Goal: Information Seeking & Learning: Learn about a topic

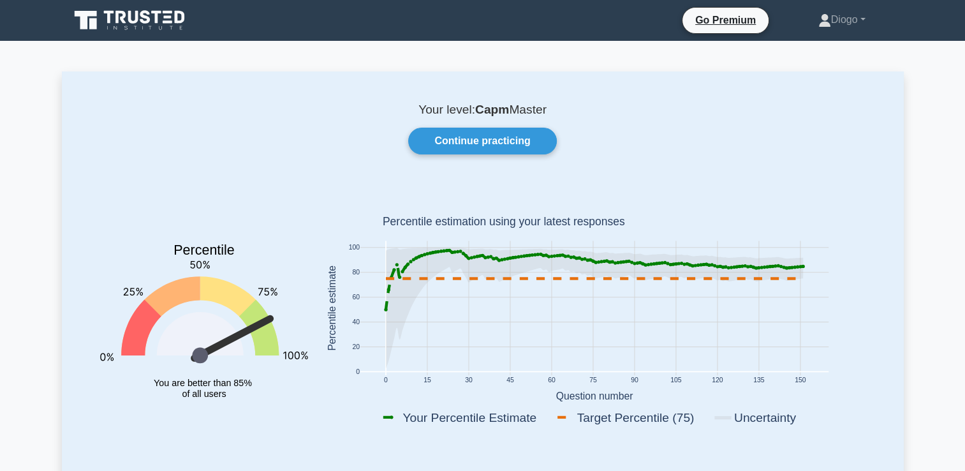
click at [106, 16] on icon at bounding box center [131, 20] width 122 height 24
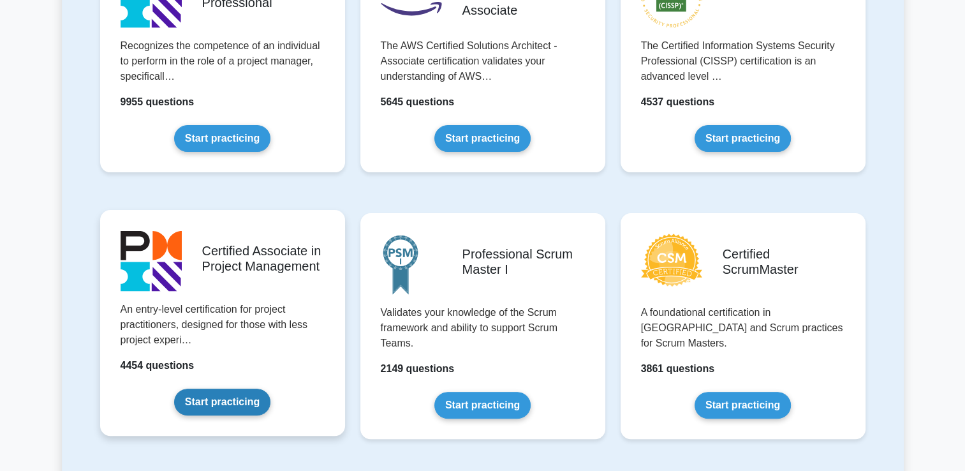
scroll to position [352, 0]
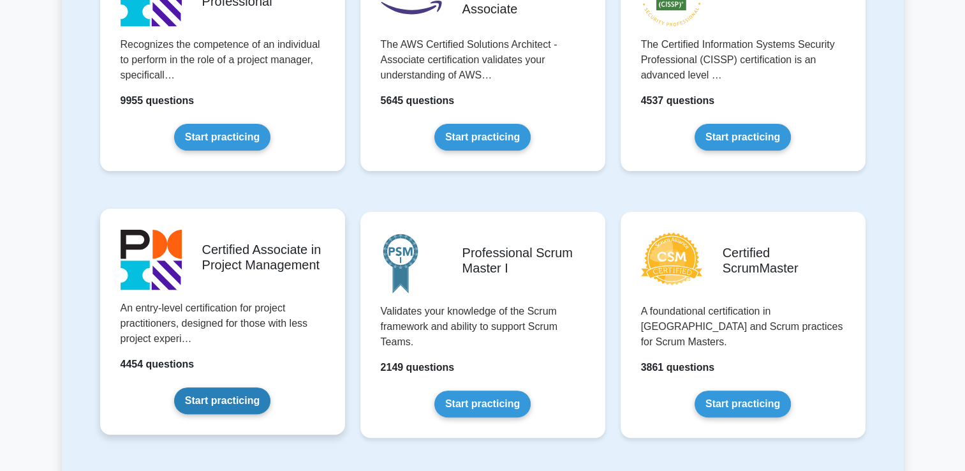
click at [196, 397] on link "Start practicing" at bounding box center [222, 400] width 96 height 27
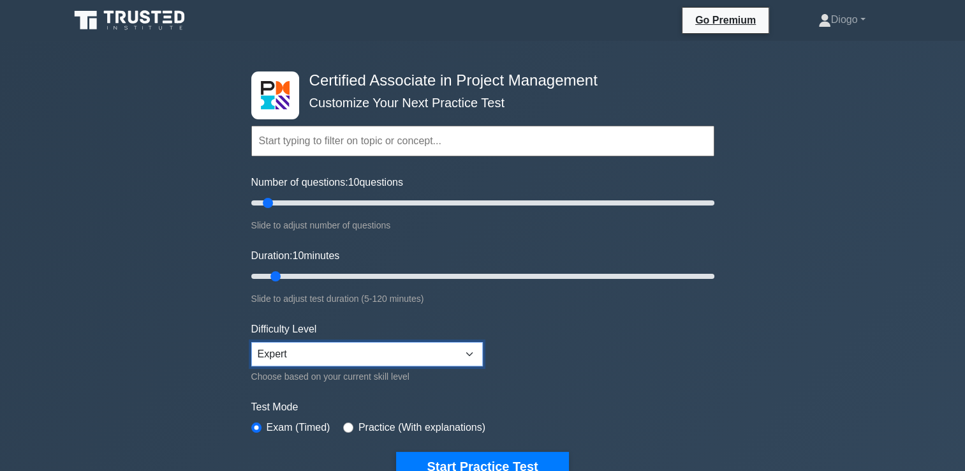
click at [316, 351] on select "Beginner Intermediate Expert" at bounding box center [366, 354] width 231 height 24
select select "intermediate"
click at [251, 342] on select "Beginner Intermediate Expert" at bounding box center [366, 354] width 231 height 24
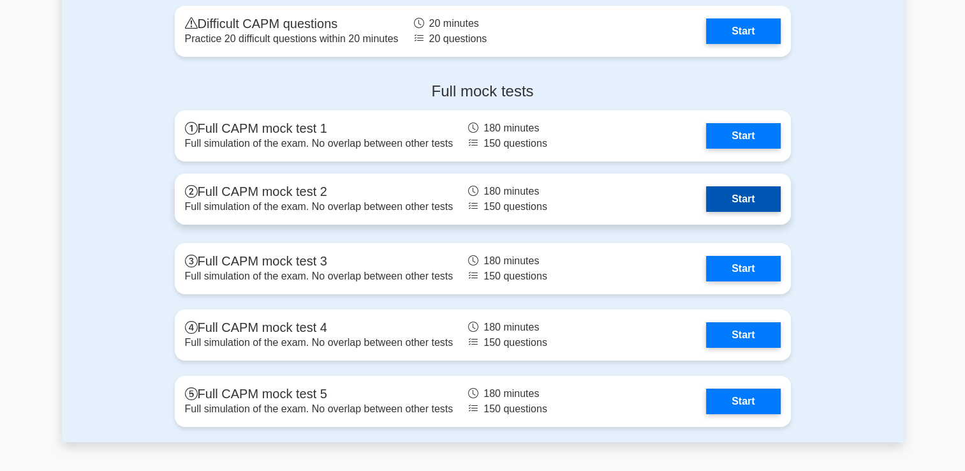
scroll to position [4436, 0]
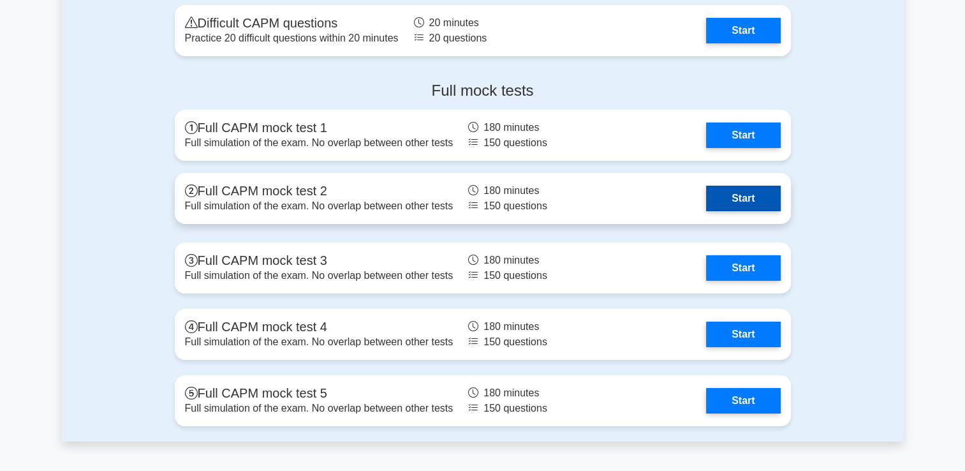
click at [727, 195] on link "Start" at bounding box center [743, 199] width 74 height 26
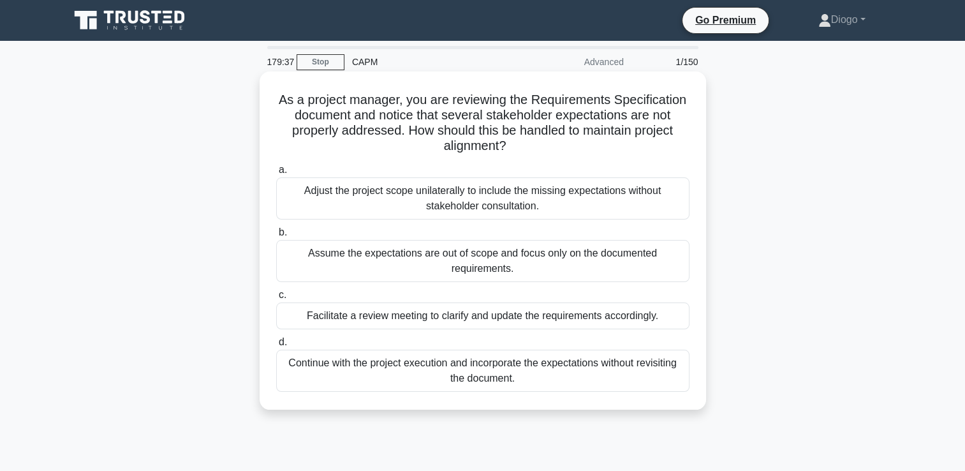
click at [628, 314] on div "Facilitate a review meeting to clarify and update the requirements accordingly." at bounding box center [482, 315] width 413 height 27
click at [276, 299] on input "c. Facilitate a review meeting to clarify and update the requirements according…" at bounding box center [276, 295] width 0 height 8
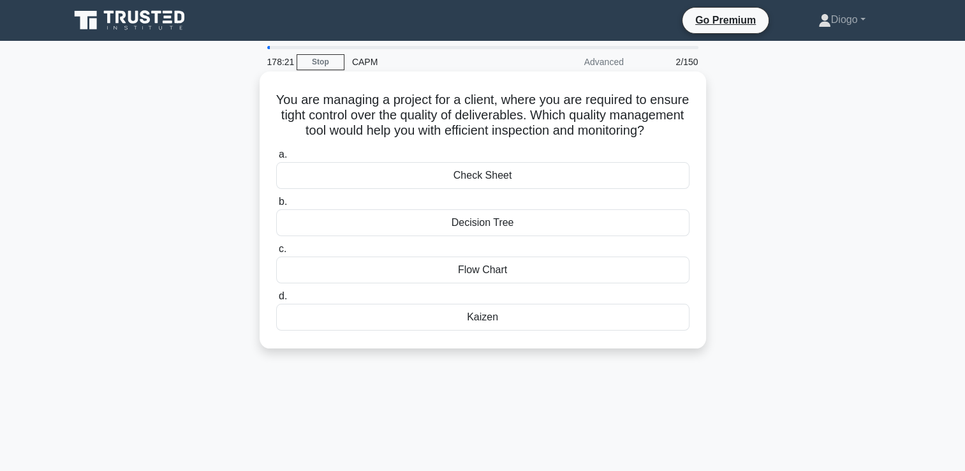
click at [557, 189] on div "Check Sheet" at bounding box center [482, 175] width 413 height 27
click at [276, 159] on input "a. Check Sheet" at bounding box center [276, 155] width 0 height 8
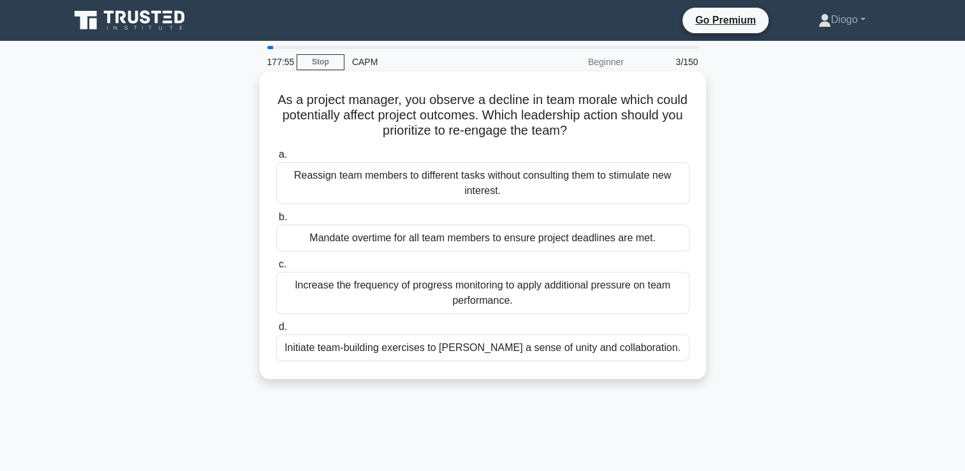
click at [656, 349] on div "Initiate team-building exercises to foster a sense of unity and collaboration." at bounding box center [482, 347] width 413 height 27
click at [276, 331] on input "d. Initiate team-building exercises to foster a sense of unity and collaboratio…" at bounding box center [276, 327] width 0 height 8
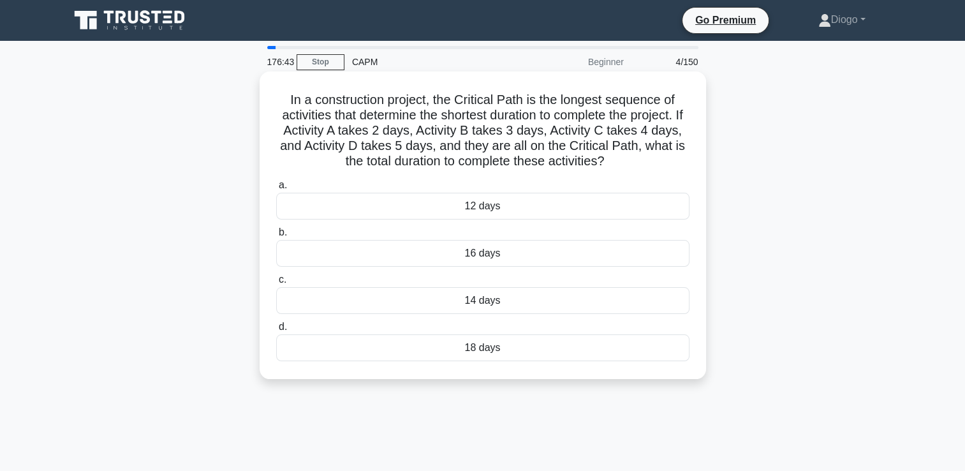
click at [620, 297] on div "14 days" at bounding box center [482, 300] width 413 height 27
click at [276, 284] on input "c. 14 days" at bounding box center [276, 280] width 0 height 8
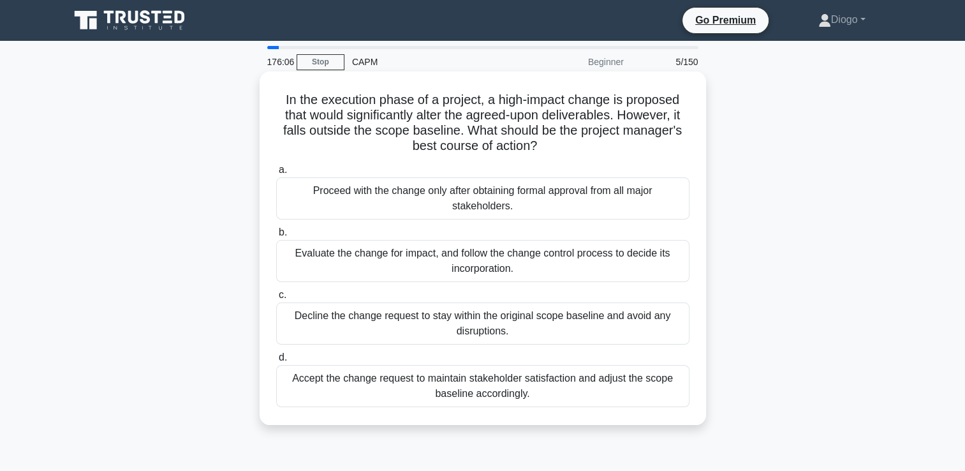
click at [618, 274] on div "Evaluate the change for impact, and follow the change control process to decide…" at bounding box center [482, 261] width 413 height 42
click at [276, 237] on input "b. Evaluate the change for impact, and follow the change control process to dec…" at bounding box center [276, 232] width 0 height 8
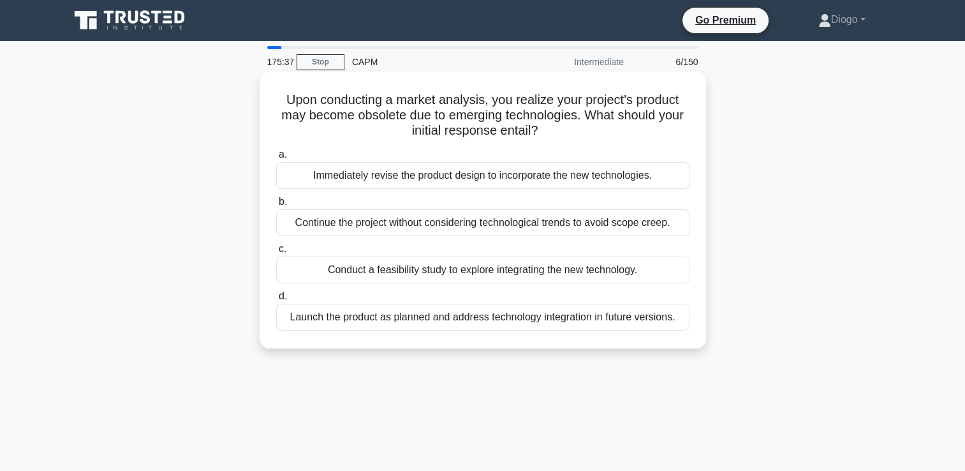
click at [659, 276] on div "Conduct a feasibility study to explore integrating the new technology." at bounding box center [482, 269] width 413 height 27
click at [276, 253] on input "c. Conduct a feasibility study to explore integrating the new technology." at bounding box center [276, 249] width 0 height 8
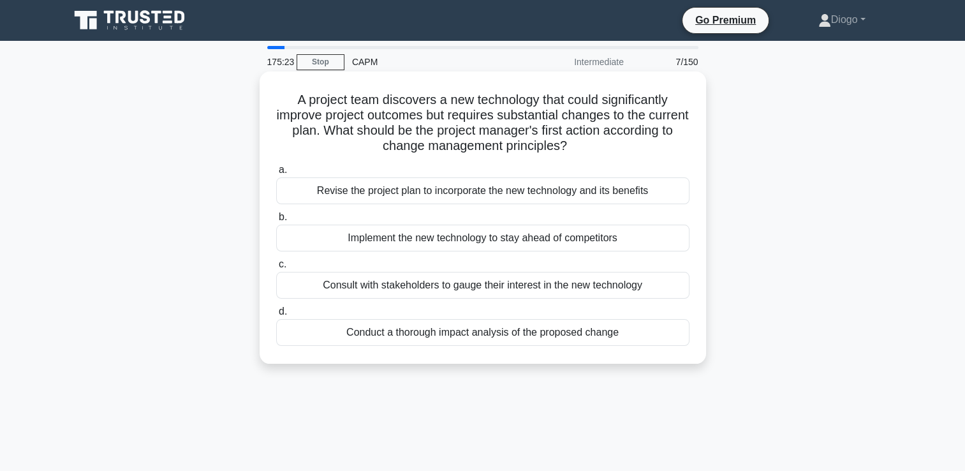
click at [646, 330] on div "Conduct a thorough impact analysis of the proposed change" at bounding box center [482, 332] width 413 height 27
click at [276, 316] on input "d. Conduct a thorough impact analysis of the proposed change" at bounding box center [276, 311] width 0 height 8
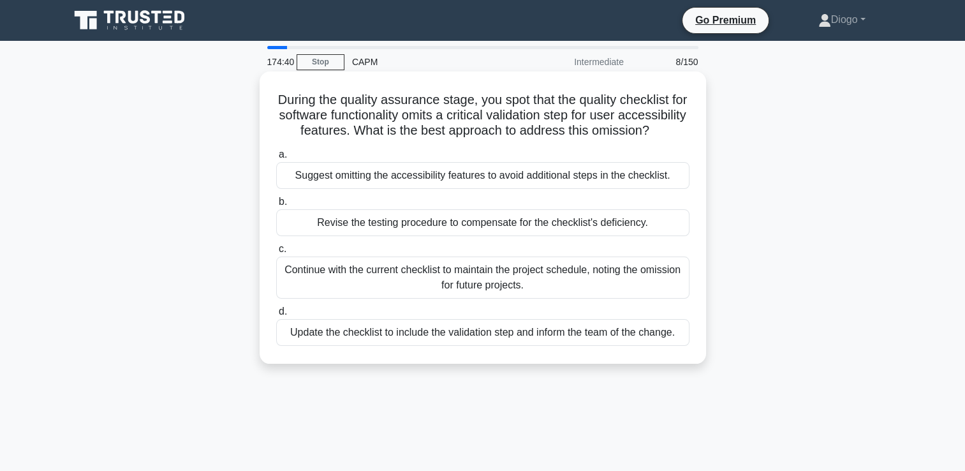
click at [664, 346] on div "Update the checklist to include the validation step and inform the team of the …" at bounding box center [482, 332] width 413 height 27
click at [276, 316] on input "d. Update the checklist to include the validation step and inform the team of t…" at bounding box center [276, 311] width 0 height 8
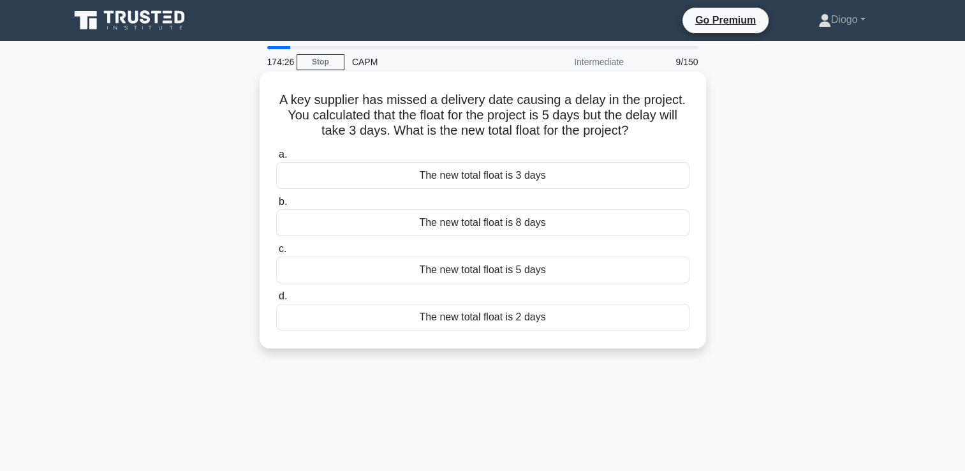
click at [562, 323] on div "The new total float is 2 days" at bounding box center [482, 317] width 413 height 27
click at [276, 300] on input "d. The new total float is 2 days" at bounding box center [276, 296] width 0 height 8
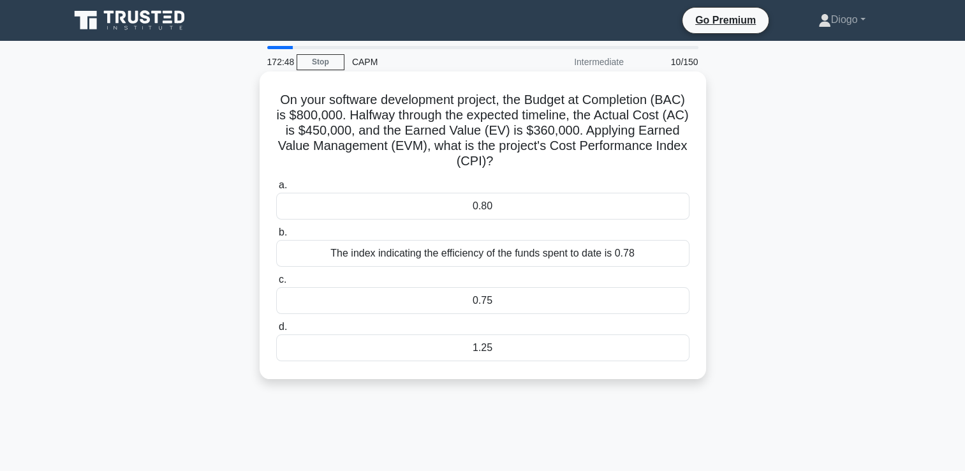
click at [551, 205] on div "0.80" at bounding box center [482, 206] width 413 height 27
click at [276, 189] on input "a. 0.80" at bounding box center [276, 185] width 0 height 8
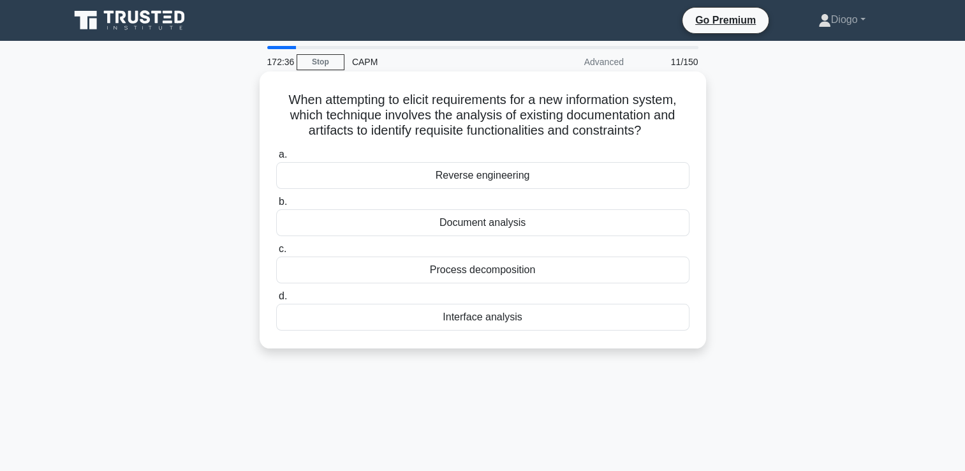
click at [546, 231] on div "Document analysis" at bounding box center [482, 222] width 413 height 27
click at [276, 206] on input "b. Document analysis" at bounding box center [276, 202] width 0 height 8
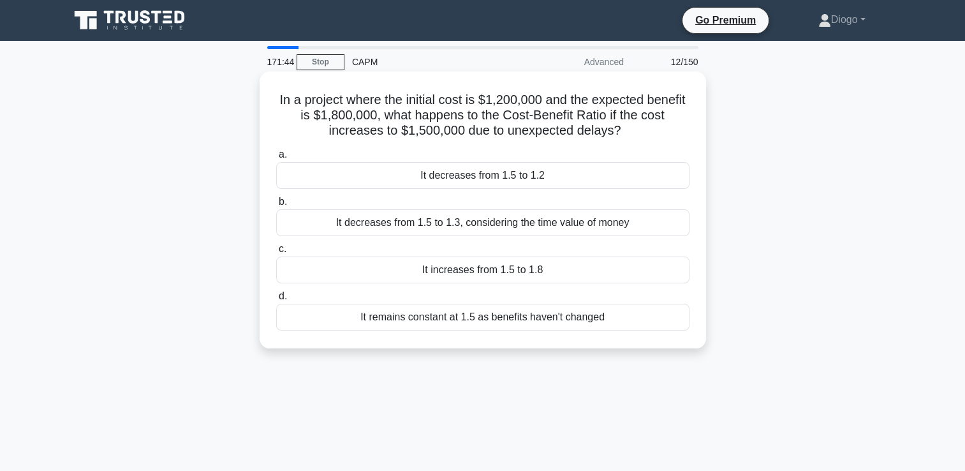
click at [617, 170] on div "It decreases from 1.5 to 1.2" at bounding box center [482, 175] width 413 height 27
click at [276, 159] on input "a. It decreases from 1.5 to 1.2" at bounding box center [276, 155] width 0 height 8
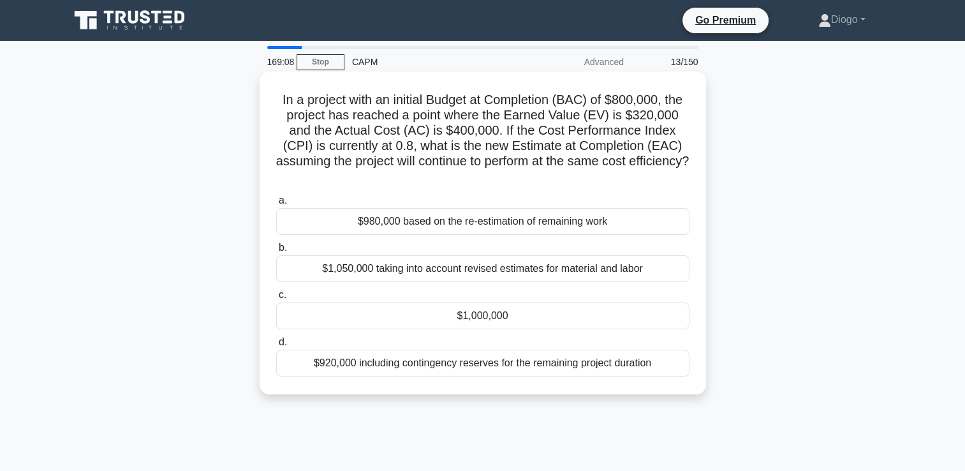
click at [555, 299] on label "c. $1,000,000" at bounding box center [482, 308] width 413 height 42
click at [276, 299] on input "c. $1,000,000" at bounding box center [276, 295] width 0 height 8
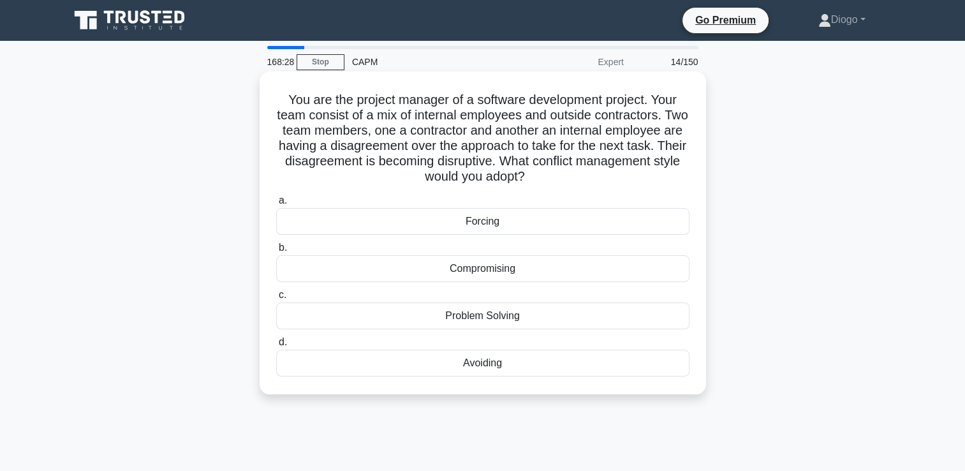
click at [635, 318] on div "Problem Solving" at bounding box center [482, 315] width 413 height 27
click at [276, 299] on input "c. Problem Solving" at bounding box center [276, 295] width 0 height 8
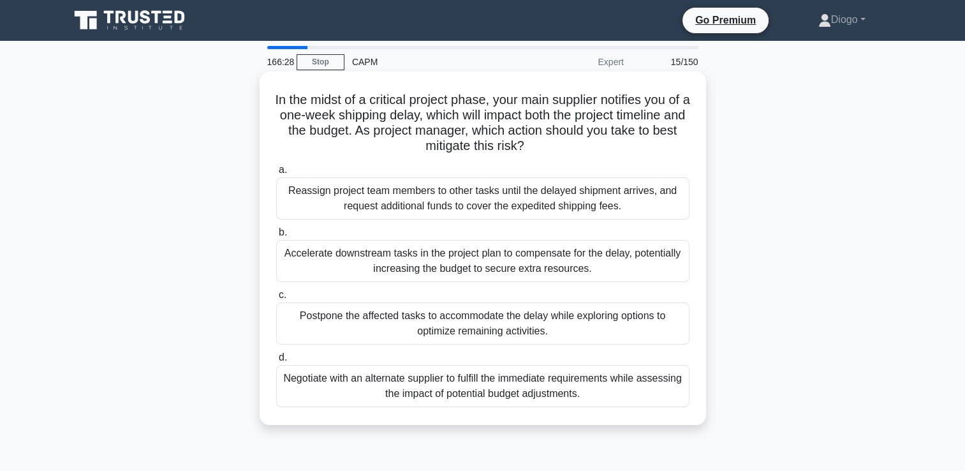
click at [653, 379] on div "Negotiate with an alternate supplier to fulfill the immediate requirements whil…" at bounding box center [482, 386] width 413 height 42
click at [276, 362] on input "d. Negotiate with an alternate supplier to fulfill the immediate requirements w…" at bounding box center [276, 357] width 0 height 8
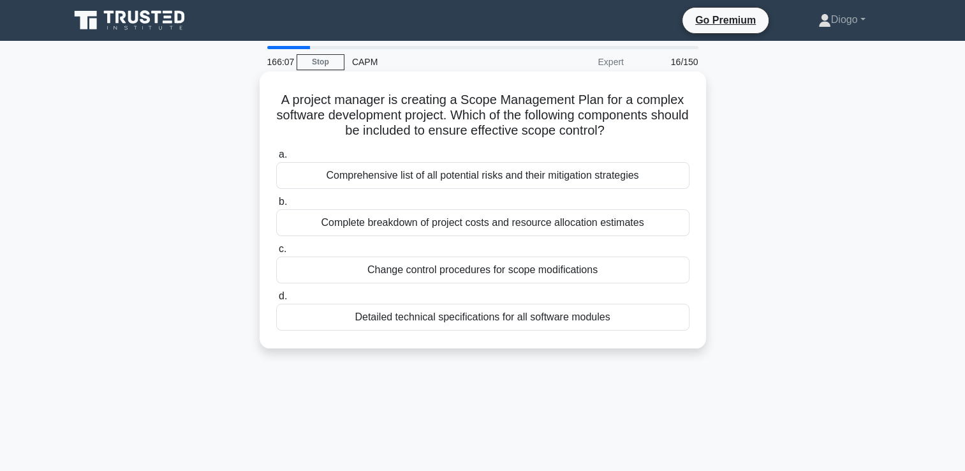
click at [633, 279] on div "Change control procedures for scope modifications" at bounding box center [482, 269] width 413 height 27
click at [276, 253] on input "c. Change control procedures for scope modifications" at bounding box center [276, 249] width 0 height 8
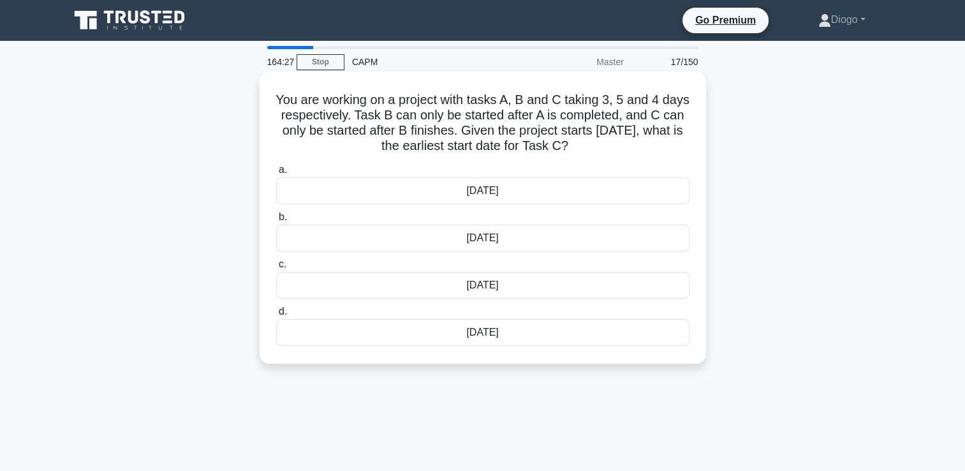
drag, startPoint x: 616, startPoint y: 153, endPoint x: 277, endPoint y: 108, distance: 342.2
click at [277, 108] on h5 "You are working on a project with tasks A, B and C taking 3, 5 and 4 days respe…" at bounding box center [483, 123] width 416 height 62
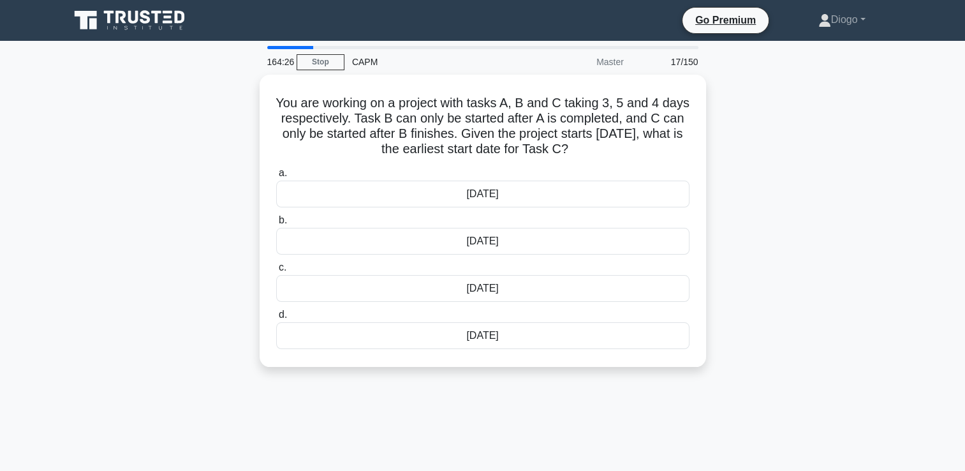
click at [878, 286] on div "You are working on a project with tasks A, B and C taking 3, 5 and 4 days respe…" at bounding box center [483, 228] width 842 height 307
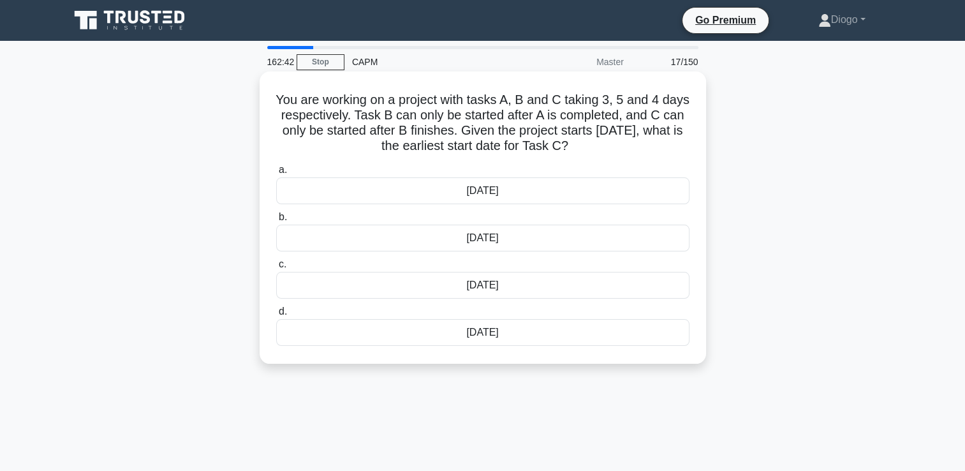
click at [527, 195] on div "Thursday the 11th" at bounding box center [482, 190] width 413 height 27
click at [276, 174] on input "a. Thursday the 11th" at bounding box center [276, 170] width 0 height 8
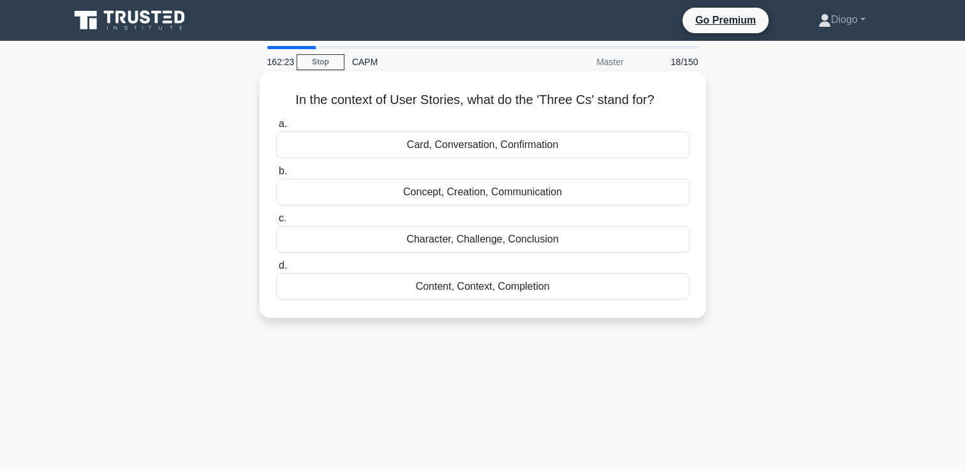
click at [571, 290] on div "Content, Context, Completion" at bounding box center [482, 286] width 413 height 27
click at [276, 270] on input "d. Content, Context, Completion" at bounding box center [276, 265] width 0 height 8
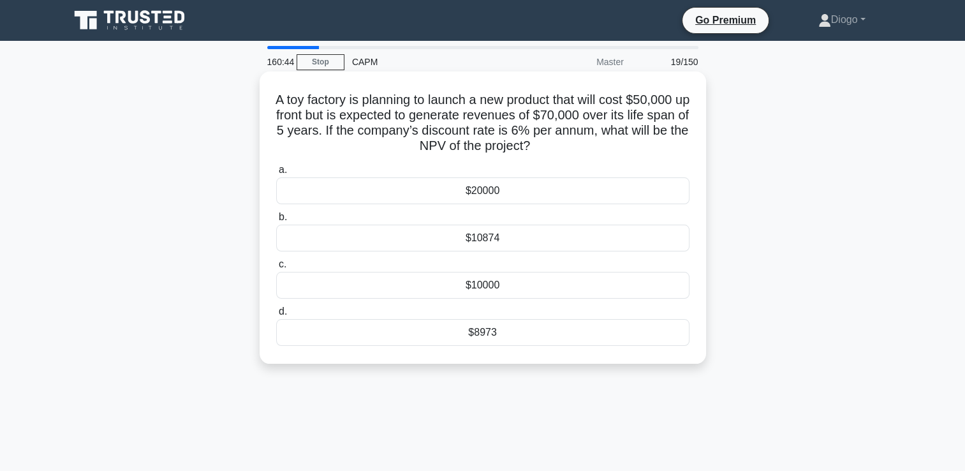
click at [404, 339] on div "$8973" at bounding box center [482, 332] width 413 height 27
click at [276, 316] on input "d. $8973" at bounding box center [276, 311] width 0 height 8
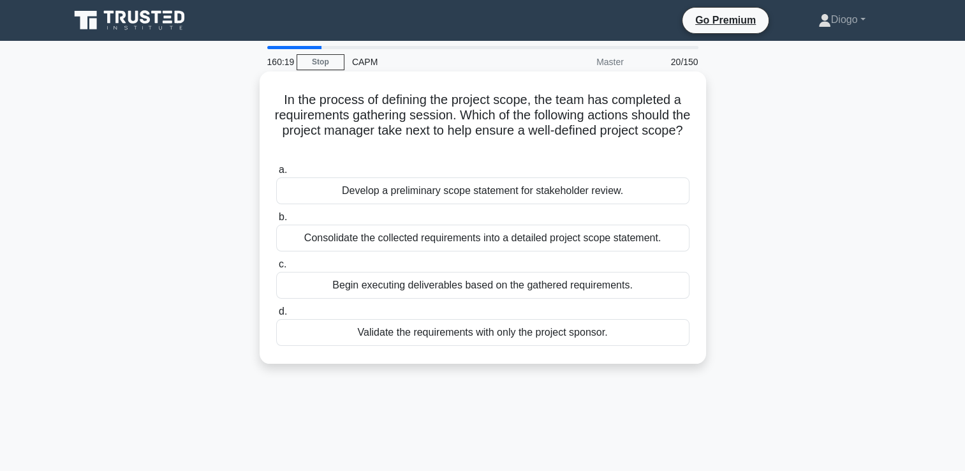
click at [506, 199] on div "Develop a preliminary scope statement for stakeholder review." at bounding box center [482, 190] width 413 height 27
click at [276, 174] on input "a. Develop a preliminary scope statement for stakeholder review." at bounding box center [276, 170] width 0 height 8
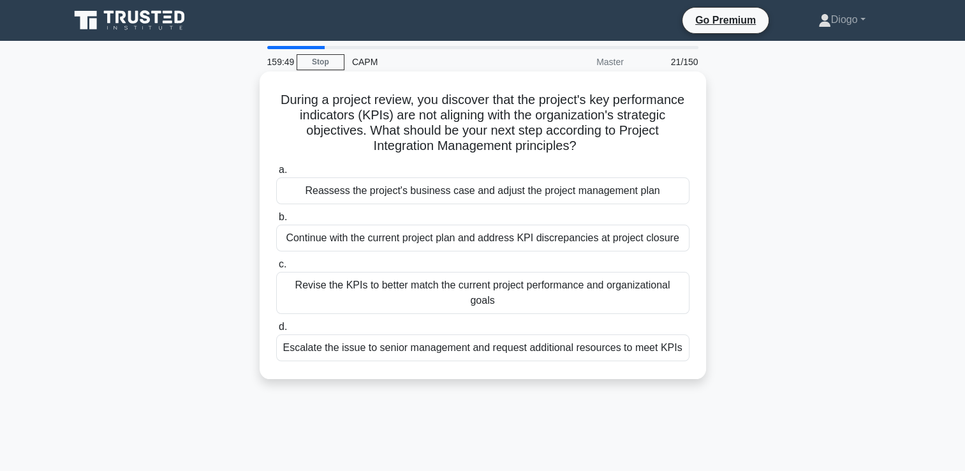
click at [661, 286] on div "Revise the KPIs to better match the current project performance and organizatio…" at bounding box center [482, 293] width 413 height 42
click at [276, 268] on input "c. Revise the KPIs to better match the current project performance and organiza…" at bounding box center [276, 264] width 0 height 8
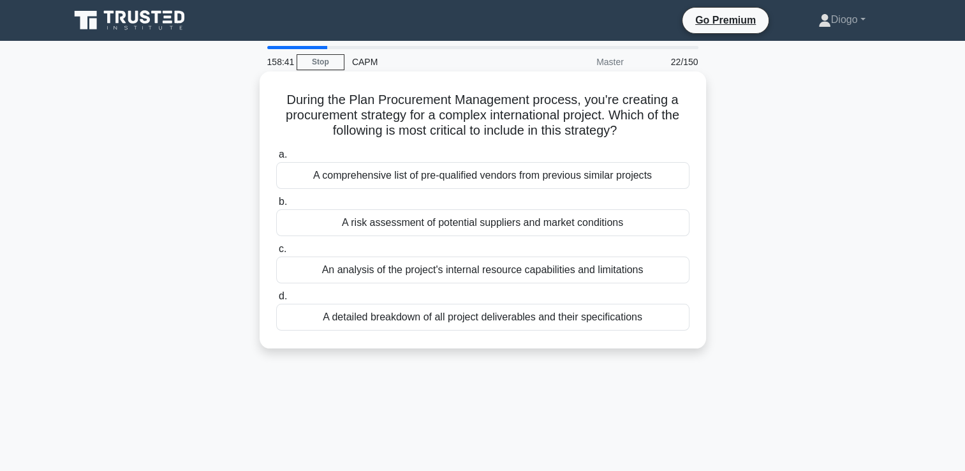
click at [630, 272] on div "An analysis of the project's internal resource capabilities and limitations" at bounding box center [482, 269] width 413 height 27
click at [276, 253] on input "c. An analysis of the project's internal resource capabilities and limitations" at bounding box center [276, 249] width 0 height 8
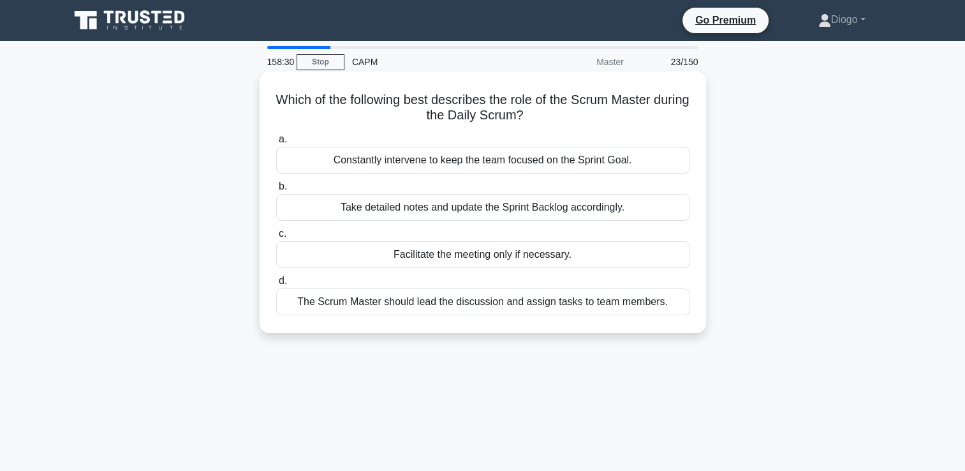
click at [597, 253] on div "Facilitate the meeting only if necessary." at bounding box center [482, 254] width 413 height 27
click at [276, 238] on input "c. Facilitate the meeting only if necessary." at bounding box center [276, 234] width 0 height 8
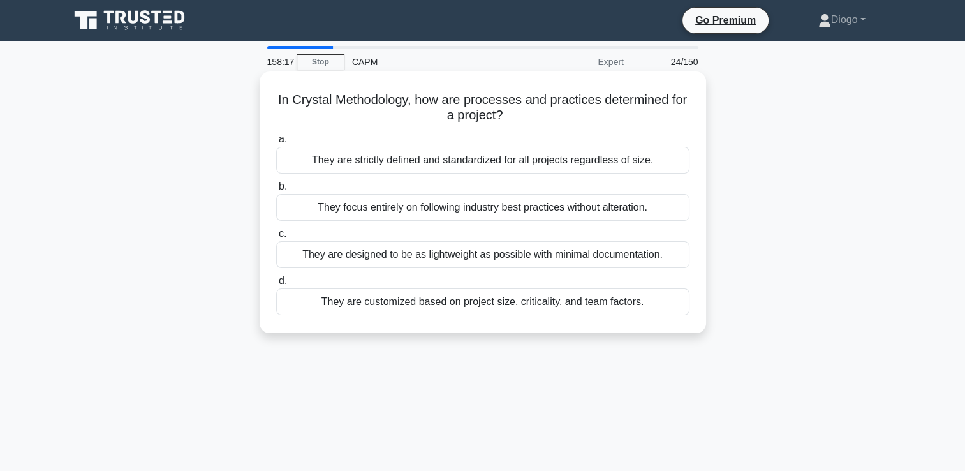
click at [652, 304] on div "They are customized based on project size, criticality, and team factors." at bounding box center [482, 301] width 413 height 27
click at [276, 285] on input "d. They are customized based on project size, criticality, and team factors." at bounding box center [276, 281] width 0 height 8
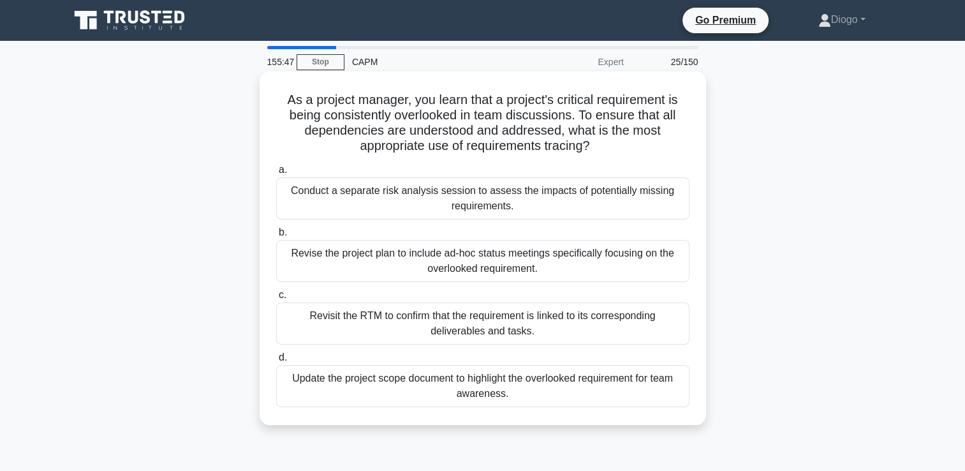
click at [597, 323] on div "Revisit the RTM to confirm that the requirement is linked to its corresponding …" at bounding box center [482, 323] width 413 height 42
click at [276, 299] on input "c. Revisit the RTM to confirm that the requirement is linked to its correspondi…" at bounding box center [276, 295] width 0 height 8
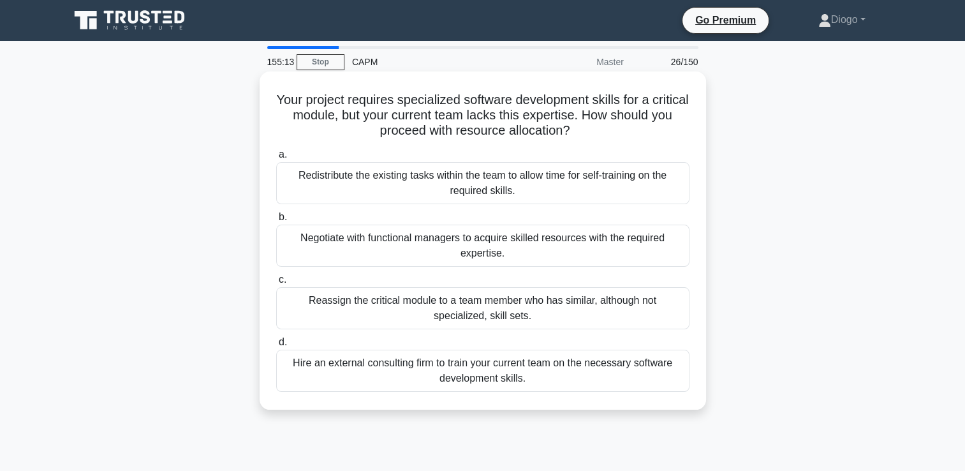
click at [665, 251] on div "Negotiate with functional managers to acquire skilled resources with the requir…" at bounding box center [482, 245] width 413 height 42
click at [276, 221] on input "b. Negotiate with functional managers to acquire skilled resources with the req…" at bounding box center [276, 217] width 0 height 8
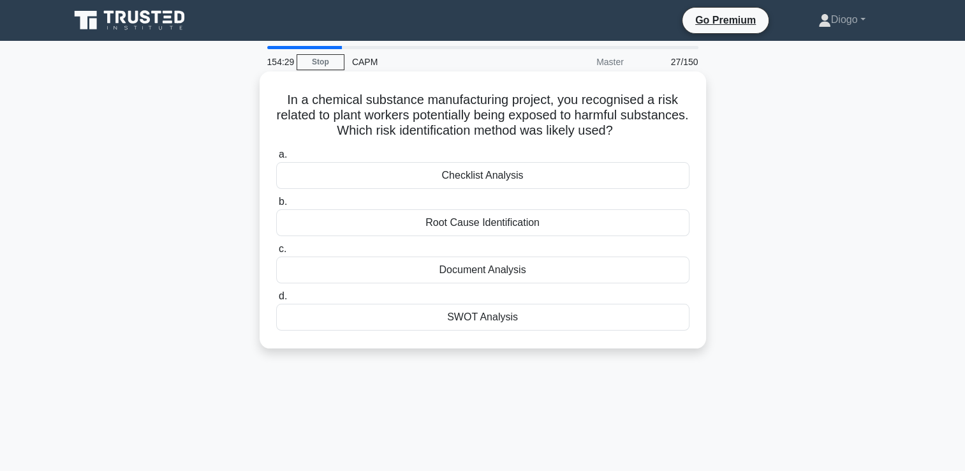
click at [570, 270] on div "Document Analysis" at bounding box center [482, 269] width 413 height 27
click at [276, 253] on input "c. Document Analysis" at bounding box center [276, 249] width 0 height 8
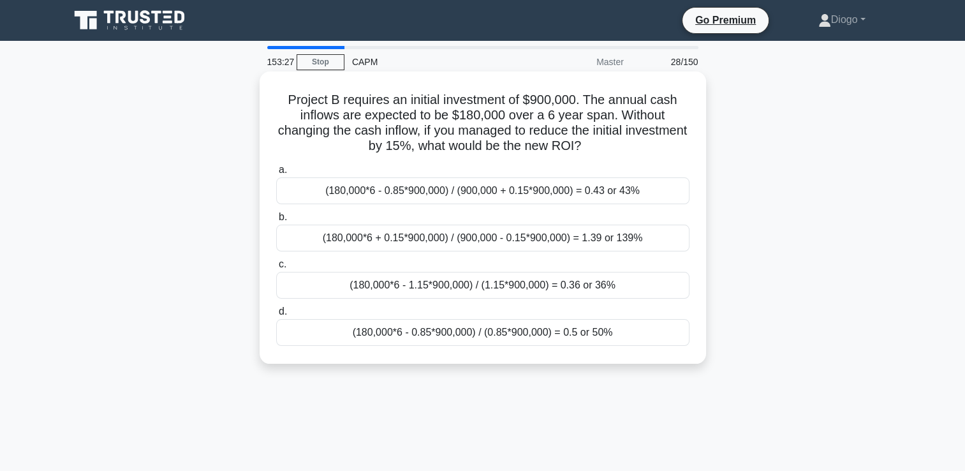
click at [622, 334] on div "(180,000*6 - 0.85*900,000) / (0.85*900,000) = 0.5 or 50%" at bounding box center [482, 332] width 413 height 27
click at [276, 316] on input "d. (180,000*6 - 0.85*900,000) / (0.85*900,000) = 0.5 or 50%" at bounding box center [276, 311] width 0 height 8
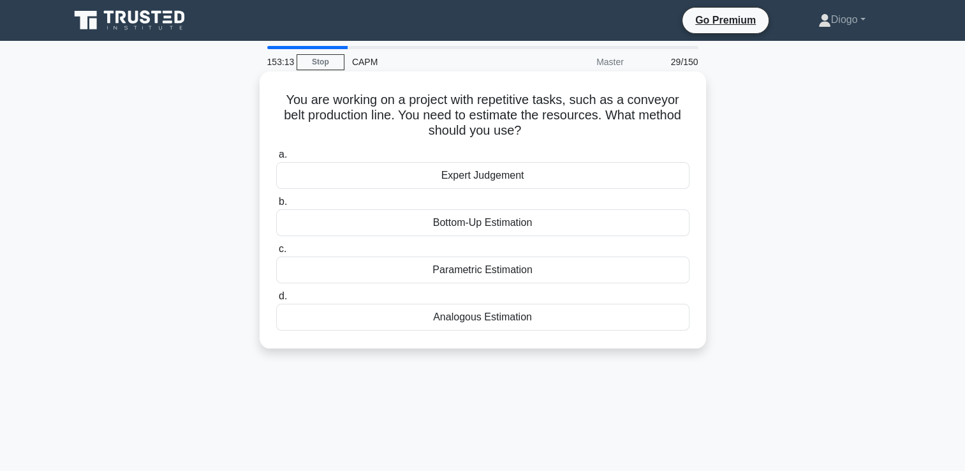
click at [540, 267] on div "Parametric Estimation" at bounding box center [482, 269] width 413 height 27
click at [276, 253] on input "c. Parametric Estimation" at bounding box center [276, 249] width 0 height 8
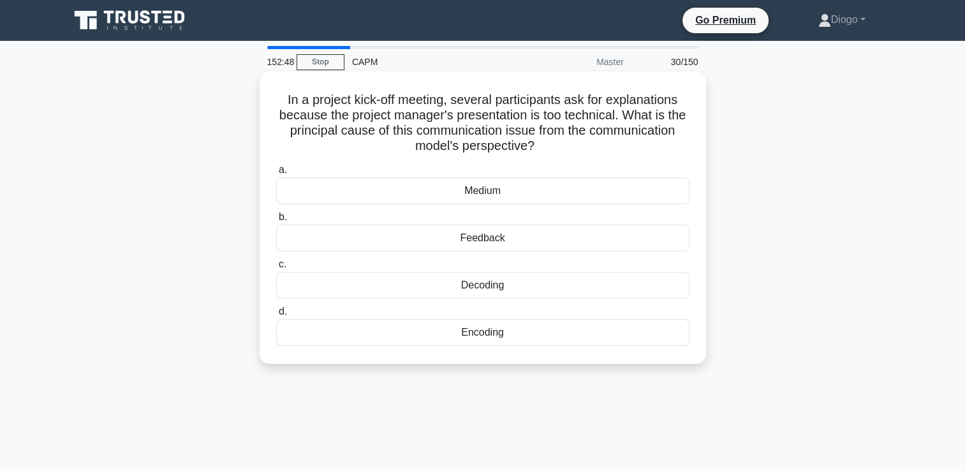
click at [566, 341] on div "Encoding" at bounding box center [482, 332] width 413 height 27
click at [276, 316] on input "d. Encoding" at bounding box center [276, 311] width 0 height 8
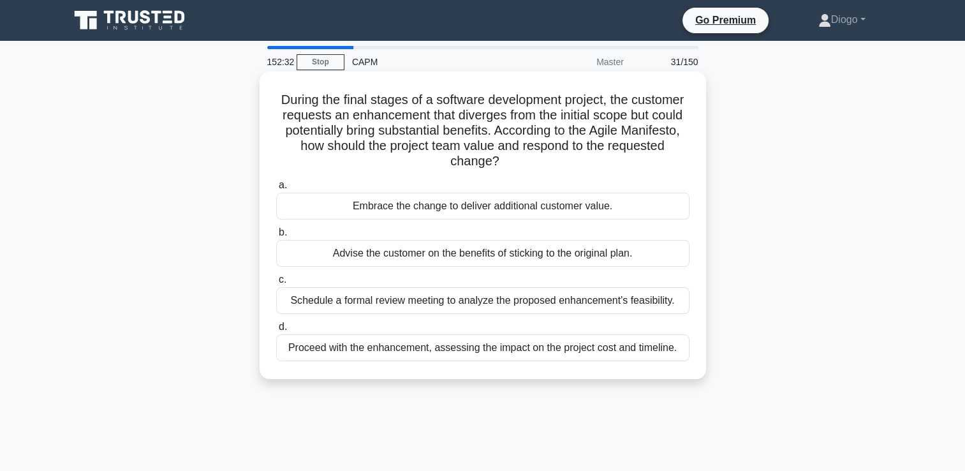
click at [538, 205] on div "Embrace the change to deliver additional customer value." at bounding box center [482, 206] width 413 height 27
click at [276, 189] on input "a. Embrace the change to deliver additional customer value." at bounding box center [276, 185] width 0 height 8
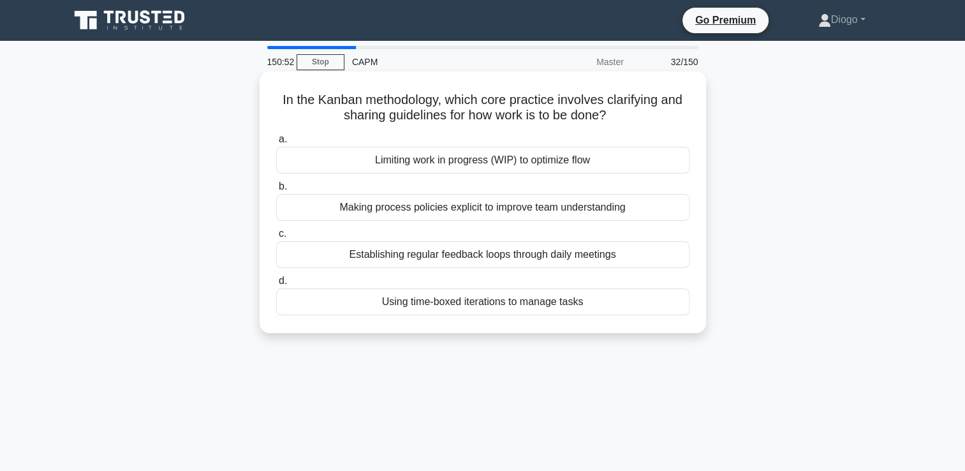
click at [606, 258] on div "Establishing regular feedback loops through daily meetings" at bounding box center [482, 254] width 413 height 27
click at [276, 238] on input "c. Establishing regular feedback loops through daily meetings" at bounding box center [276, 234] width 0 height 8
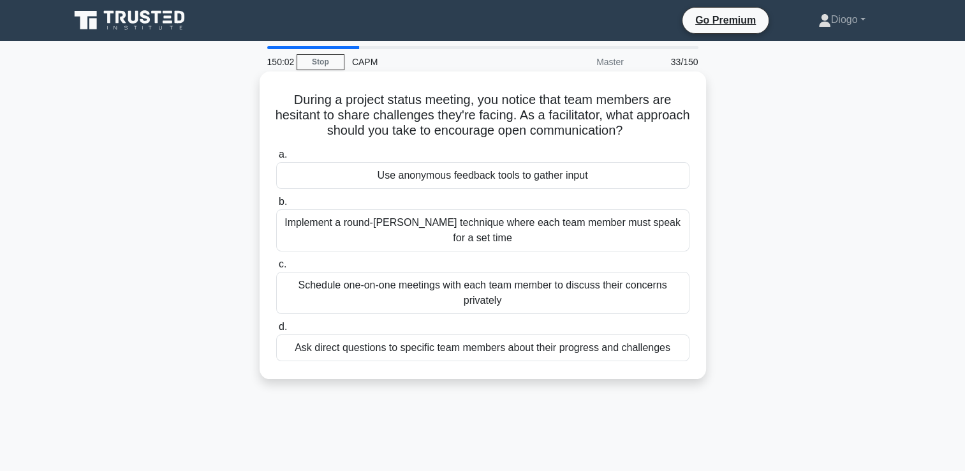
click at [660, 175] on div "Use anonymous feedback tools to gather input" at bounding box center [482, 175] width 413 height 27
click at [276, 159] on input "a. Use anonymous feedback tools to gather input" at bounding box center [276, 155] width 0 height 8
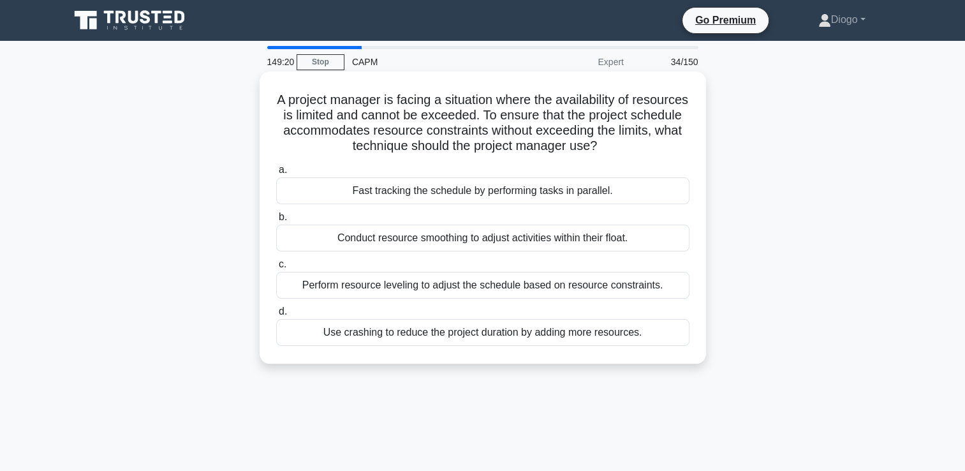
click at [631, 284] on div "Perform resource leveling to adjust the schedule based on resource constraints." at bounding box center [482, 285] width 413 height 27
click at [276, 268] on input "c. Perform resource leveling to adjust the schedule based on resource constrain…" at bounding box center [276, 264] width 0 height 8
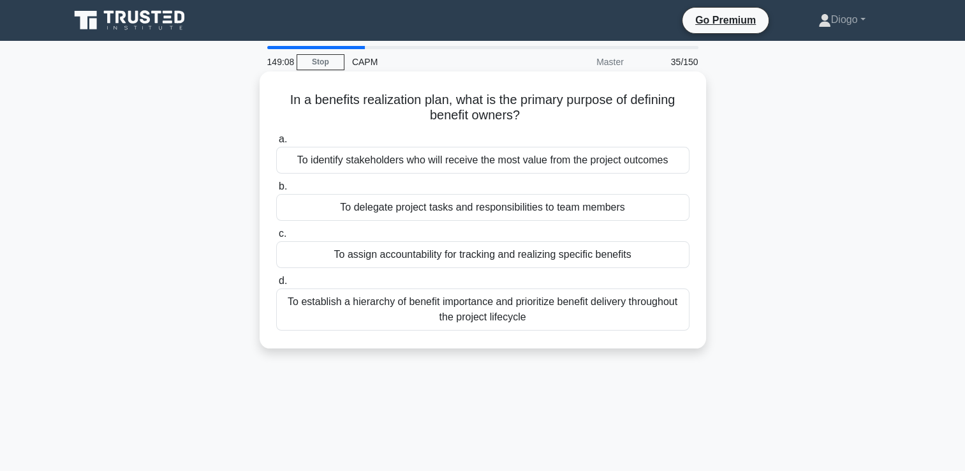
click at [665, 251] on div "To assign accountability for tracking and realizing specific benefits" at bounding box center [482, 254] width 413 height 27
click at [276, 238] on input "c. To assign accountability for tracking and realizing specific benefits" at bounding box center [276, 234] width 0 height 8
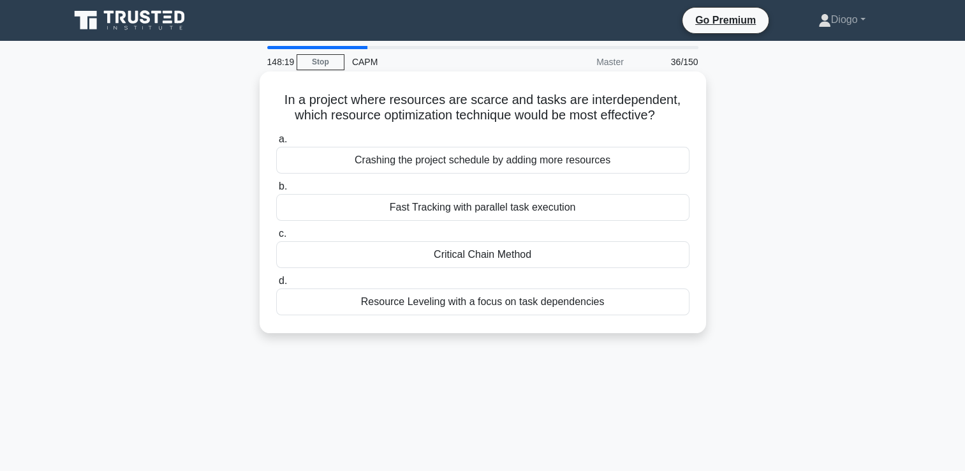
click at [596, 305] on div "Resource Leveling with a focus on task dependencies" at bounding box center [482, 301] width 413 height 27
click at [276, 285] on input "d. Resource Leveling with a focus on task dependencies" at bounding box center [276, 281] width 0 height 8
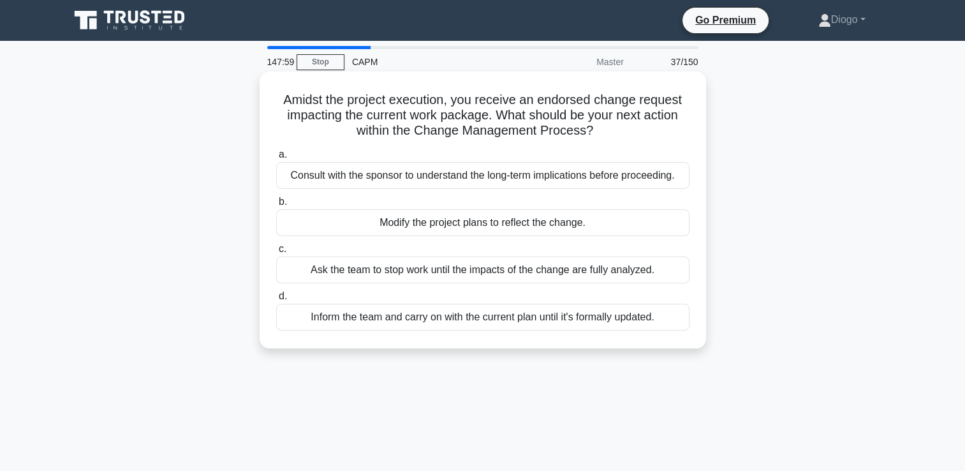
click at [628, 223] on div "Modify the project plans to reflect the change." at bounding box center [482, 222] width 413 height 27
click at [276, 206] on input "b. Modify the project plans to reflect the change." at bounding box center [276, 202] width 0 height 8
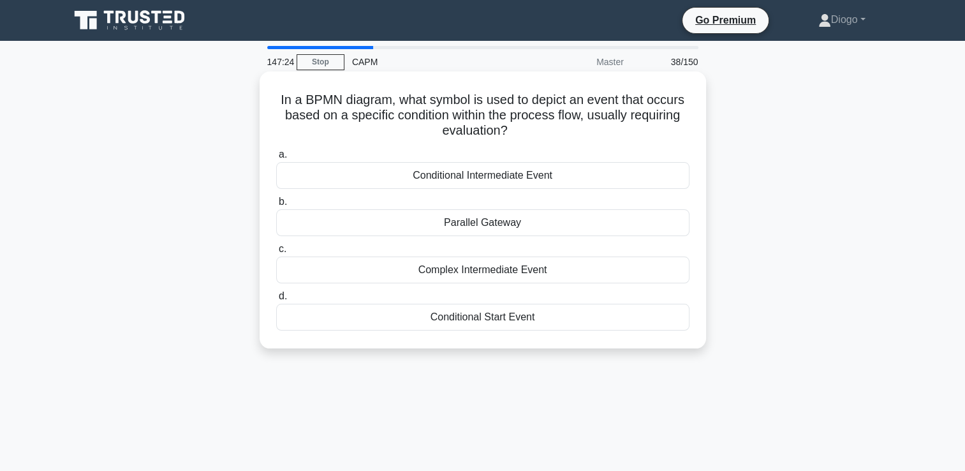
click at [585, 174] on div "Conditional Intermediate Event" at bounding box center [482, 175] width 413 height 27
click at [276, 159] on input "a. Conditional Intermediate Event" at bounding box center [276, 155] width 0 height 8
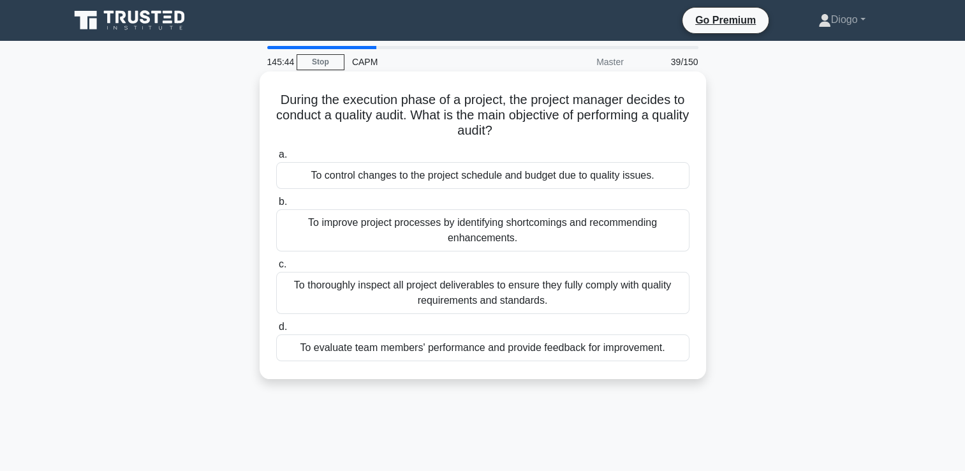
click at [392, 225] on div "To improve project processes by identifying shortcomings and recommending enhan…" at bounding box center [482, 230] width 413 height 42
click at [276, 206] on input "b. To improve project processes by identifying shortcomings and recommending en…" at bounding box center [276, 202] width 0 height 8
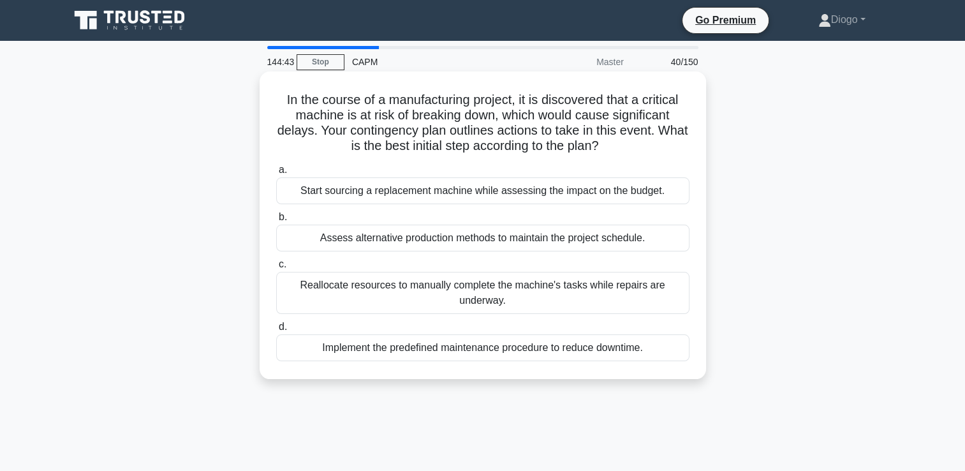
click at [344, 244] on div "Assess alternative production methods to maintain the project schedule." at bounding box center [482, 237] width 413 height 27
click at [276, 221] on input "b. Assess alternative production methods to maintain the project schedule." at bounding box center [276, 217] width 0 height 8
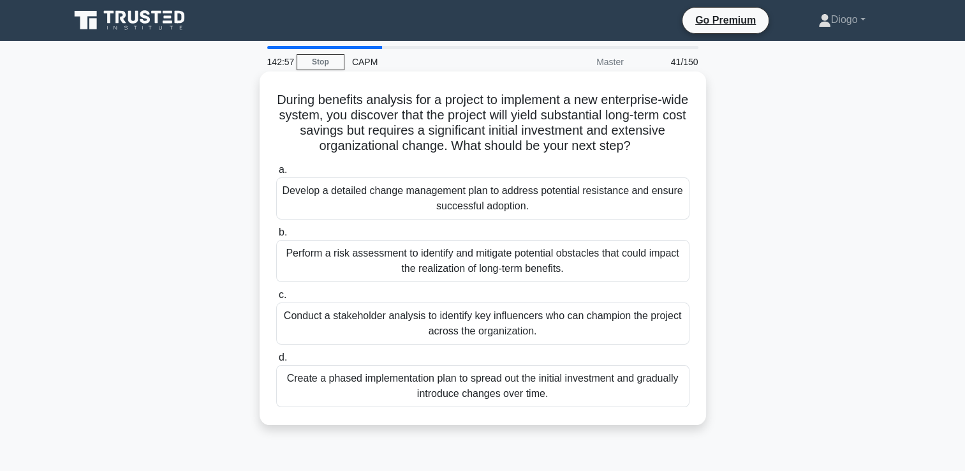
click at [587, 205] on div "Develop a detailed change management plan to address potential resistance and e…" at bounding box center [482, 198] width 413 height 42
click at [276, 174] on input "a. Develop a detailed change management plan to address potential resistance an…" at bounding box center [276, 170] width 0 height 8
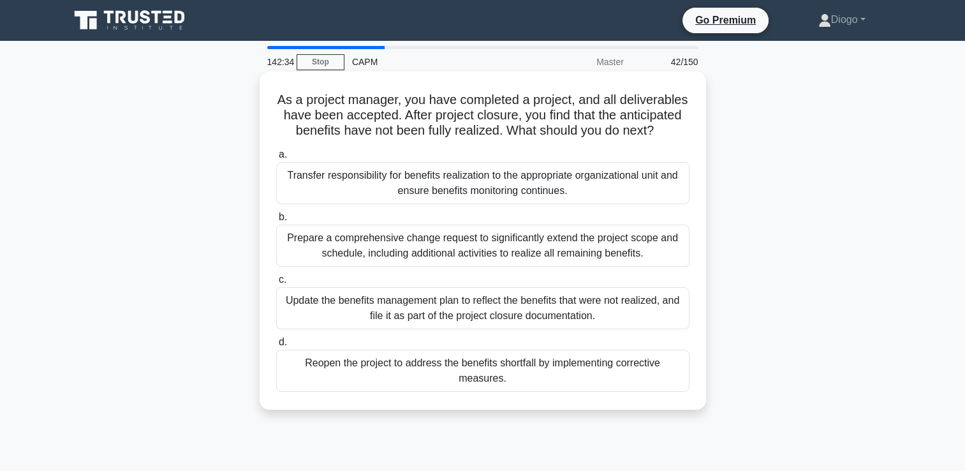
click at [650, 318] on div "Update the benefits management plan to reflect the benefits that were not reali…" at bounding box center [482, 308] width 413 height 42
click at [276, 284] on input "c. Update the benefits management plan to reflect the benefits that were not re…" at bounding box center [276, 280] width 0 height 8
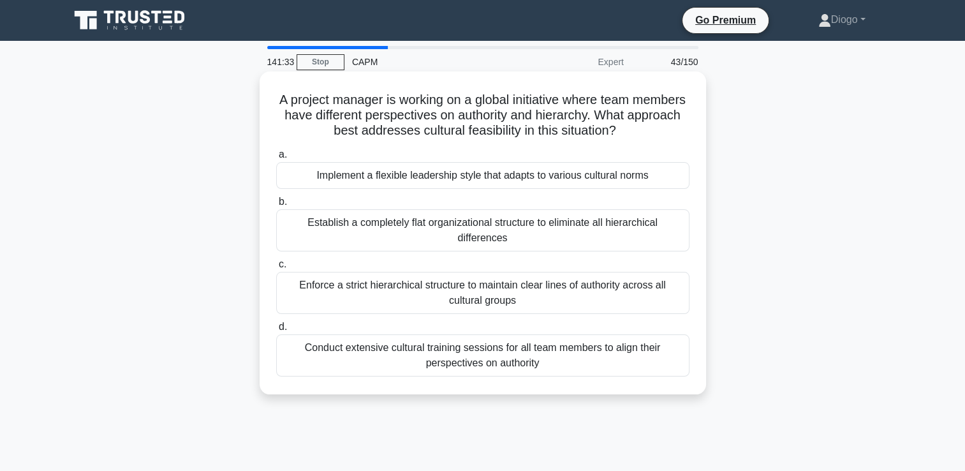
click at [351, 176] on div "Implement a flexible leadership style that adapts to various cultural norms" at bounding box center [482, 175] width 413 height 27
click at [276, 159] on input "a. Implement a flexible leadership style that adapts to various cultural norms" at bounding box center [276, 155] width 0 height 8
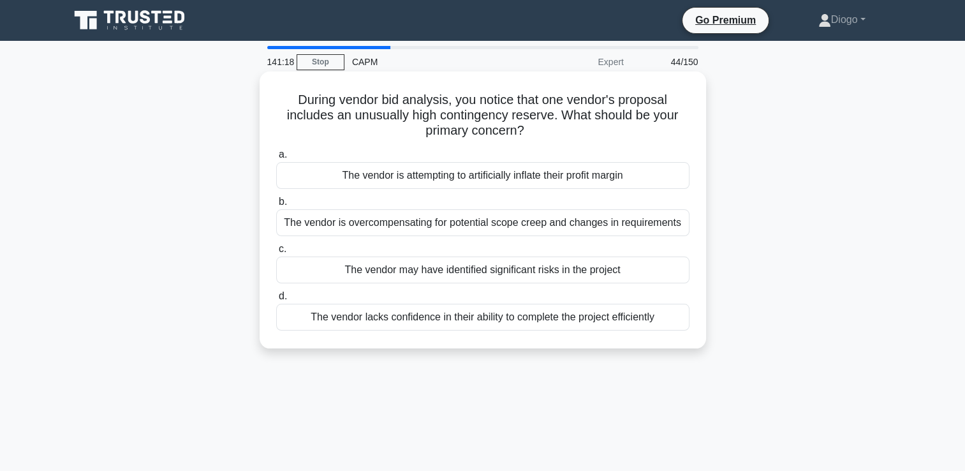
click at [644, 268] on div "The vendor may have identified significant risks in the project" at bounding box center [482, 269] width 413 height 27
click at [276, 253] on input "c. The vendor may have identified significant risks in the project" at bounding box center [276, 249] width 0 height 8
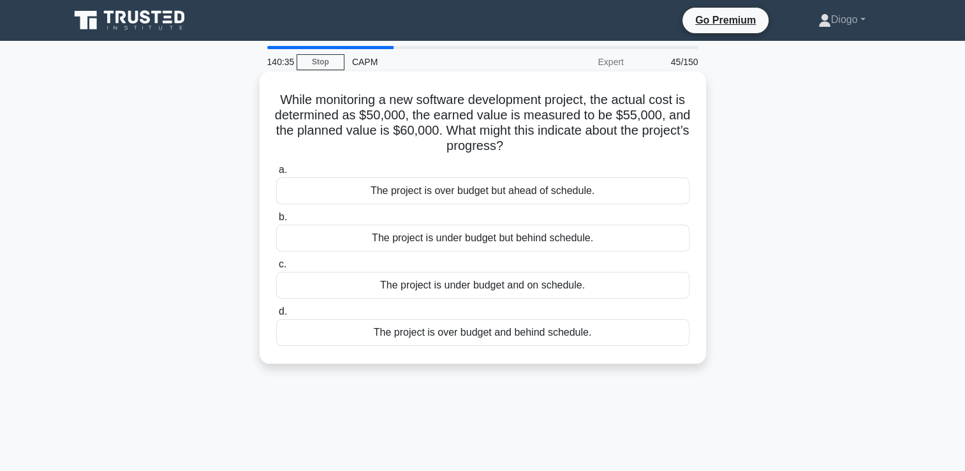
click at [645, 236] on div "The project is under budget but behind schedule." at bounding box center [482, 237] width 413 height 27
click at [276, 221] on input "b. The project is under budget but behind schedule." at bounding box center [276, 217] width 0 height 8
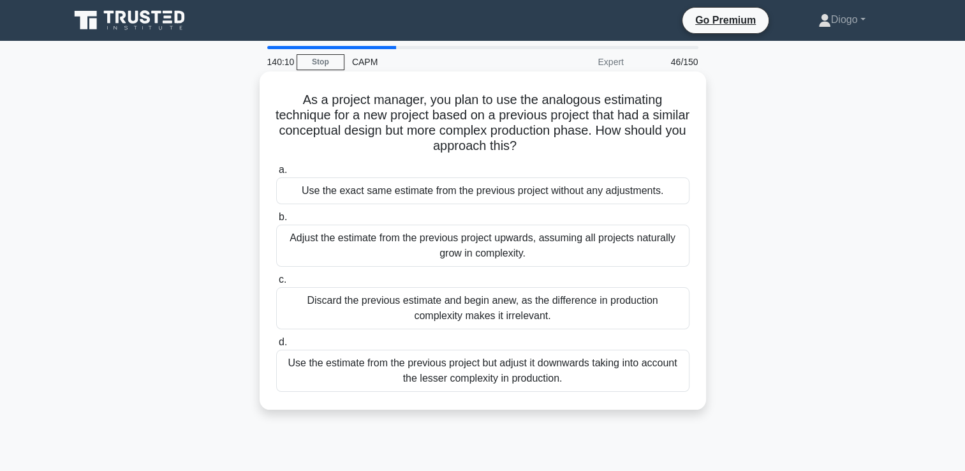
click at [511, 379] on div "Use the estimate from the previous project but adjust it downwards taking into …" at bounding box center [482, 370] width 413 height 42
click at [276, 346] on input "d. Use the estimate from the previous project but adjust it downwards taking in…" at bounding box center [276, 342] width 0 height 8
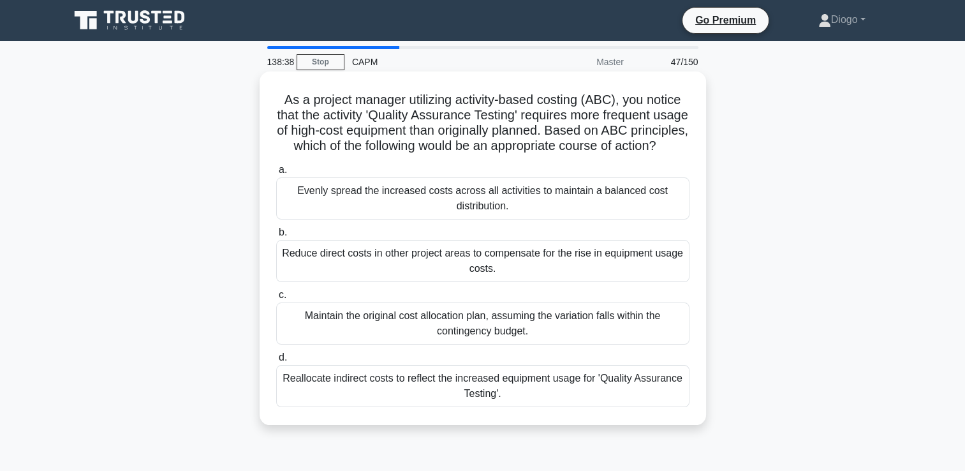
click at [346, 407] on div "Reallocate indirect costs to reflect the increased equipment usage for 'Quality…" at bounding box center [482, 386] width 413 height 42
click at [276, 362] on input "d. Reallocate indirect costs to reflect the increased equipment usage for 'Qual…" at bounding box center [276, 357] width 0 height 8
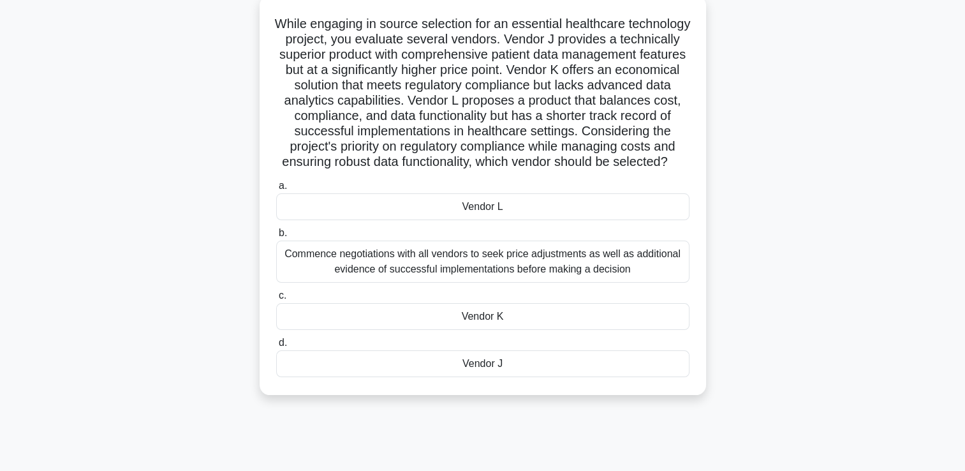
scroll to position [80, 0]
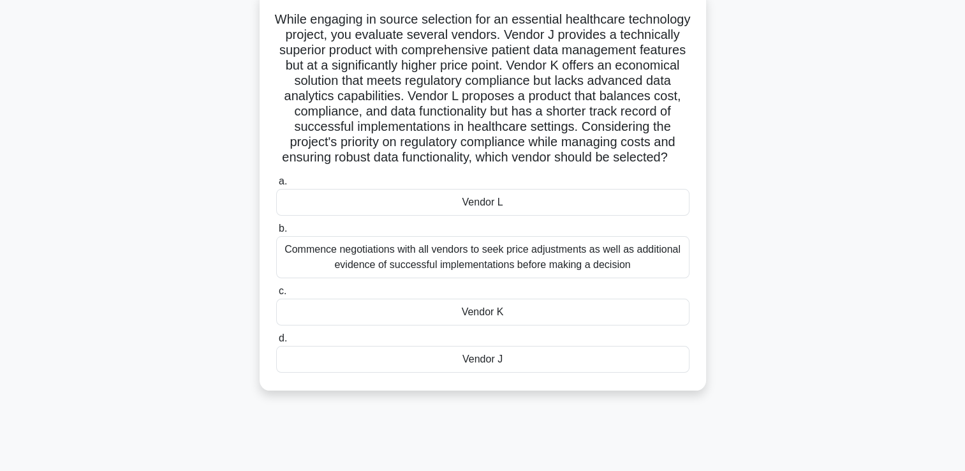
click at [369, 210] on div "Vendor L" at bounding box center [482, 202] width 413 height 27
click at [276, 186] on input "a. Vendor L" at bounding box center [276, 181] width 0 height 8
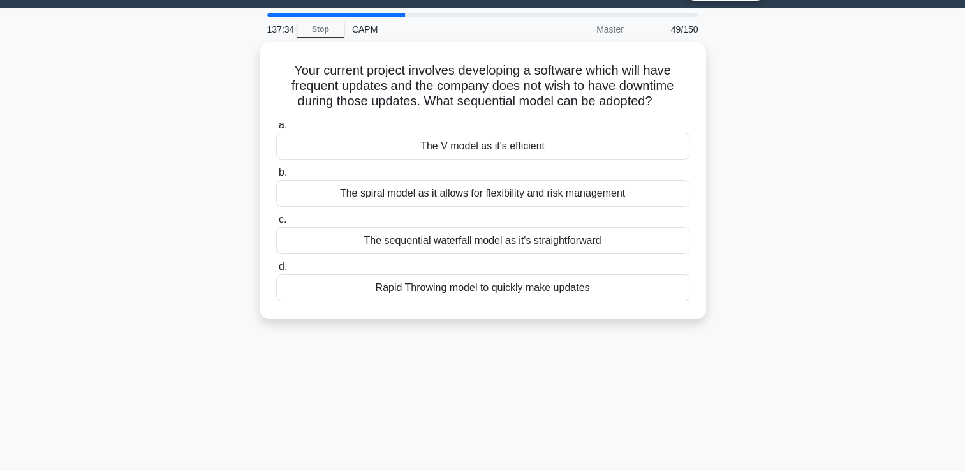
scroll to position [0, 0]
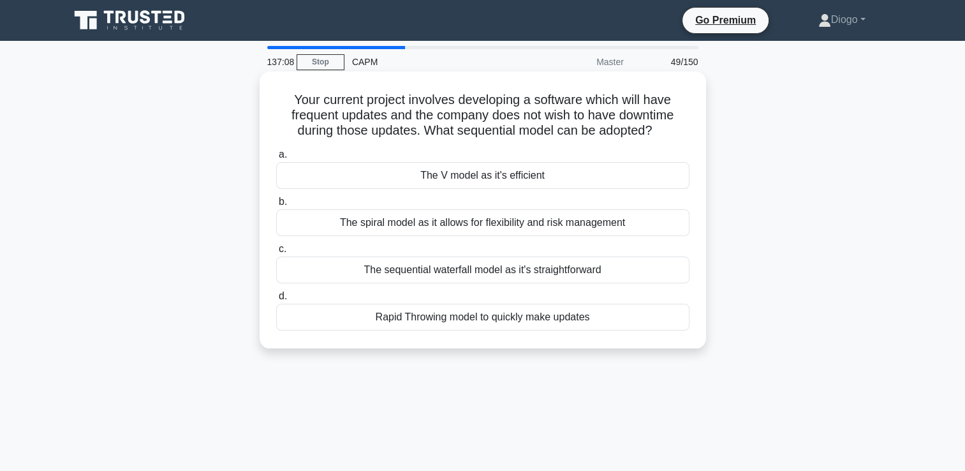
click at [391, 220] on div "The spiral model as it allows for flexibility and risk management" at bounding box center [482, 222] width 413 height 27
click at [276, 206] on input "b. The spiral model as it allows for flexibility and risk management" at bounding box center [276, 202] width 0 height 8
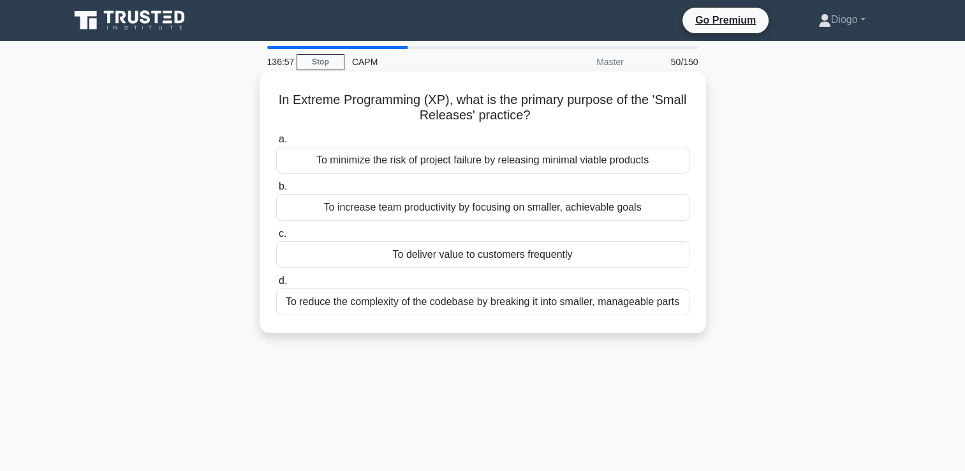
click at [474, 254] on div "To deliver value to customers frequently" at bounding box center [482, 254] width 413 height 27
click at [276, 238] on input "c. To deliver value to customers frequently" at bounding box center [276, 234] width 0 height 8
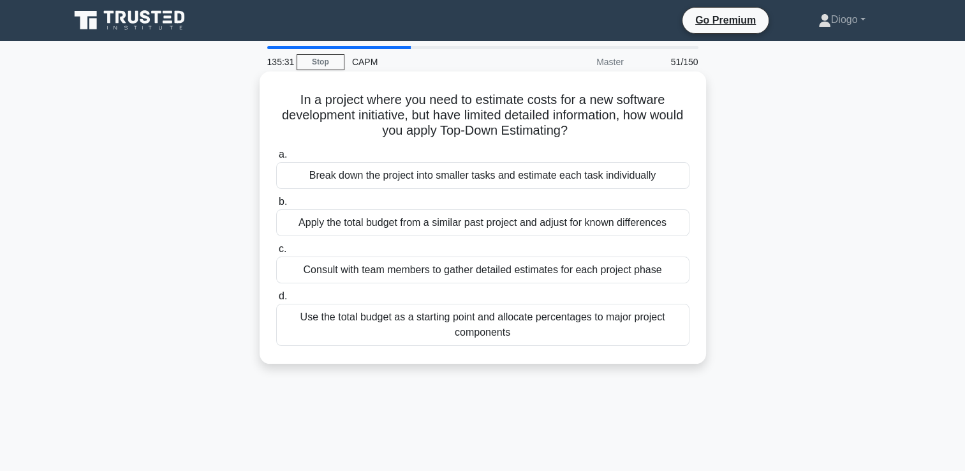
click at [282, 333] on div "Use the total budget as a starting point and allocate percentages to major proj…" at bounding box center [482, 325] width 413 height 42
click at [276, 300] on input "d. Use the total budget as a starting point and allocate percentages to major p…" at bounding box center [276, 296] width 0 height 8
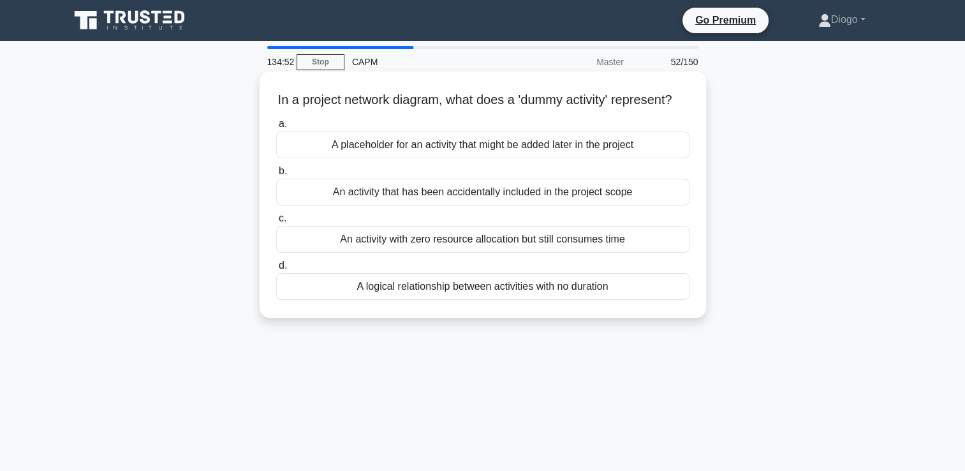
click at [385, 300] on div "A logical relationship between activities with no duration" at bounding box center [482, 286] width 413 height 27
click at [276, 270] on input "d. A logical relationship between activities with no duration" at bounding box center [276, 265] width 0 height 8
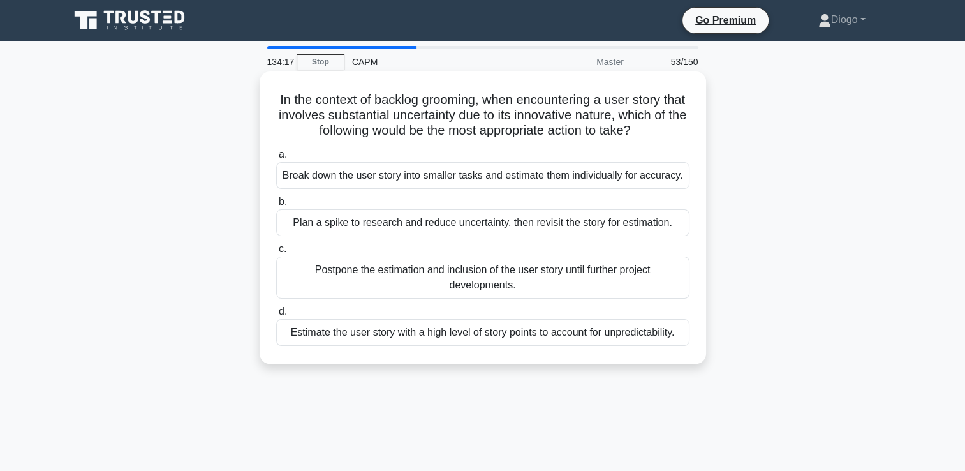
click at [669, 176] on div "Break down the user story into smaller tasks and estimate them individually for…" at bounding box center [482, 175] width 413 height 27
click at [276, 159] on input "a. Break down the user story into smaller tasks and estimate them individually …" at bounding box center [276, 155] width 0 height 8
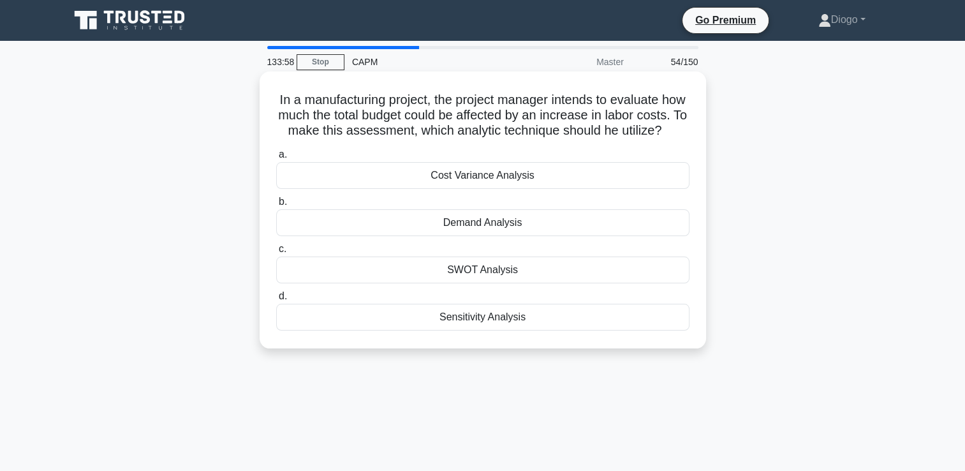
click at [573, 330] on div "Sensitivity Analysis" at bounding box center [482, 317] width 413 height 27
click at [276, 300] on input "d. Sensitivity Analysis" at bounding box center [276, 296] width 0 height 8
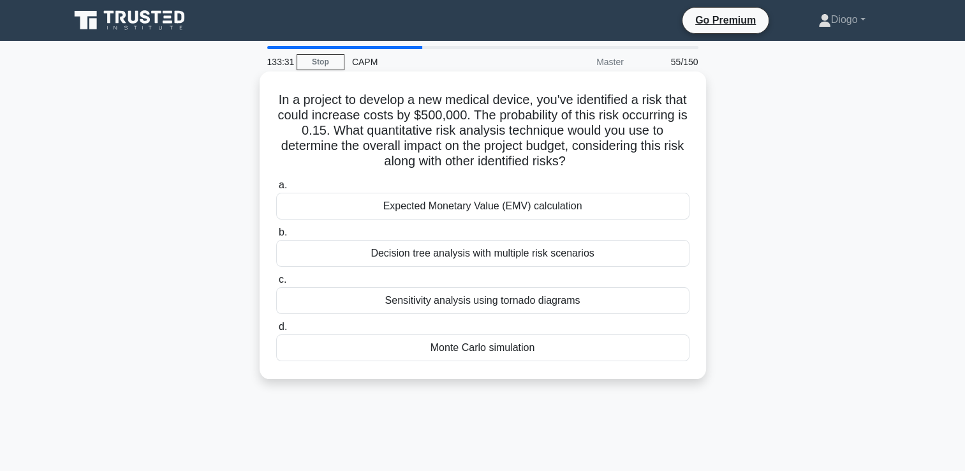
click at [654, 347] on div "Monte Carlo simulation" at bounding box center [482, 347] width 413 height 27
click at [276, 331] on input "d. Monte Carlo simulation" at bounding box center [276, 327] width 0 height 8
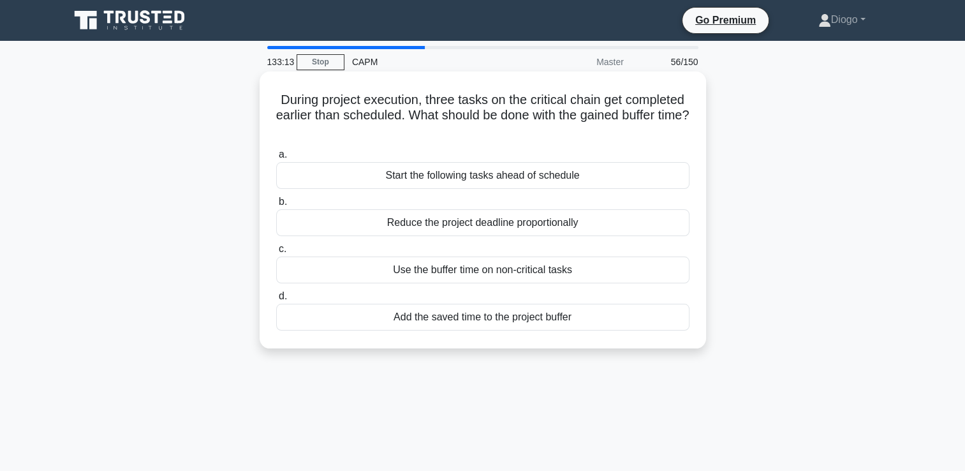
click at [610, 314] on div "Add the saved time to the project buffer" at bounding box center [482, 317] width 413 height 27
click at [276, 300] on input "d. Add the saved time to the project buffer" at bounding box center [276, 296] width 0 height 8
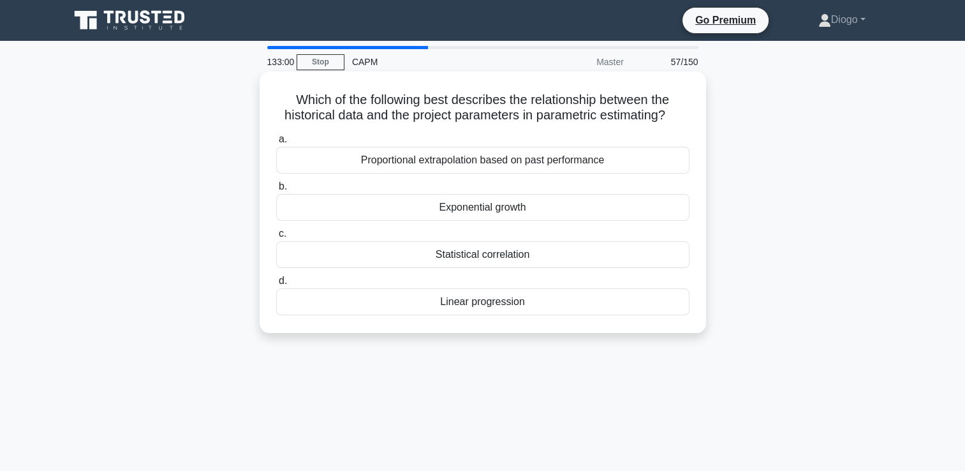
click at [620, 254] on div "Statistical correlation" at bounding box center [482, 254] width 413 height 27
click at [276, 238] on input "c. Statistical correlation" at bounding box center [276, 234] width 0 height 8
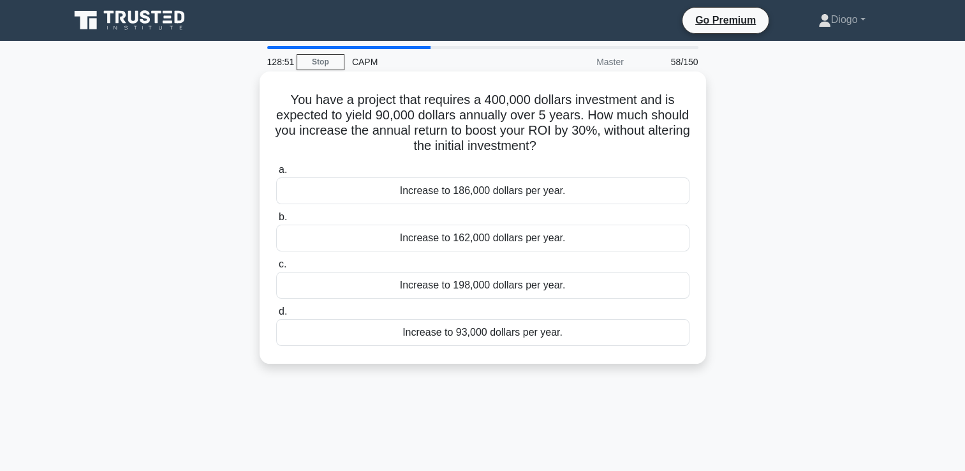
click at [489, 332] on div "Increase to 93,000 dollars per year." at bounding box center [482, 332] width 413 height 27
click at [276, 316] on input "d. Increase to 93,000 dollars per year." at bounding box center [276, 311] width 0 height 8
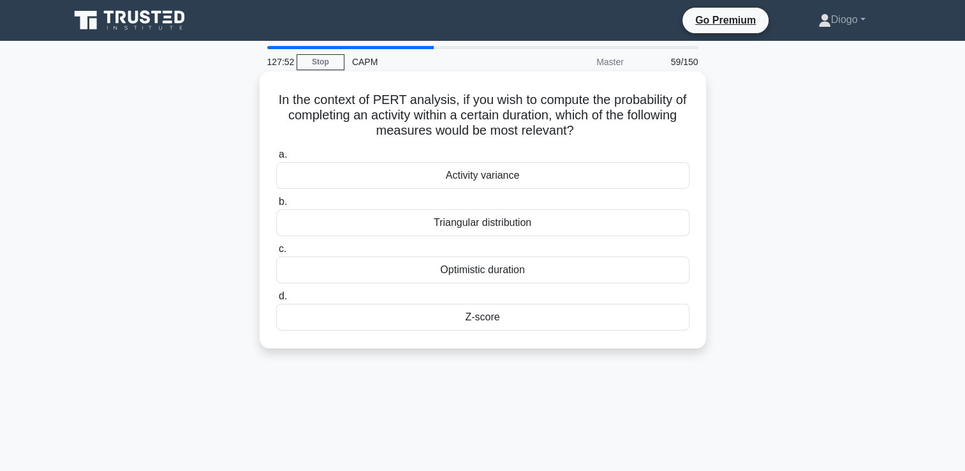
click at [538, 223] on div "Triangular distribution" at bounding box center [482, 222] width 413 height 27
click at [276, 206] on input "b. Triangular distribution" at bounding box center [276, 202] width 0 height 8
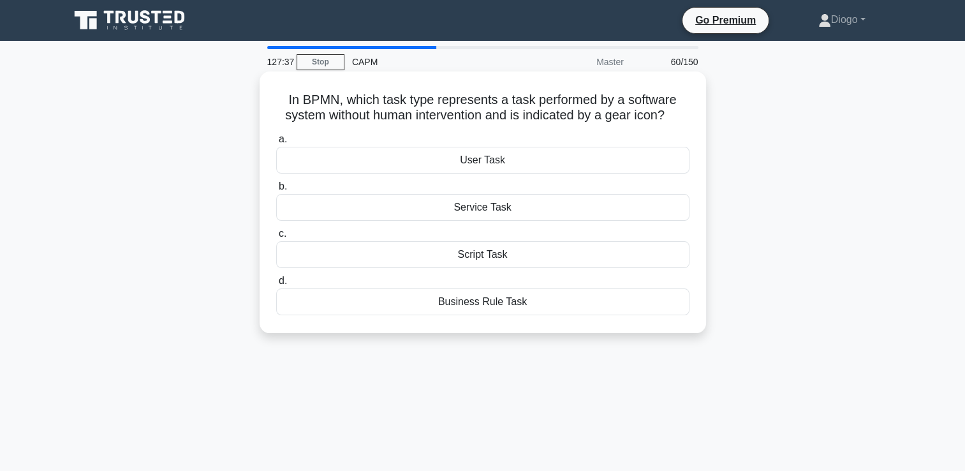
click at [480, 212] on div "Service Task" at bounding box center [482, 207] width 413 height 27
click at [276, 191] on input "b. Service Task" at bounding box center [276, 186] width 0 height 8
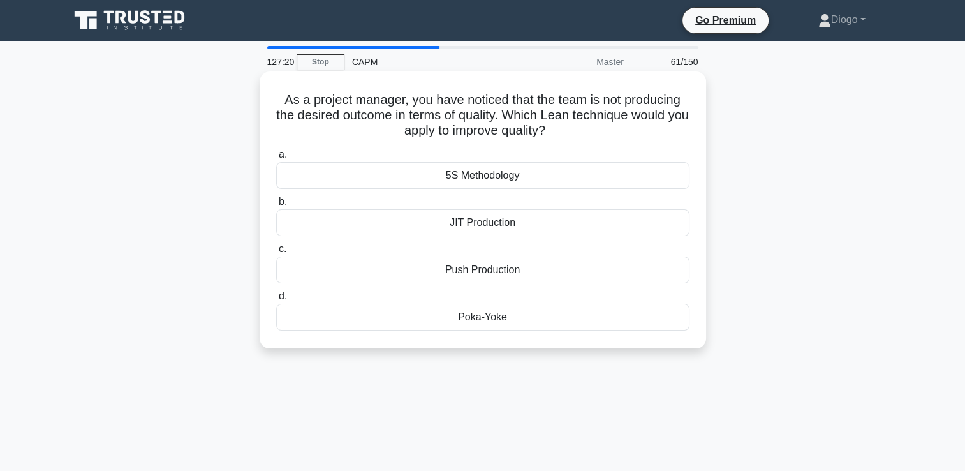
click at [638, 173] on div "5S Methodology" at bounding box center [482, 175] width 413 height 27
click at [276, 159] on input "a. 5S Methodology" at bounding box center [276, 155] width 0 height 8
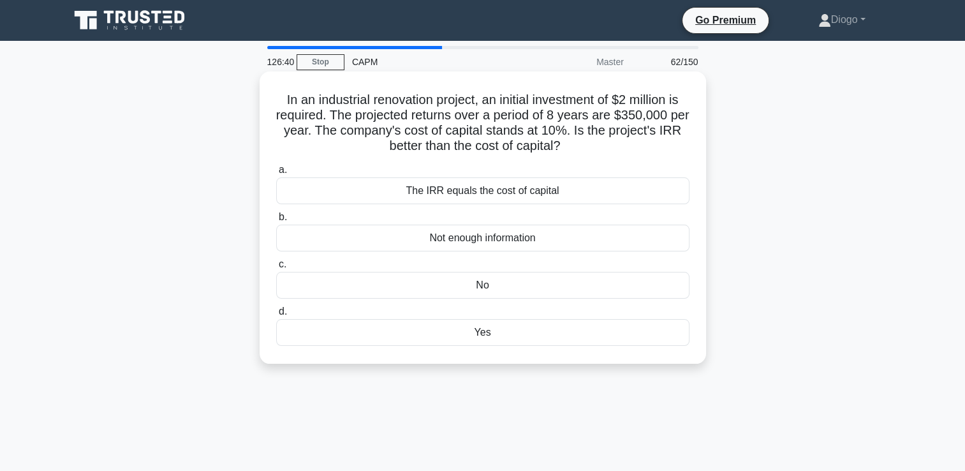
drag, startPoint x: 571, startPoint y: 193, endPoint x: 559, endPoint y: 136, distance: 57.6
click at [559, 136] on div "In an industrial renovation project, an initial investment of $2 million is req…" at bounding box center [483, 218] width 436 height 282
drag, startPoint x: 559, startPoint y: 136, endPoint x: 571, endPoint y: 143, distance: 13.7
click at [571, 143] on h5 "In an industrial renovation project, an initial investment of $2 million is req…" at bounding box center [483, 123] width 416 height 62
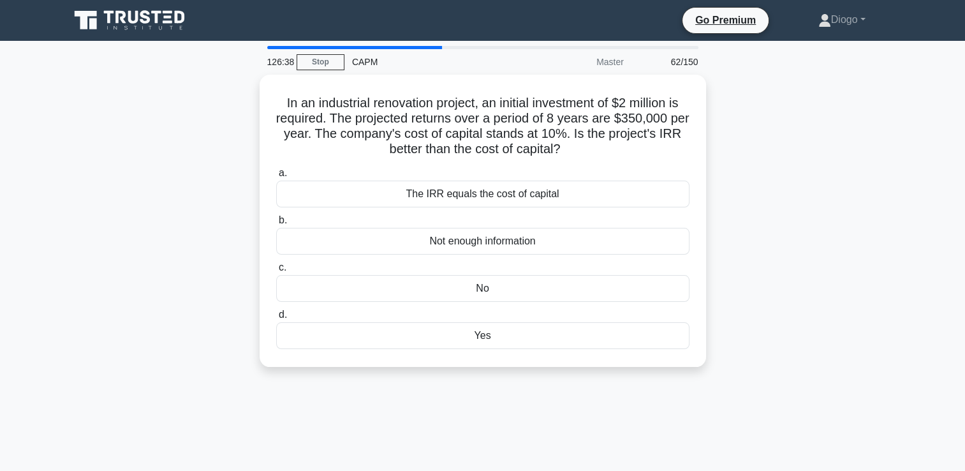
click at [212, 133] on div "In an industrial renovation project, an initial investment of $2 million is req…" at bounding box center [483, 228] width 842 height 307
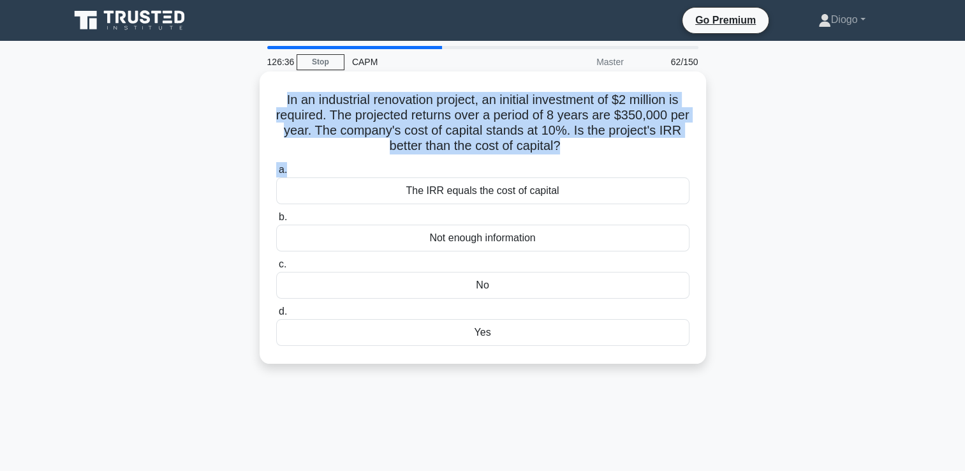
drag, startPoint x: 273, startPoint y: 101, endPoint x: 578, endPoint y: 159, distance: 310.2
click at [578, 159] on div "In an industrial renovation project, an initial investment of $2 million is req…" at bounding box center [483, 218] width 436 height 282
copy div "In an industrial renovation project, an initial investment of $2 million is req…"
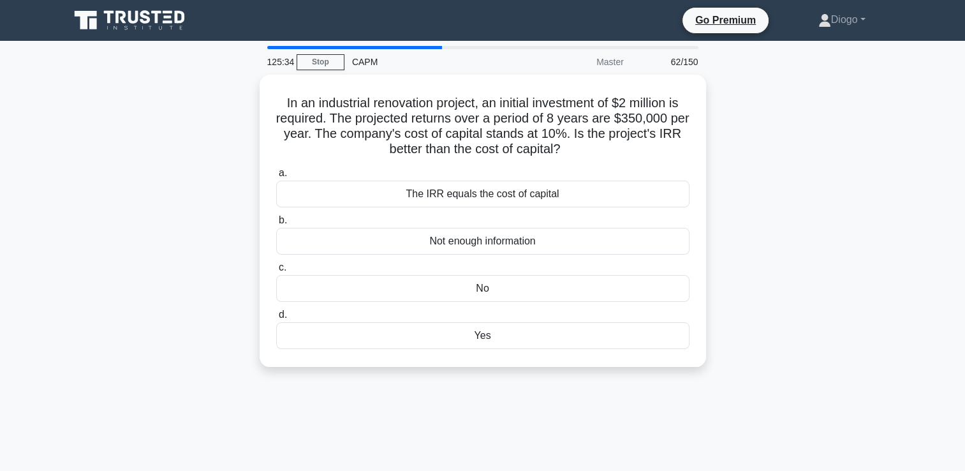
click at [152, 233] on div "In an industrial renovation project, an initial investment of $2 million is req…" at bounding box center [483, 228] width 842 height 307
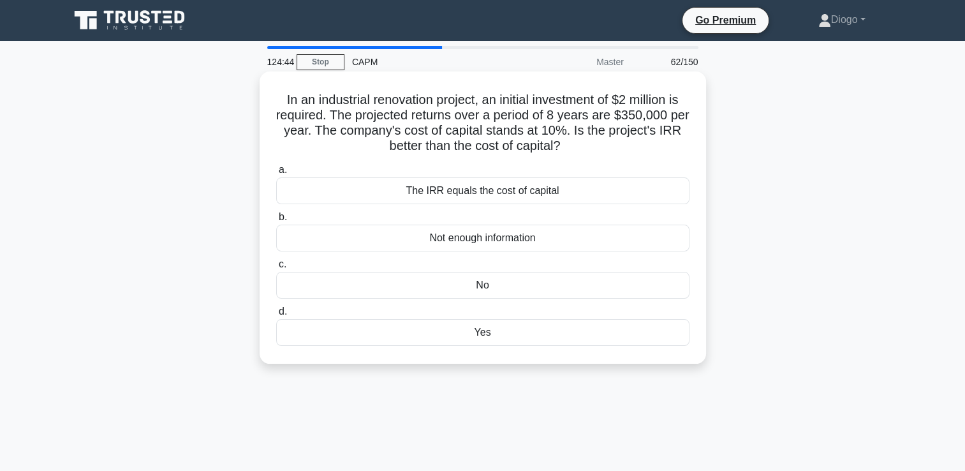
click at [490, 287] on div "No" at bounding box center [482, 285] width 413 height 27
click at [276, 268] on input "c. No" at bounding box center [276, 264] width 0 height 8
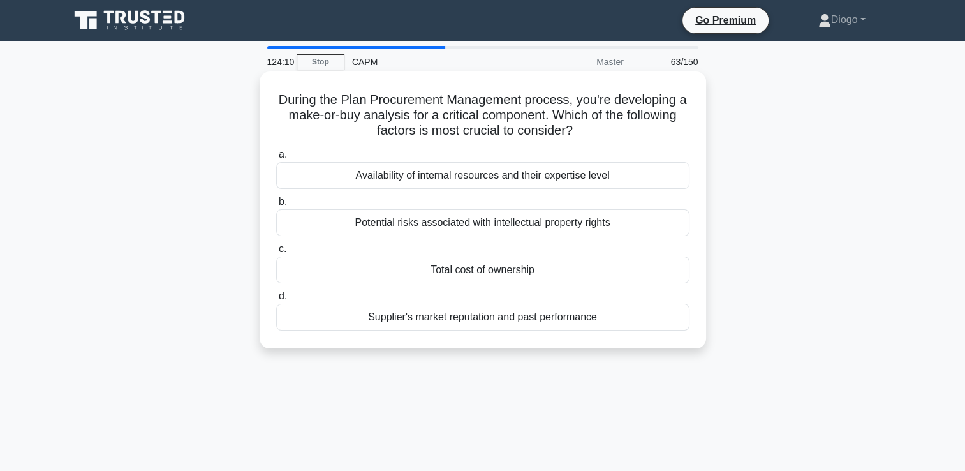
click at [658, 177] on div "Availability of internal resources and their expertise level" at bounding box center [482, 175] width 413 height 27
click at [276, 159] on input "a. Availability of internal resources and their expertise level" at bounding box center [276, 155] width 0 height 8
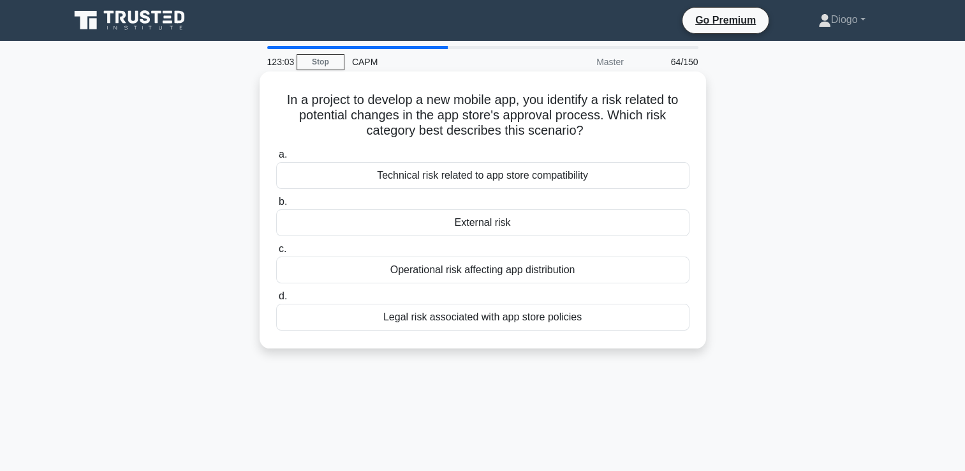
click at [666, 228] on div "External risk" at bounding box center [482, 222] width 413 height 27
click at [276, 206] on input "b. External risk" at bounding box center [276, 202] width 0 height 8
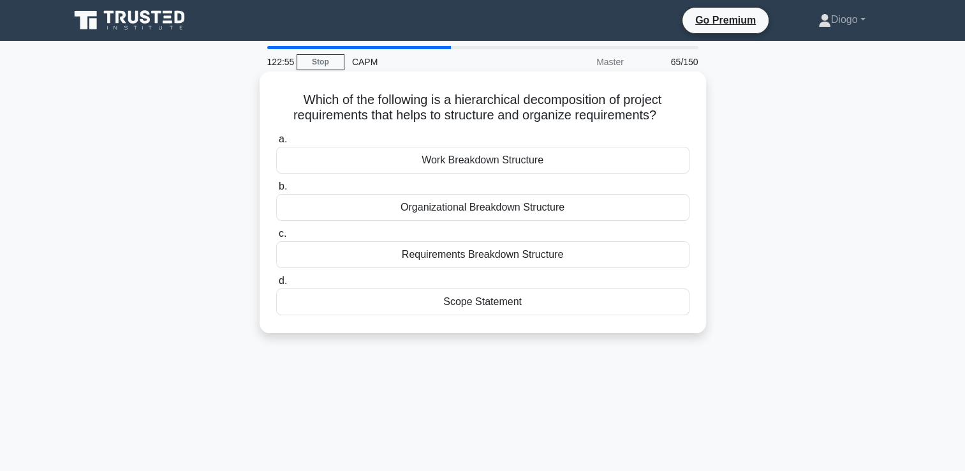
click at [622, 256] on div "Requirements Breakdown Structure" at bounding box center [482, 254] width 413 height 27
click at [276, 238] on input "c. Requirements Breakdown Structure" at bounding box center [276, 234] width 0 height 8
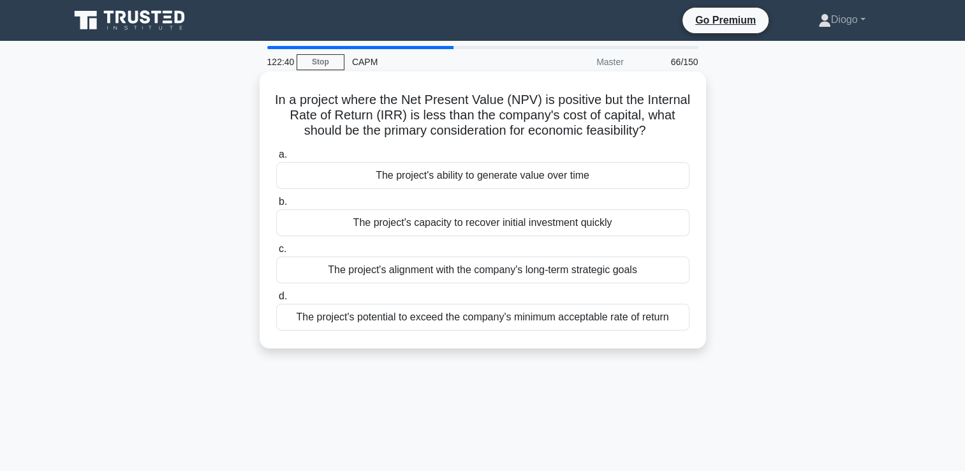
click at [673, 269] on div "The project's alignment with the company's long-term strategic goals" at bounding box center [482, 269] width 413 height 27
click at [276, 253] on input "c. The project's alignment with the company's long-term strategic goals" at bounding box center [276, 249] width 0 height 8
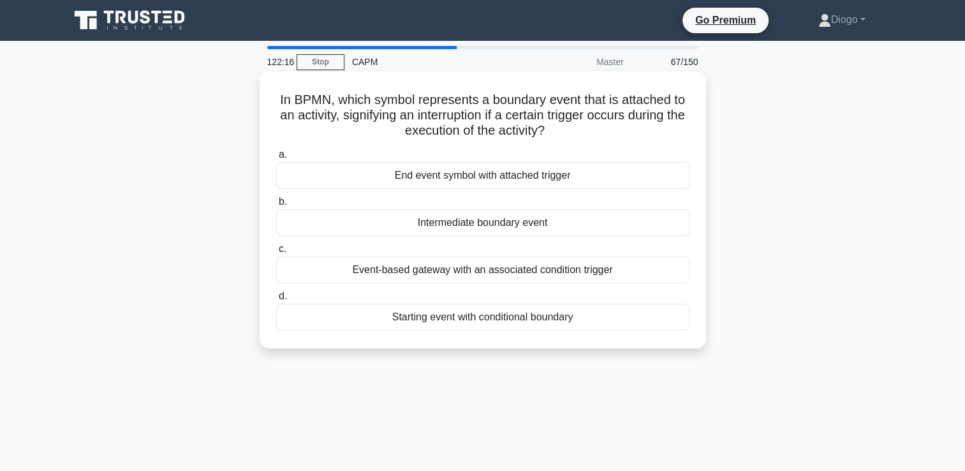
click at [677, 270] on div "Event-based gateway with an associated condition trigger" at bounding box center [482, 269] width 413 height 27
click at [276, 253] on input "c. Event-based gateway with an associated condition trigger" at bounding box center [276, 249] width 0 height 8
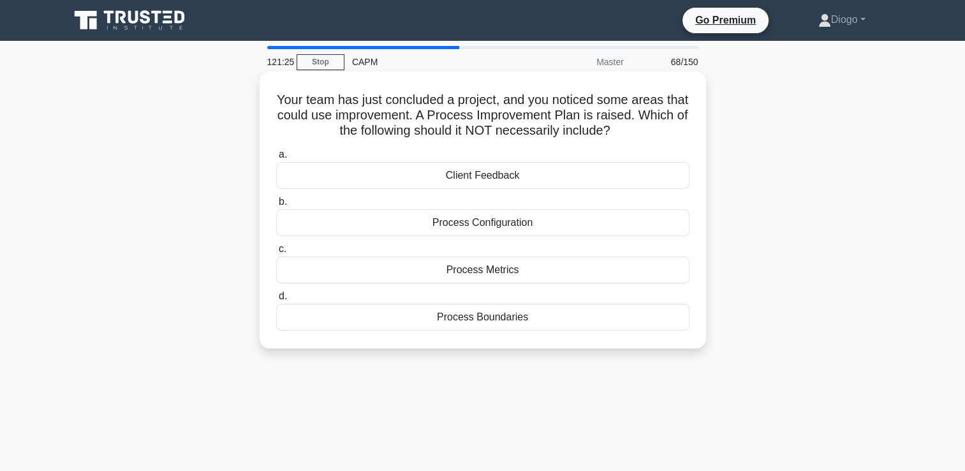
click at [441, 314] on div "Process Boundaries" at bounding box center [482, 317] width 413 height 27
click at [276, 300] on input "d. Process Boundaries" at bounding box center [276, 296] width 0 height 8
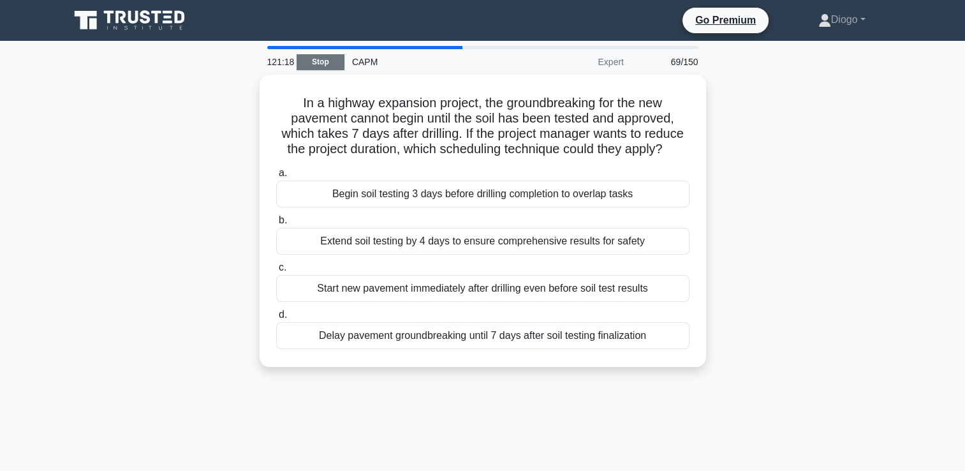
click at [309, 65] on link "Stop" at bounding box center [321, 62] width 48 height 16
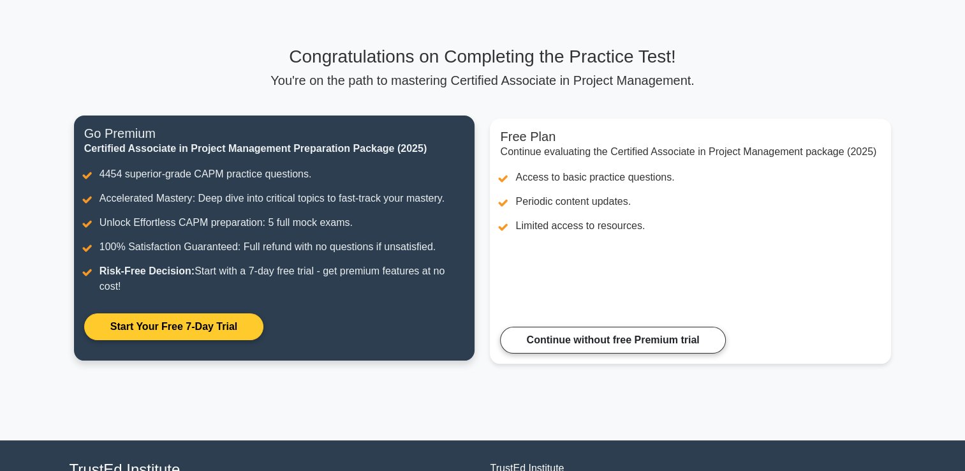
scroll to position [56, 0]
click at [233, 318] on link "Start Your Free 7-Day Trial" at bounding box center [173, 326] width 179 height 27
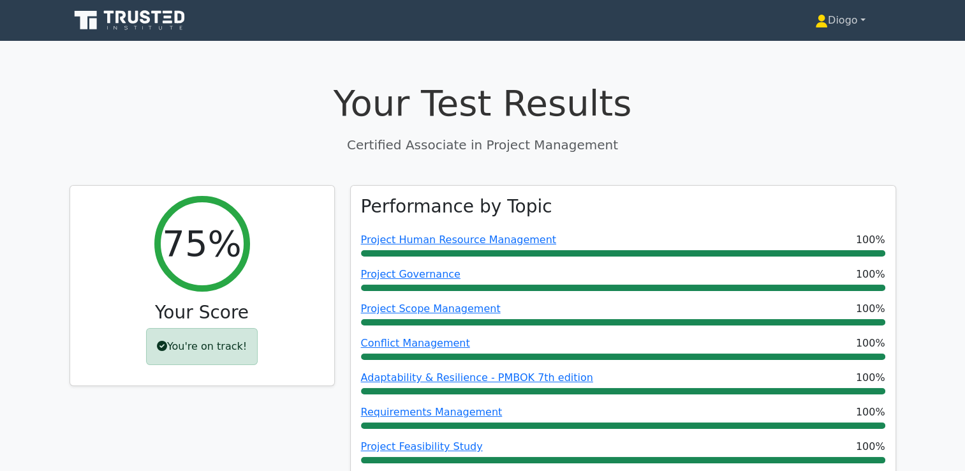
click at [859, 27] on link "Diogo" at bounding box center [840, 21] width 112 height 26
click at [844, 43] on link "Profile" at bounding box center [835, 50] width 101 height 20
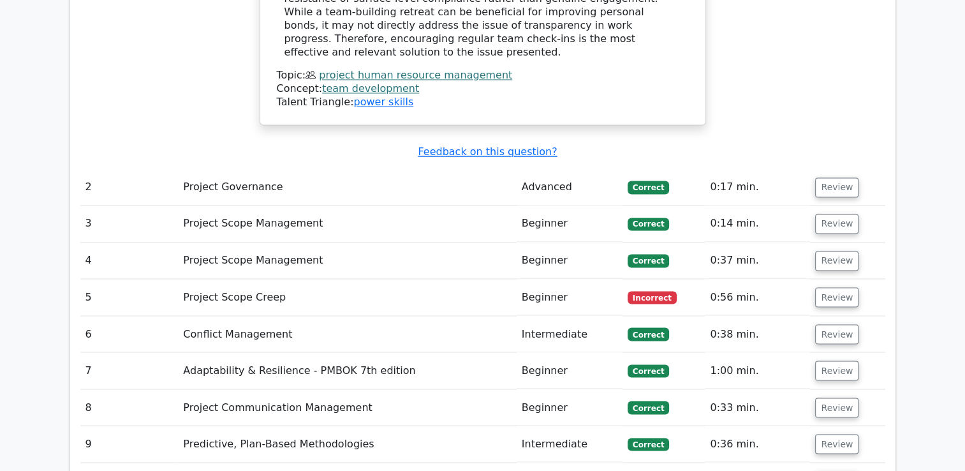
scroll to position [2258, 0]
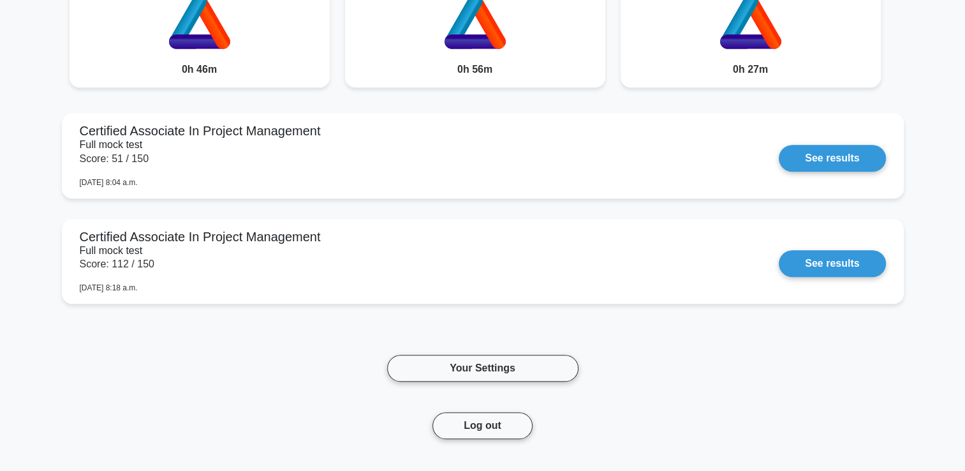
scroll to position [783, 0]
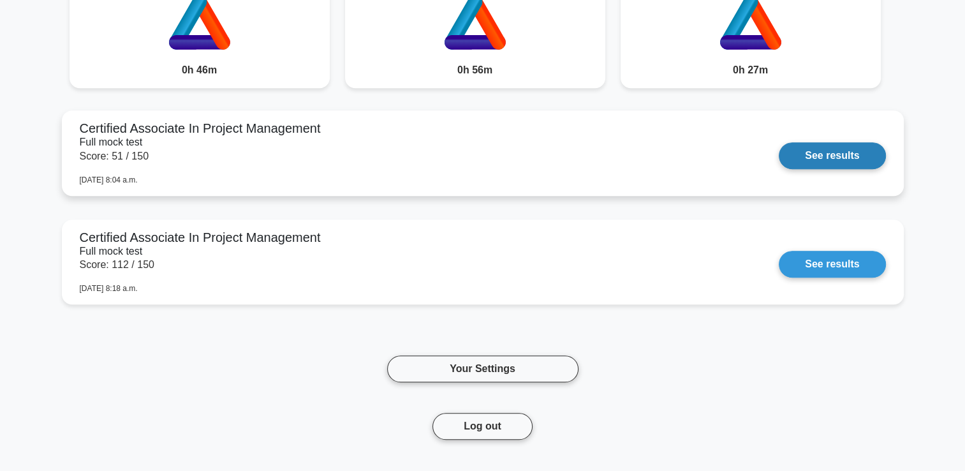
click at [840, 163] on link "See results" at bounding box center [832, 155] width 107 height 27
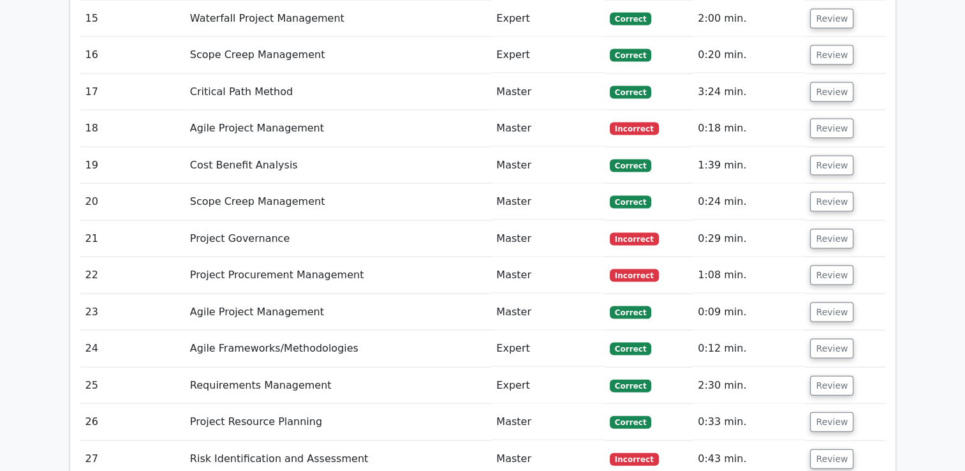
scroll to position [2667, 0]
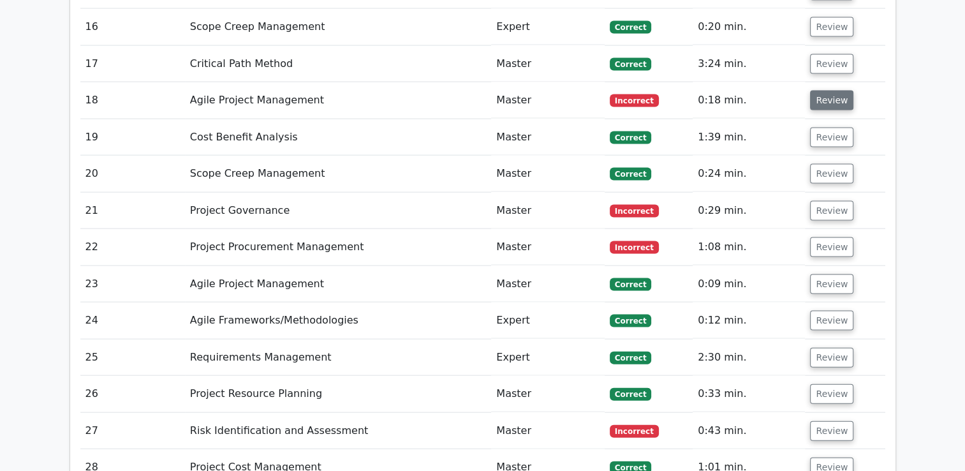
click at [817, 91] on button "Review" at bounding box center [831, 101] width 43 height 20
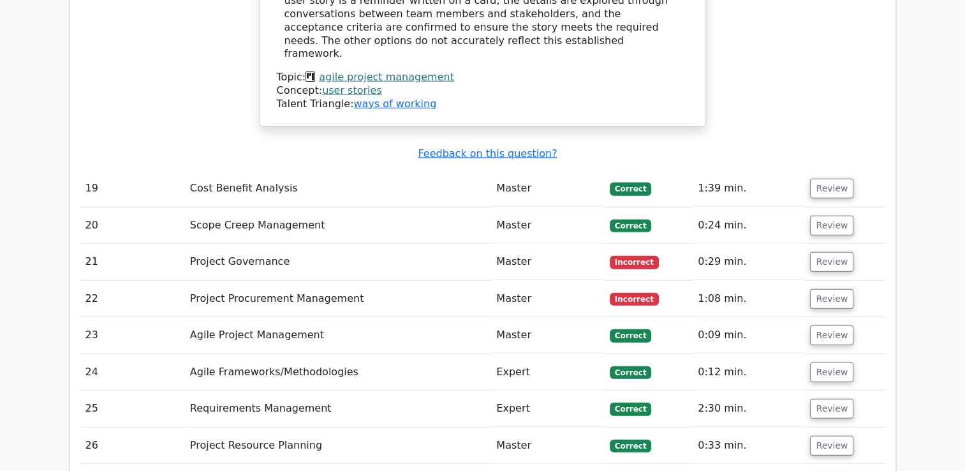
scroll to position [3082, 0]
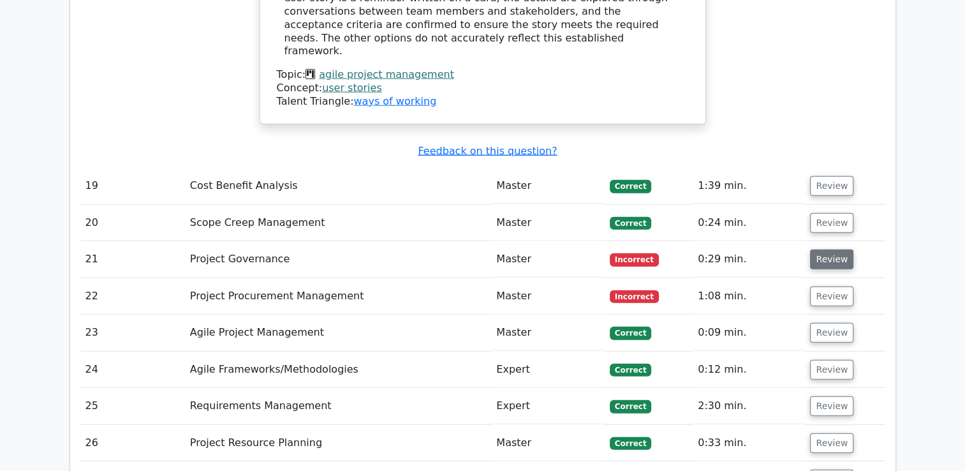
click at [822, 249] on button "Review" at bounding box center [831, 259] width 43 height 20
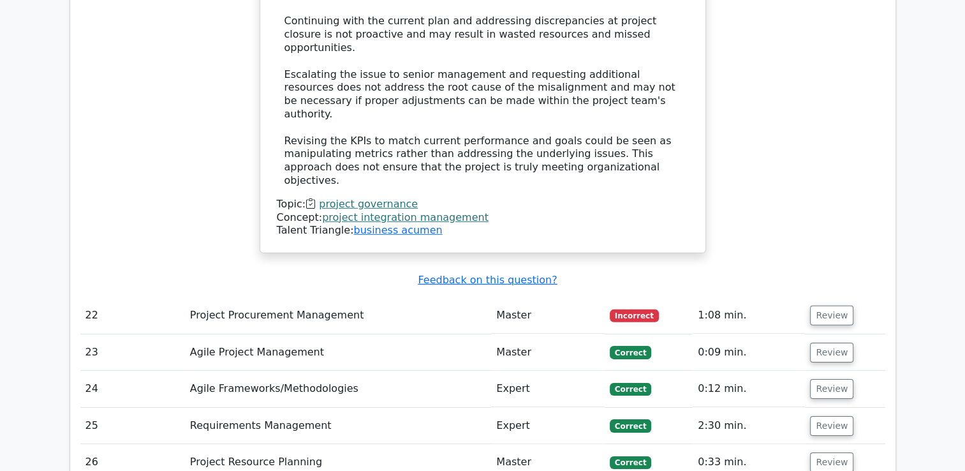
scroll to position [3877, 0]
click at [833, 305] on button "Review" at bounding box center [831, 315] width 43 height 20
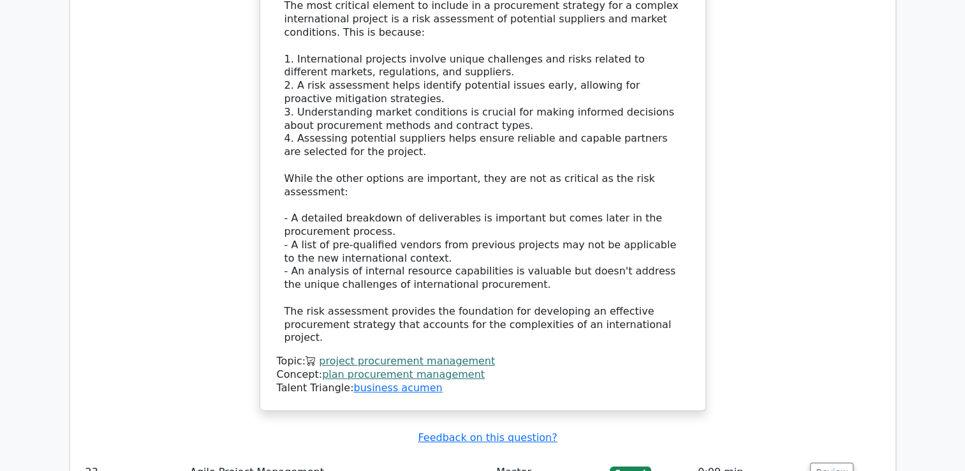
scroll to position [4708, 0]
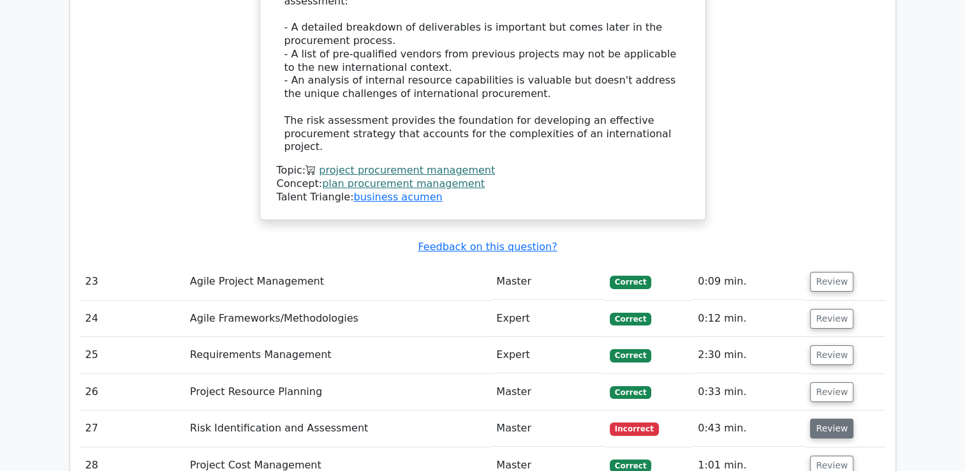
click at [814, 418] on button "Review" at bounding box center [831, 428] width 43 height 20
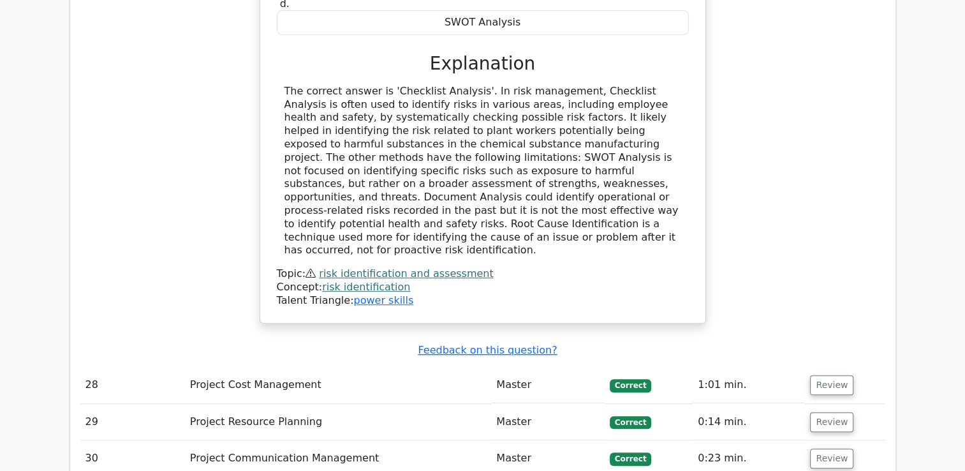
scroll to position [5390, 0]
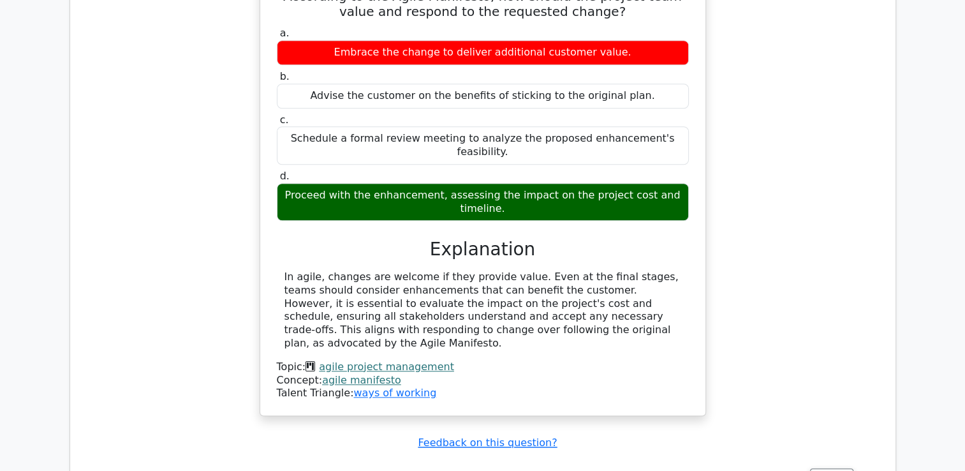
scroll to position [6071, 0]
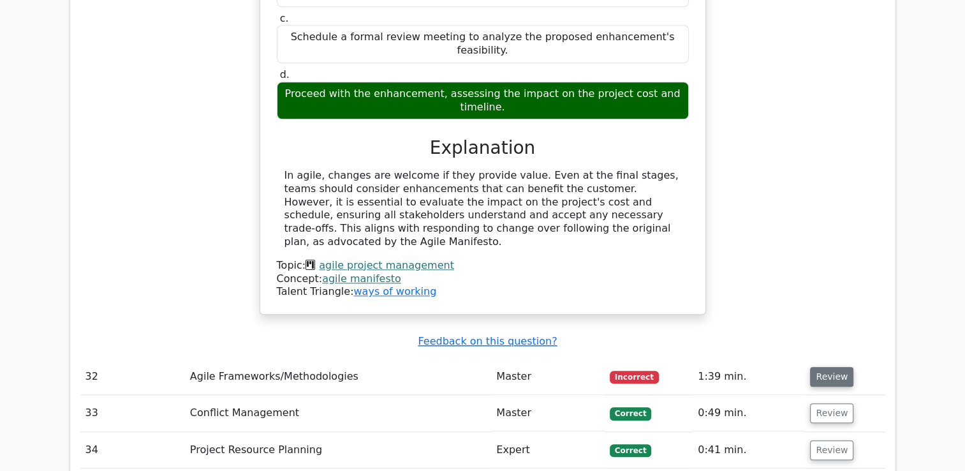
click at [830, 367] on button "Review" at bounding box center [831, 377] width 43 height 20
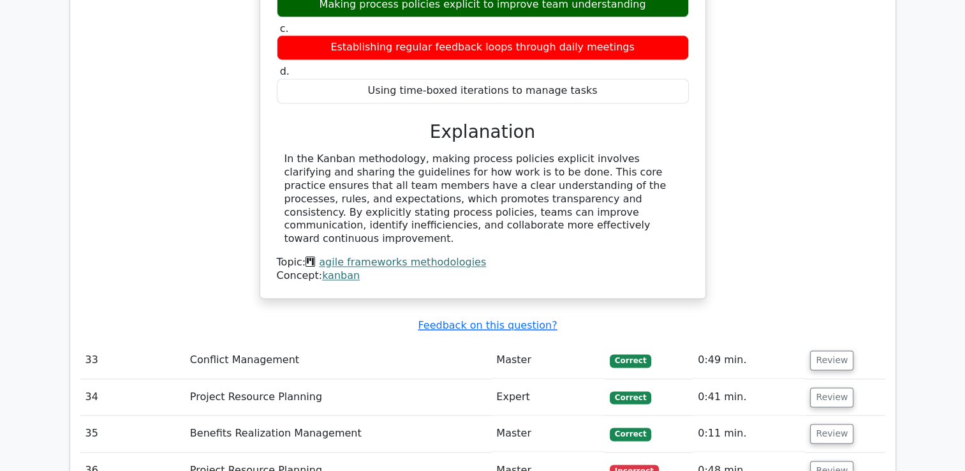
scroll to position [6592, 0]
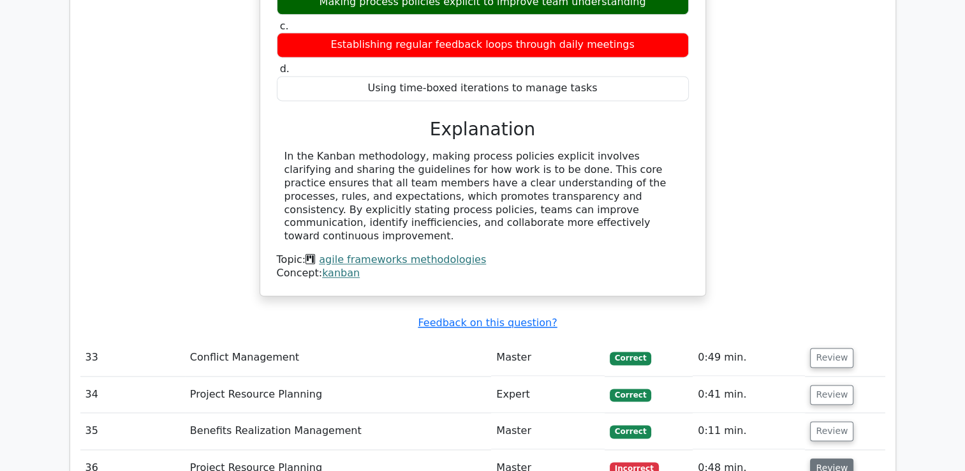
click at [810, 458] on button "Review" at bounding box center [831, 468] width 43 height 20
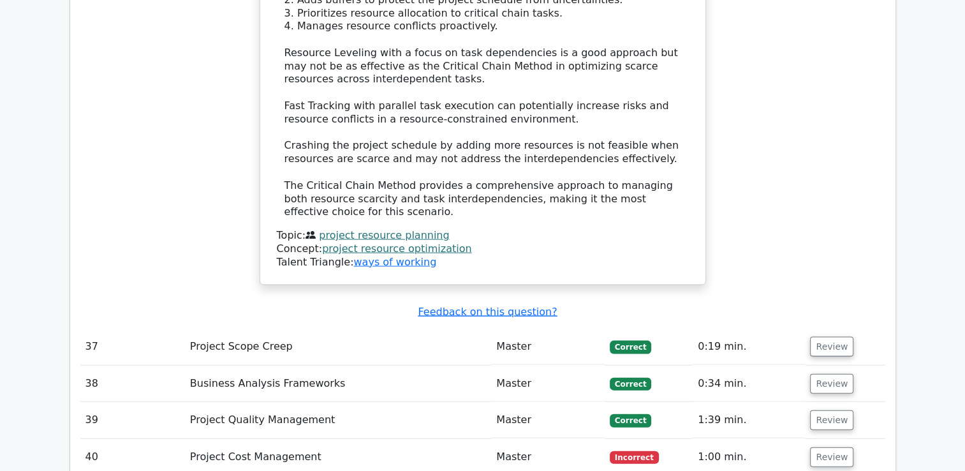
scroll to position [7482, 0]
click at [828, 447] on button "Review" at bounding box center [831, 457] width 43 height 20
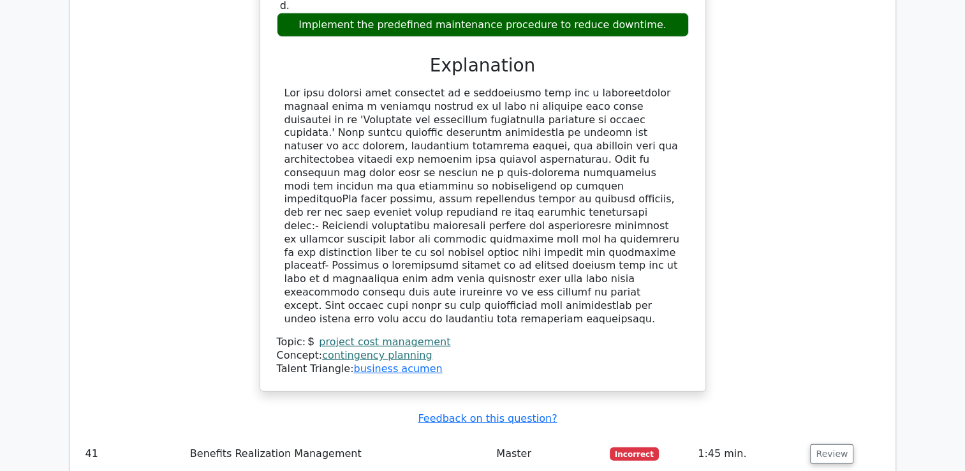
scroll to position [8212, 0]
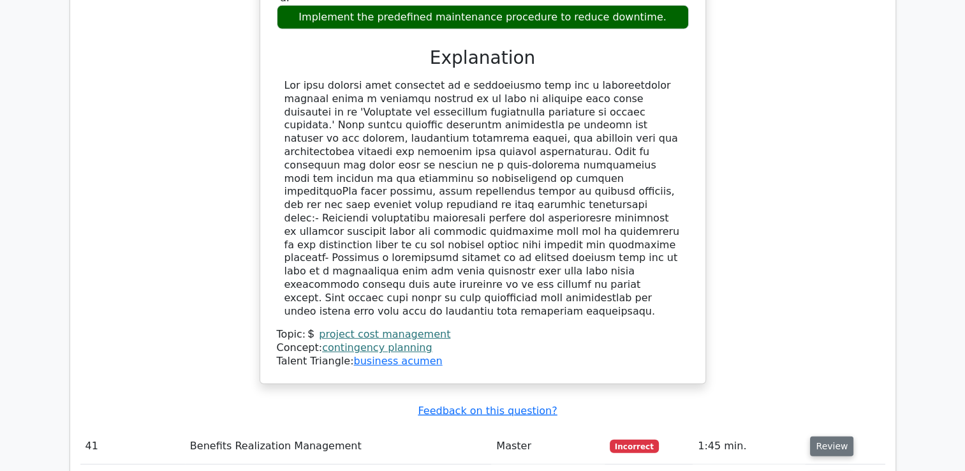
click at [829, 436] on button "Review" at bounding box center [831, 446] width 43 height 20
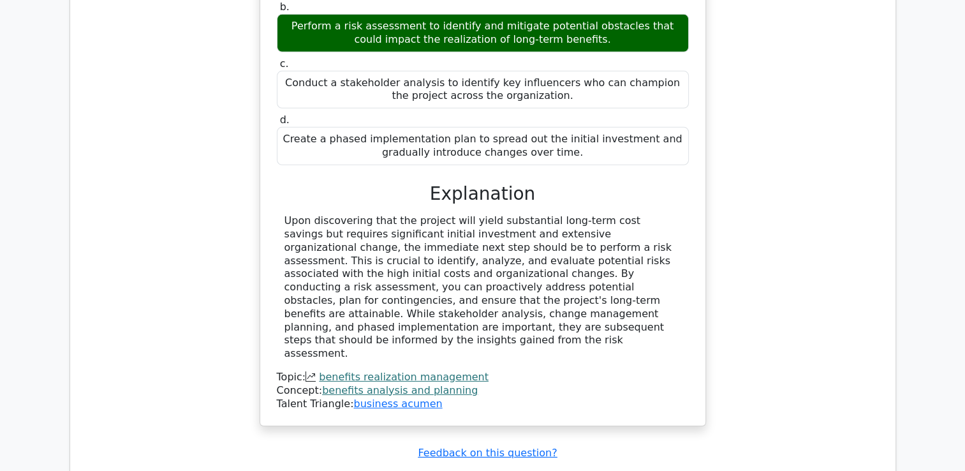
scroll to position [8859, 0]
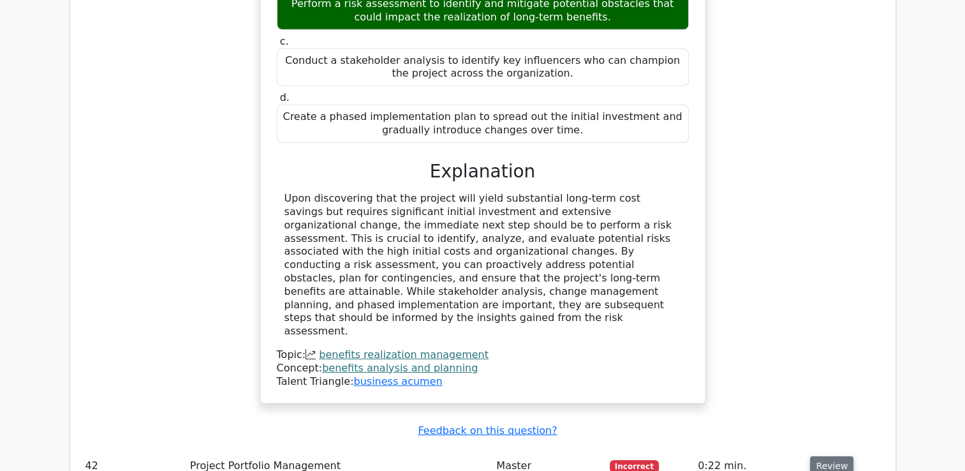
click at [827, 456] on button "Review" at bounding box center [831, 466] width 43 height 20
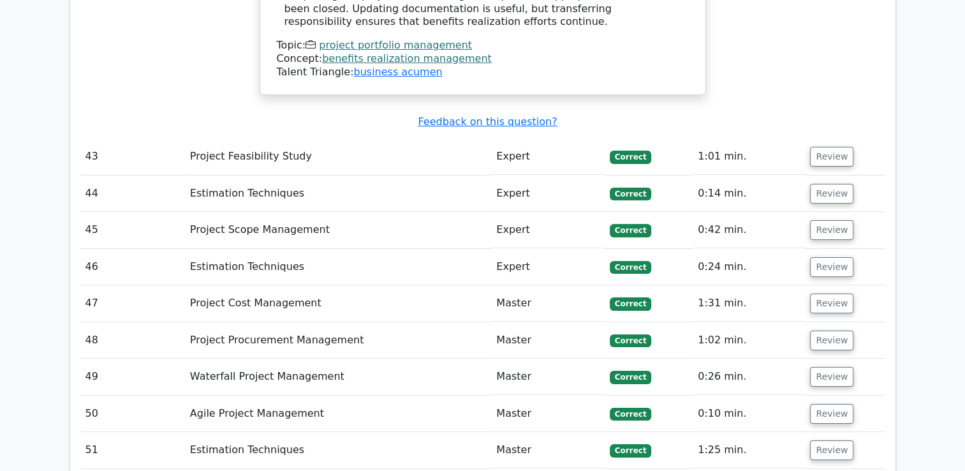
scroll to position [9780, 0]
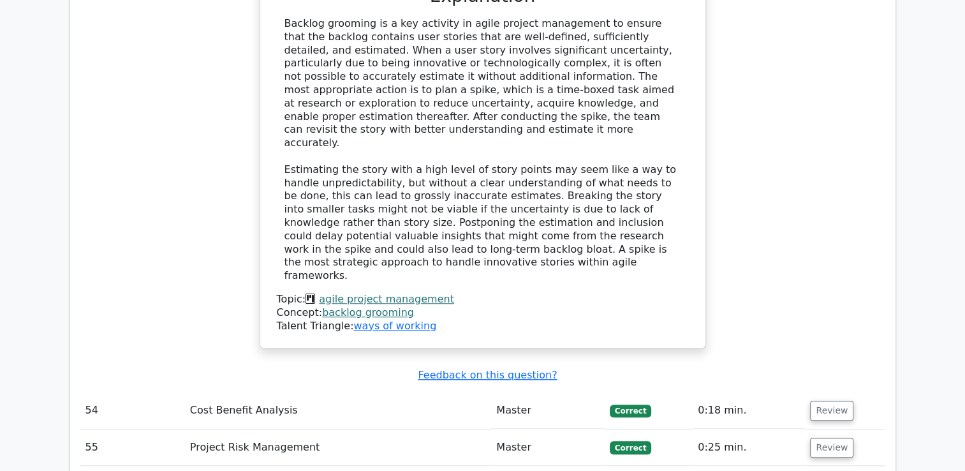
scroll to position [10631, 0]
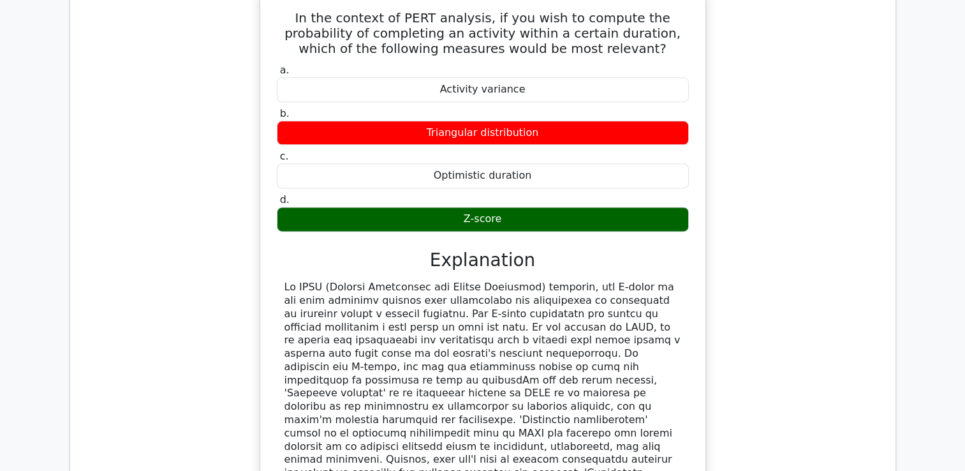
scroll to position [11303, 0]
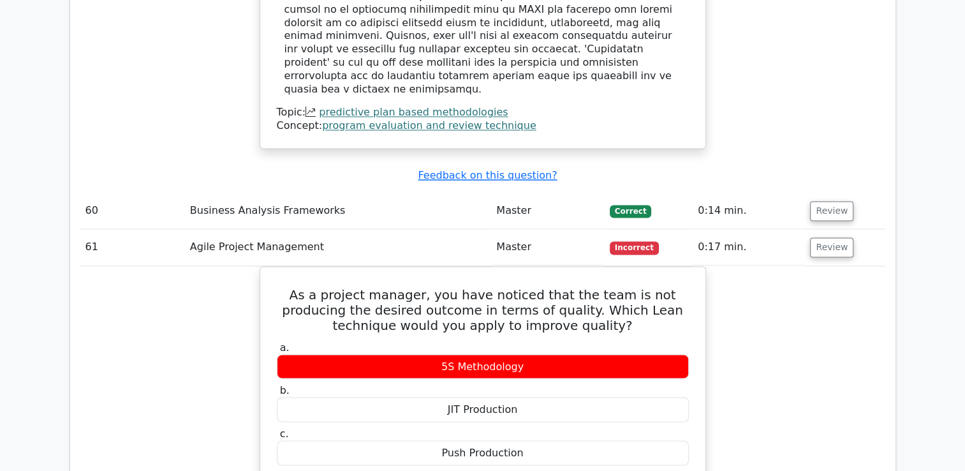
scroll to position [11711, 0]
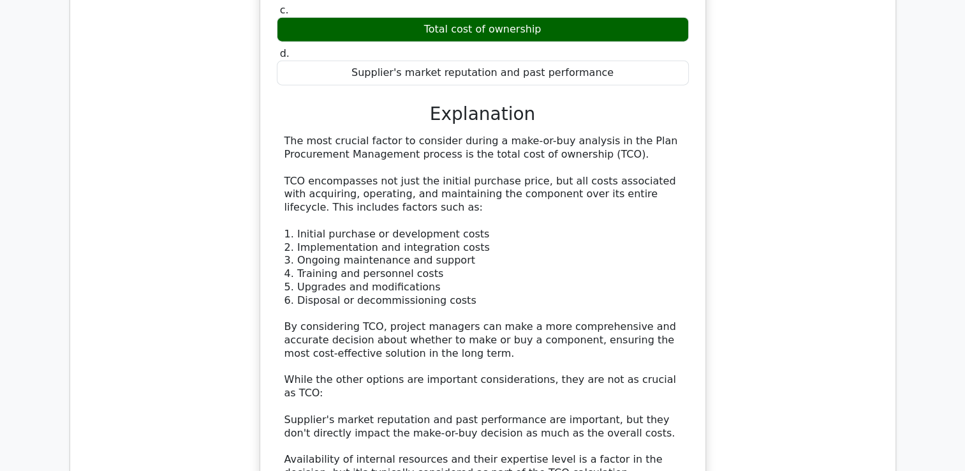
scroll to position [12729, 0]
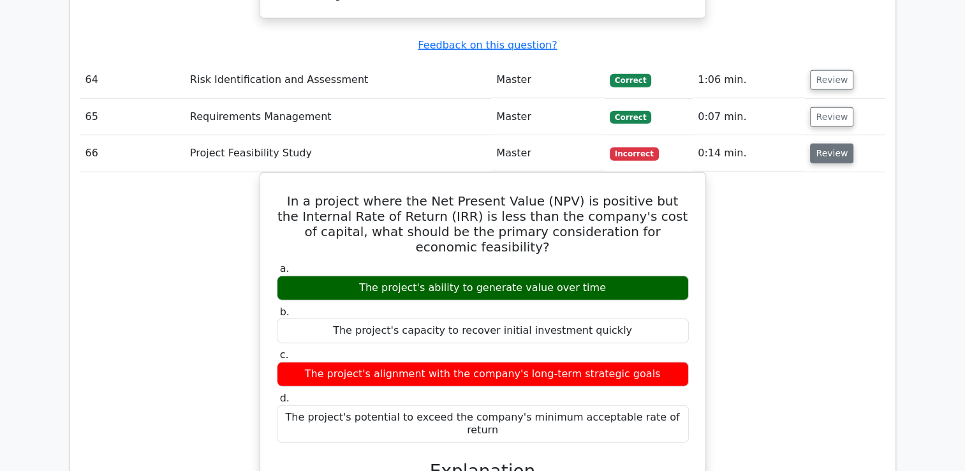
scroll to position [13566, 0]
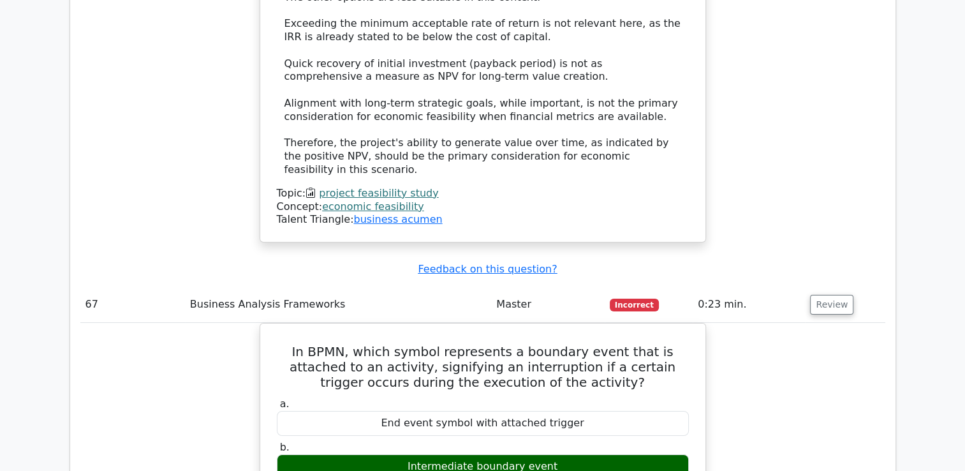
scroll to position [14125, 0]
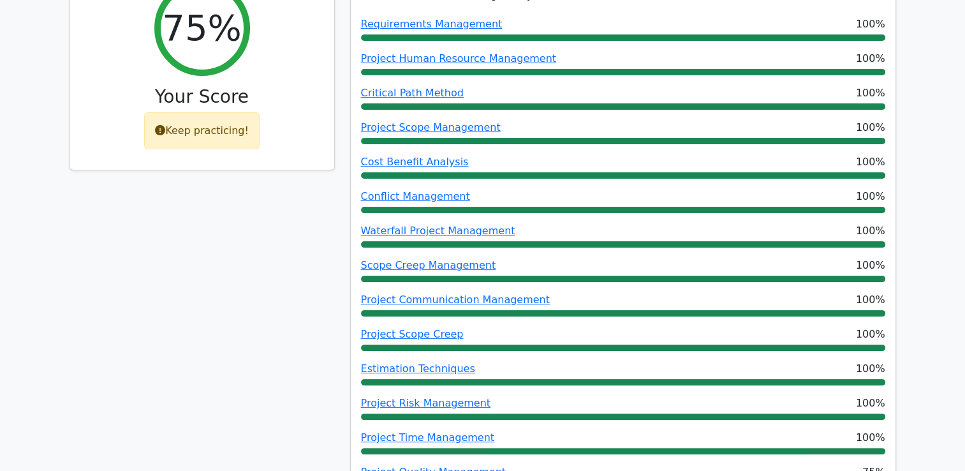
scroll to position [0, 0]
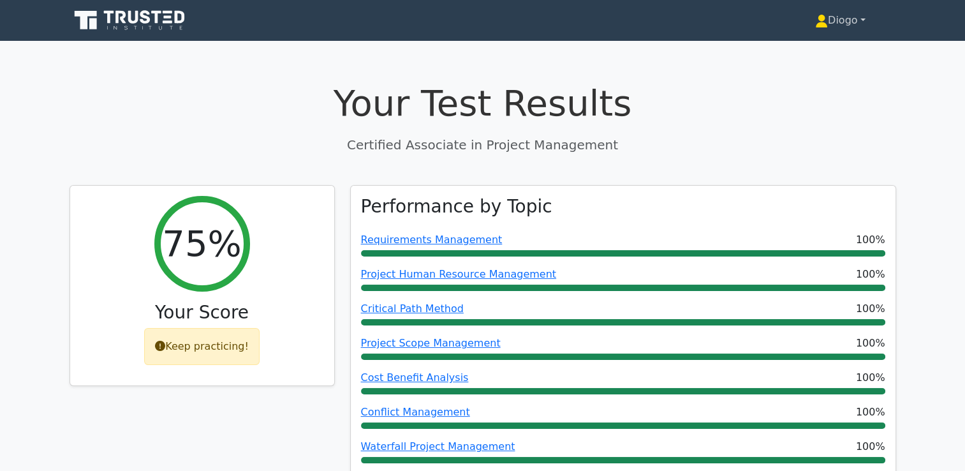
click at [834, 24] on link "Diogo" at bounding box center [840, 21] width 112 height 26
click at [823, 49] on link "Profile" at bounding box center [835, 50] width 101 height 20
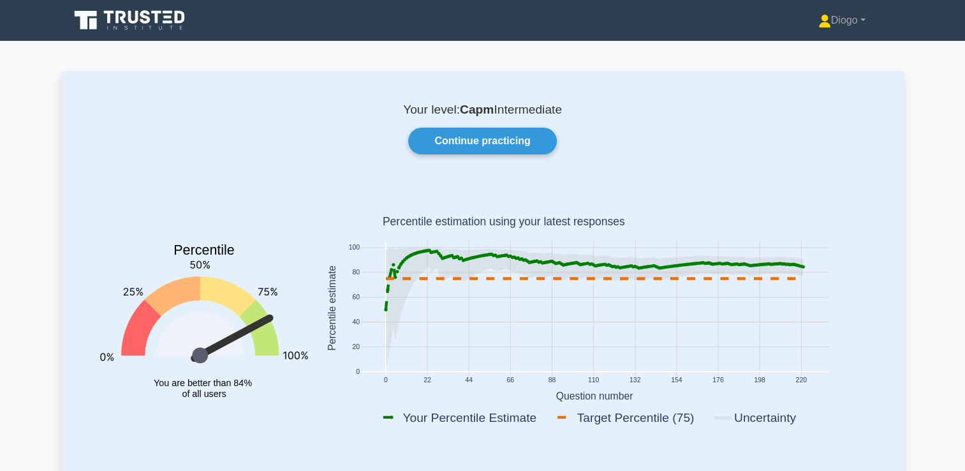
click at [122, 13] on icon at bounding box center [120, 17] width 10 height 13
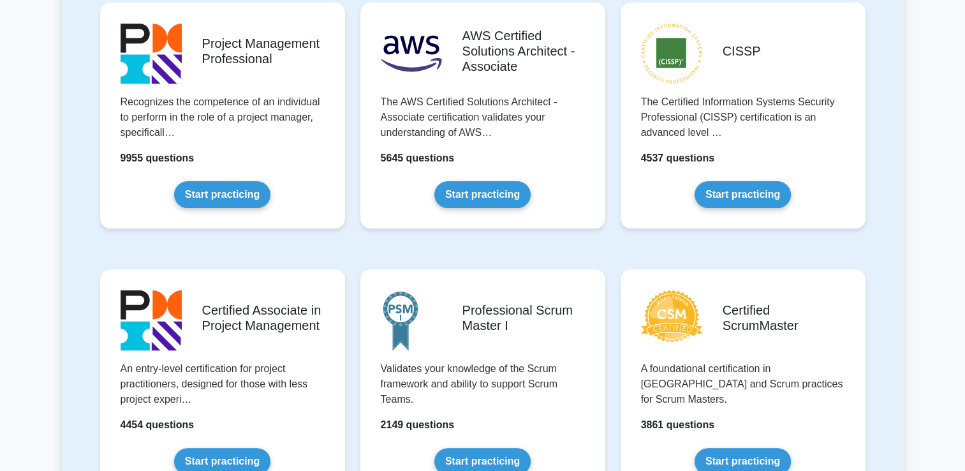
scroll to position [352, 0]
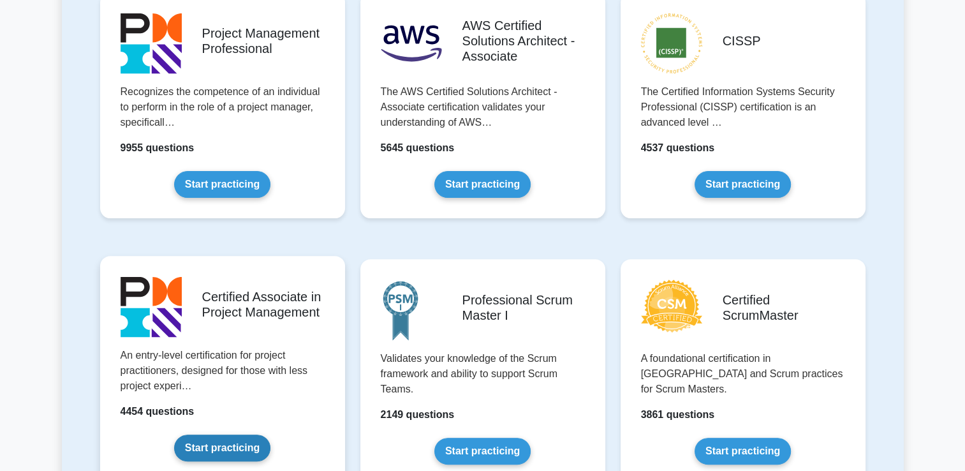
click at [234, 455] on link "Start practicing" at bounding box center [222, 447] width 96 height 27
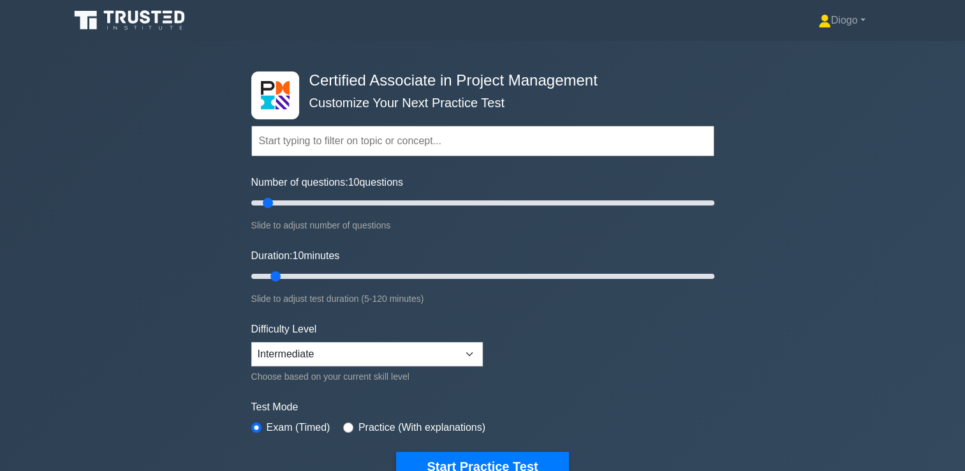
click at [831, 34] on div "Diogo Profile Settings Profile" at bounding box center [483, 20] width 842 height 31
click at [837, 11] on link "Diogo" at bounding box center [842, 21] width 108 height 26
click at [824, 45] on link "Profile" at bounding box center [838, 50] width 101 height 20
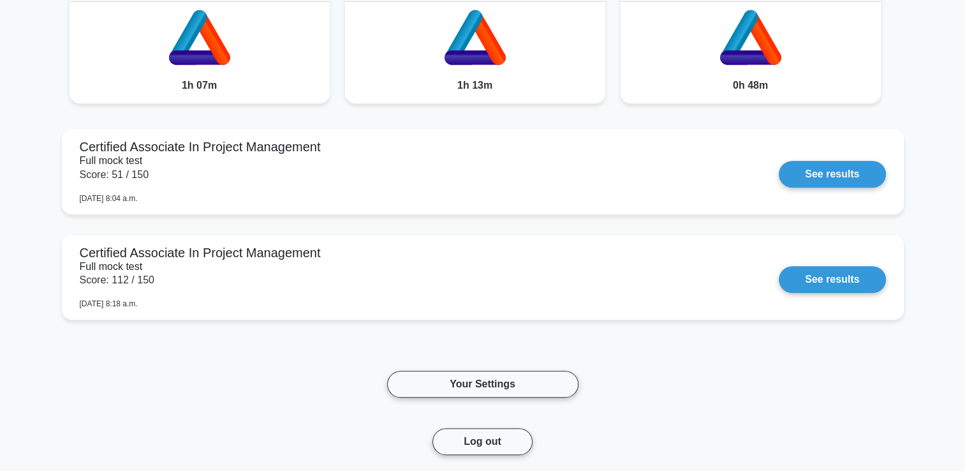
scroll to position [763, 0]
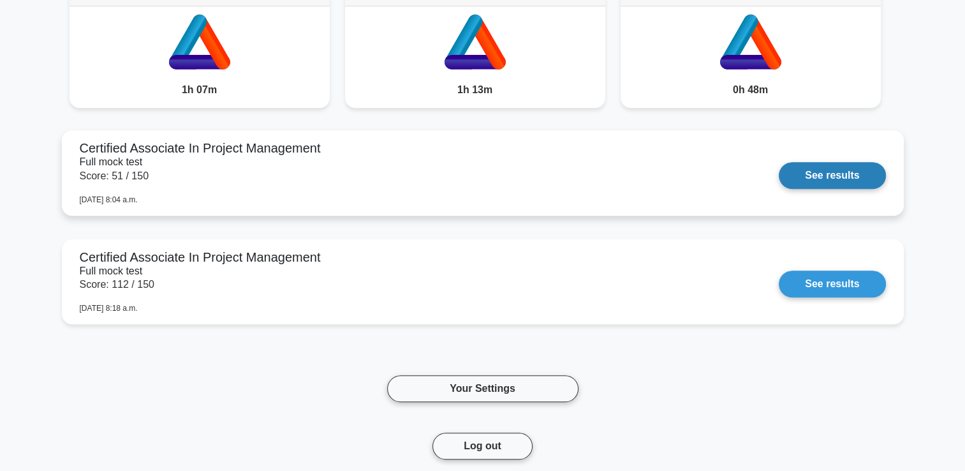
click at [844, 181] on link "See results" at bounding box center [832, 175] width 107 height 27
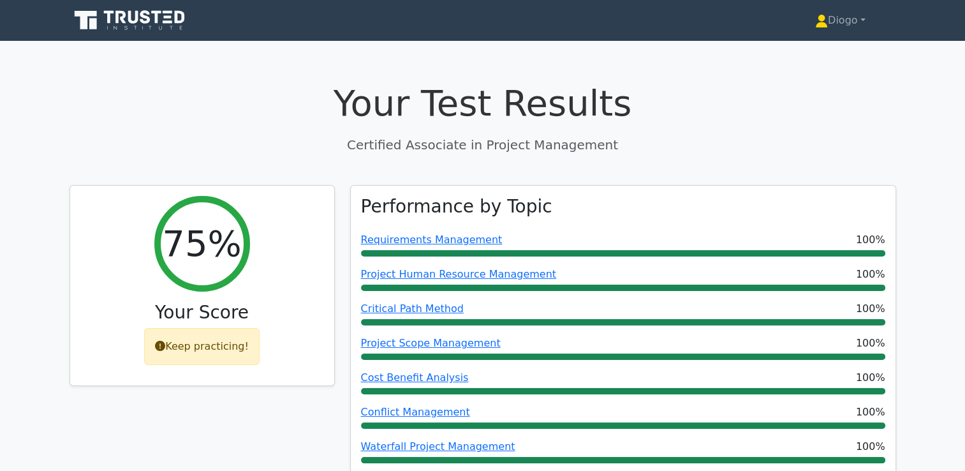
click at [109, 10] on icon at bounding box center [131, 20] width 122 height 24
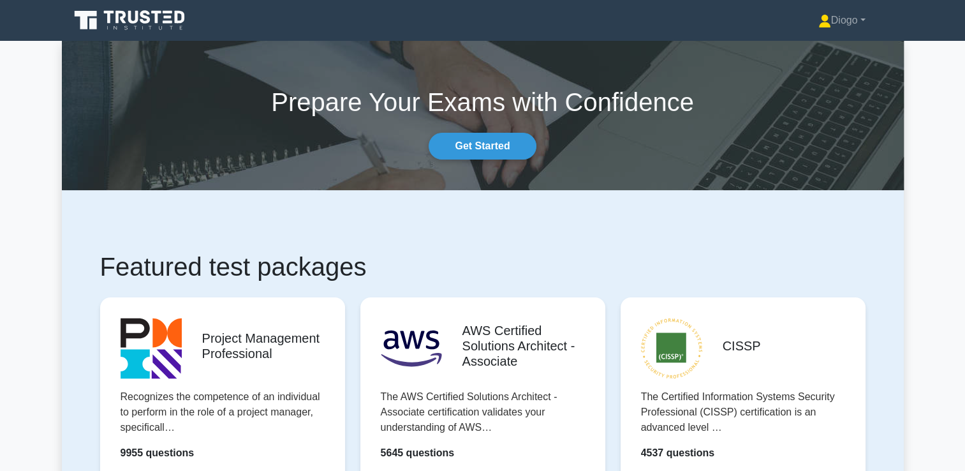
drag, startPoint x: 202, startPoint y: 118, endPoint x: 89, endPoint y: 180, distance: 128.2
click at [89, 180] on section "Prepare Your Exams with Confidence Get Started" at bounding box center [483, 115] width 842 height 149
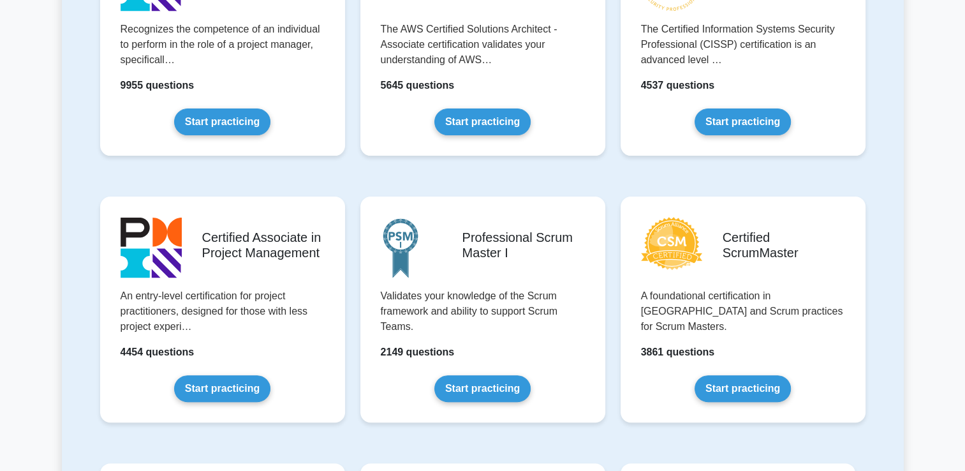
scroll to position [370, 0]
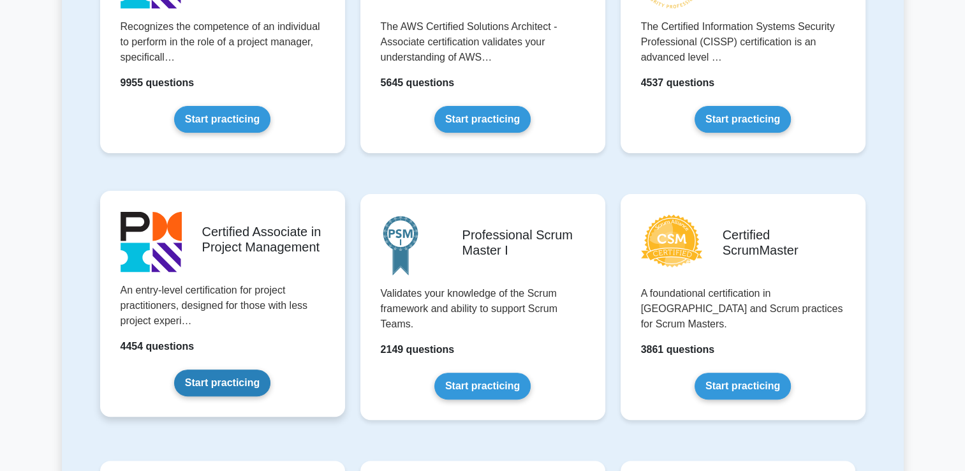
click at [181, 384] on link "Start practicing" at bounding box center [222, 382] width 96 height 27
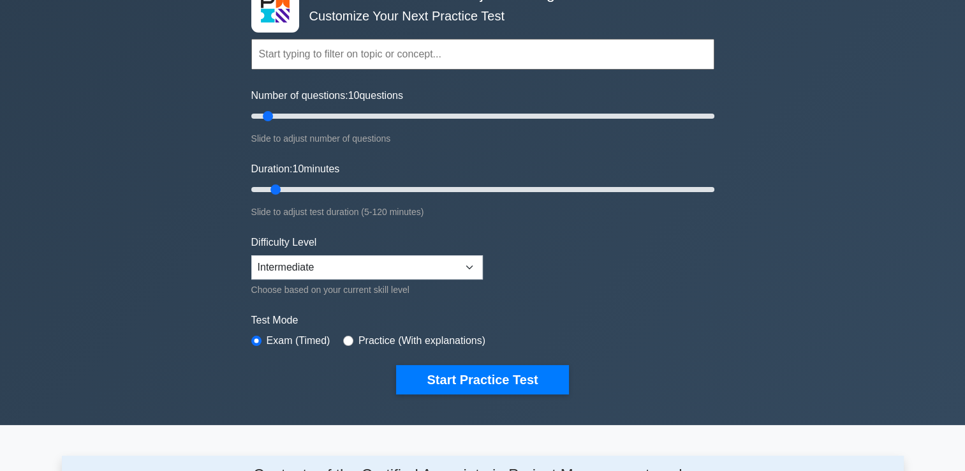
scroll to position [87, 0]
click at [428, 114] on input "Number of questions: 80 questions" at bounding box center [482, 115] width 463 height 15
type input "35"
click at [327, 117] on input "Number of questions: 35 questions" at bounding box center [482, 115] width 463 height 15
type input "70"
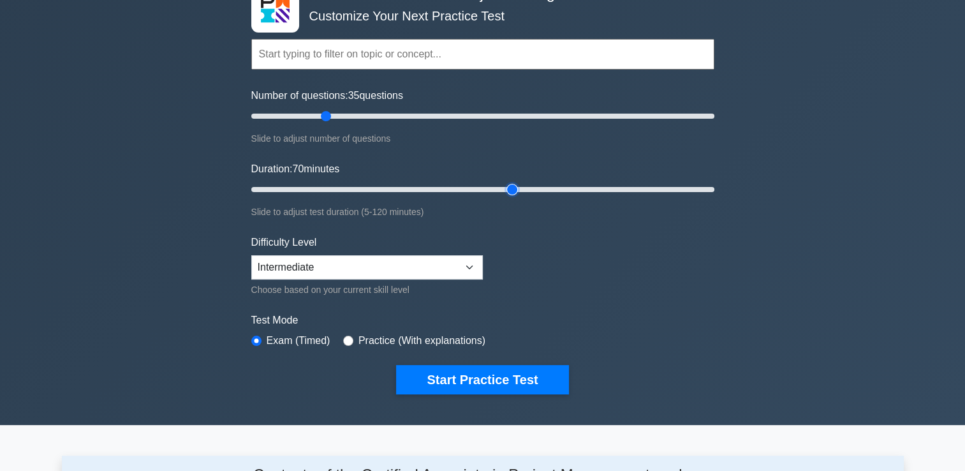
click at [507, 189] on input "Duration: 70 minutes" at bounding box center [482, 189] width 463 height 15
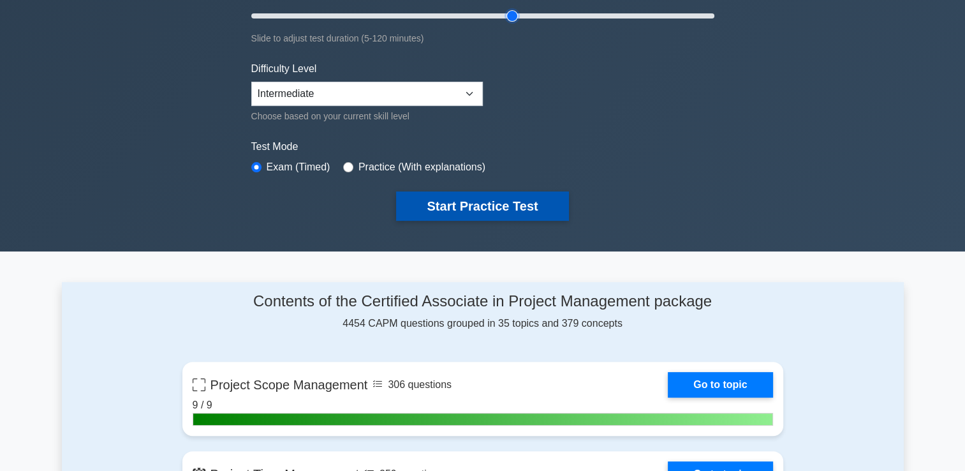
scroll to position [276, 0]
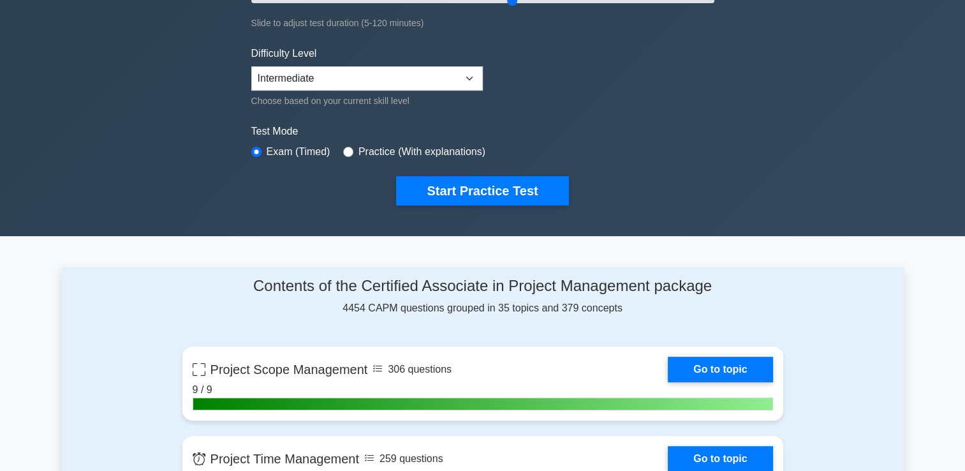
click at [434, 150] on label "Practice (With explanations)" at bounding box center [421, 151] width 127 height 15
click at [401, 154] on label "Practice (With explanations)" at bounding box center [421, 151] width 127 height 15
click at [363, 149] on label "Practice (With explanations)" at bounding box center [421, 151] width 127 height 15
click at [348, 149] on input "radio" at bounding box center [348, 152] width 10 height 10
radio input "true"
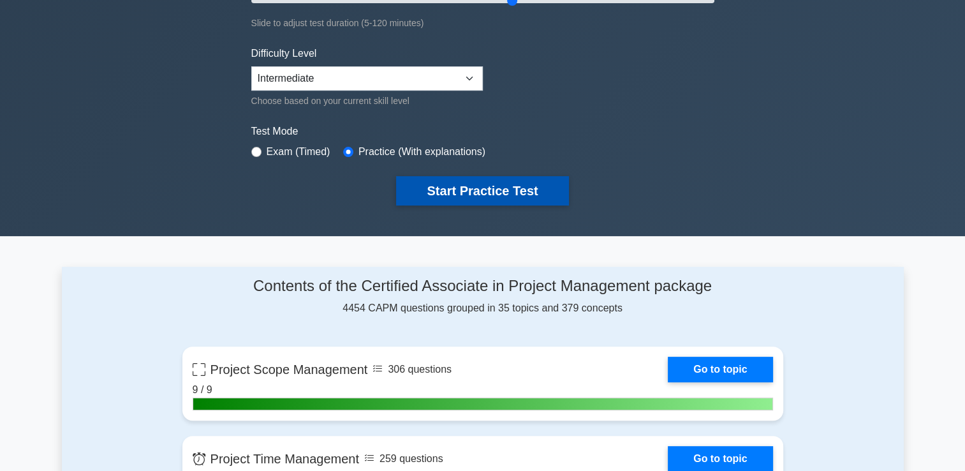
click at [412, 185] on button "Start Practice Test" at bounding box center [482, 190] width 172 height 29
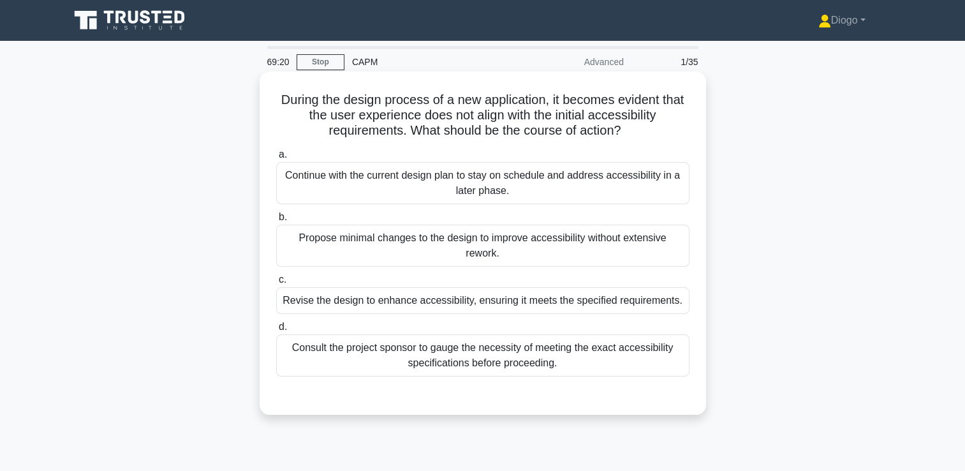
click at [654, 346] on div "Consult the project sponsor to gauge the necessity of meeting the exact accessi…" at bounding box center [482, 355] width 413 height 42
click at [276, 331] on input "d. Consult the project sponsor to gauge the necessity of meeting the exact acce…" at bounding box center [276, 327] width 0 height 8
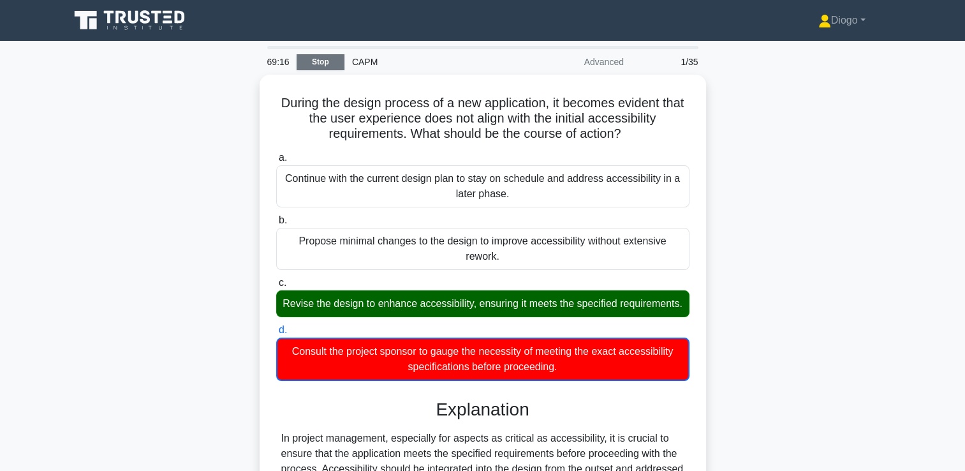
click at [312, 57] on link "Stop" at bounding box center [321, 62] width 48 height 16
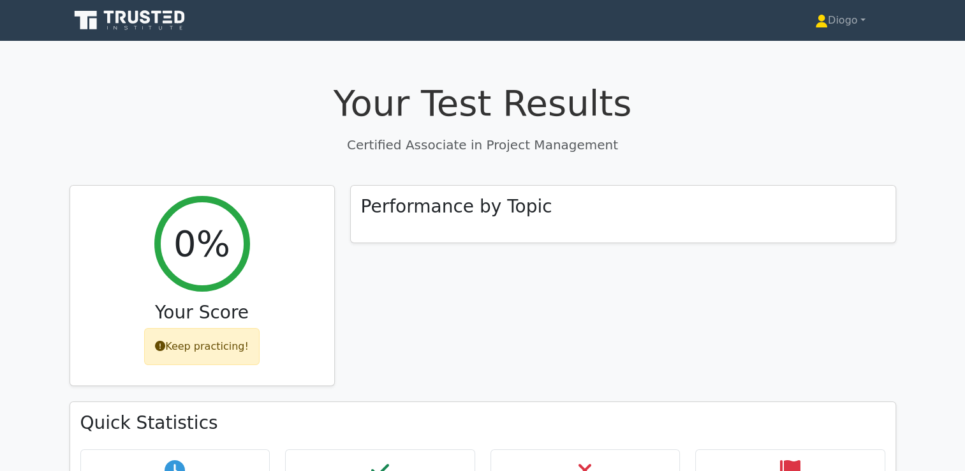
click at [125, 13] on icon at bounding box center [120, 17] width 10 height 13
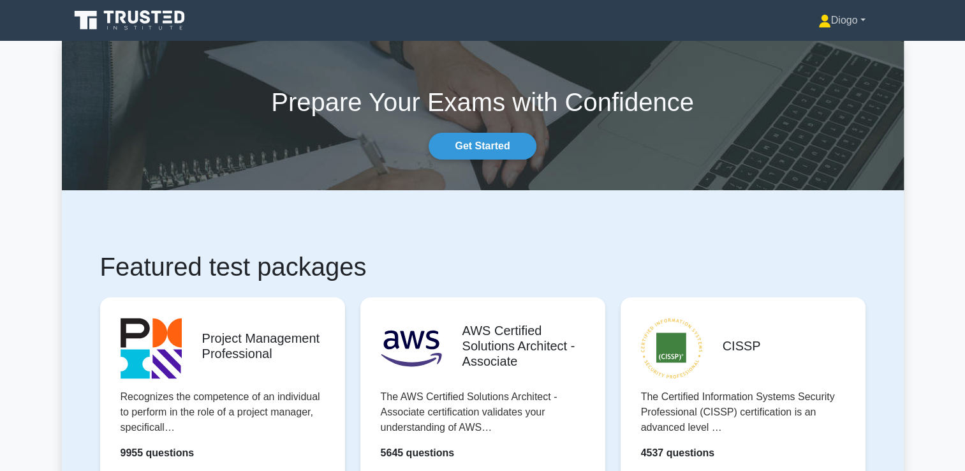
click at [849, 19] on link "Diogo" at bounding box center [842, 21] width 108 height 26
click at [834, 51] on link "Profile" at bounding box center [838, 50] width 101 height 20
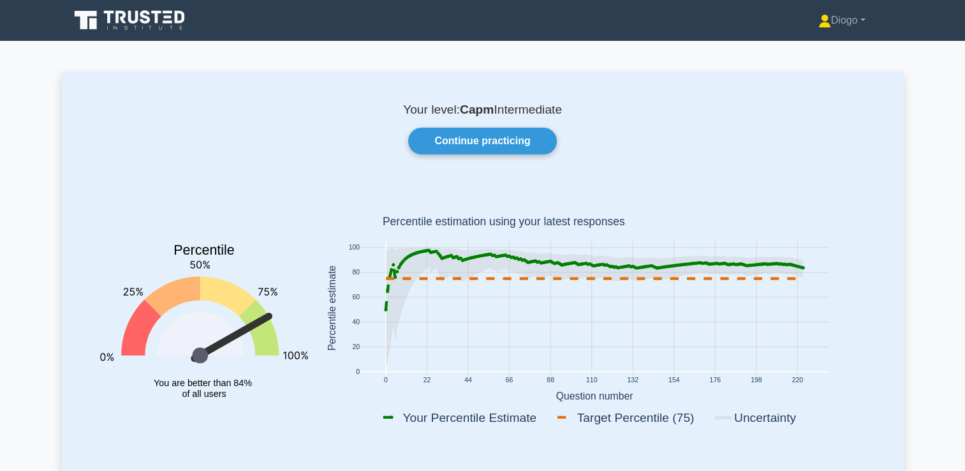
click at [156, 24] on icon at bounding box center [131, 20] width 122 height 24
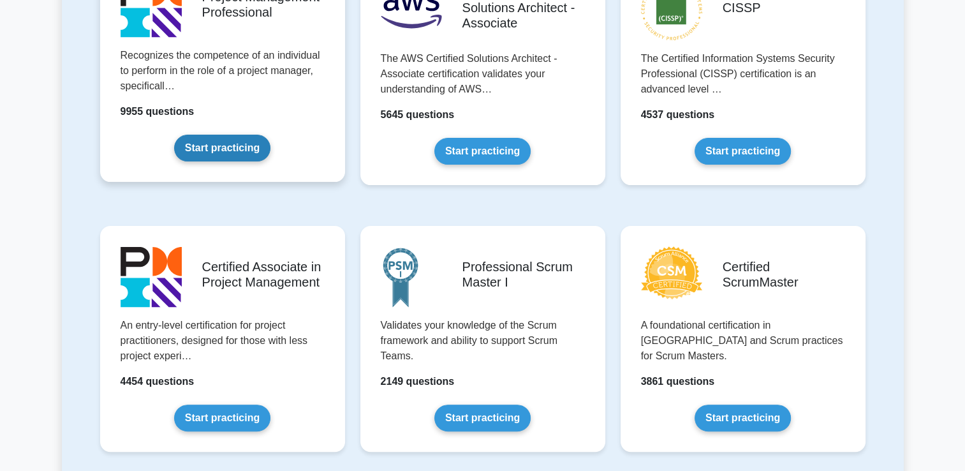
scroll to position [344, 0]
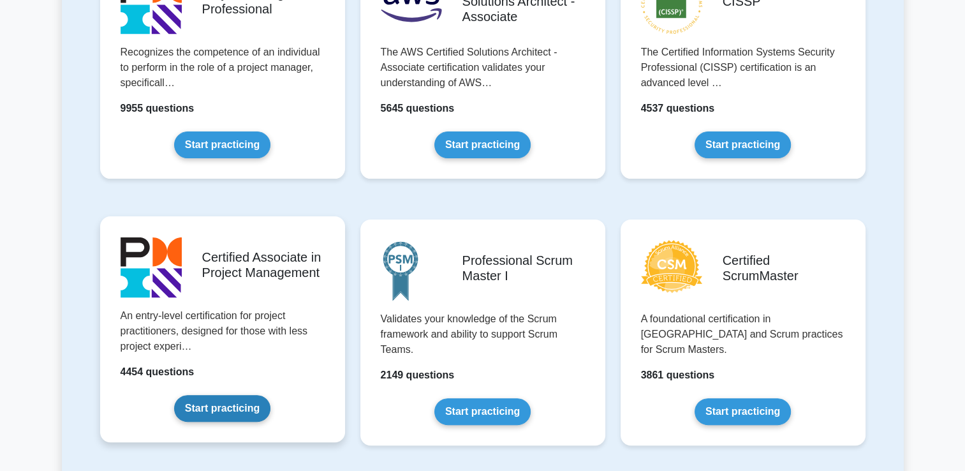
click at [239, 411] on link "Start practicing" at bounding box center [222, 408] width 96 height 27
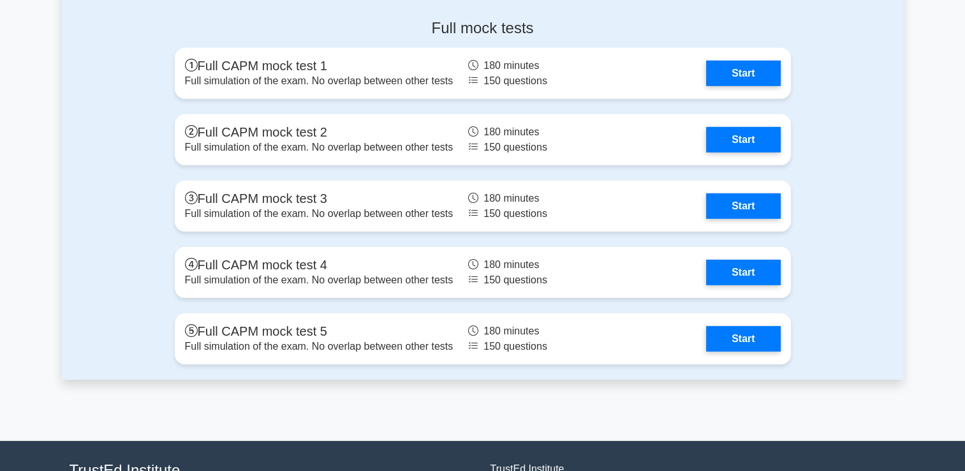
scroll to position [3893, 0]
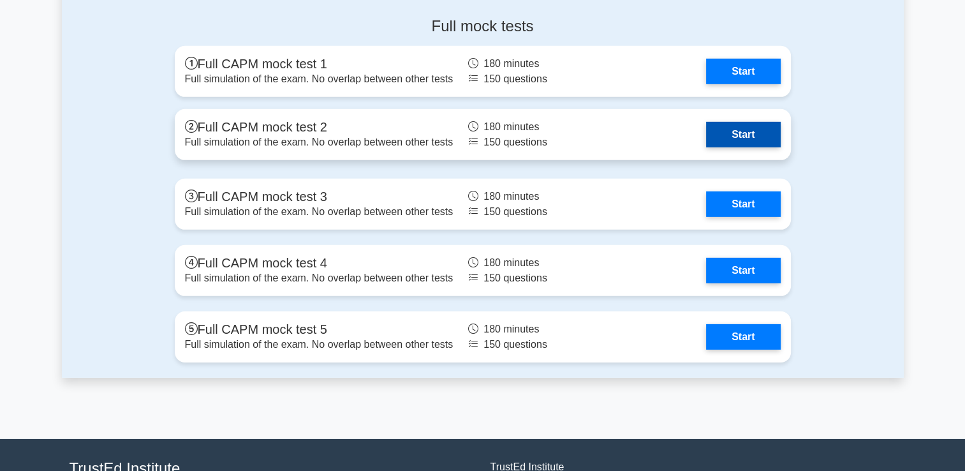
click at [734, 142] on link "Start" at bounding box center [743, 135] width 74 height 26
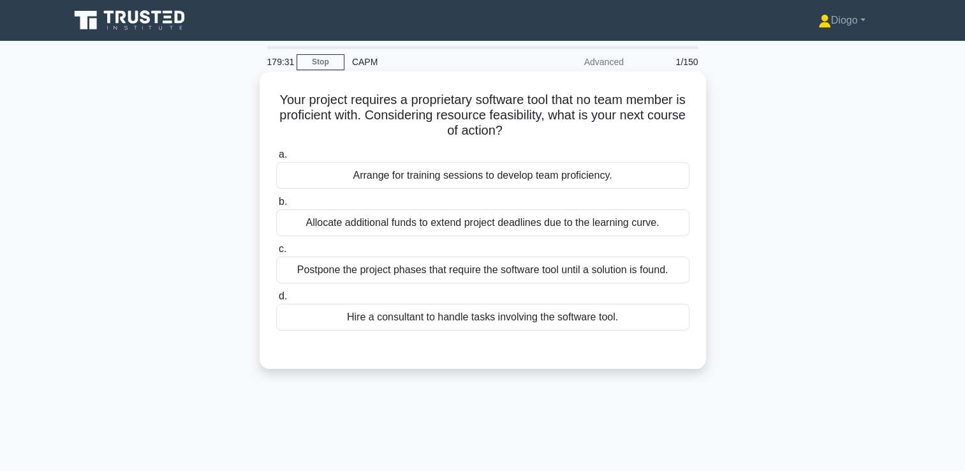
click at [539, 314] on div "Hire a consultant to handle tasks involving the software tool." at bounding box center [482, 317] width 413 height 27
click at [276, 300] on input "d. Hire a consultant to handle tasks involving the software tool." at bounding box center [276, 296] width 0 height 8
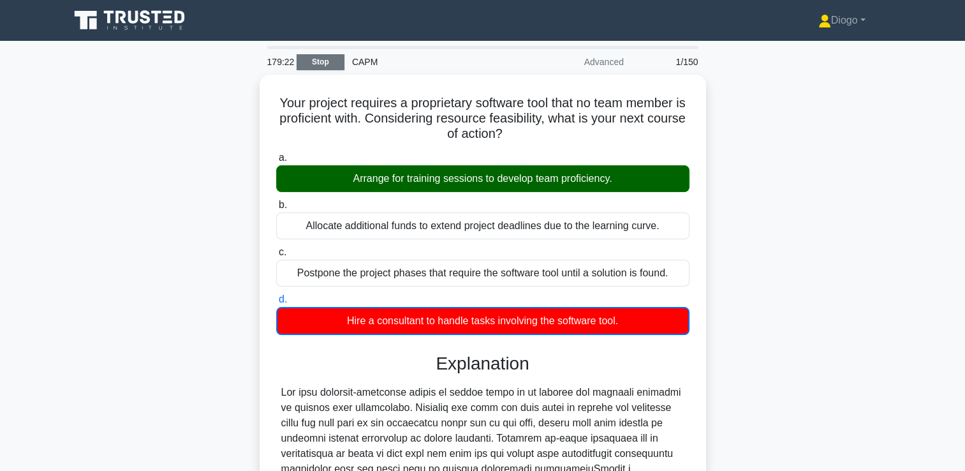
click at [324, 62] on link "Stop" at bounding box center [321, 62] width 48 height 16
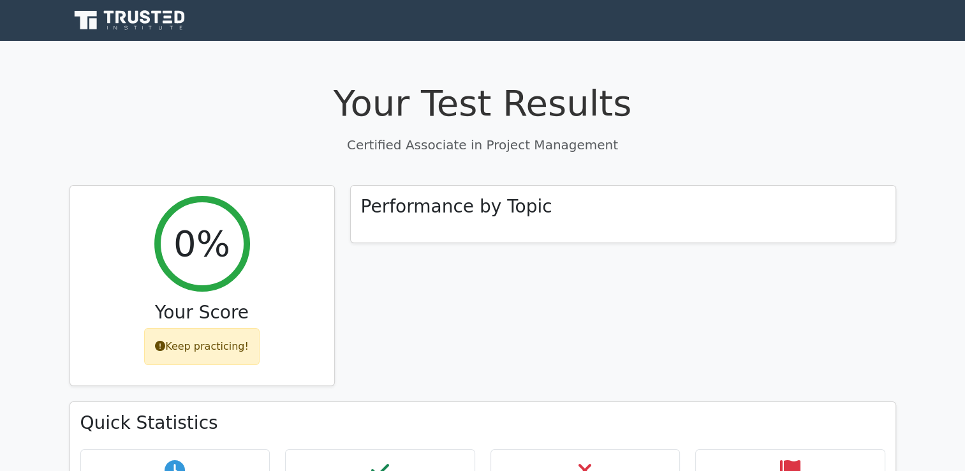
click at [324, 57] on div "Your Test Results Certified Associate in Project Management 0% Your Score Keep …" at bounding box center [483, 414] width 842 height 726
click at [860, 24] on link "Diogo" at bounding box center [840, 21] width 112 height 26
click at [845, 54] on link "Profile" at bounding box center [835, 50] width 101 height 20
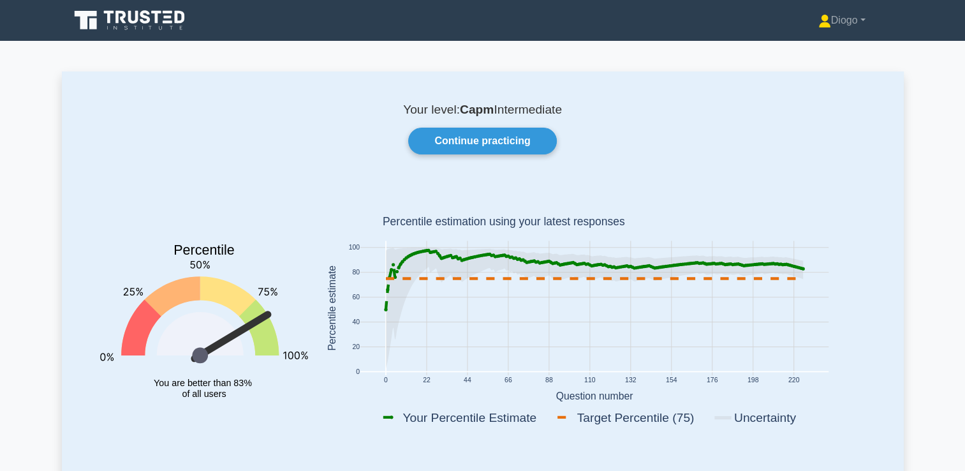
click at [168, 23] on icon at bounding box center [168, 21] width 10 height 3
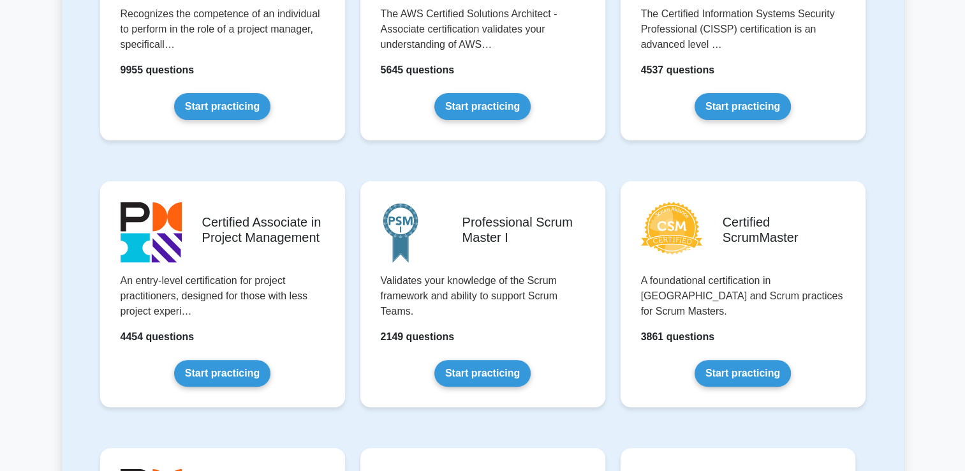
scroll to position [383, 0]
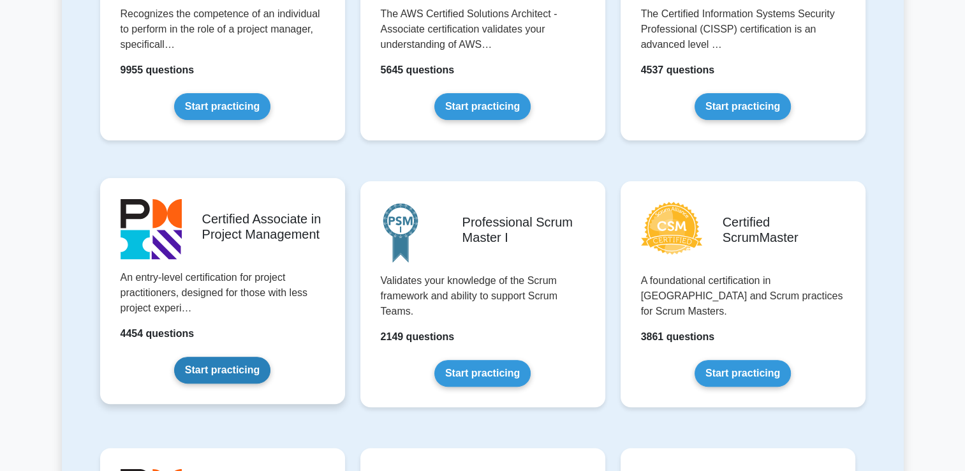
click at [252, 366] on link "Start practicing" at bounding box center [222, 369] width 96 height 27
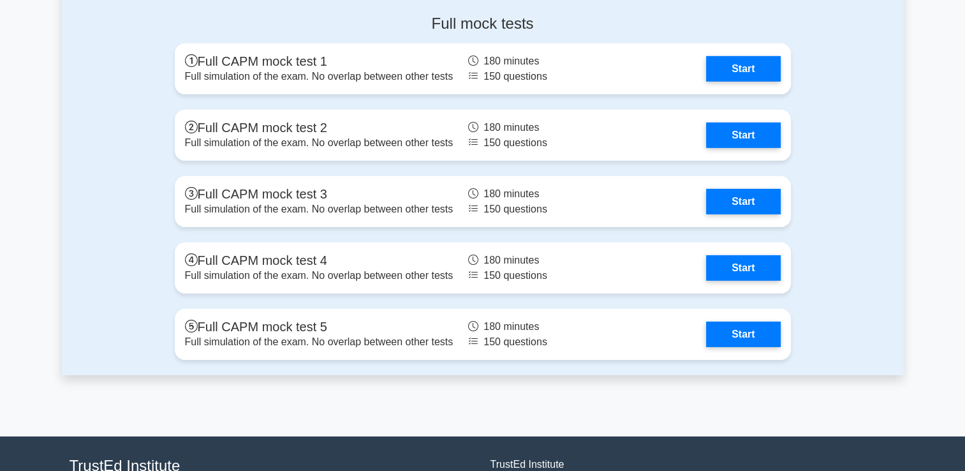
scroll to position [3893, 0]
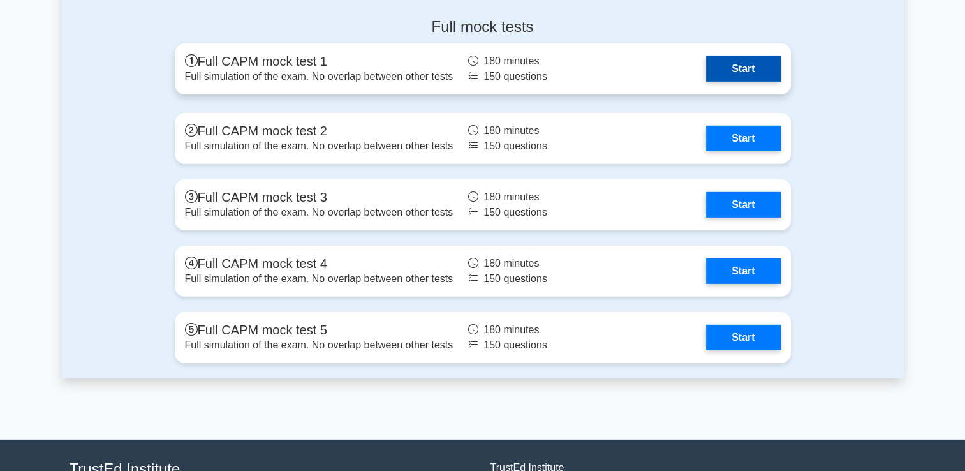
click at [724, 68] on link "Start" at bounding box center [743, 69] width 74 height 26
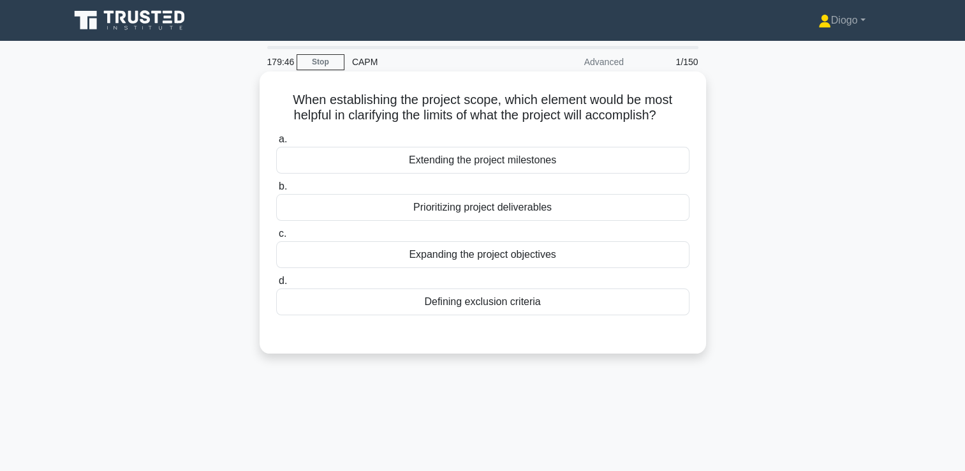
click at [584, 302] on div "Defining exclusion criteria" at bounding box center [482, 301] width 413 height 27
click at [276, 285] on input "d. Defining exclusion criteria" at bounding box center [276, 281] width 0 height 8
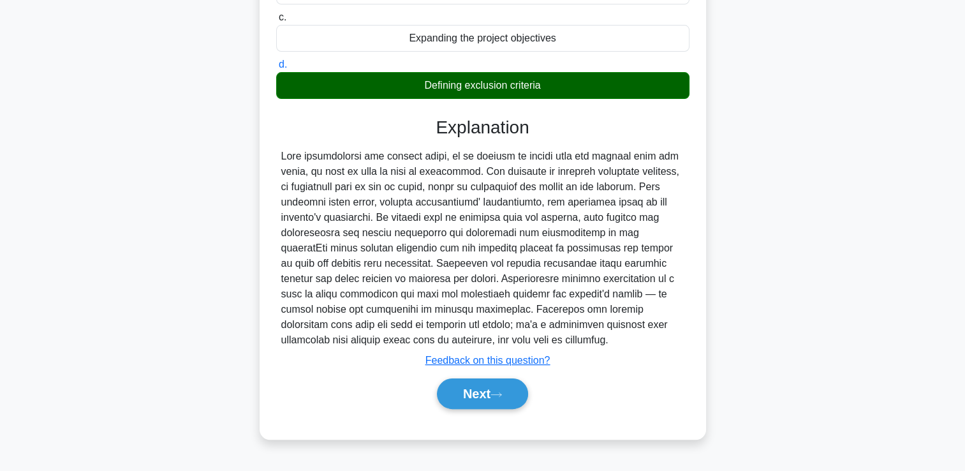
scroll to position [218, 0]
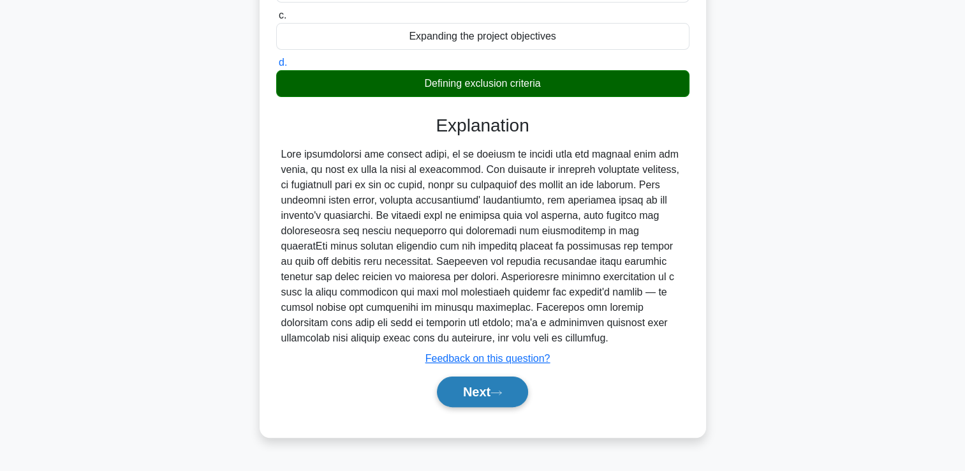
click at [502, 392] on icon at bounding box center [495, 392] width 11 height 7
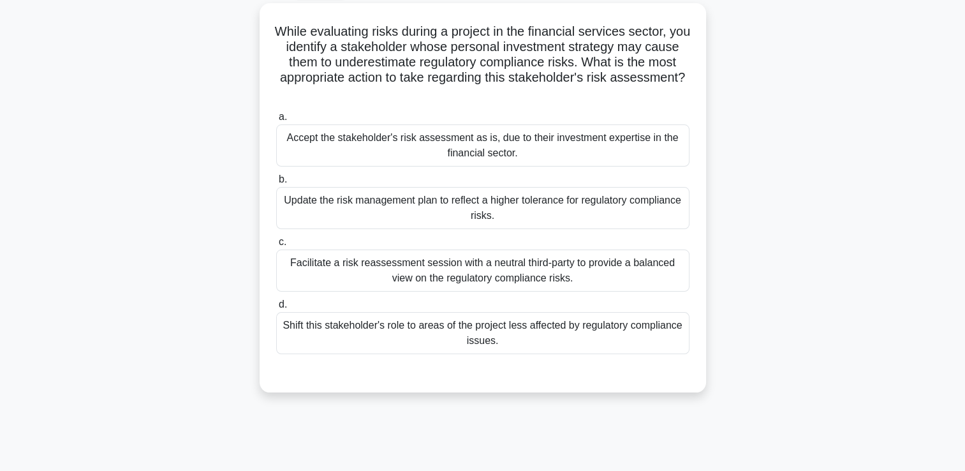
scroll to position [77, 0]
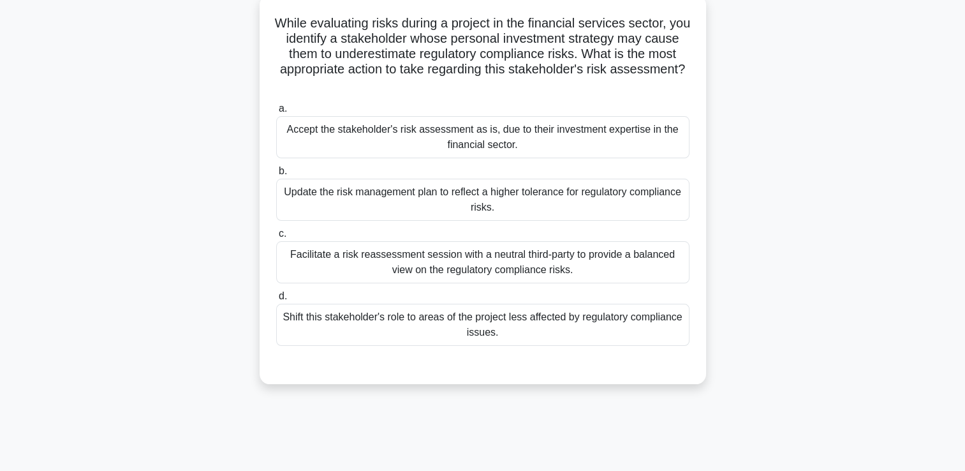
click at [668, 270] on div "Facilitate a risk reassessment session with a neutral third-party to provide a …" at bounding box center [482, 262] width 413 height 42
click at [276, 238] on input "c. Facilitate a risk reassessment session with a neutral third-party to provide…" at bounding box center [276, 234] width 0 height 8
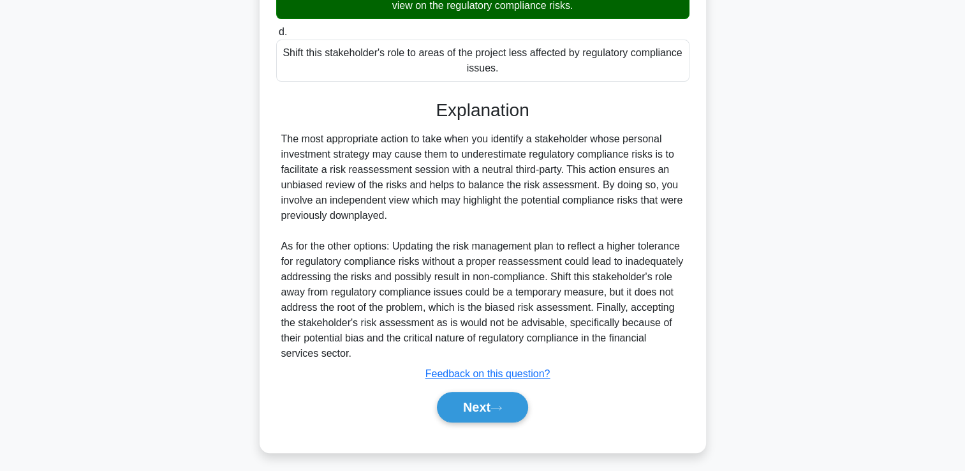
scroll to position [345, 0]
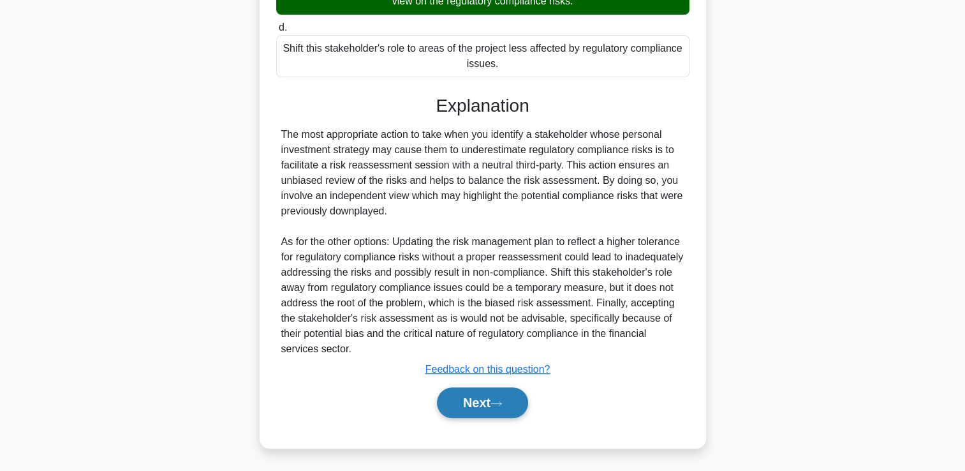
click at [496, 413] on button "Next" at bounding box center [482, 402] width 91 height 31
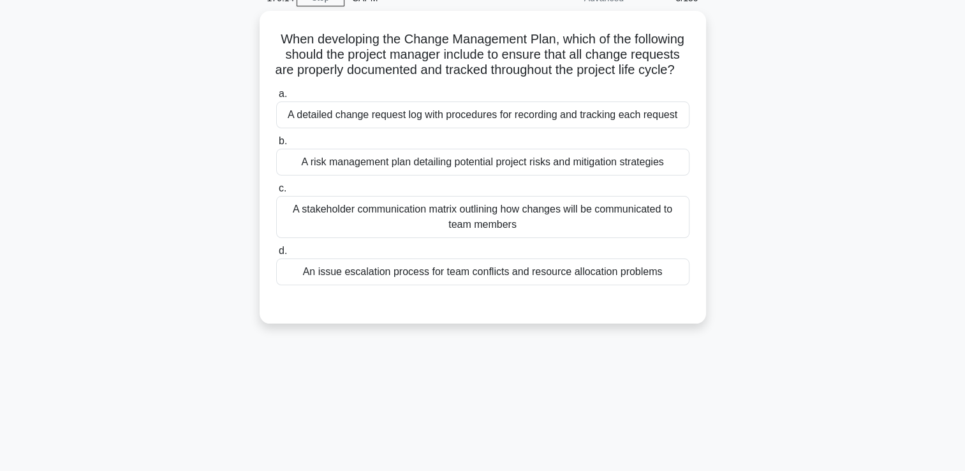
scroll to position [0, 0]
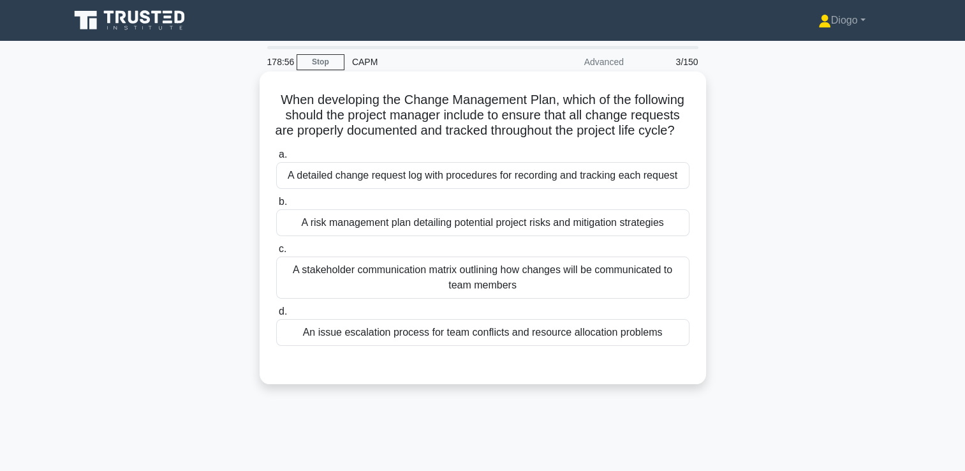
click at [649, 189] on div "A detailed change request log with procedures for recording and tracking each r…" at bounding box center [482, 175] width 413 height 27
click at [276, 159] on input "a. A detailed change request log with procedures for recording and tracking eac…" at bounding box center [276, 155] width 0 height 8
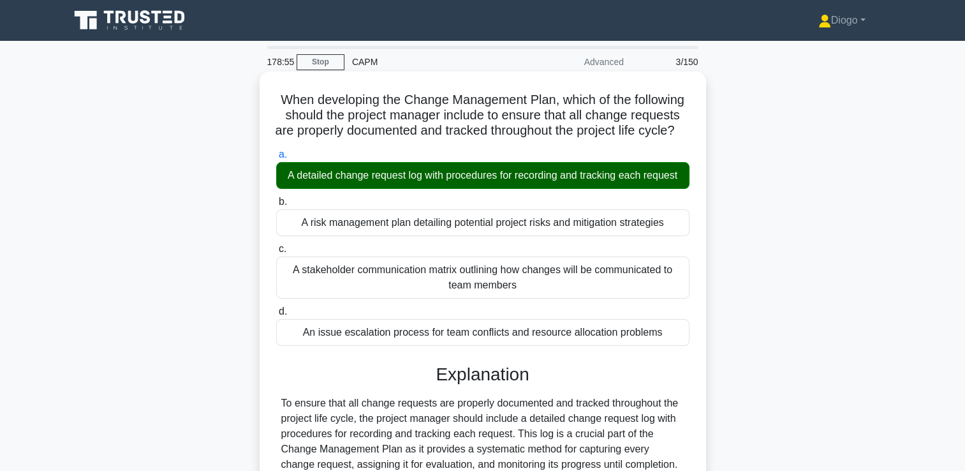
scroll to position [218, 0]
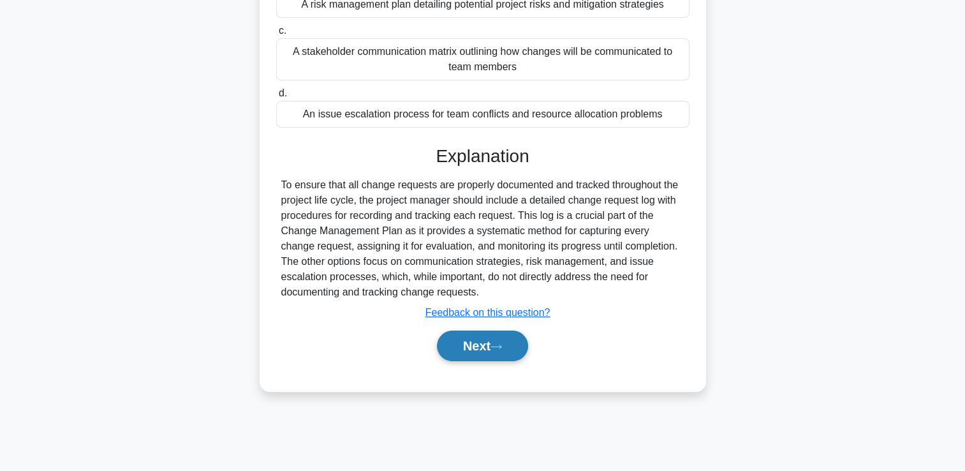
click at [502, 350] on icon at bounding box center [495, 346] width 11 height 7
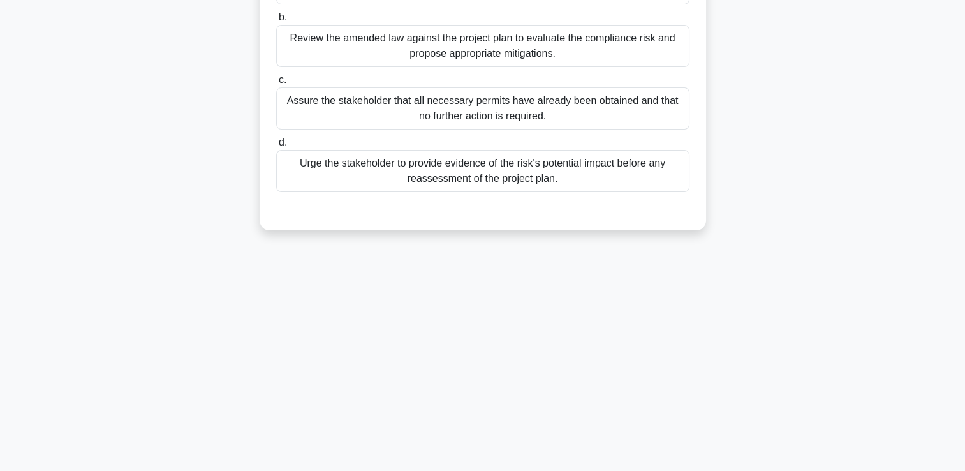
scroll to position [0, 0]
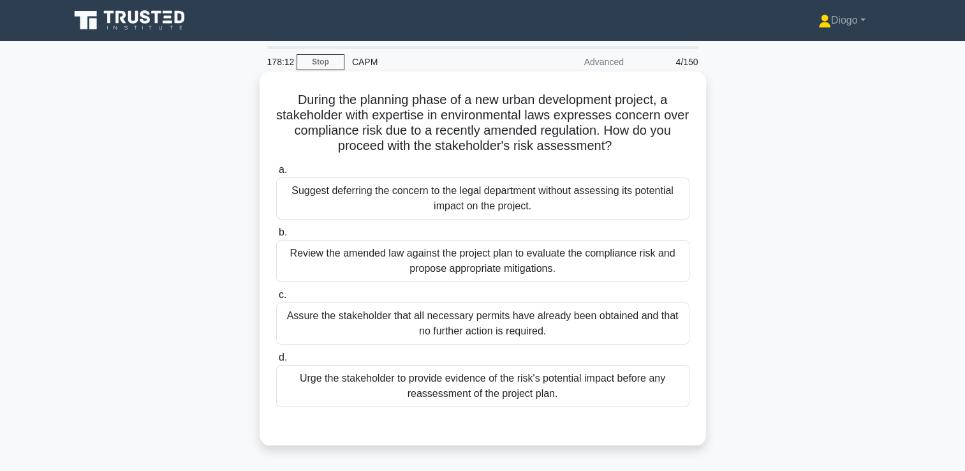
click at [646, 265] on div "Review the amended law against the project plan to evaluate the compliance risk…" at bounding box center [482, 261] width 413 height 42
click at [276, 237] on input "b. Review the amended law against the project plan to evaluate the compliance r…" at bounding box center [276, 232] width 0 height 8
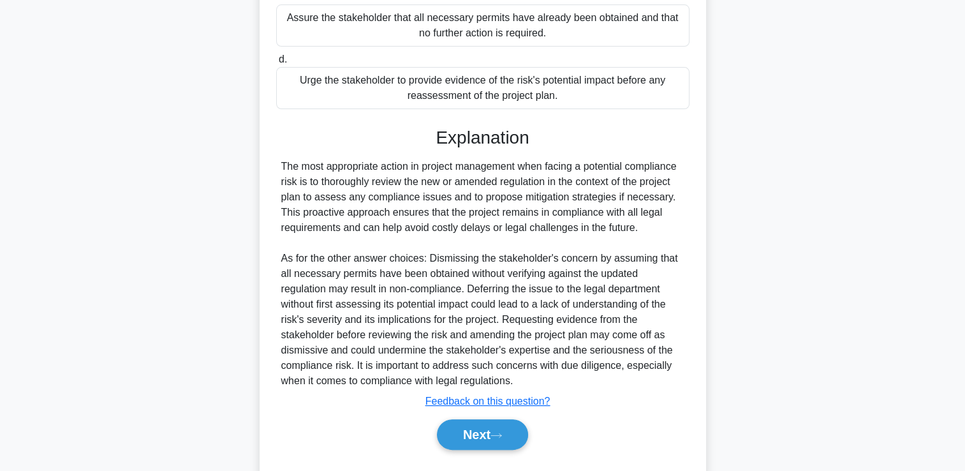
scroll to position [330, 0]
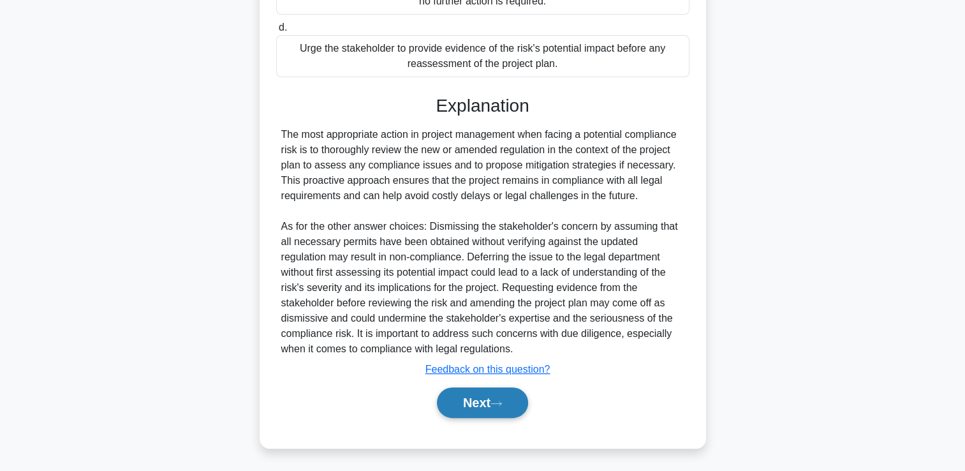
click at [493, 410] on button "Next" at bounding box center [482, 402] width 91 height 31
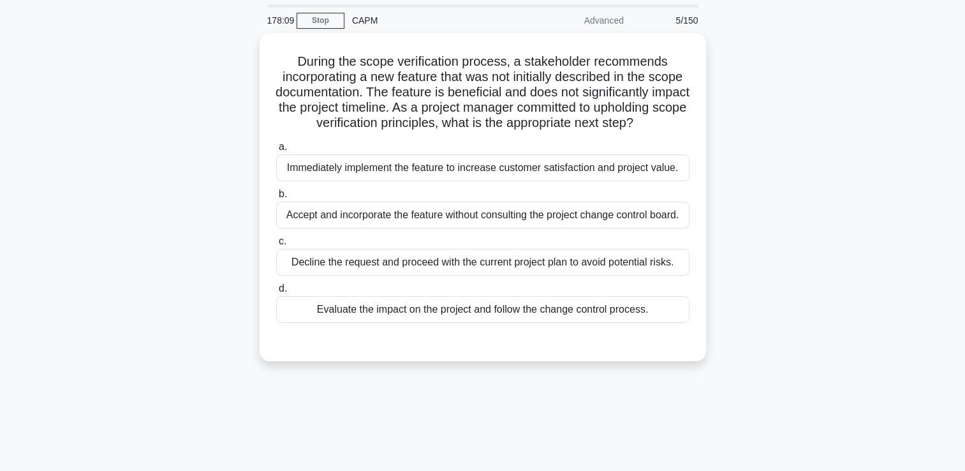
scroll to position [0, 0]
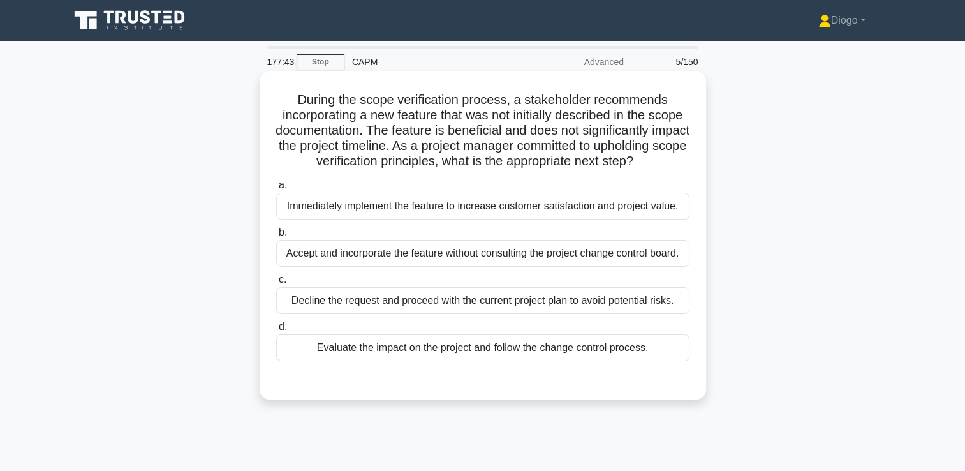
click at [659, 361] on div "Evaluate the impact on the project and follow the change control process." at bounding box center [482, 347] width 413 height 27
click at [276, 331] on input "d. Evaluate the impact on the project and follow the change control process." at bounding box center [276, 327] width 0 height 8
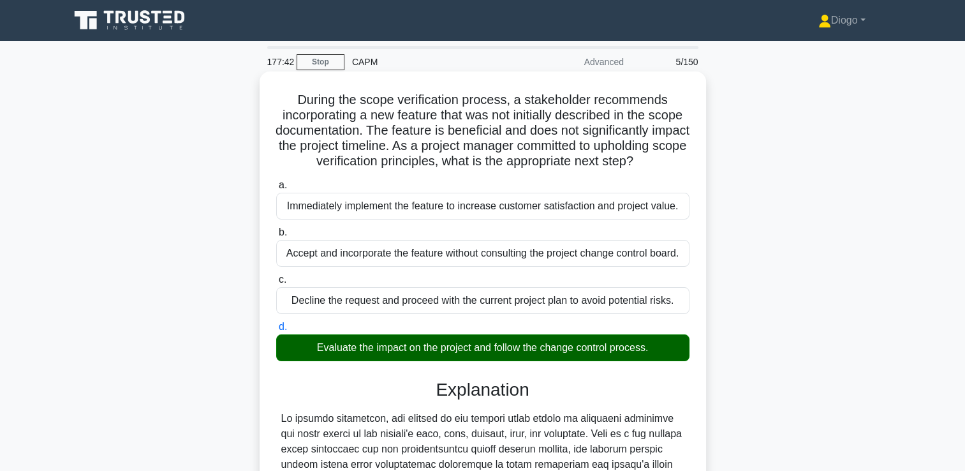
scroll to position [345, 0]
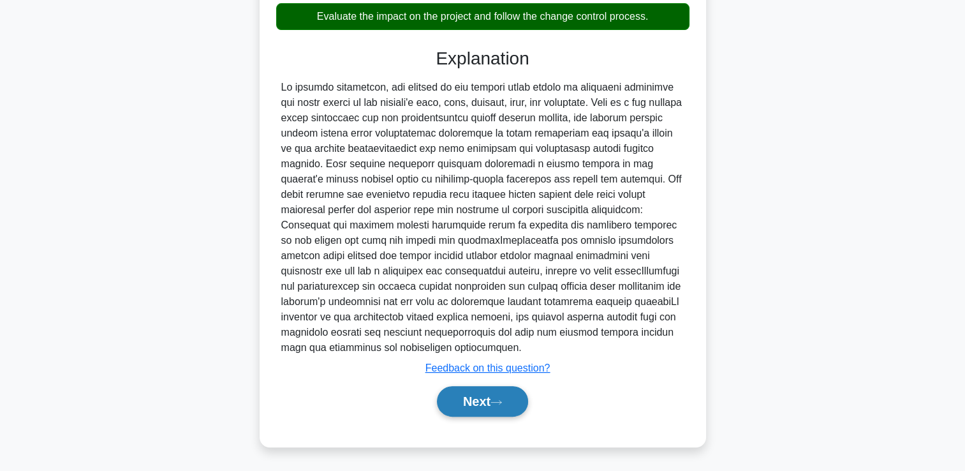
click at [503, 397] on button "Next" at bounding box center [482, 401] width 91 height 31
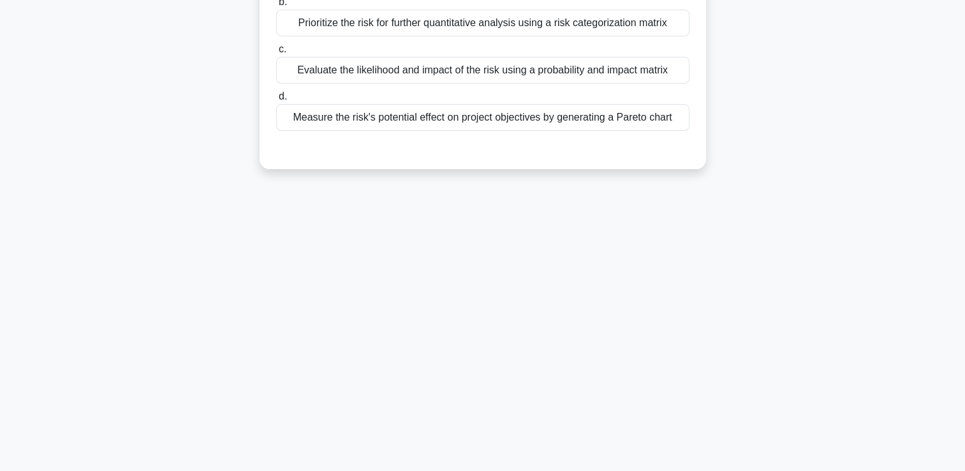
scroll to position [0, 0]
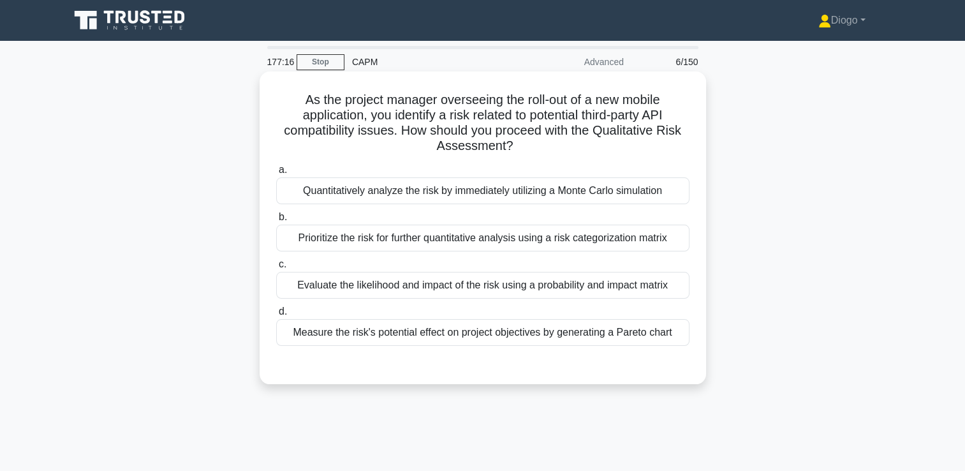
click at [640, 288] on div "Evaluate the likelihood and impact of the risk using a probability and impact m…" at bounding box center [482, 285] width 413 height 27
click at [276, 268] on input "c. Evaluate the likelihood and impact of the risk using a probability and impac…" at bounding box center [276, 264] width 0 height 8
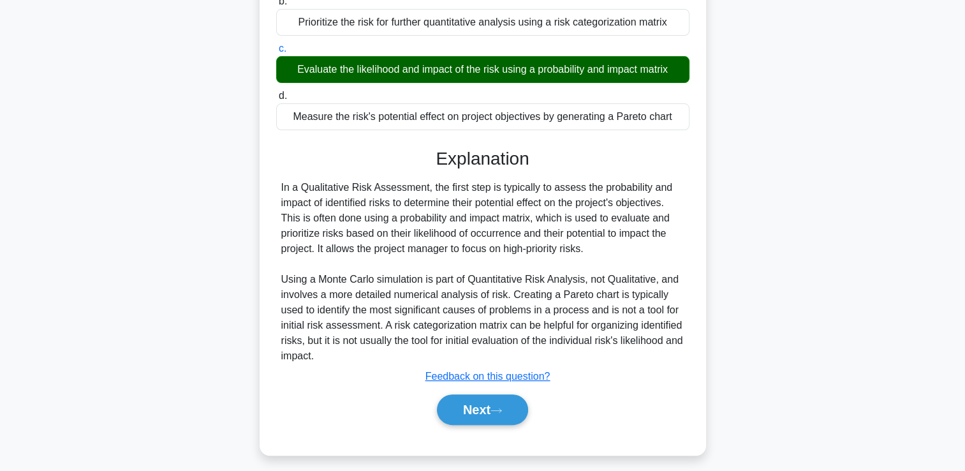
scroll to position [223, 0]
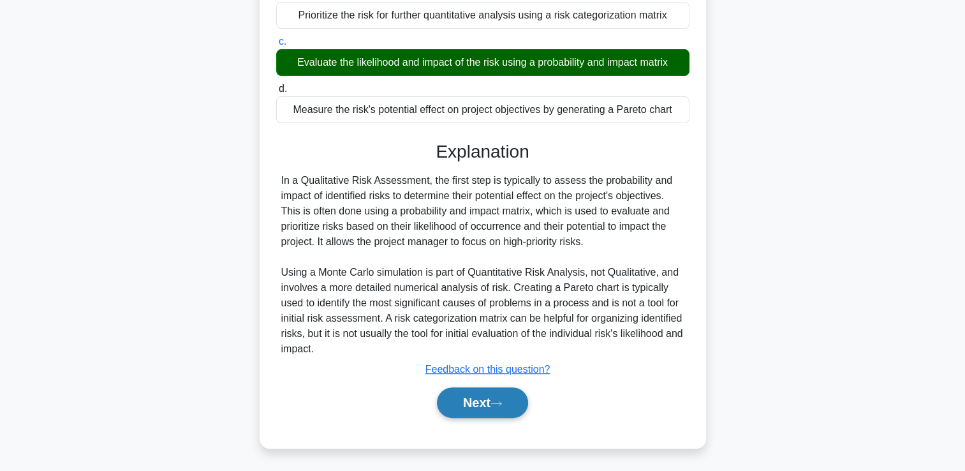
click at [492, 406] on button "Next" at bounding box center [482, 402] width 91 height 31
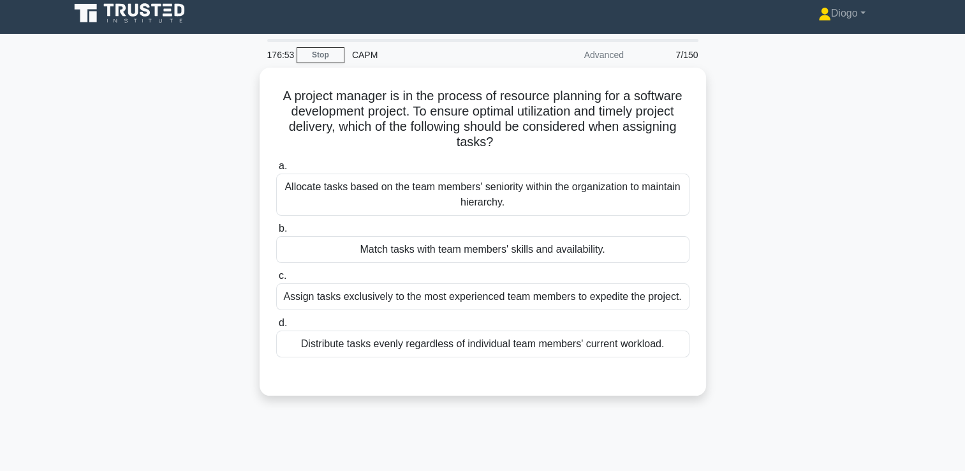
scroll to position [8, 0]
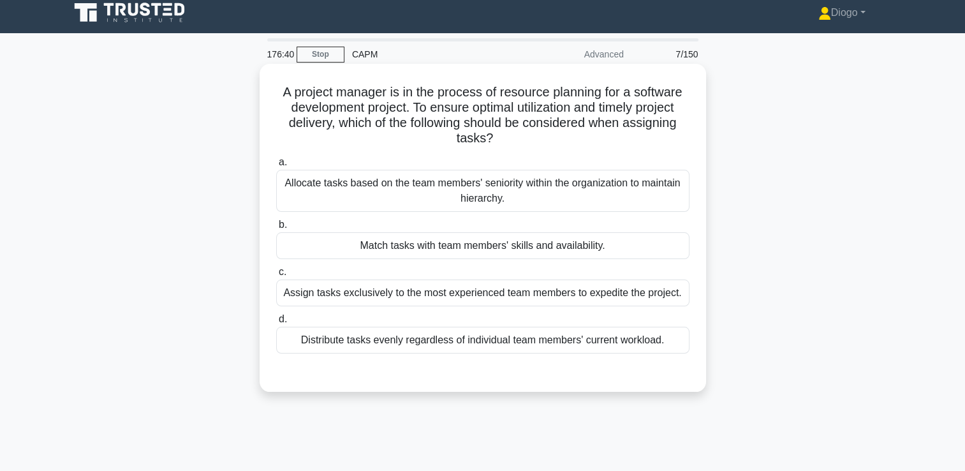
click at [664, 239] on div "Match tasks with team members' skills and availability." at bounding box center [482, 245] width 413 height 27
click at [276, 229] on input "b. Match tasks with team members' skills and availability." at bounding box center [276, 225] width 0 height 8
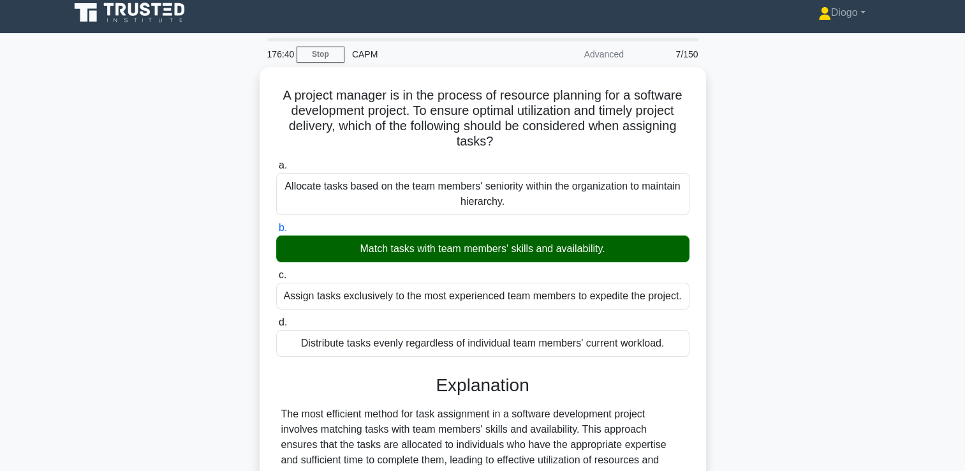
scroll to position [218, 0]
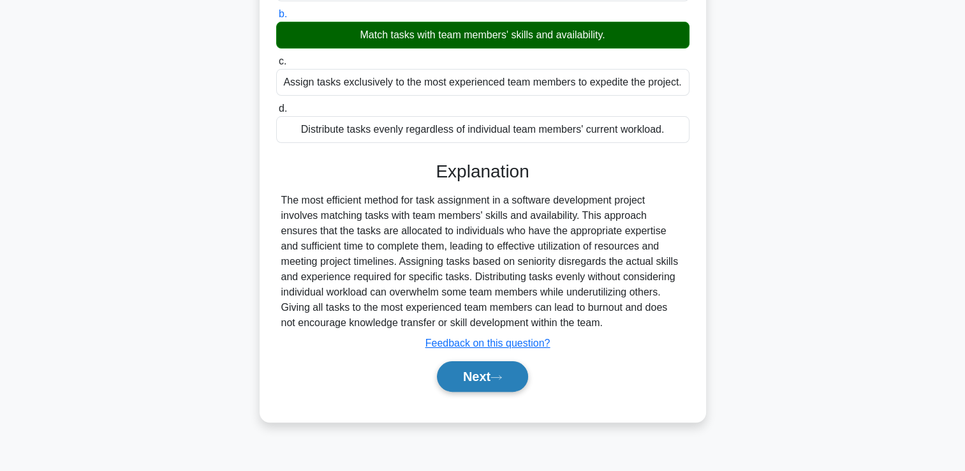
click at [495, 383] on button "Next" at bounding box center [482, 376] width 91 height 31
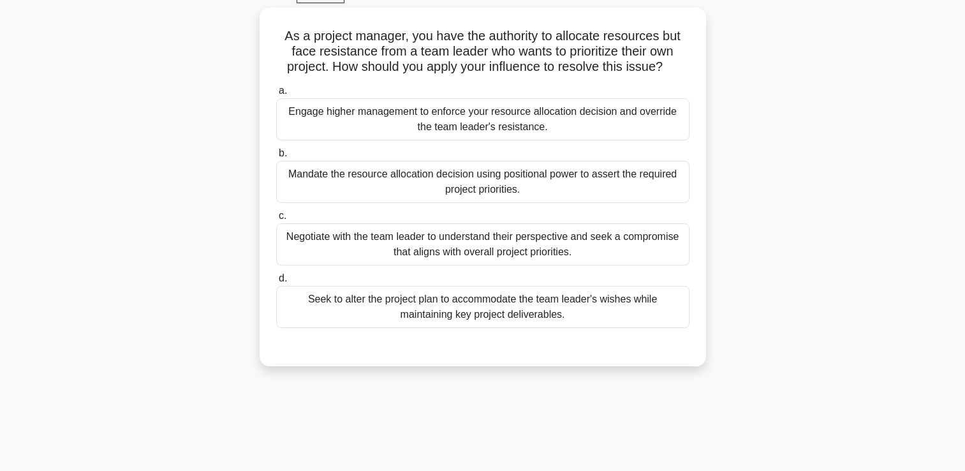
scroll to position [0, 0]
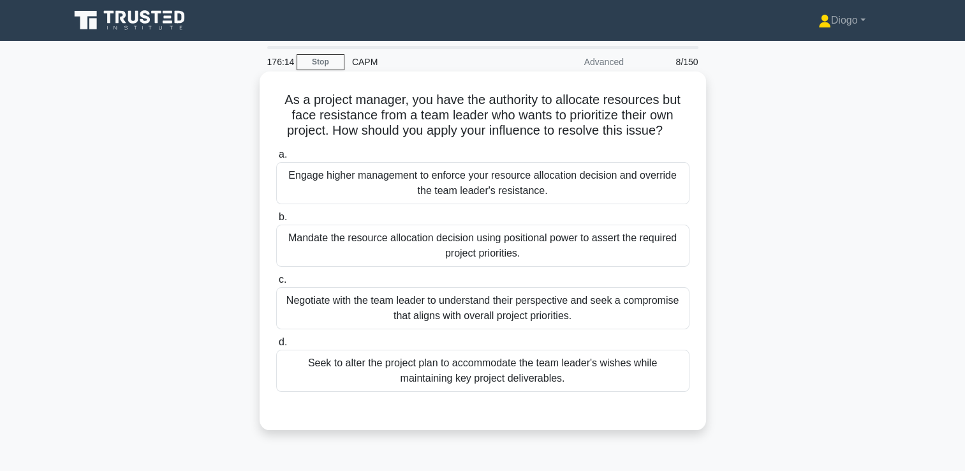
click at [680, 288] on div "Negotiate with the team leader to understand their perspective and seek a compr…" at bounding box center [482, 308] width 413 height 42
click at [276, 284] on input "c. Negotiate with the team leader to understand their perspective and seek a co…" at bounding box center [276, 280] width 0 height 8
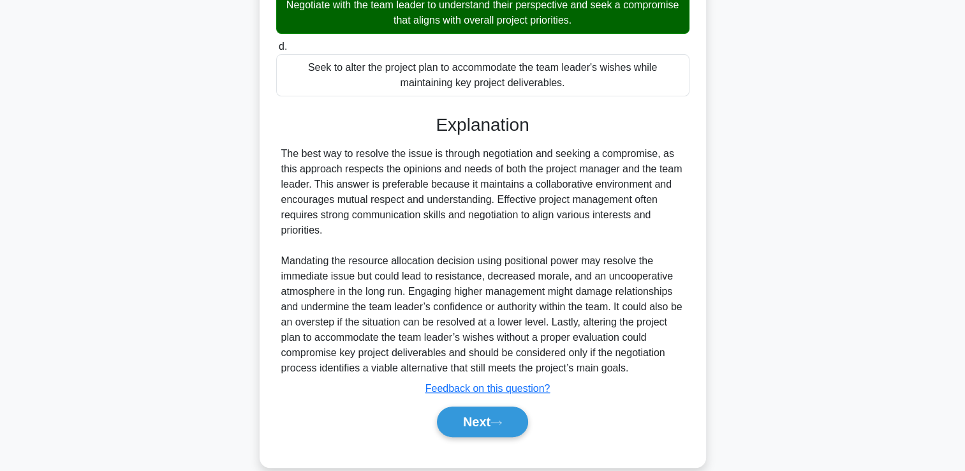
scroll to position [314, 0]
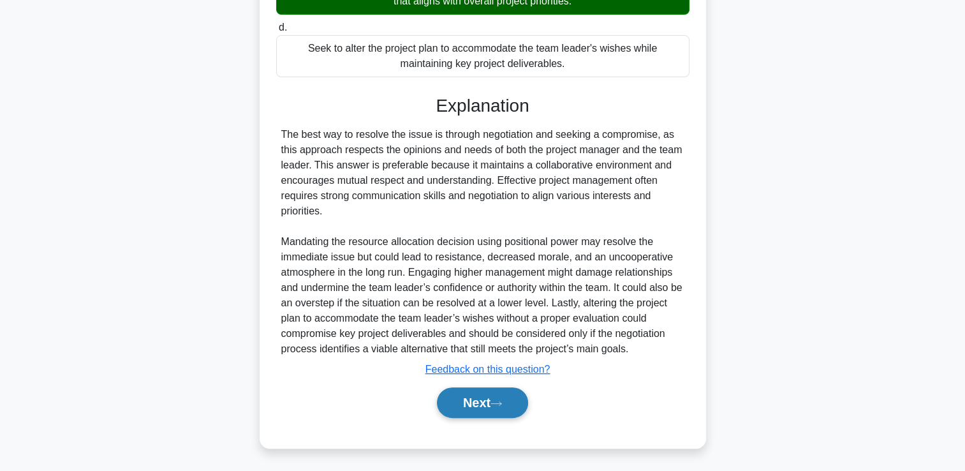
click at [500, 400] on icon at bounding box center [495, 403] width 11 height 7
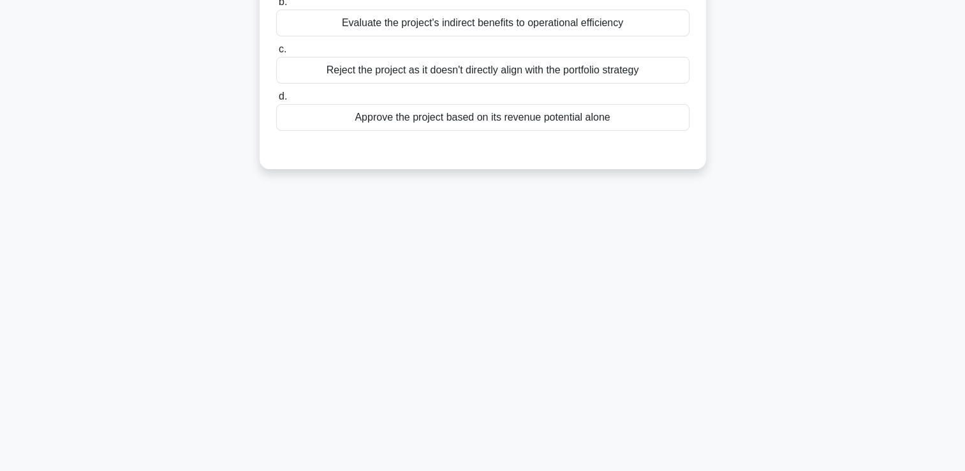
scroll to position [0, 0]
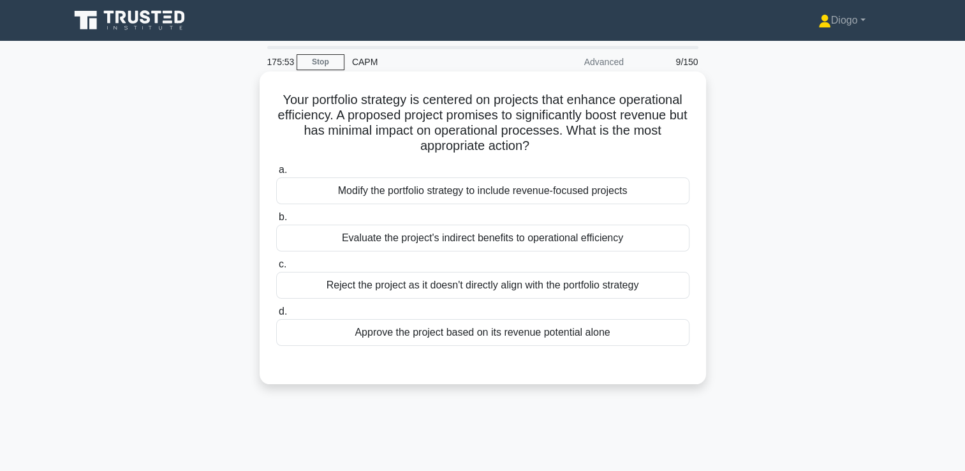
click at [633, 243] on div "Evaluate the project's indirect benefits to operational efficiency" at bounding box center [482, 237] width 413 height 27
click at [276, 221] on input "b. Evaluate the project's indirect benefits to operational efficiency" at bounding box center [276, 217] width 0 height 8
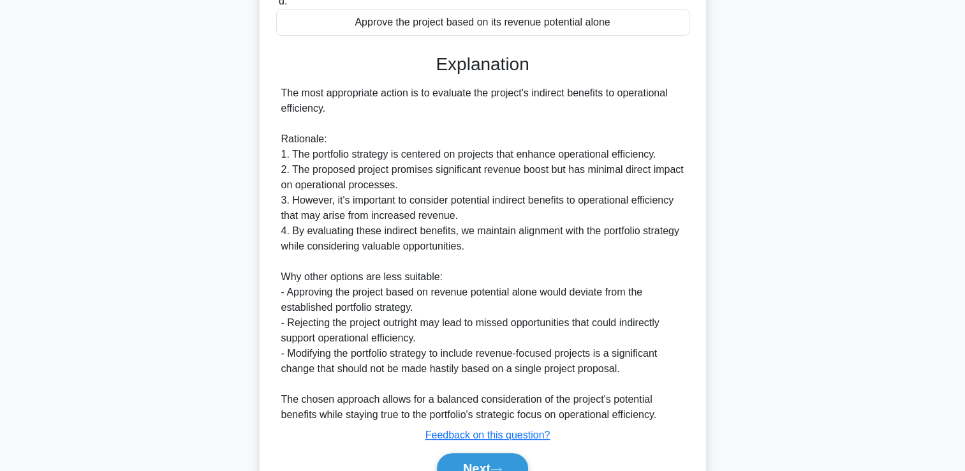
scroll to position [376, 0]
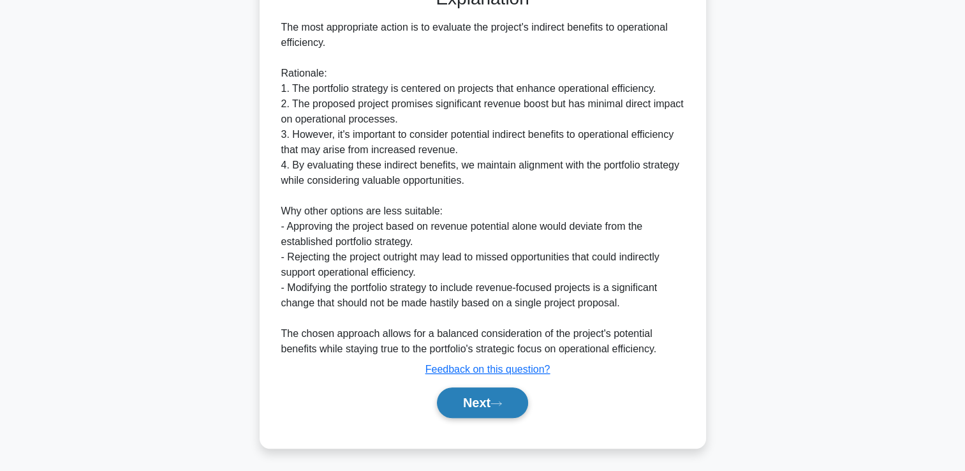
click at [514, 397] on button "Next" at bounding box center [482, 402] width 91 height 31
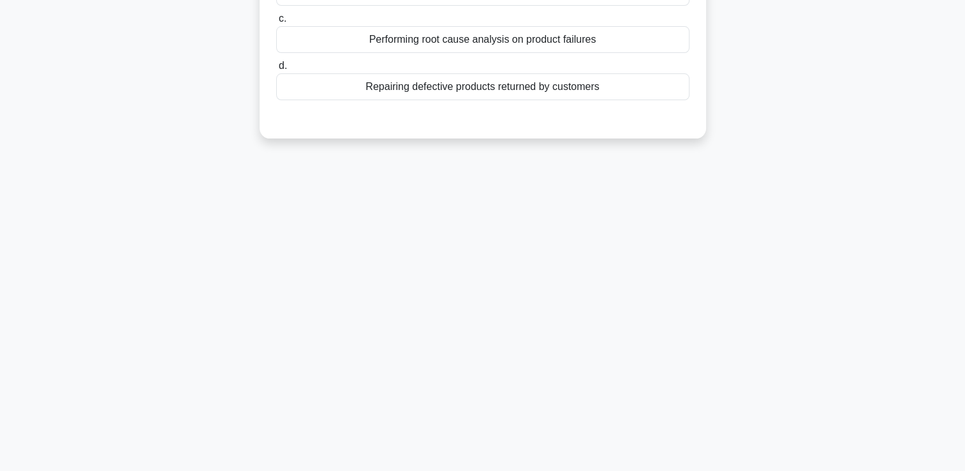
scroll to position [0, 0]
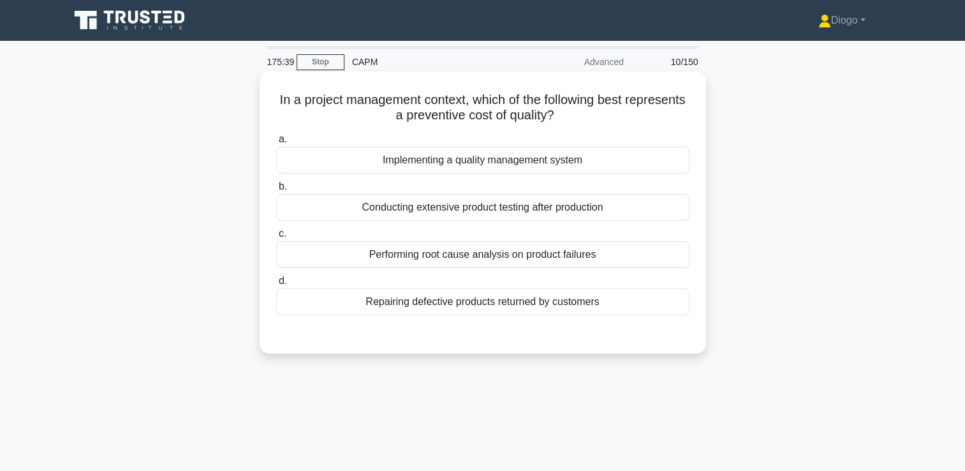
click at [631, 154] on div "Implementing a quality management system" at bounding box center [482, 160] width 413 height 27
click at [276, 143] on input "a. Implementing a quality management system" at bounding box center [276, 139] width 0 height 8
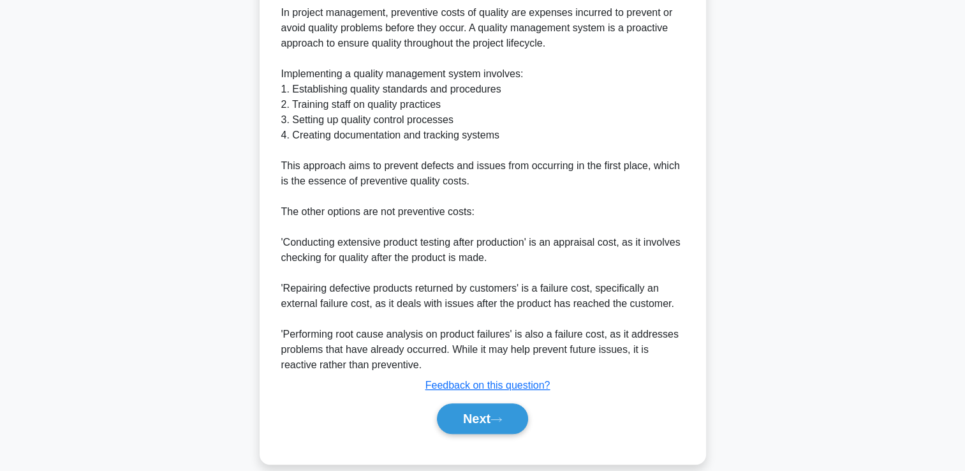
scroll to position [406, 0]
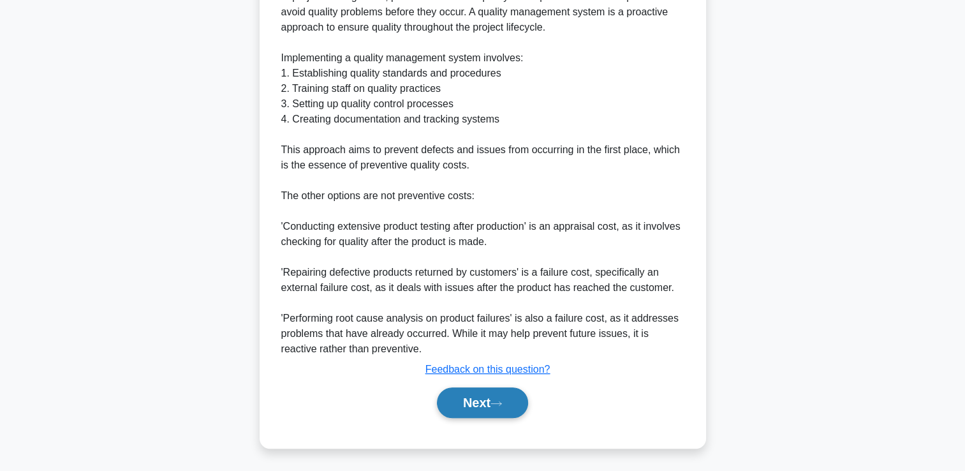
click at [511, 405] on button "Next" at bounding box center [482, 402] width 91 height 31
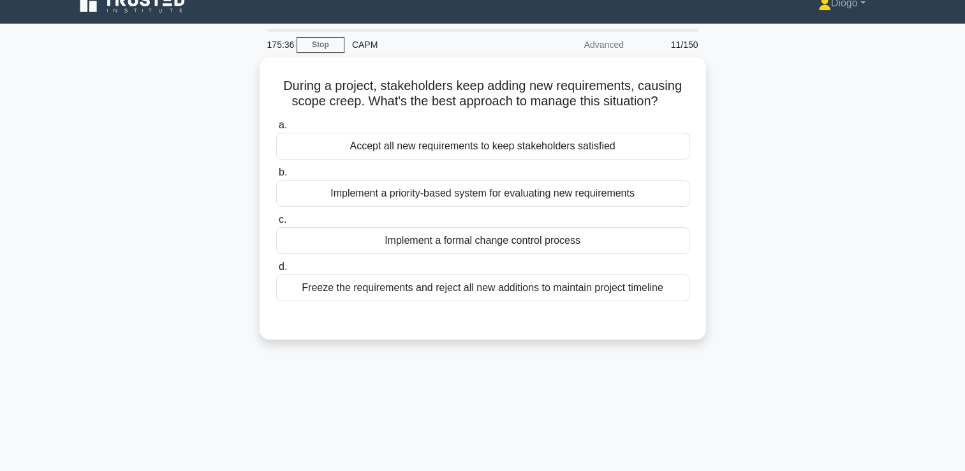
scroll to position [0, 0]
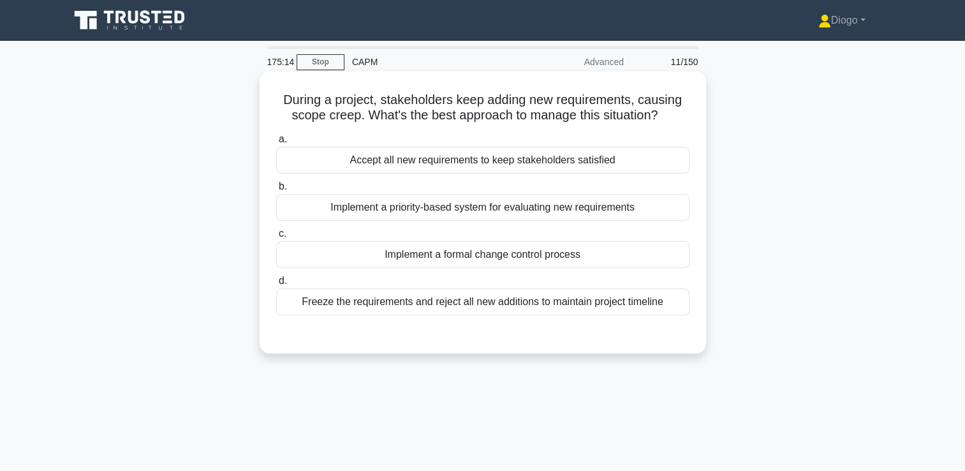
click at [631, 259] on div "Implement a formal change control process" at bounding box center [482, 254] width 413 height 27
click at [276, 238] on input "c. Implement a formal change control process" at bounding box center [276, 234] width 0 height 8
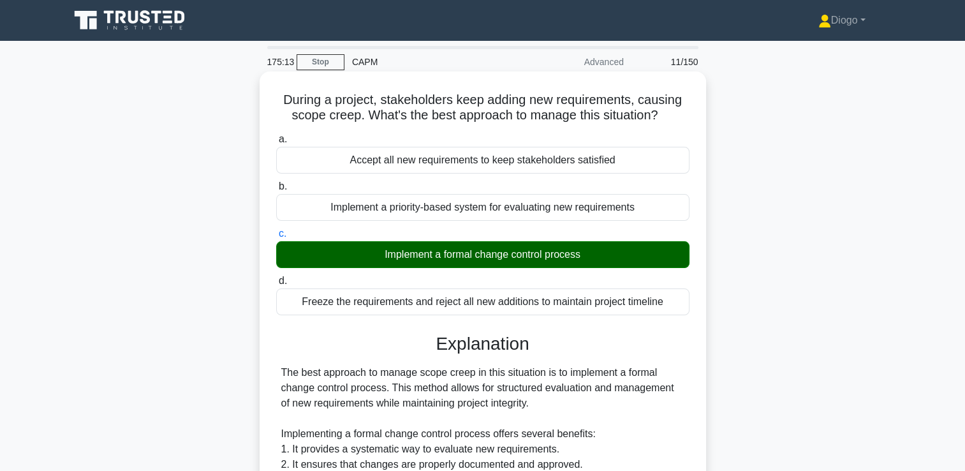
scroll to position [376, 0]
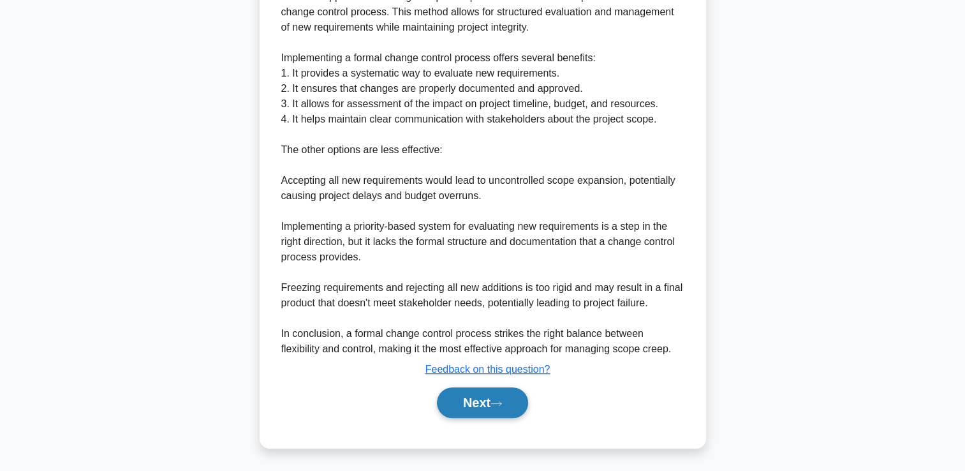
click at [502, 400] on icon at bounding box center [495, 403] width 11 height 7
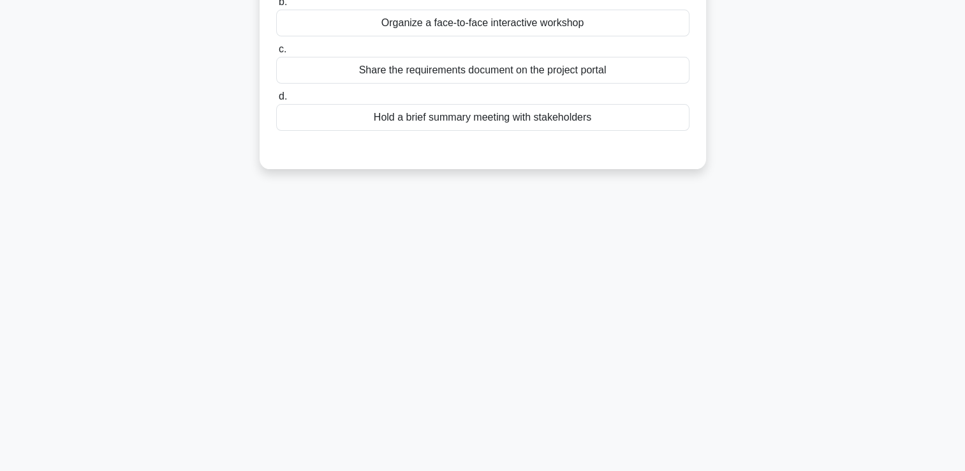
scroll to position [0, 0]
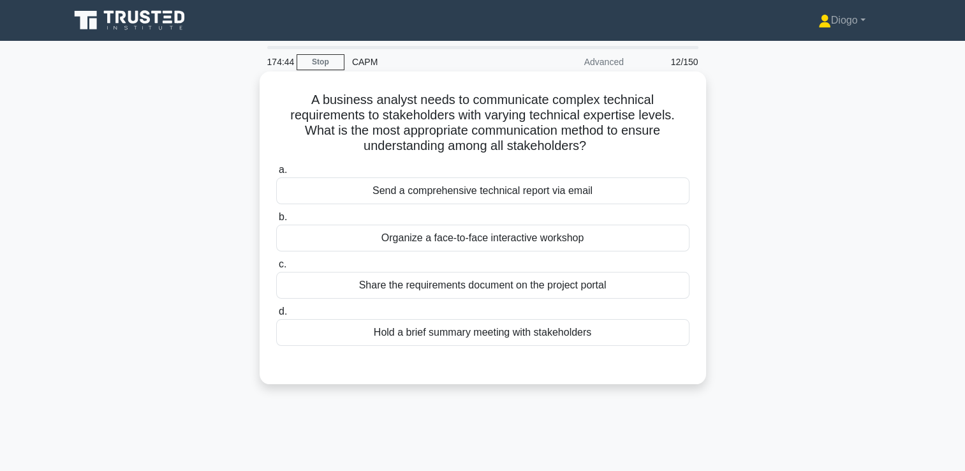
click at [658, 242] on div "Organize a face-to-face interactive workshop" at bounding box center [482, 237] width 413 height 27
click at [276, 221] on input "b. Organize a face-to-face interactive workshop" at bounding box center [276, 217] width 0 height 8
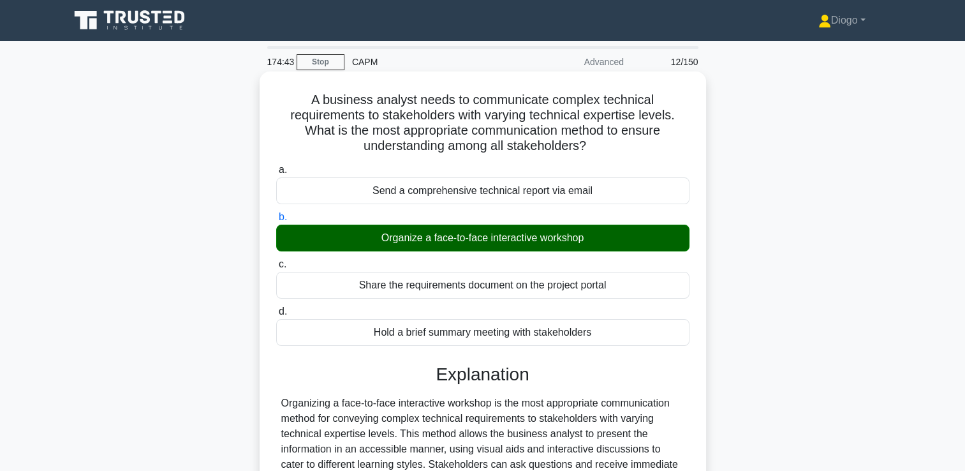
scroll to position [218, 0]
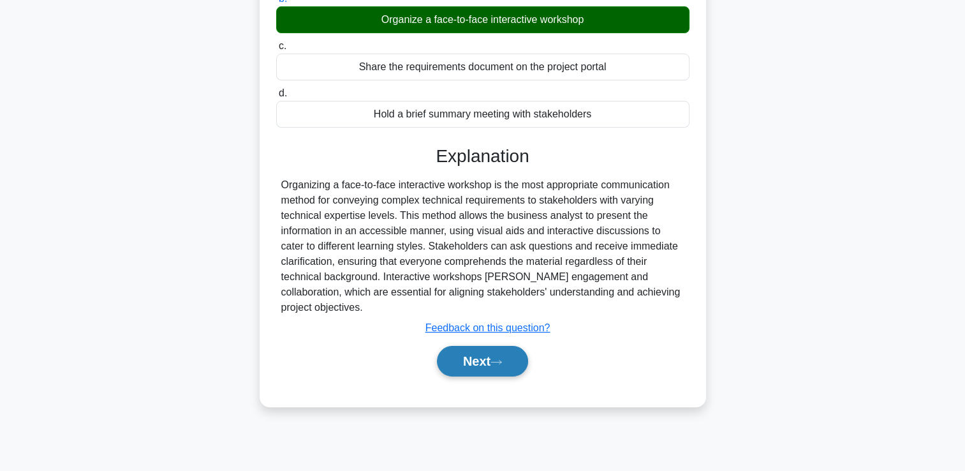
click at [508, 360] on button "Next" at bounding box center [482, 361] width 91 height 31
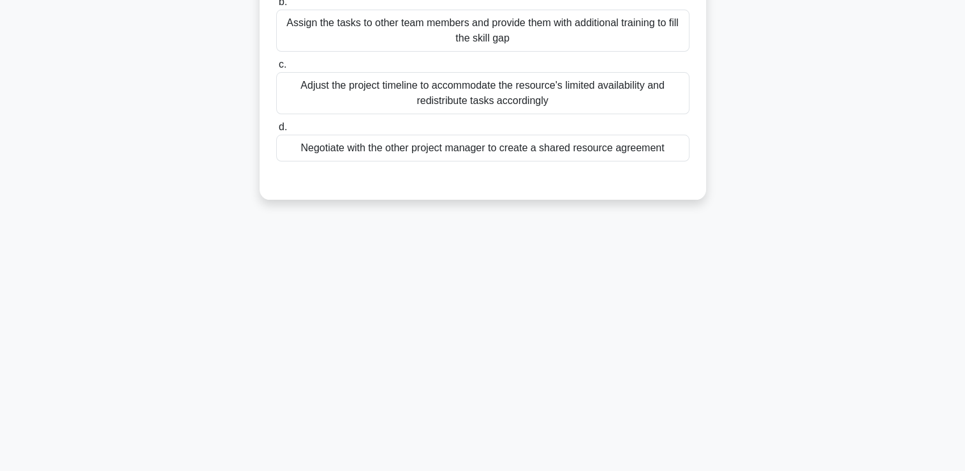
scroll to position [0, 0]
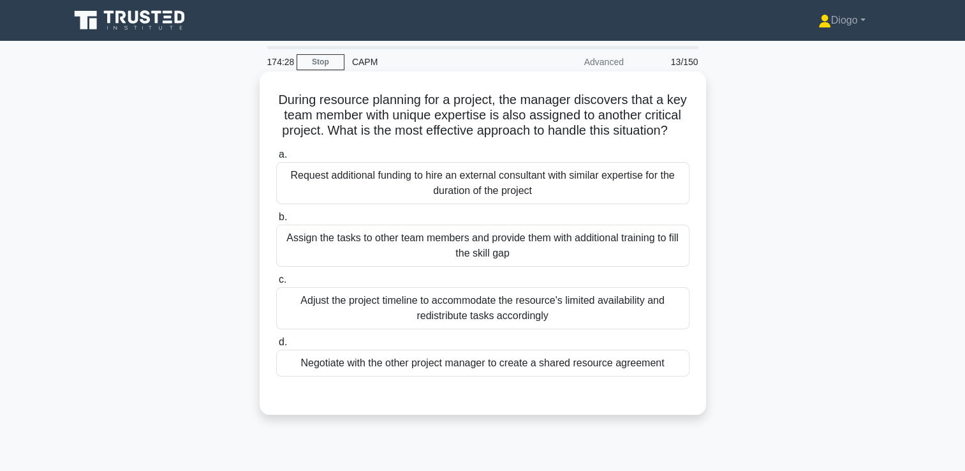
click at [617, 394] on div at bounding box center [482, 389] width 413 height 10
click at [613, 376] on div "Negotiate with the other project manager to create a shared resource agreement" at bounding box center [482, 362] width 413 height 27
click at [276, 346] on input "d. Negotiate with the other project manager to create a shared resource agreeme…" at bounding box center [276, 342] width 0 height 8
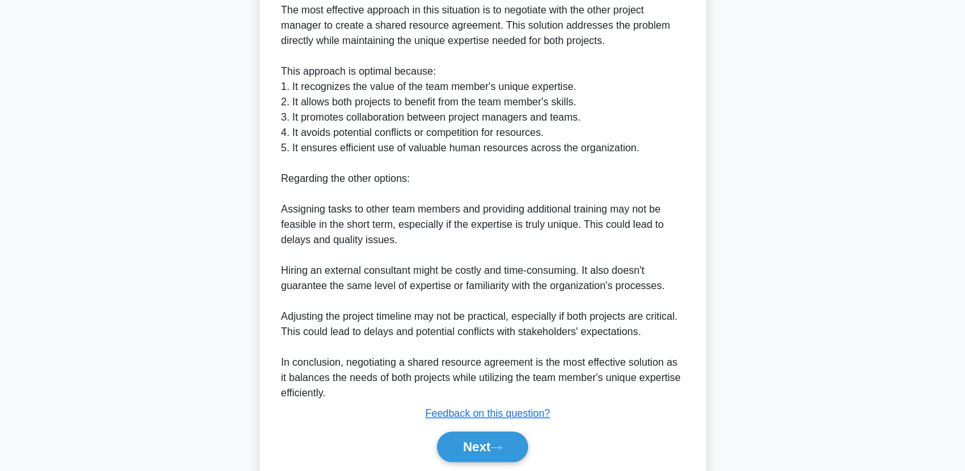
scroll to position [454, 0]
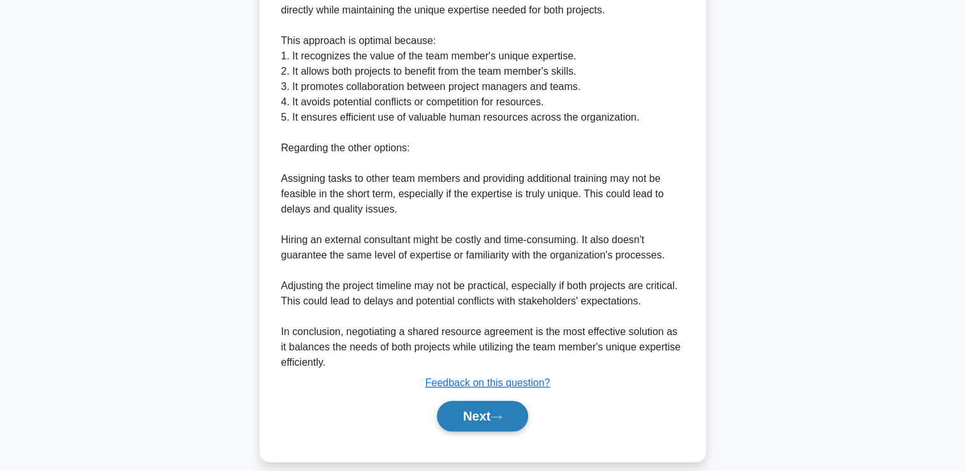
click at [502, 420] on icon at bounding box center [495, 416] width 11 height 7
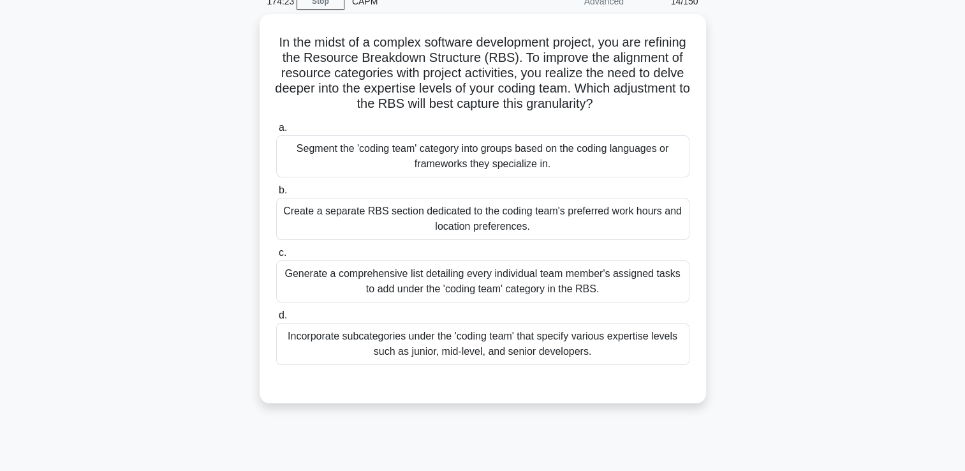
scroll to position [61, 0]
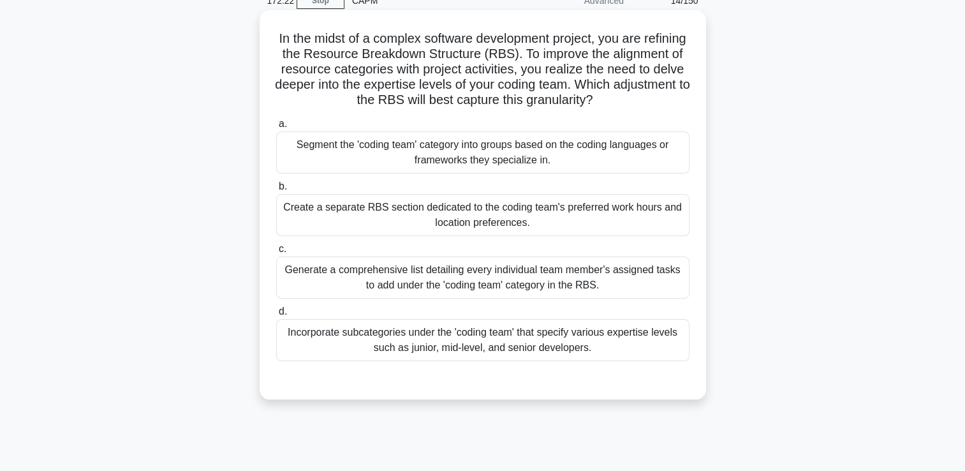
click at [648, 350] on div "Incorporate subcategories under the 'coding team' that specify various expertis…" at bounding box center [482, 340] width 413 height 42
click at [276, 316] on input "d. Incorporate subcategories under the 'coding team' that specify various exper…" at bounding box center [276, 311] width 0 height 8
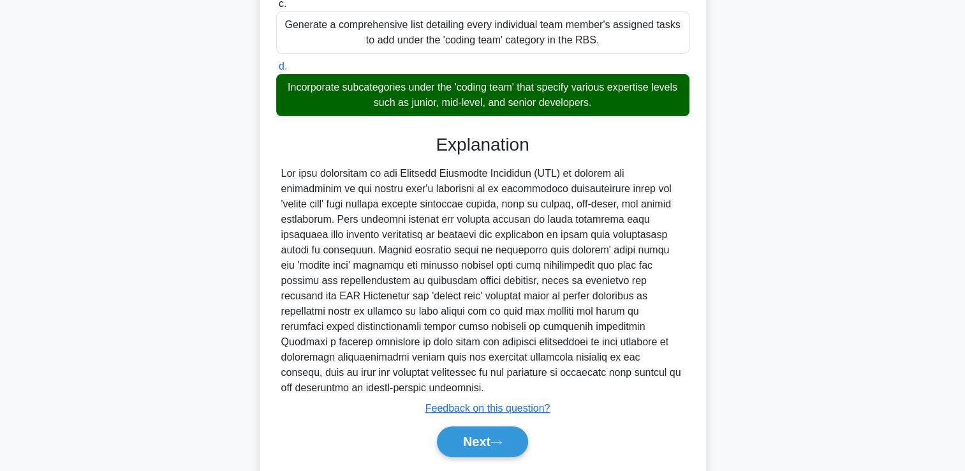
scroll to position [334, 0]
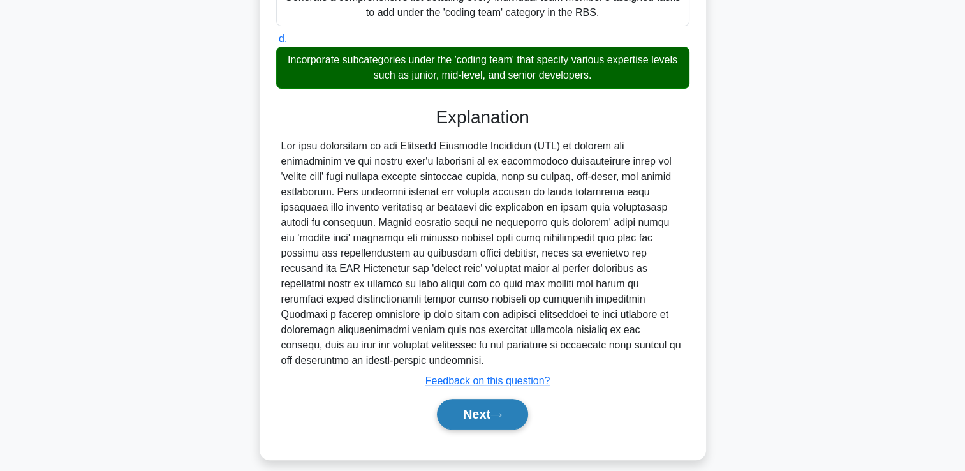
click at [490, 426] on button "Next" at bounding box center [482, 414] width 91 height 31
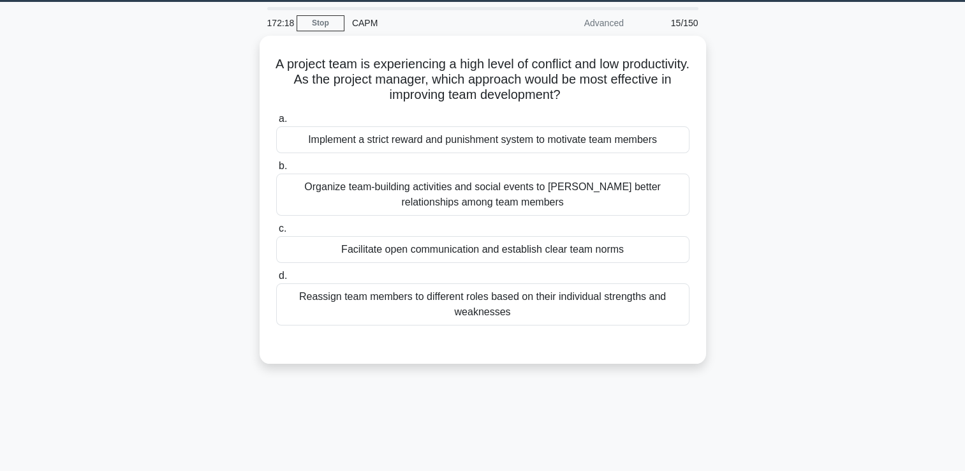
scroll to position [0, 0]
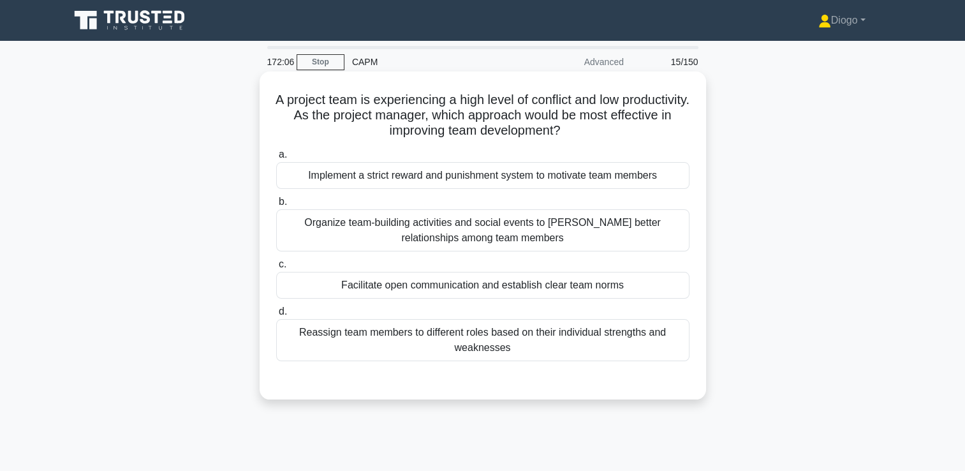
click at [635, 281] on div "Facilitate open communication and establish clear team norms" at bounding box center [482, 285] width 413 height 27
click at [276, 268] on input "c. Facilitate open communication and establish clear team norms" at bounding box center [276, 264] width 0 height 8
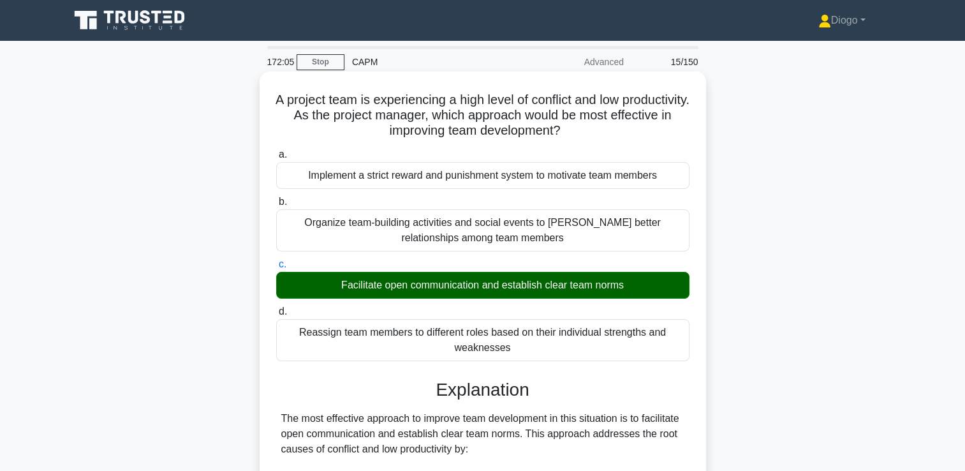
scroll to position [467, 0]
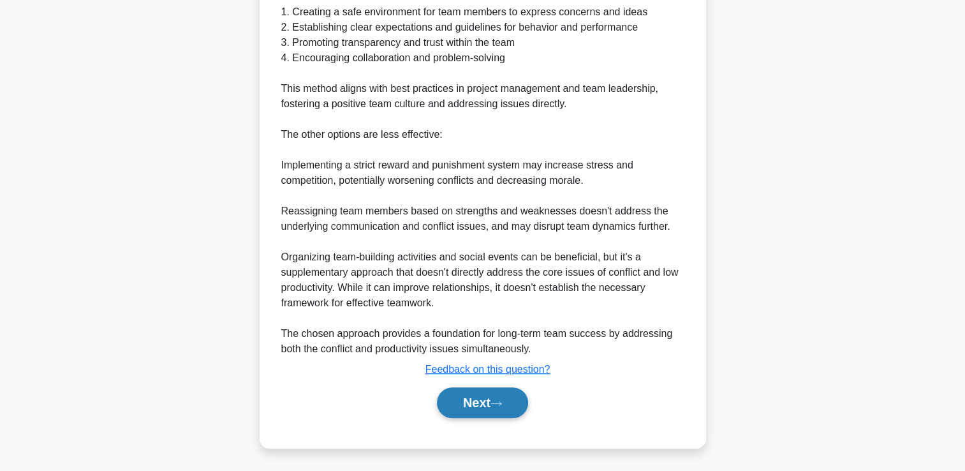
click at [480, 399] on button "Next" at bounding box center [482, 402] width 91 height 31
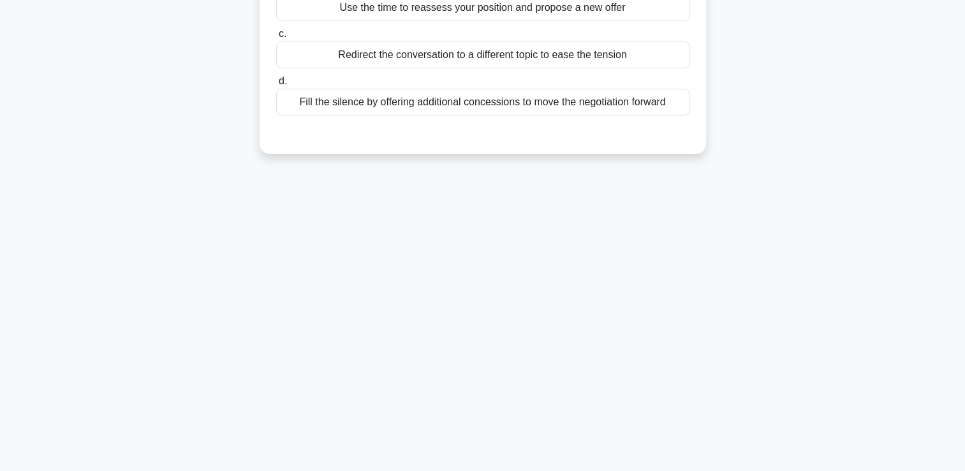
scroll to position [0, 0]
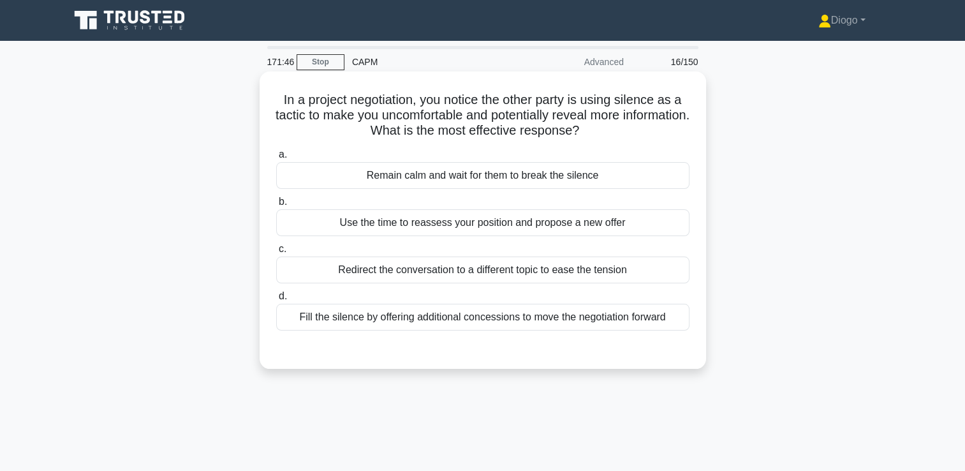
click at [668, 184] on div "Remain calm and wait for them to break the silence" at bounding box center [482, 175] width 413 height 27
click at [276, 159] on input "a. Remain calm and wait for them to break the silence" at bounding box center [276, 155] width 0 height 8
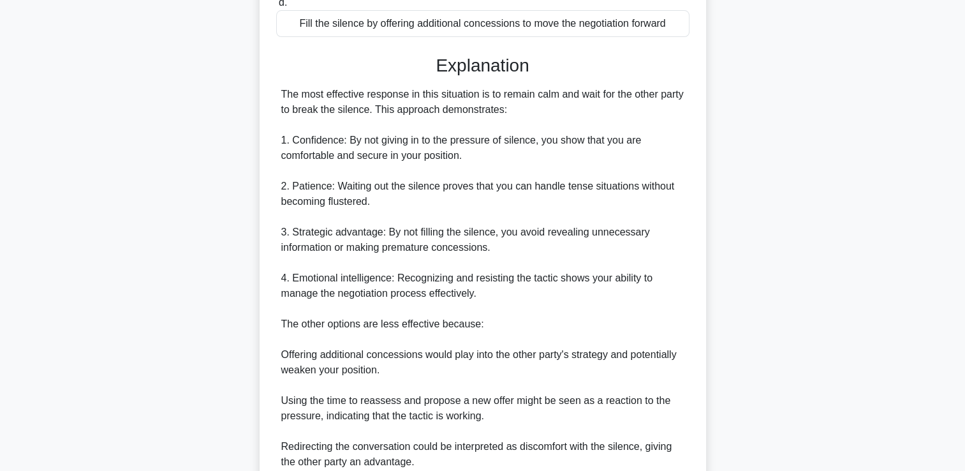
scroll to position [452, 0]
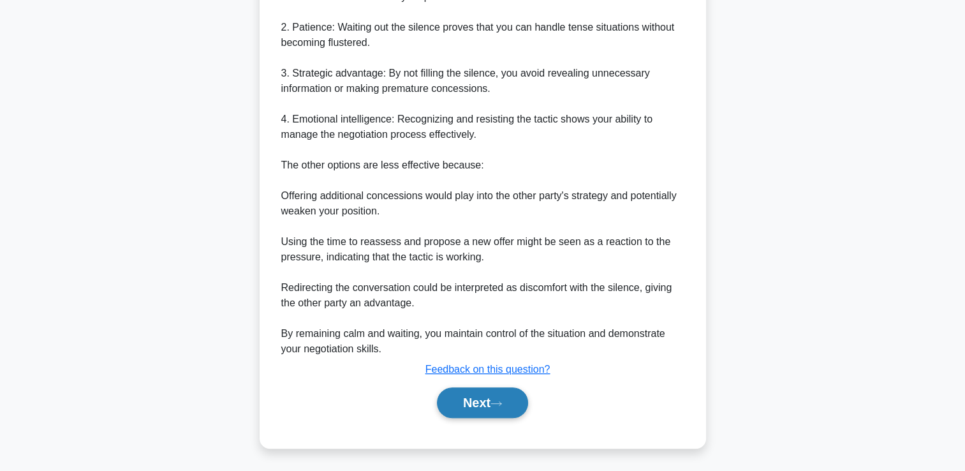
click at [518, 399] on button "Next" at bounding box center [482, 402] width 91 height 31
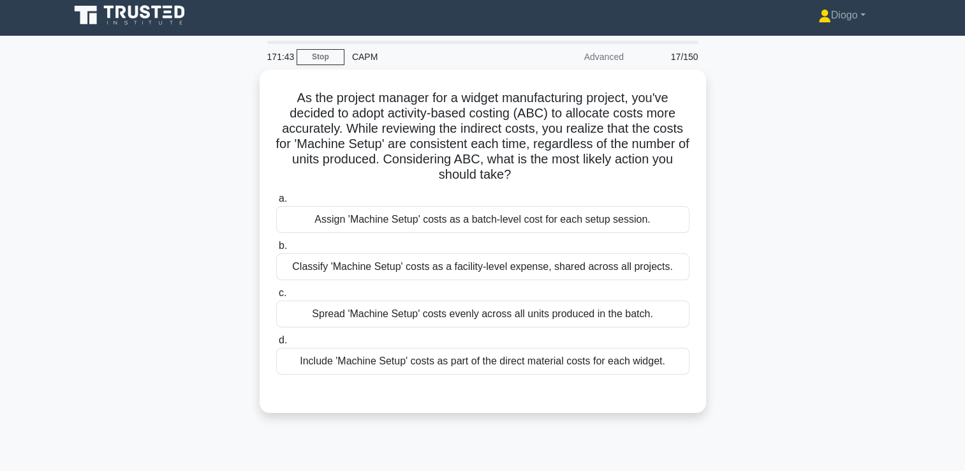
scroll to position [0, 0]
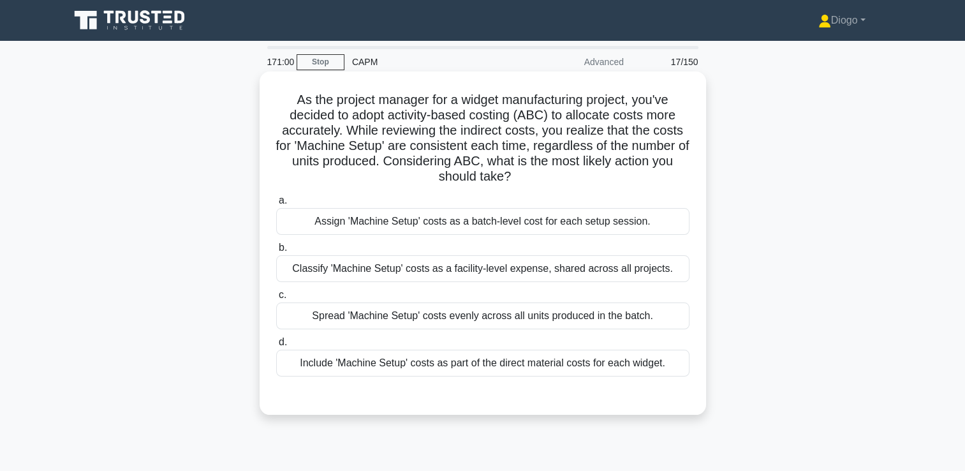
click at [647, 226] on div "Assign 'Machine Setup' costs as a batch-level cost for each setup session." at bounding box center [482, 221] width 413 height 27
click at [276, 205] on input "a. Assign 'Machine Setup' costs as a batch-level cost for each setup session." at bounding box center [276, 200] width 0 height 8
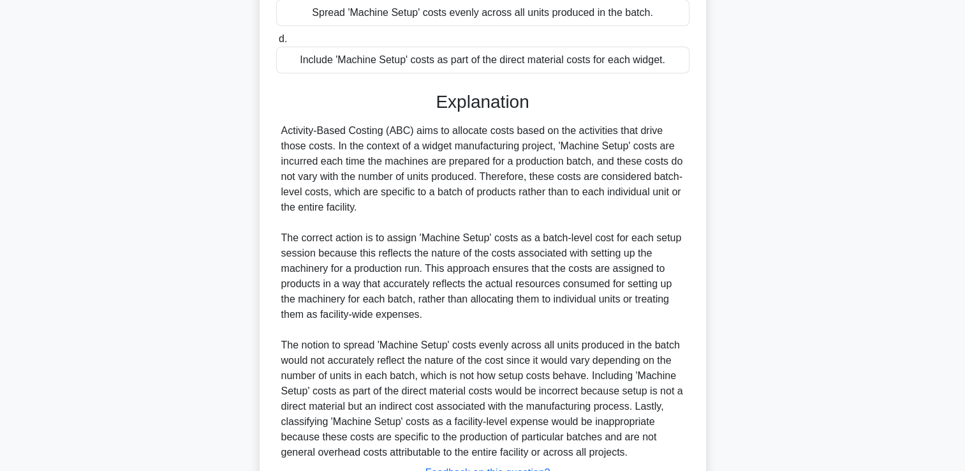
scroll to position [406, 0]
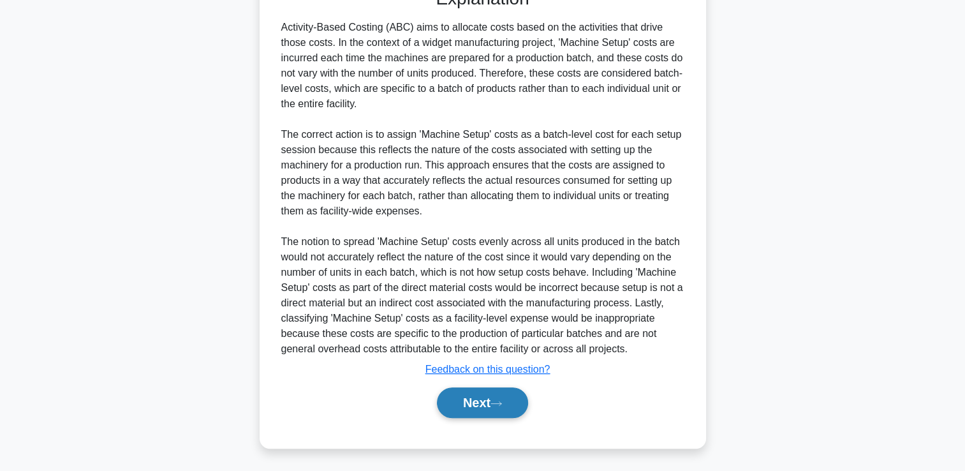
click at [514, 404] on button "Next" at bounding box center [482, 402] width 91 height 31
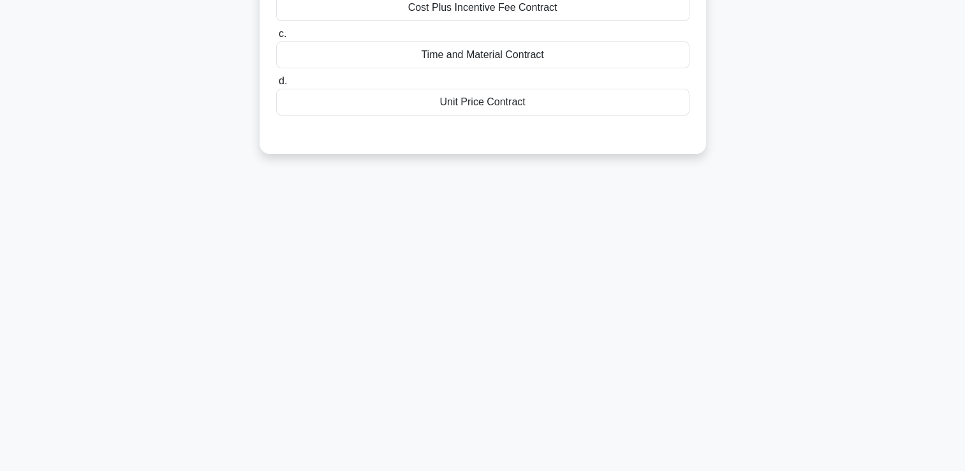
scroll to position [0, 0]
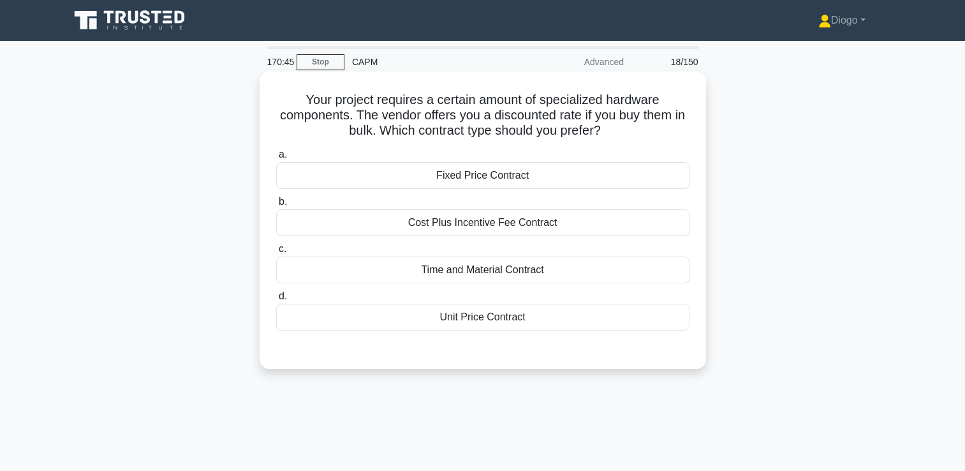
click at [679, 321] on div "Unit Price Contract" at bounding box center [482, 317] width 413 height 27
click at [276, 300] on input "d. Unit Price Contract" at bounding box center [276, 296] width 0 height 8
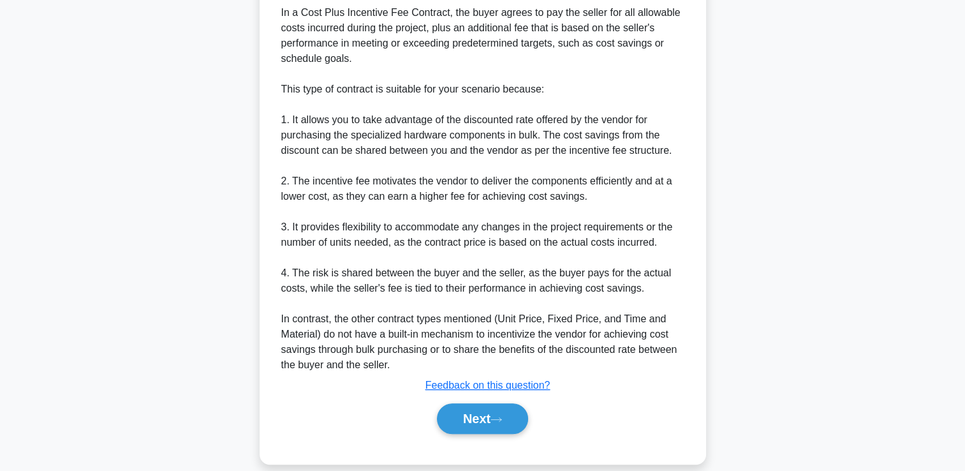
scroll to position [423, 0]
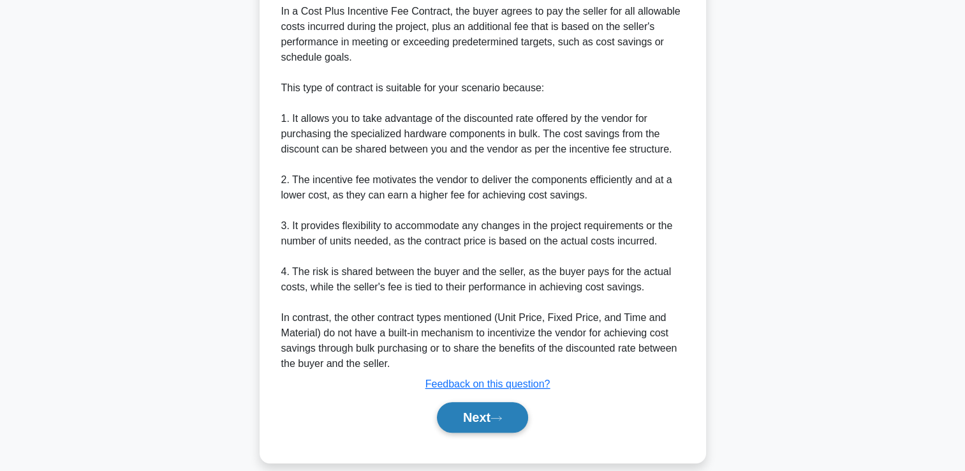
click at [513, 408] on button "Next" at bounding box center [482, 417] width 91 height 31
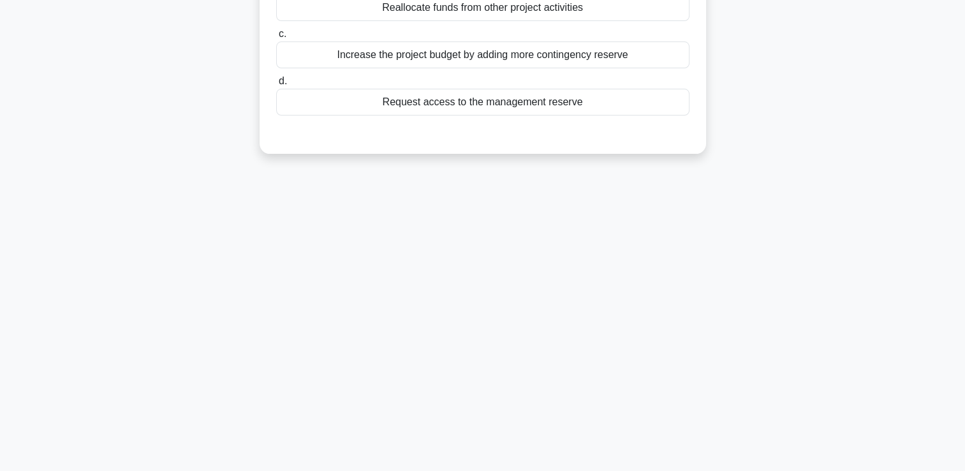
scroll to position [0, 0]
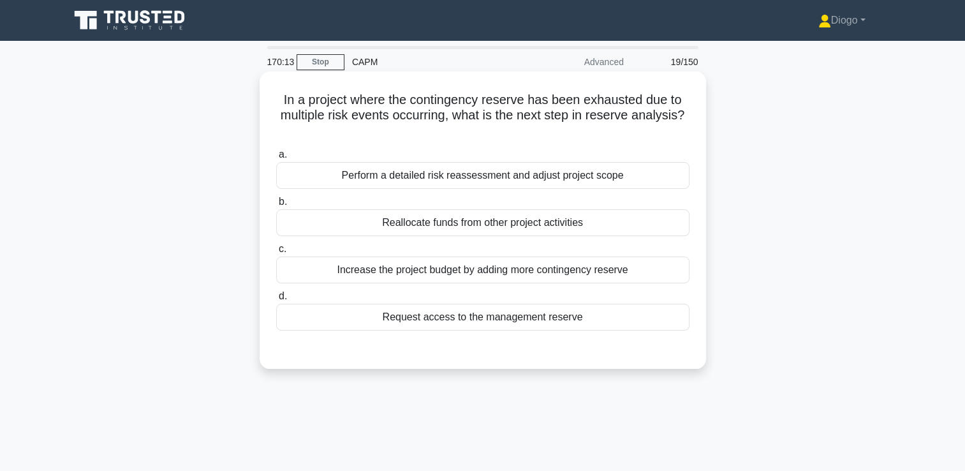
click at [664, 316] on div "Request access to the management reserve" at bounding box center [482, 317] width 413 height 27
click at [276, 300] on input "d. Request access to the management reserve" at bounding box center [276, 296] width 0 height 8
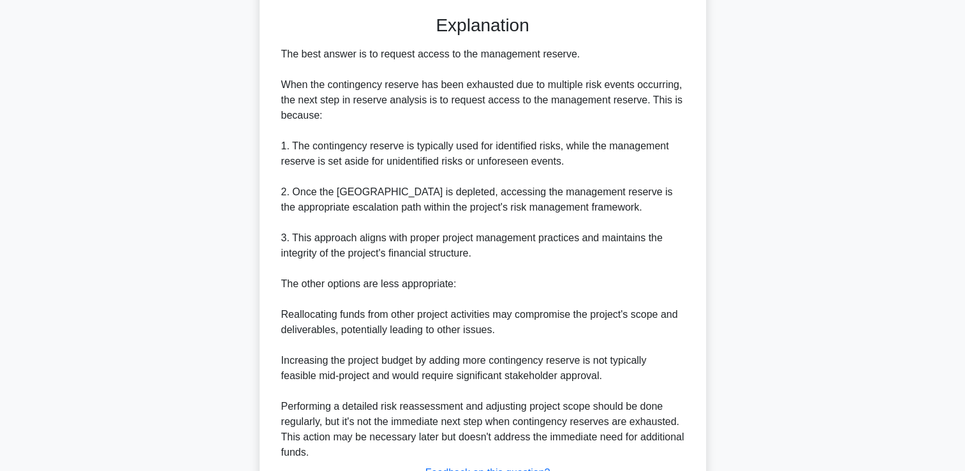
scroll to position [437, 0]
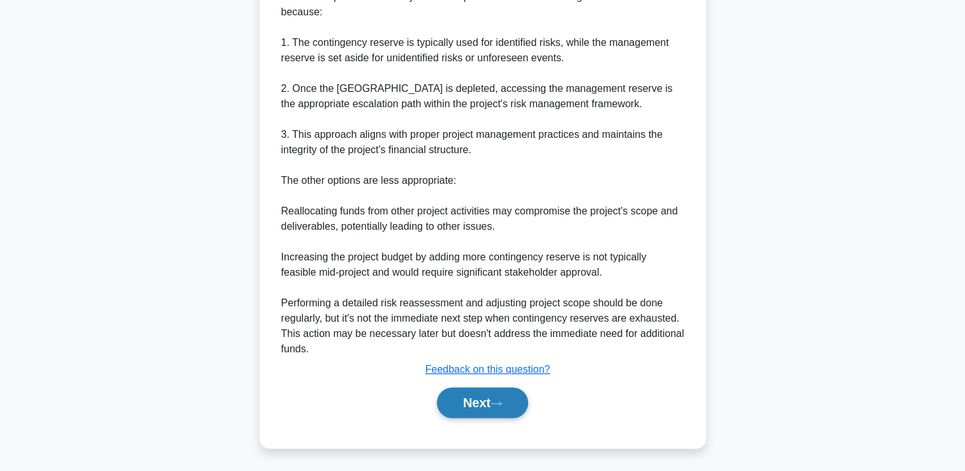
click at [489, 410] on button "Next" at bounding box center [482, 402] width 91 height 31
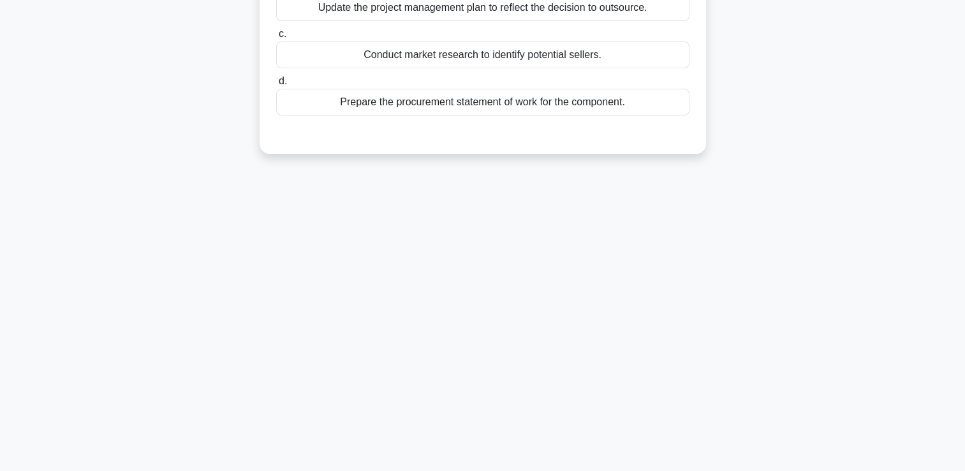
scroll to position [0, 0]
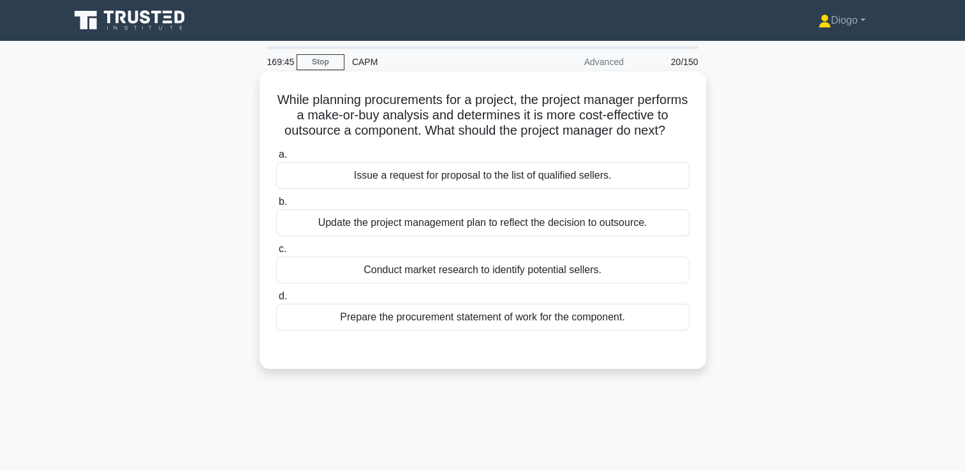
click at [643, 236] on div "Update the project management plan to reflect the decision to outsource." at bounding box center [482, 222] width 413 height 27
click at [276, 206] on input "b. Update the project management plan to reflect the decision to outsource." at bounding box center [276, 202] width 0 height 8
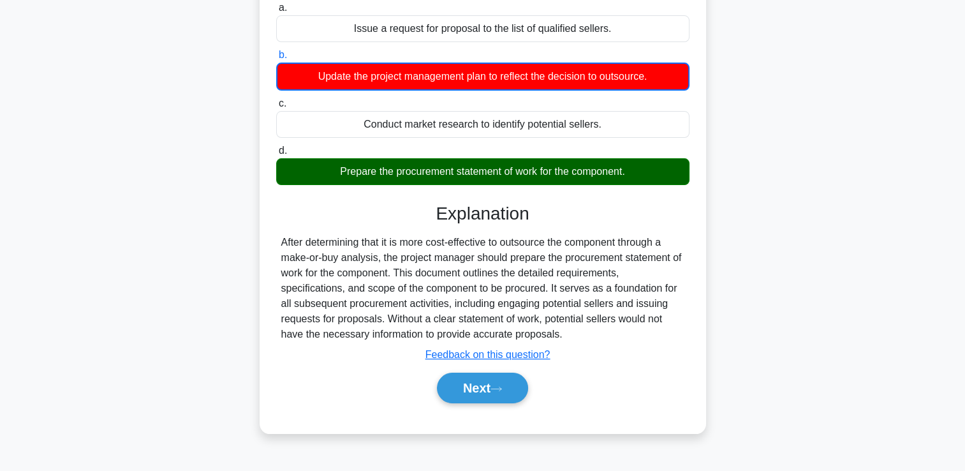
scroll to position [163, 0]
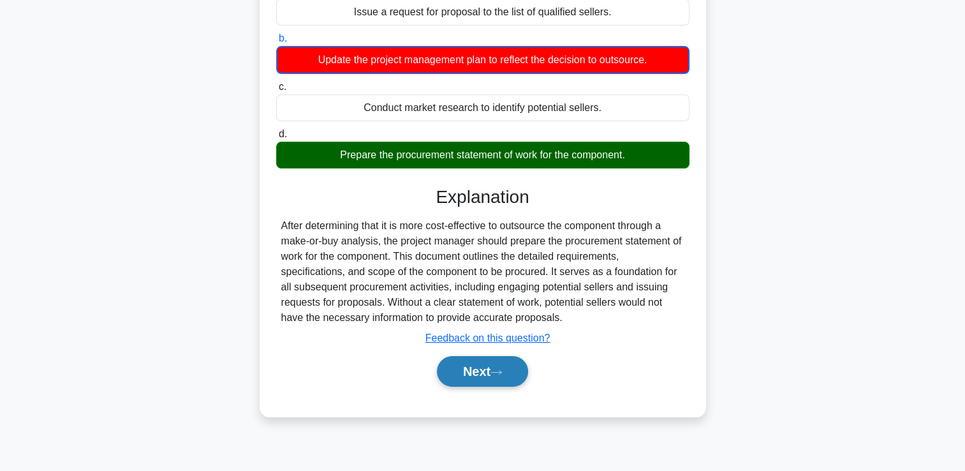
click at [511, 386] on button "Next" at bounding box center [482, 371] width 91 height 31
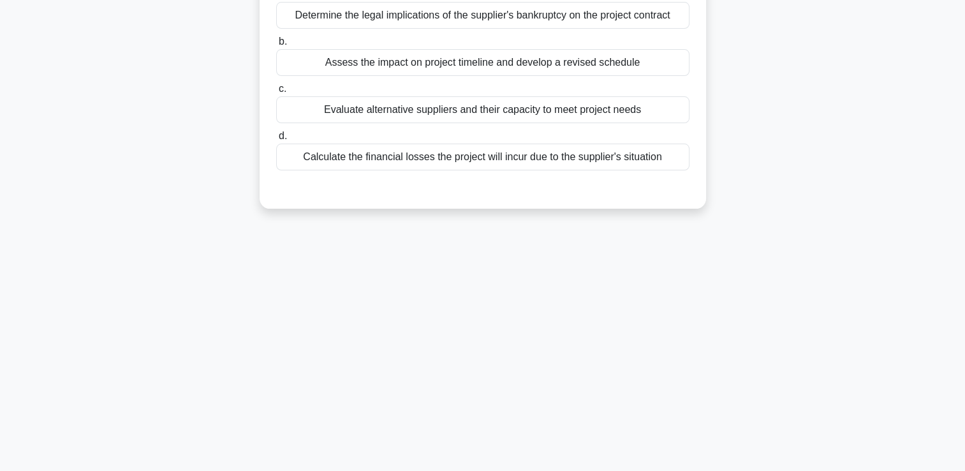
scroll to position [0, 0]
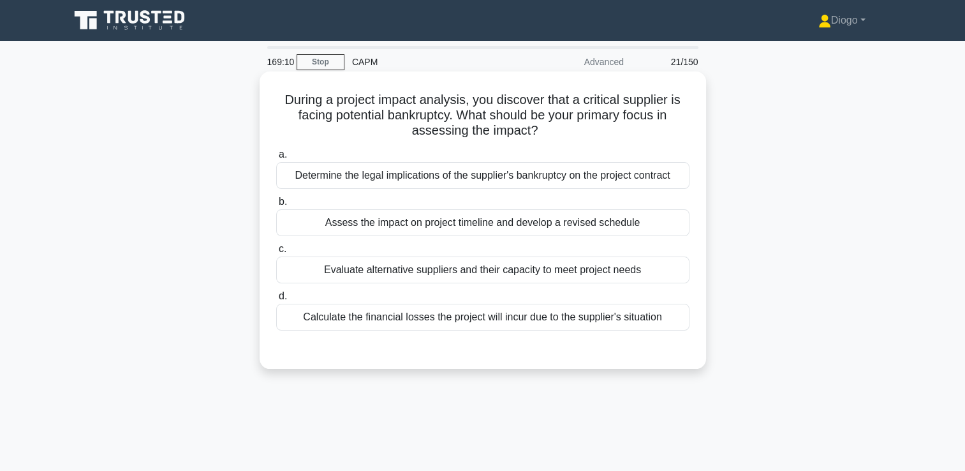
click at [605, 277] on div "Evaluate alternative suppliers and their capacity to meet project needs" at bounding box center [482, 269] width 413 height 27
click at [276, 253] on input "c. Evaluate alternative suppliers and their capacity to meet project needs" at bounding box center [276, 249] width 0 height 8
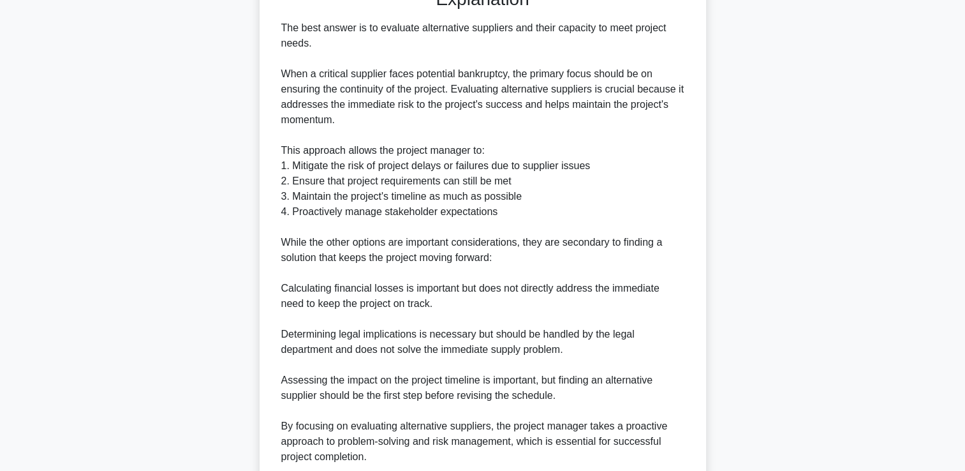
scroll to position [467, 0]
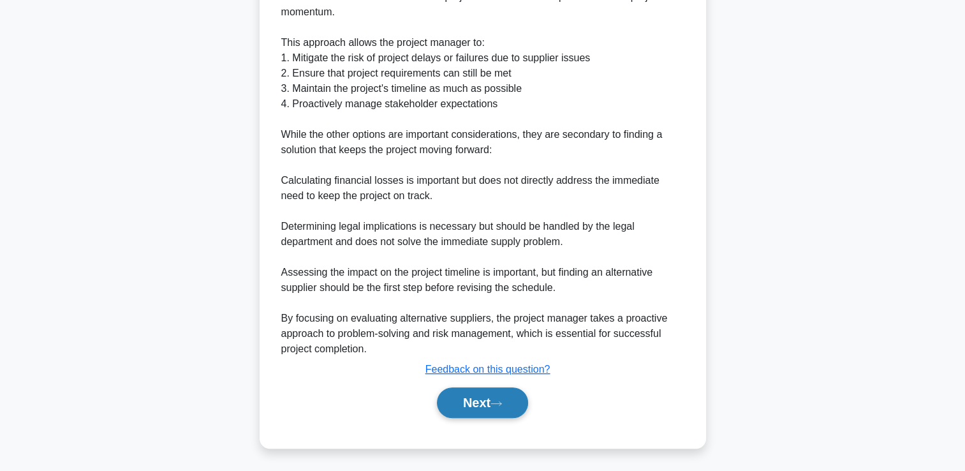
click at [482, 404] on button "Next" at bounding box center [482, 402] width 91 height 31
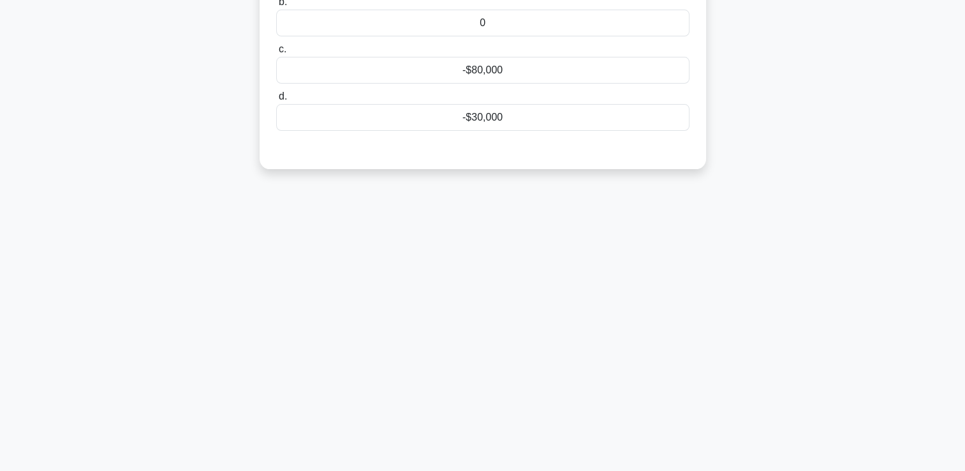
scroll to position [0, 0]
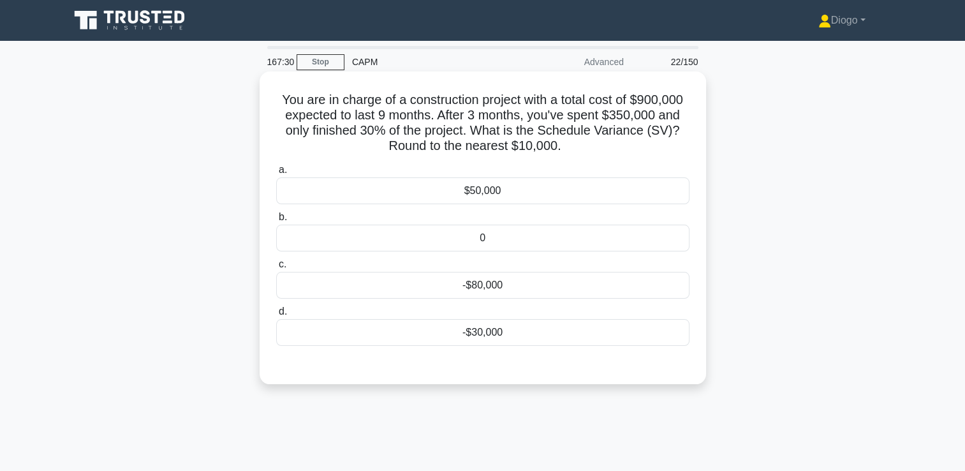
click at [560, 335] on div "-$30,000" at bounding box center [482, 332] width 413 height 27
click at [276, 316] on input "d. -$30,000" at bounding box center [276, 311] width 0 height 8
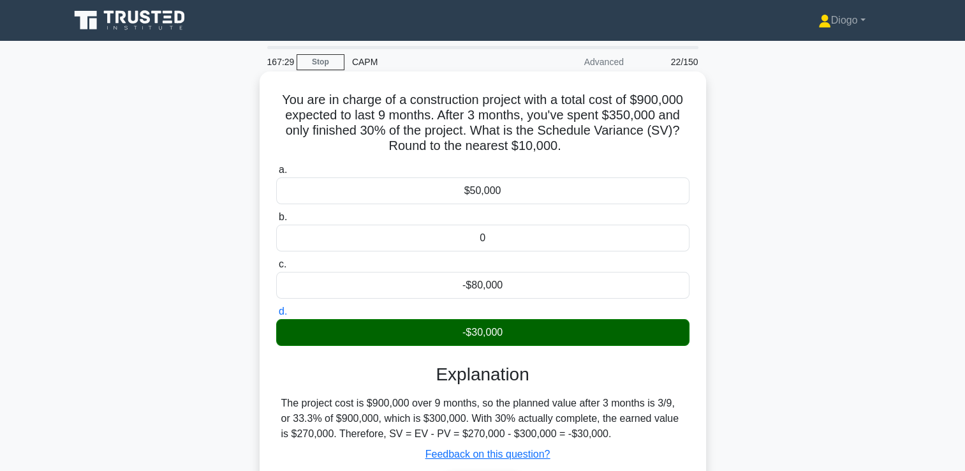
scroll to position [218, 0]
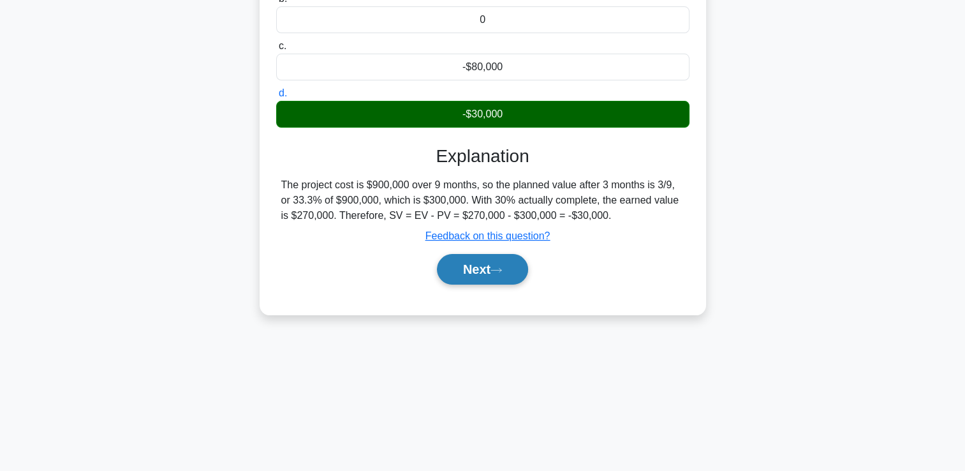
click at [483, 272] on button "Next" at bounding box center [482, 269] width 91 height 31
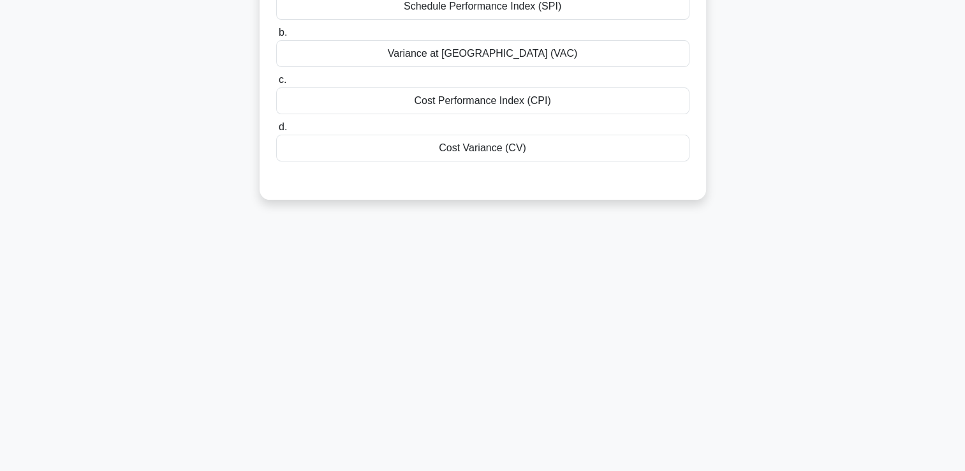
scroll to position [0, 0]
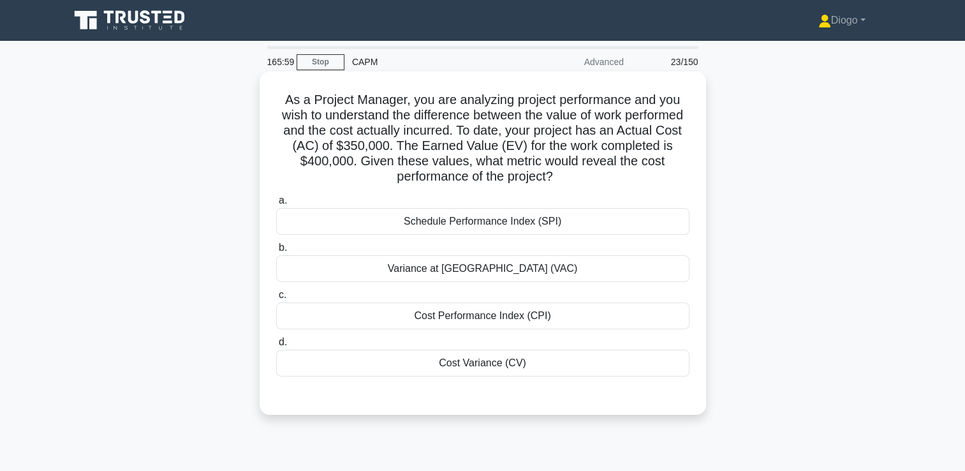
click at [500, 314] on div "Cost Performance Index (CPI)" at bounding box center [482, 315] width 413 height 27
click at [276, 299] on input "c. Cost Performance Index (CPI)" at bounding box center [276, 295] width 0 height 8
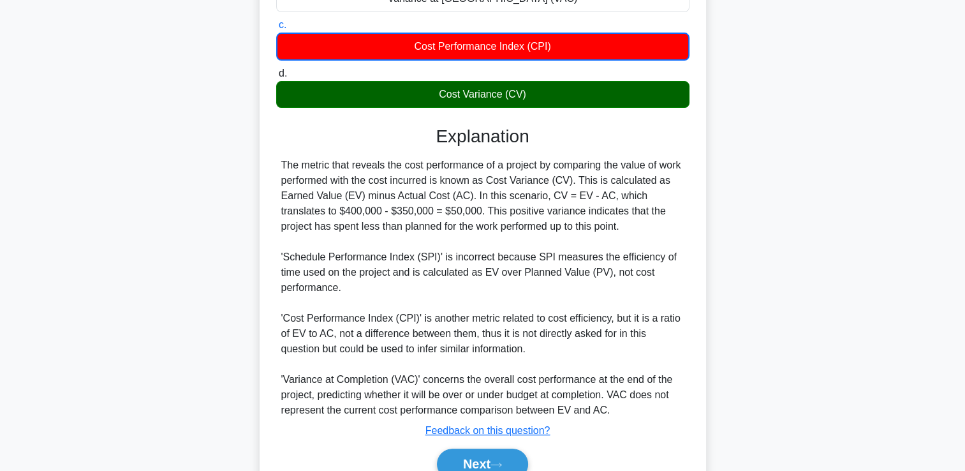
scroll to position [331, 0]
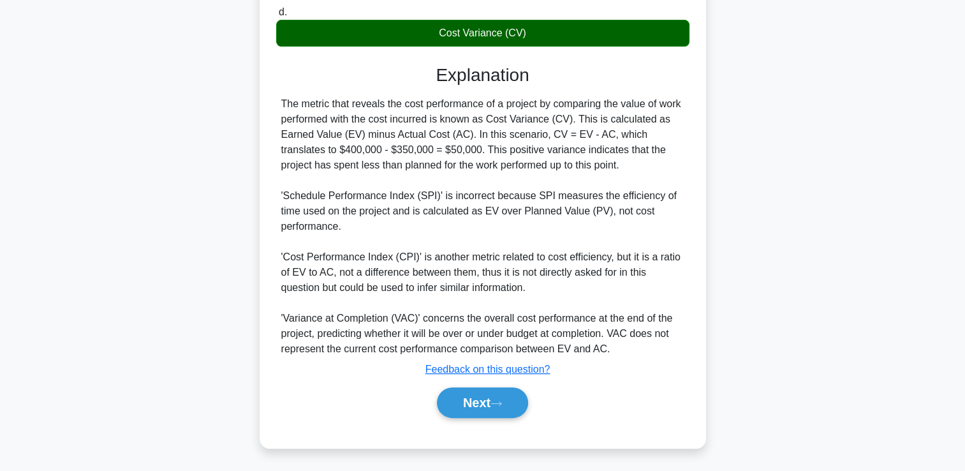
click at [482, 388] on button "Next" at bounding box center [482, 402] width 91 height 31
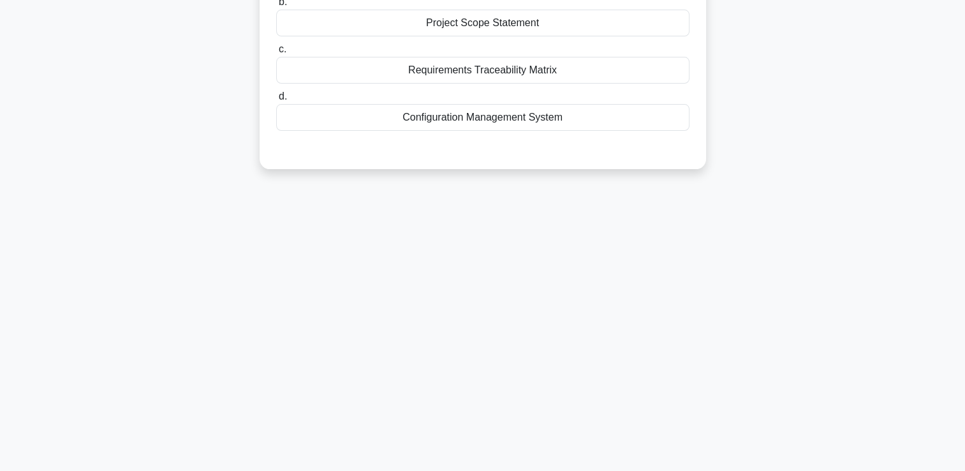
scroll to position [0, 0]
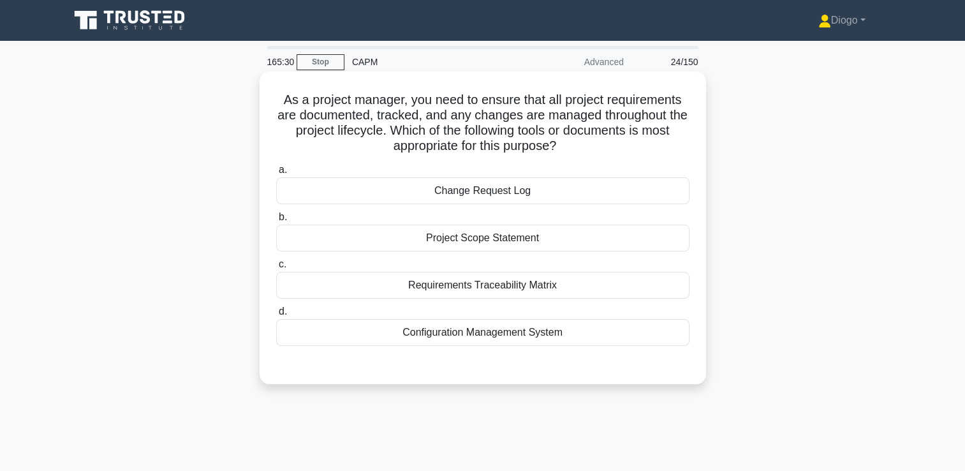
click at [494, 287] on div "Requirements Traceability Matrix" at bounding box center [482, 285] width 413 height 27
click at [276, 268] on input "c. Requirements Traceability Matrix" at bounding box center [276, 264] width 0 height 8
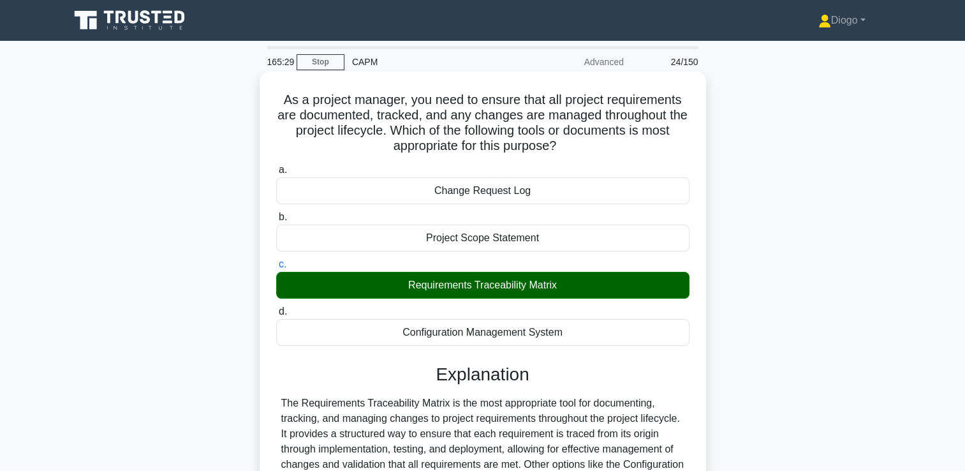
scroll to position [218, 0]
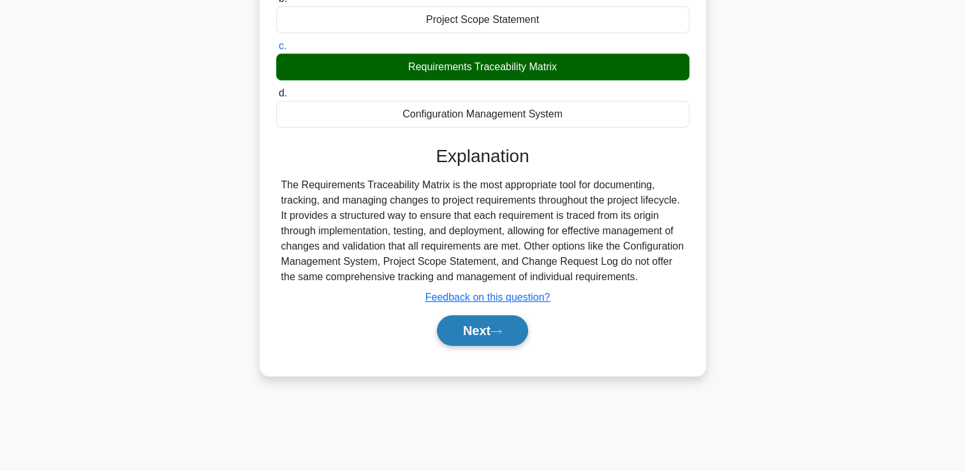
click at [474, 346] on button "Next" at bounding box center [482, 330] width 91 height 31
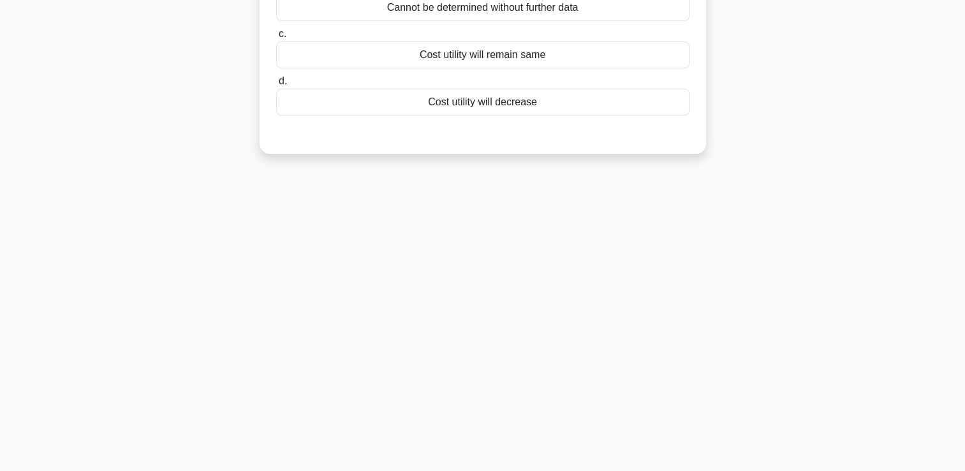
scroll to position [0, 0]
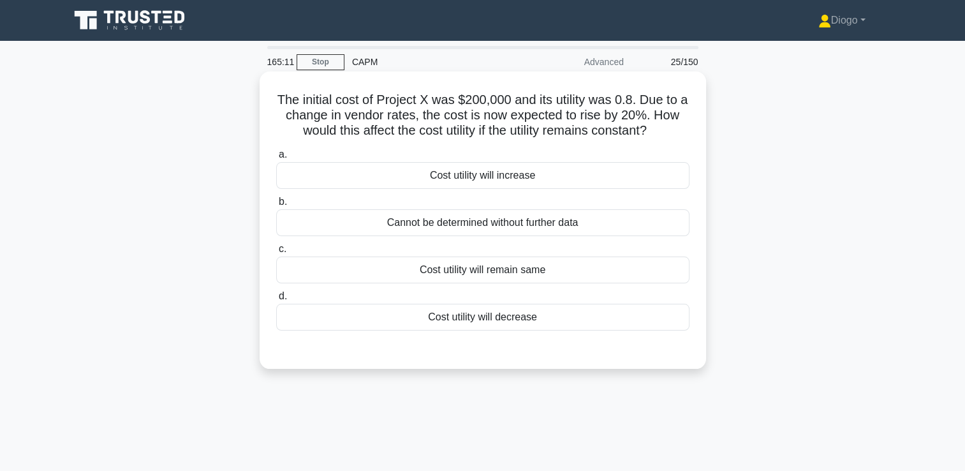
click at [672, 322] on div "Cost utility will decrease" at bounding box center [482, 317] width 413 height 27
click at [276, 300] on input "d. Cost utility will decrease" at bounding box center [276, 296] width 0 height 8
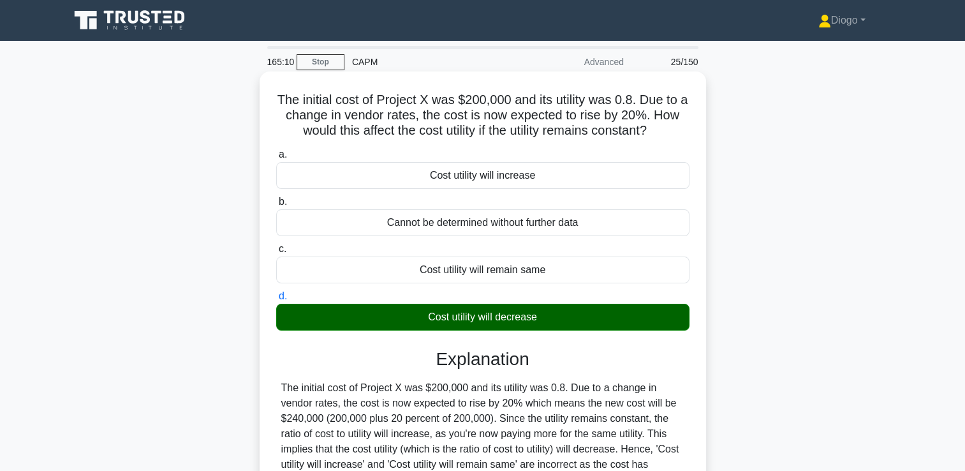
scroll to position [218, 0]
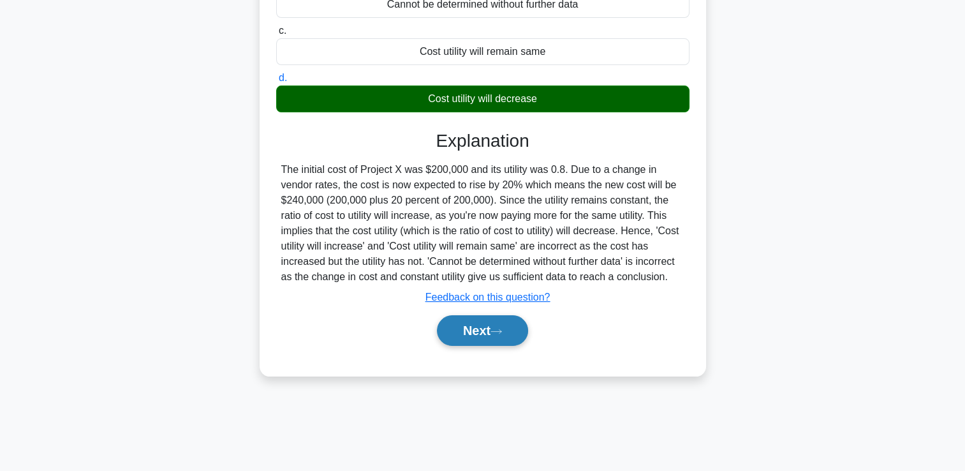
click at [505, 336] on button "Next" at bounding box center [482, 330] width 91 height 31
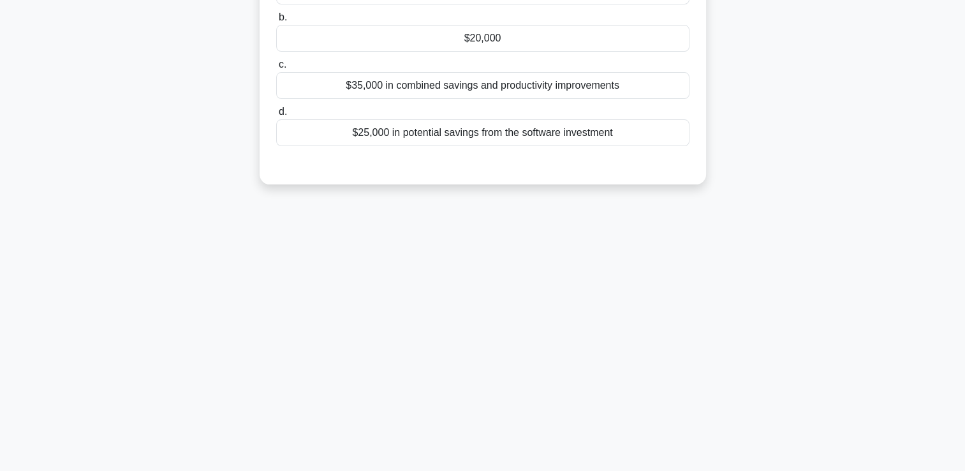
scroll to position [0, 0]
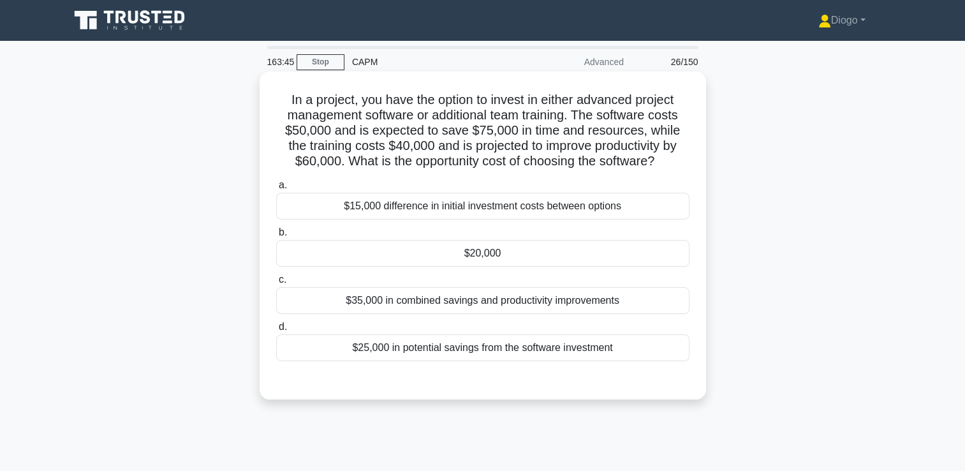
click at [587, 353] on div "$25,000 in potential savings from the software investment" at bounding box center [482, 347] width 413 height 27
click at [276, 331] on input "d. $25,000 in potential savings from the software investment" at bounding box center [276, 327] width 0 height 8
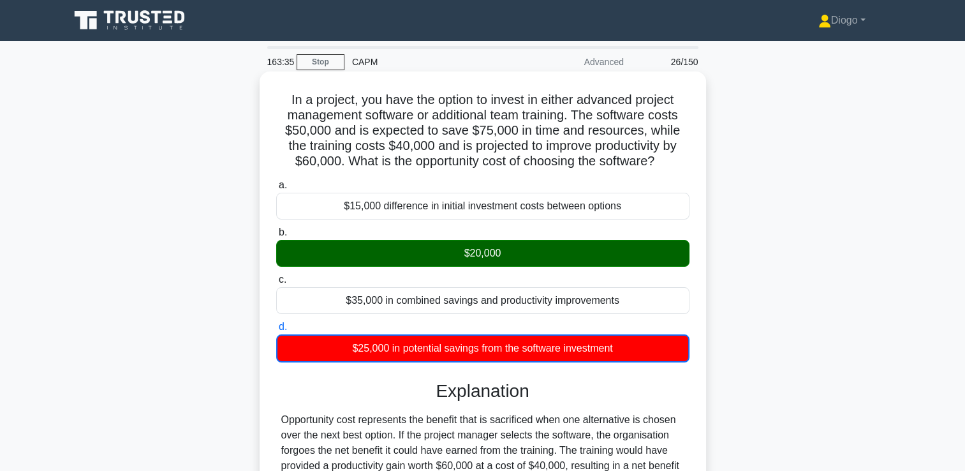
scroll to position [218, 0]
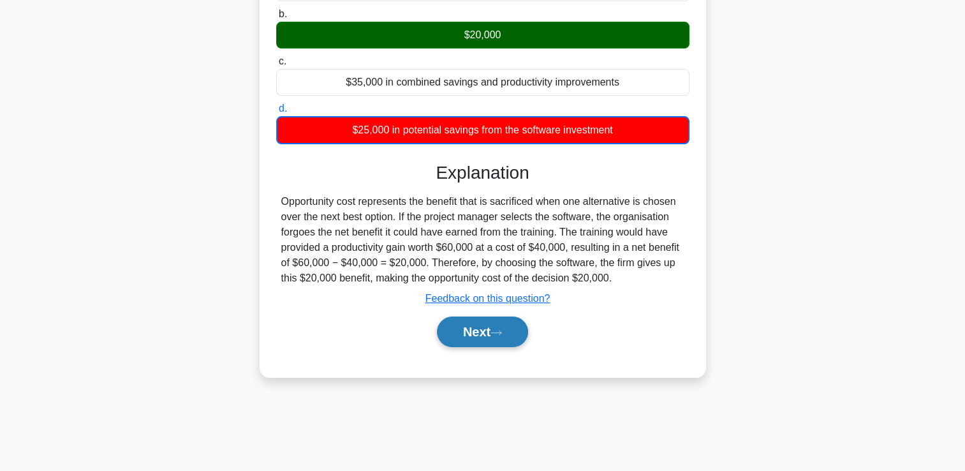
click at [513, 325] on button "Next" at bounding box center [482, 331] width 91 height 31
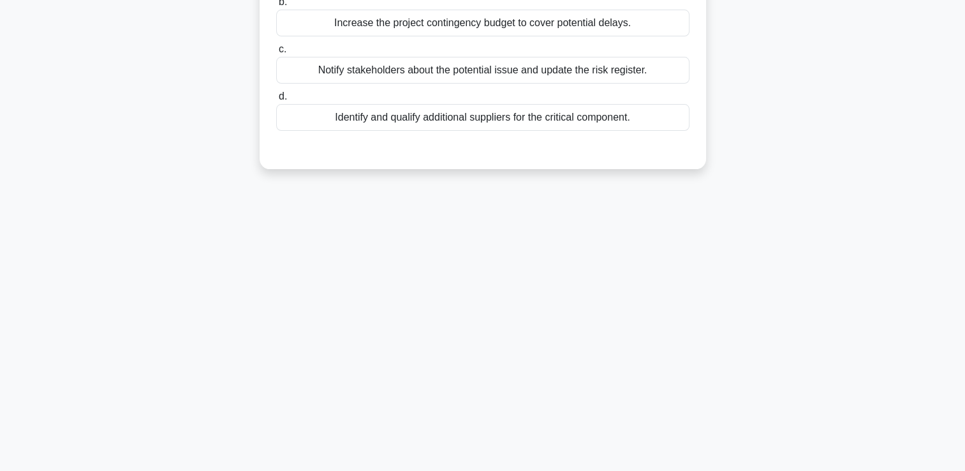
scroll to position [0, 0]
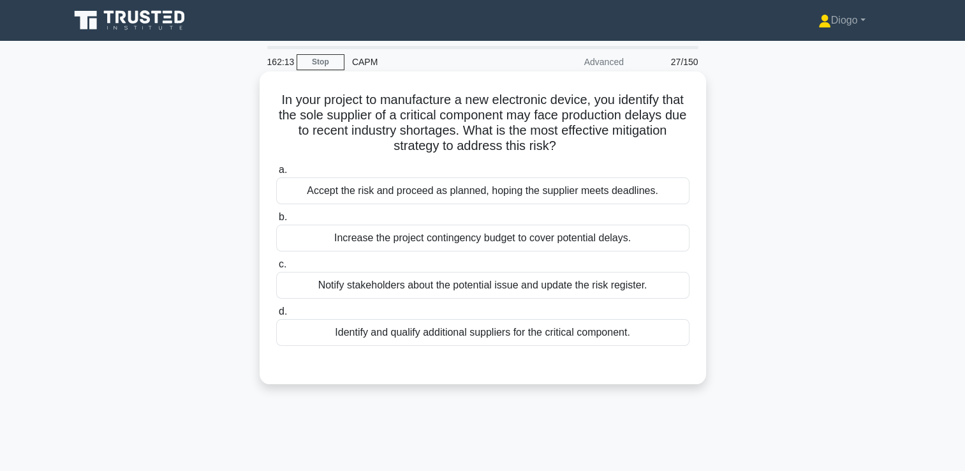
click at [421, 333] on div "Identify and qualify additional suppliers for the critical component." at bounding box center [482, 332] width 413 height 27
click at [276, 316] on input "d. Identify and qualify additional suppliers for the critical component." at bounding box center [276, 311] width 0 height 8
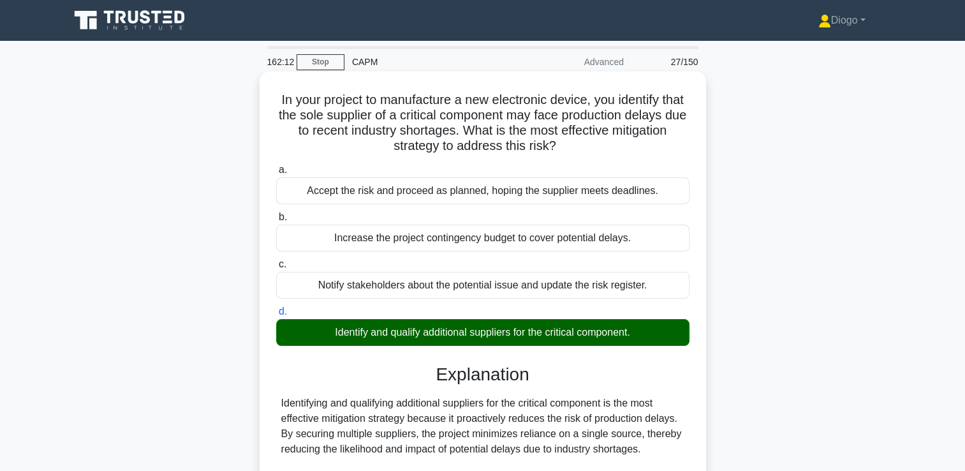
scroll to position [218, 0]
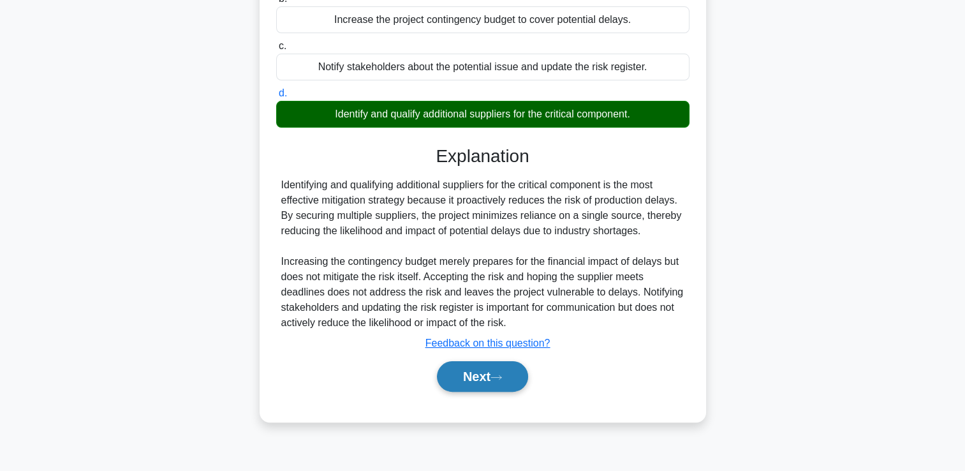
click at [456, 390] on button "Next" at bounding box center [482, 376] width 91 height 31
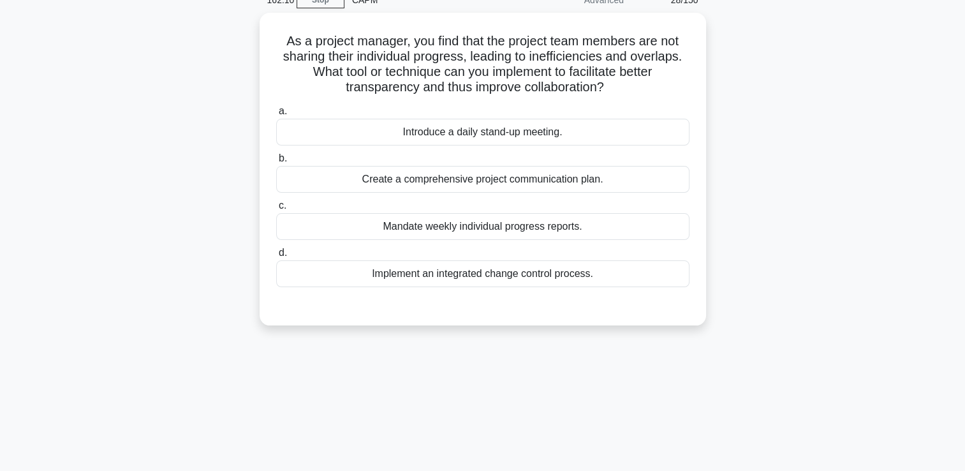
scroll to position [0, 0]
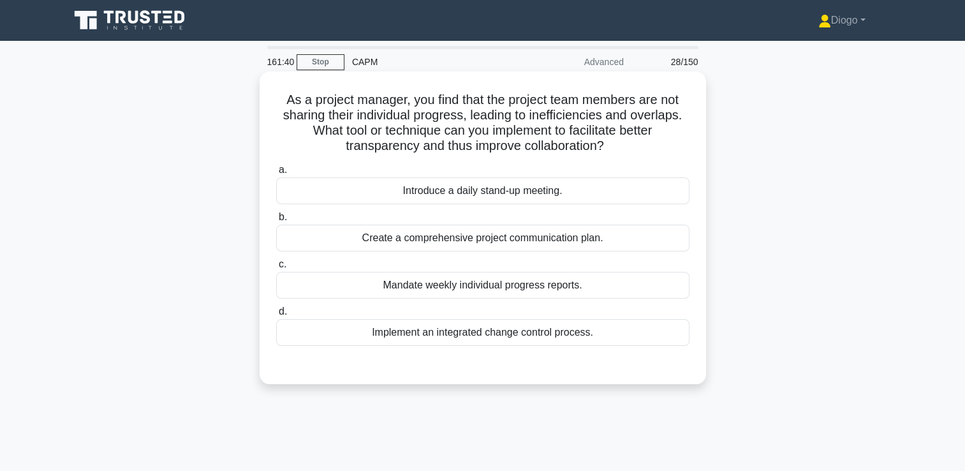
click at [637, 196] on div "Introduce a daily stand-up meeting." at bounding box center [482, 190] width 413 height 27
click at [276, 174] on input "a. Introduce a daily stand-up meeting." at bounding box center [276, 170] width 0 height 8
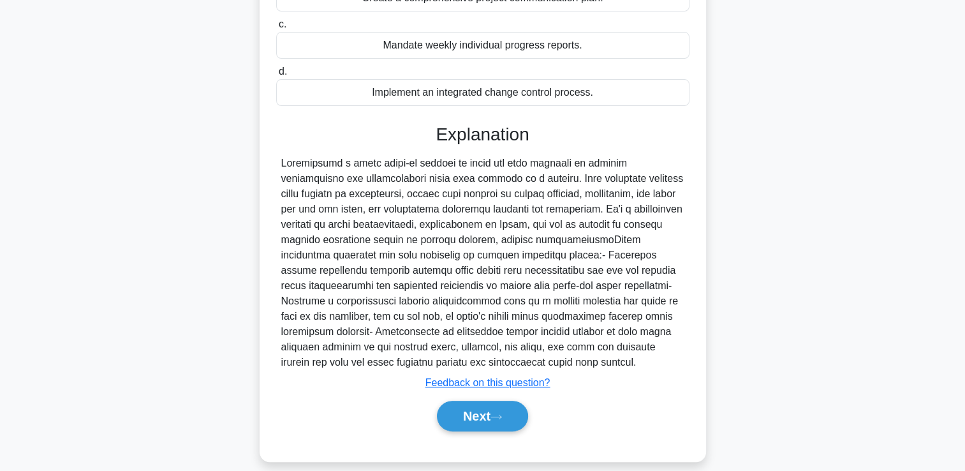
scroll to position [253, 0]
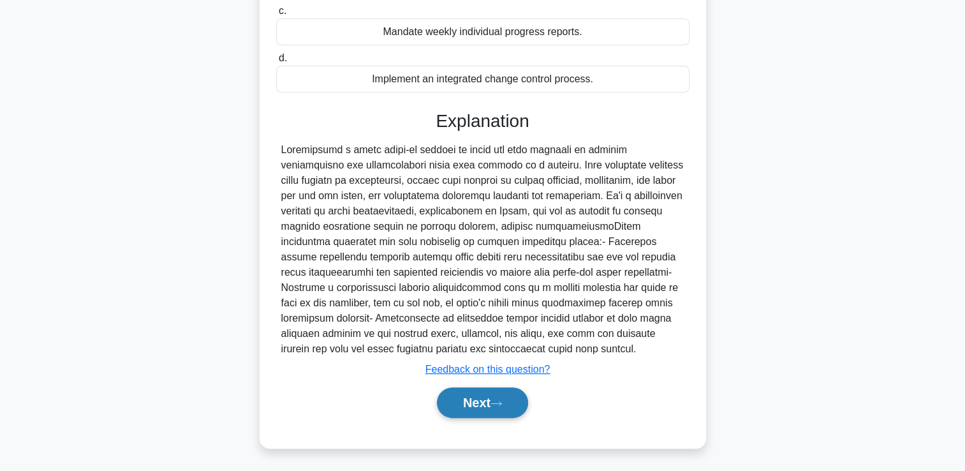
click at [478, 404] on button "Next" at bounding box center [482, 402] width 91 height 31
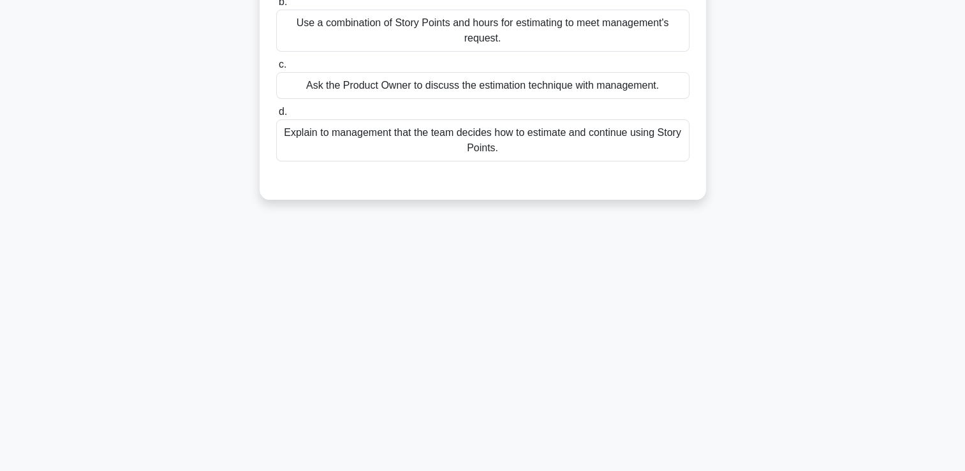
scroll to position [0, 0]
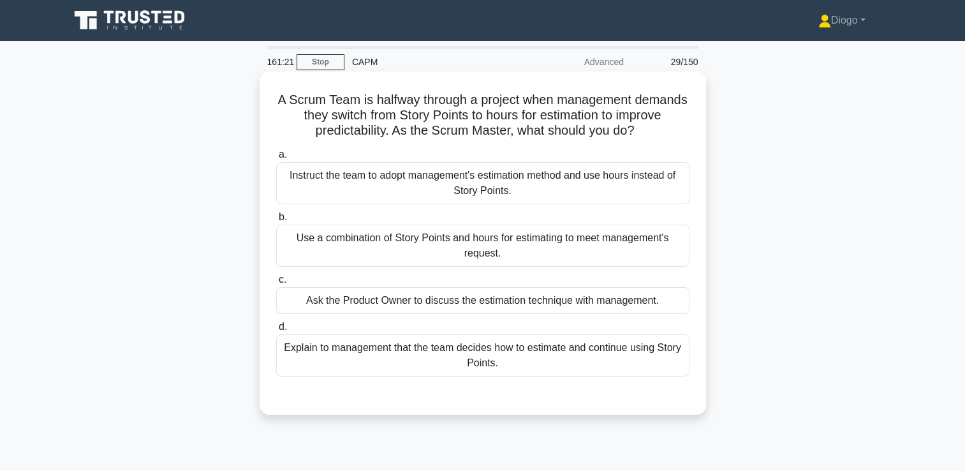
click at [617, 362] on div "Explain to management that the team decides how to estimate and continue using …" at bounding box center [482, 355] width 413 height 42
click at [276, 331] on input "d. Explain to management that the team decides how to estimate and continue usi…" at bounding box center [276, 327] width 0 height 8
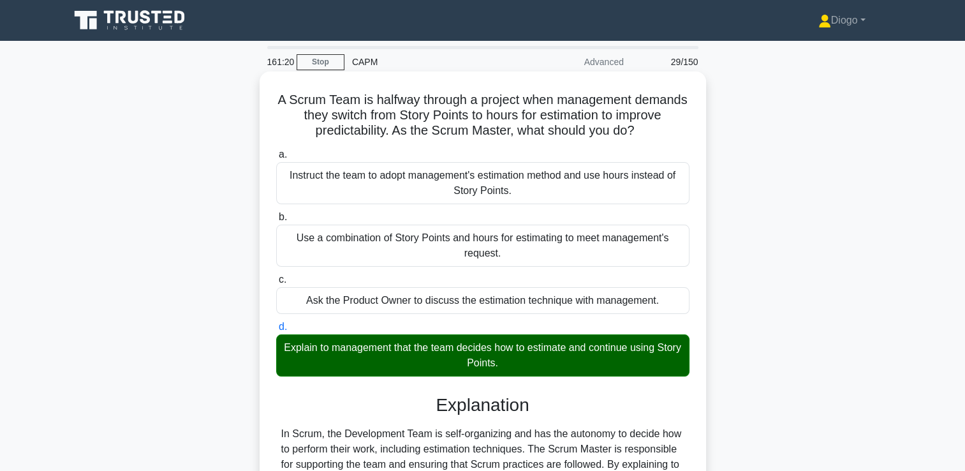
scroll to position [218, 0]
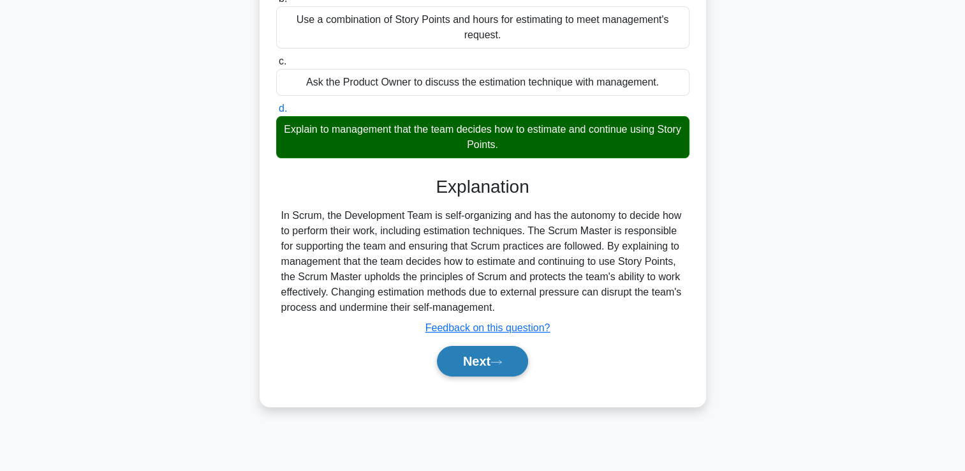
click at [514, 374] on button "Next" at bounding box center [482, 361] width 91 height 31
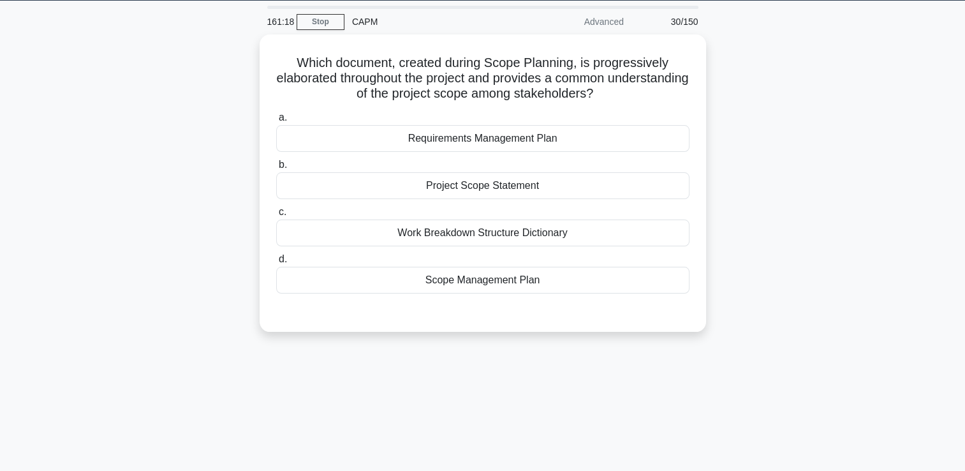
scroll to position [0, 0]
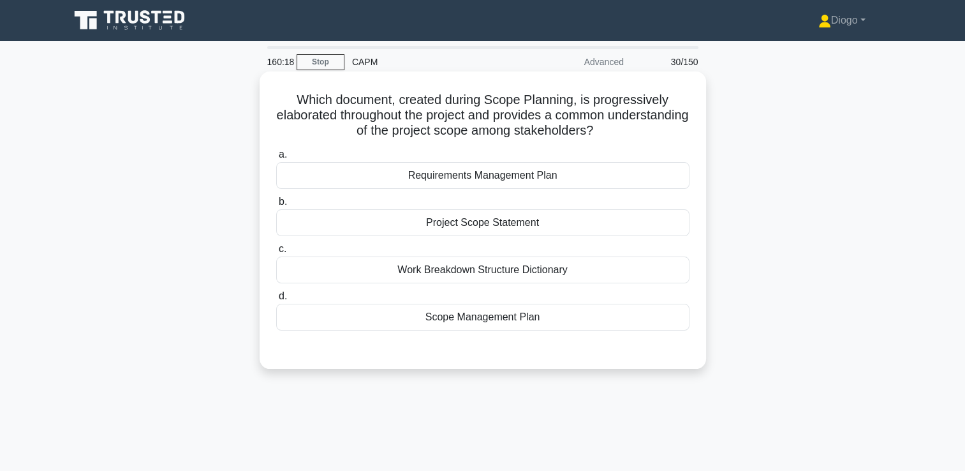
click at [644, 222] on div "Project Scope Statement" at bounding box center [482, 222] width 413 height 27
click at [276, 206] on input "b. Project Scope Statement" at bounding box center [276, 202] width 0 height 8
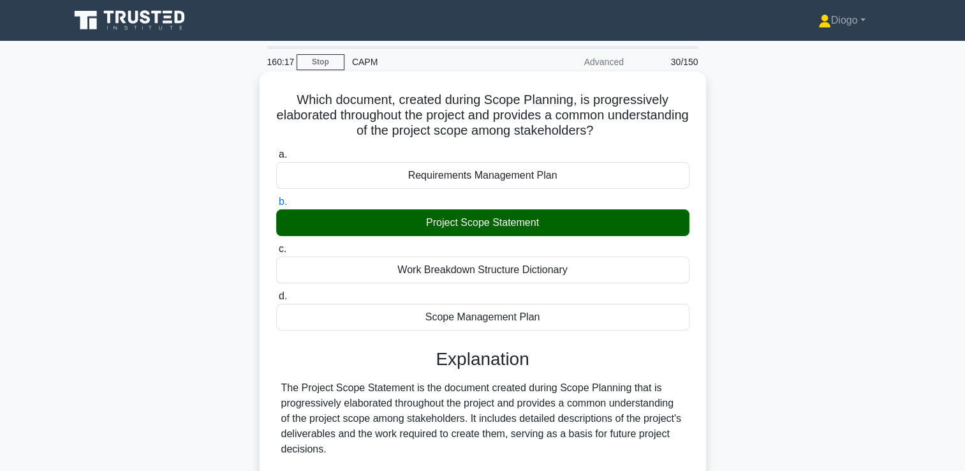
scroll to position [299, 0]
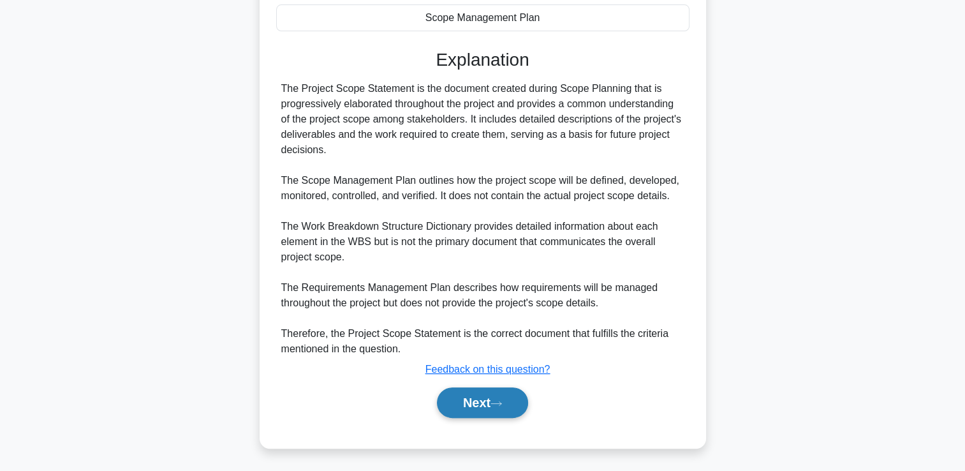
click at [493, 398] on button "Next" at bounding box center [482, 402] width 91 height 31
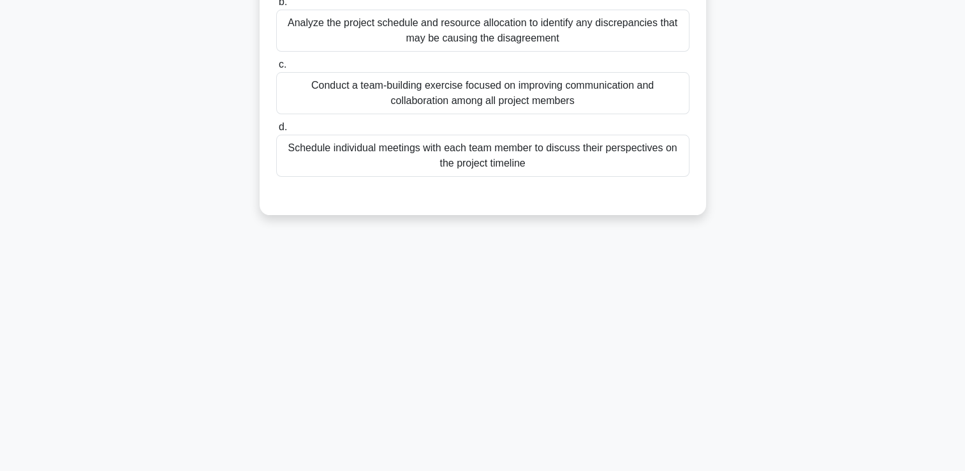
scroll to position [0, 0]
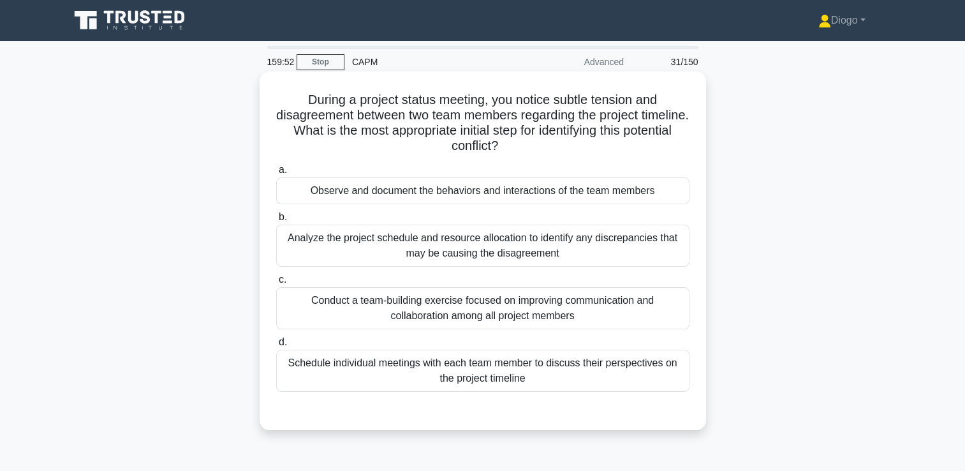
click at [600, 362] on div "Schedule individual meetings with each team member to discuss their perspective…" at bounding box center [482, 370] width 413 height 42
click at [276, 346] on input "d. Schedule individual meetings with each team member to discuss their perspect…" at bounding box center [276, 342] width 0 height 8
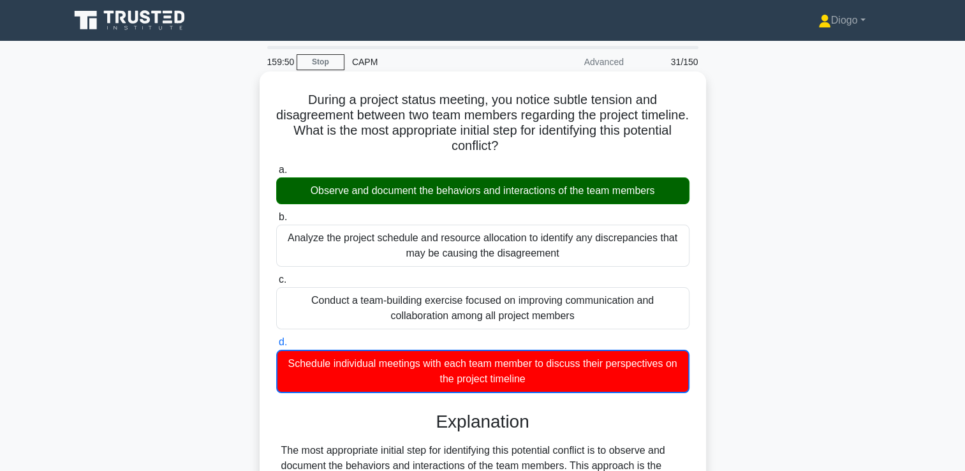
scroll to position [499, 0]
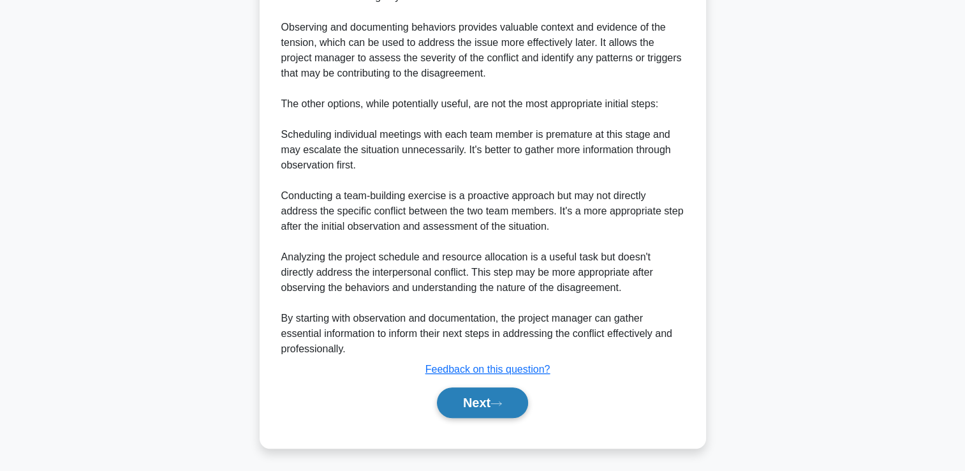
click at [485, 398] on button "Next" at bounding box center [482, 402] width 91 height 31
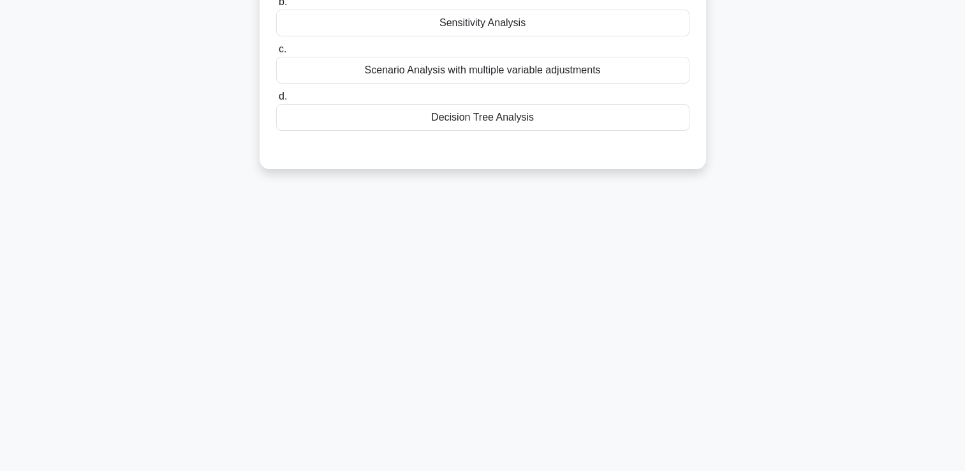
scroll to position [0, 0]
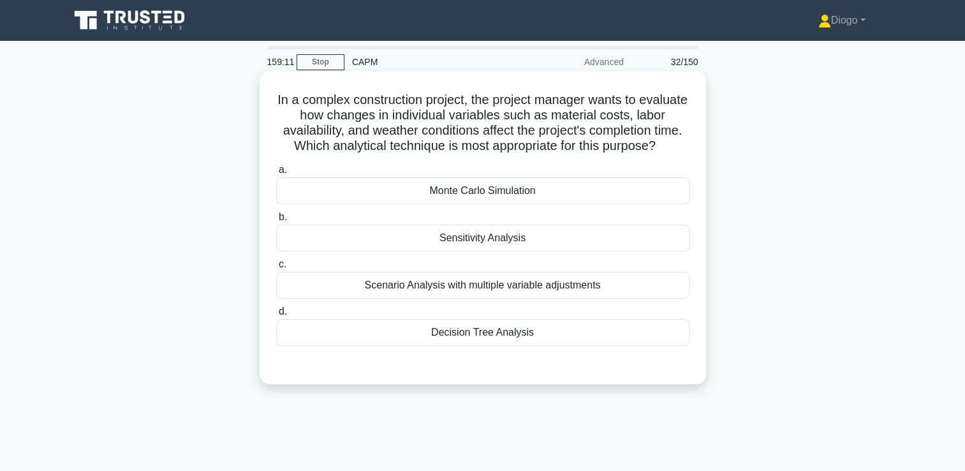
click at [640, 251] on div "Sensitivity Analysis" at bounding box center [482, 237] width 413 height 27
click at [276, 221] on input "b. Sensitivity Analysis" at bounding box center [276, 217] width 0 height 8
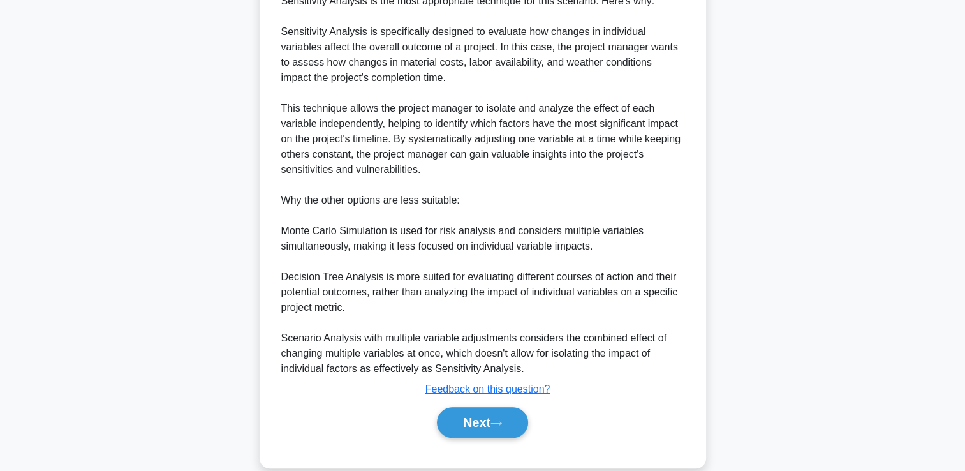
scroll to position [437, 0]
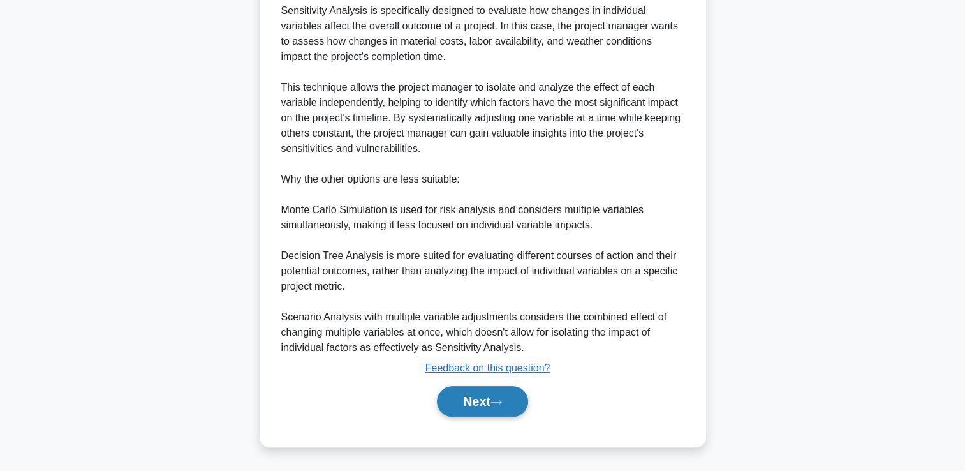
click at [477, 401] on button "Next" at bounding box center [482, 401] width 91 height 31
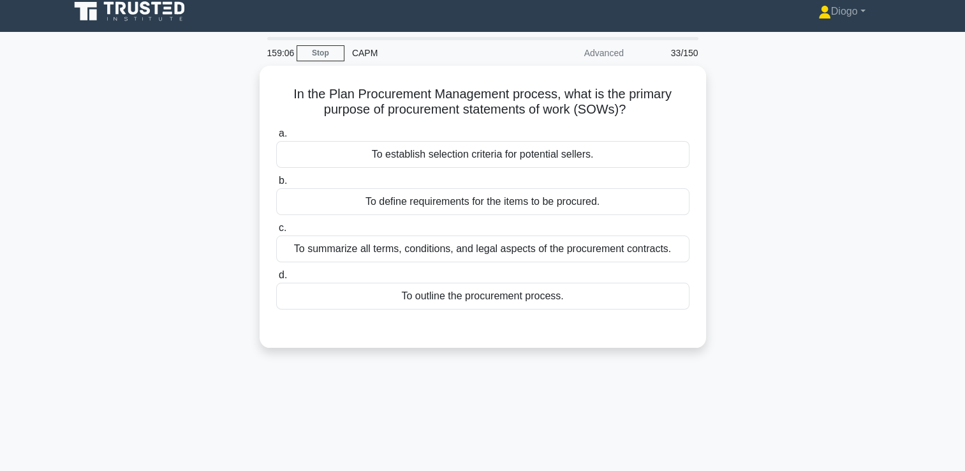
scroll to position [0, 0]
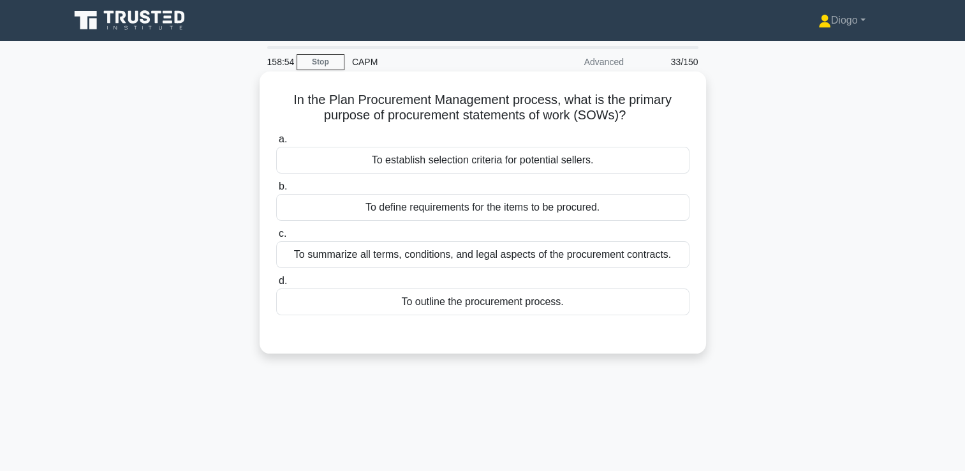
click at [633, 216] on div "To define requirements for the items to be procured." at bounding box center [482, 207] width 413 height 27
click at [276, 191] on input "b. To define requirements for the items to be procured." at bounding box center [276, 186] width 0 height 8
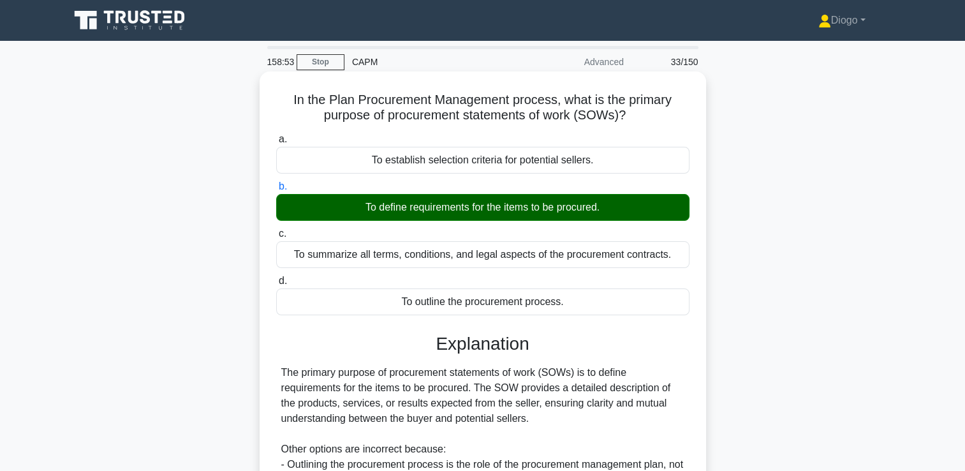
scroll to position [218, 0]
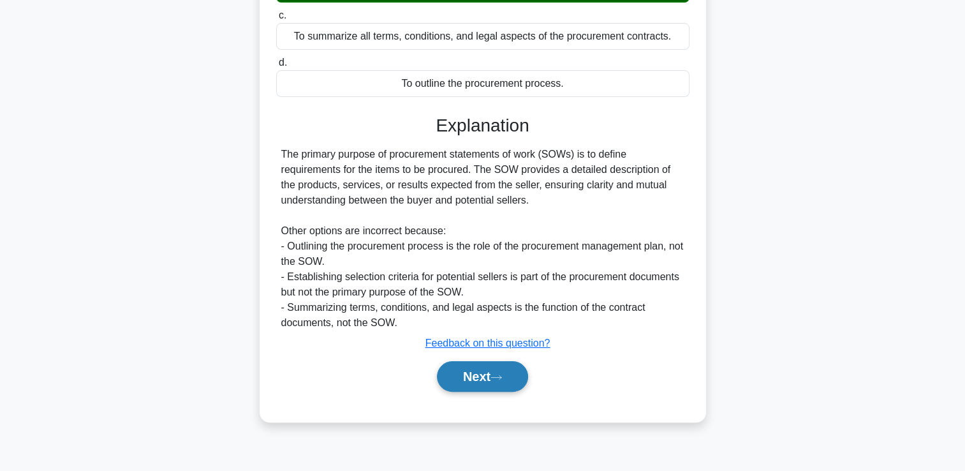
click at [503, 371] on button "Next" at bounding box center [482, 376] width 91 height 31
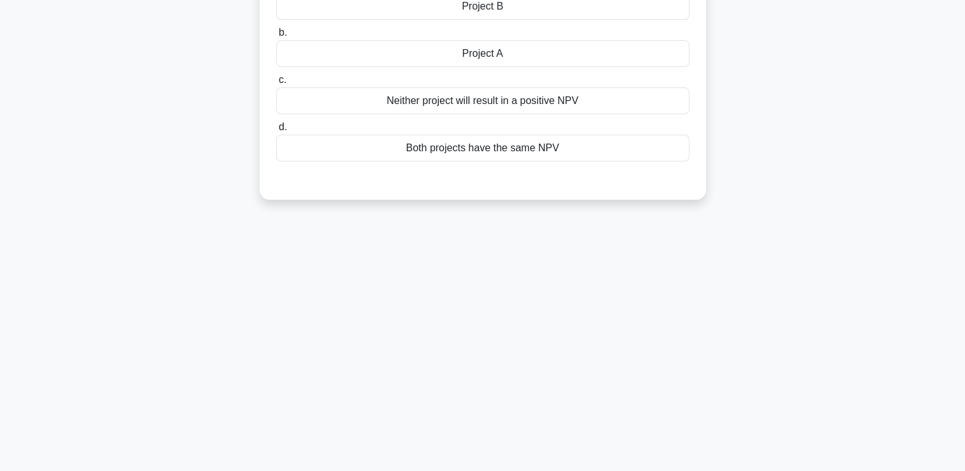
scroll to position [0, 0]
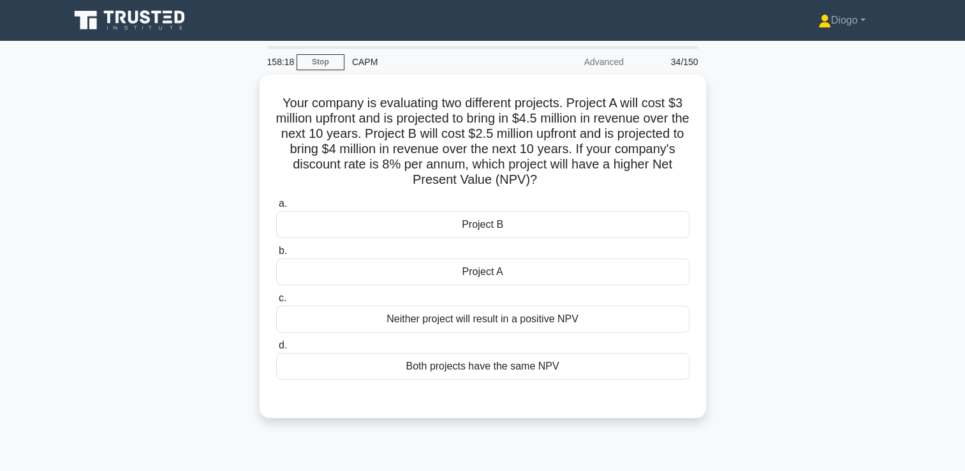
drag, startPoint x: 576, startPoint y: 182, endPoint x: 242, endPoint y: 98, distance: 344.0
click at [242, 98] on div "Your company is evaluating two different projects. Project A will cost $3 milli…" at bounding box center [483, 254] width 842 height 358
copy h5 "Your company is evaluating two different projects. Project A will cost $3 milli…"
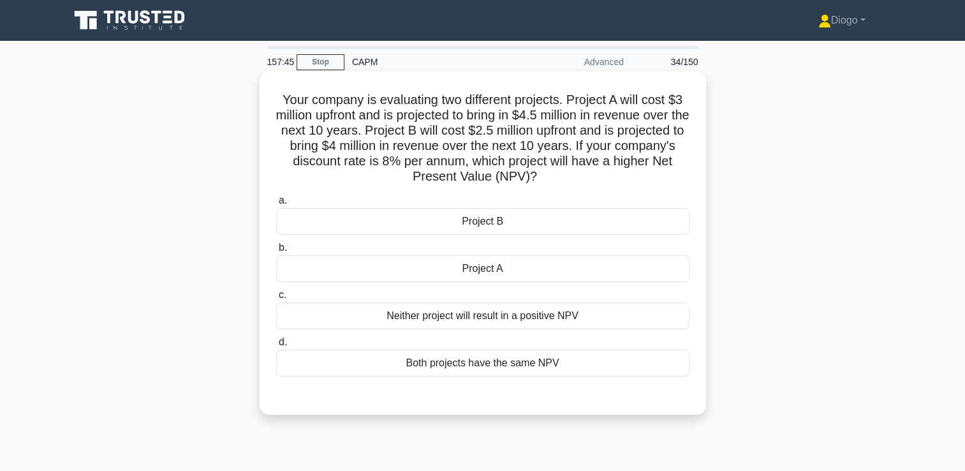
click at [369, 222] on div "Project B" at bounding box center [482, 221] width 413 height 27
click at [276, 205] on input "a. Project B" at bounding box center [276, 200] width 0 height 8
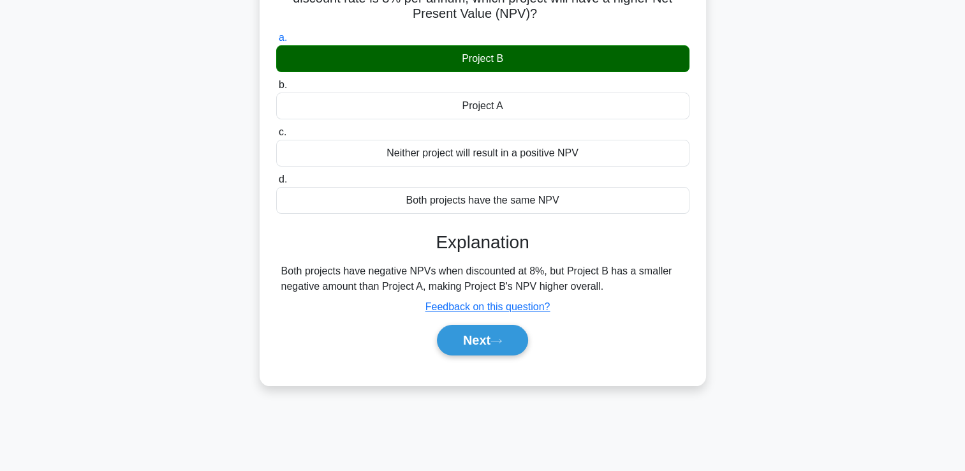
scroll to position [178, 0]
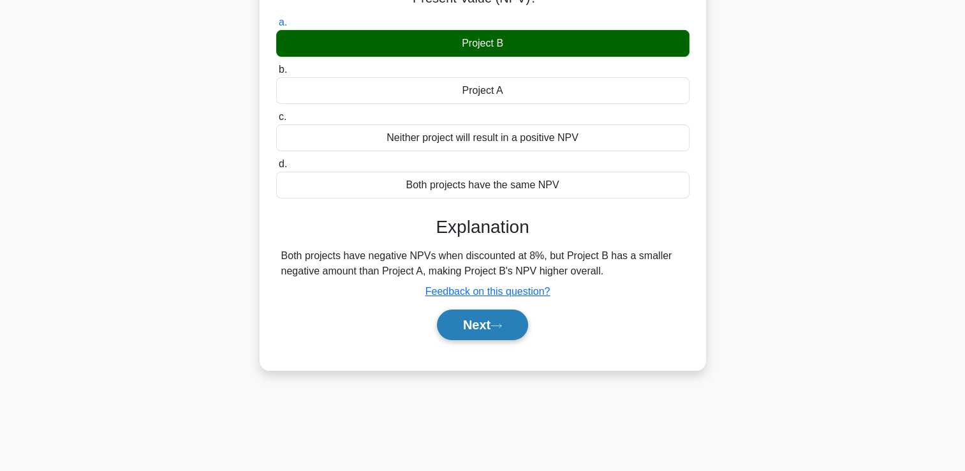
click at [469, 333] on button "Next" at bounding box center [482, 324] width 91 height 31
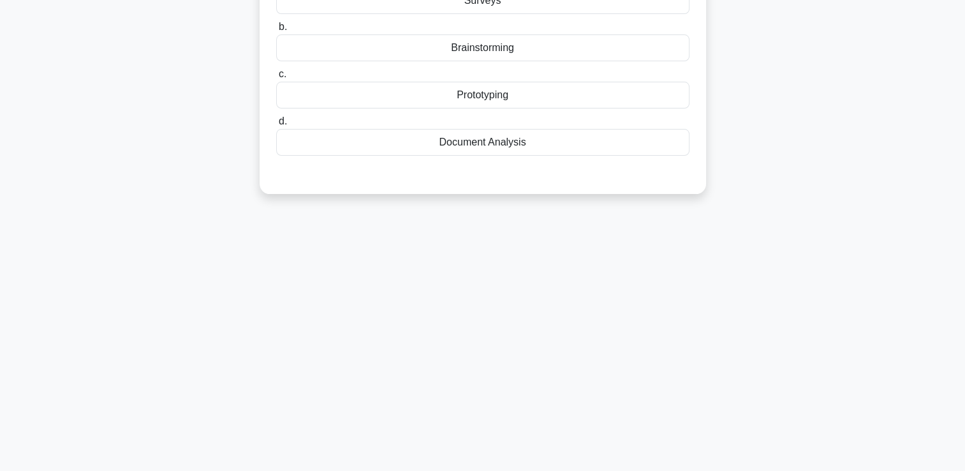
scroll to position [0, 0]
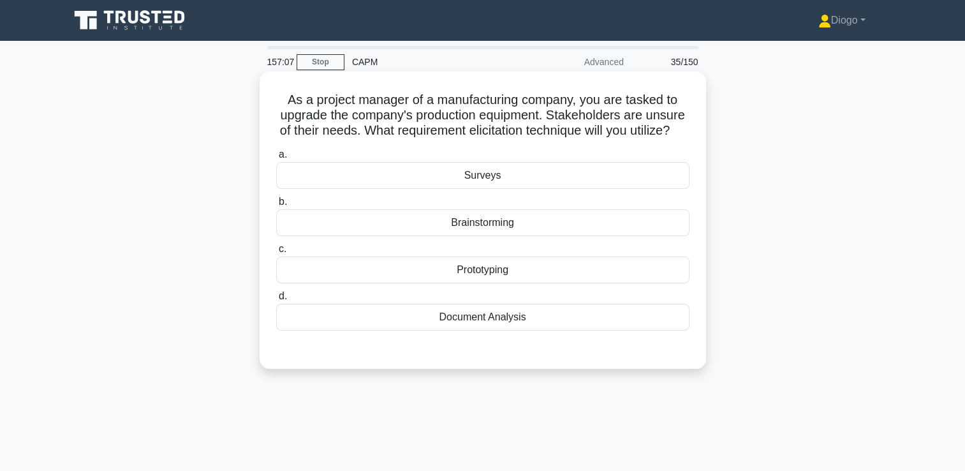
click at [608, 283] on div "Prototyping" at bounding box center [482, 269] width 413 height 27
click at [276, 253] on input "c. Prototyping" at bounding box center [276, 249] width 0 height 8
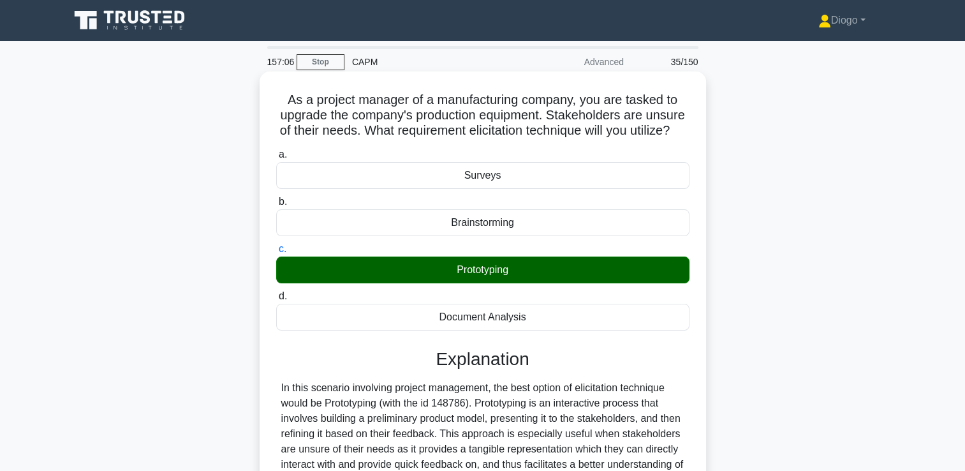
scroll to position [218, 0]
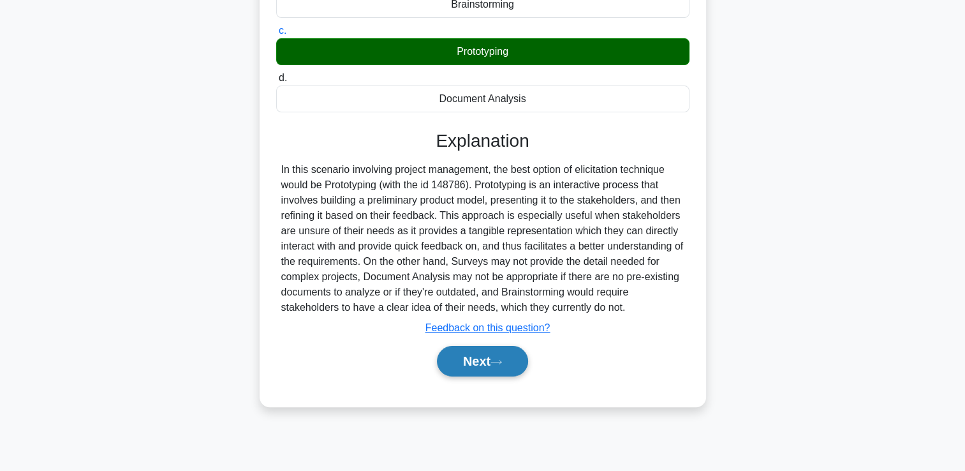
click at [513, 369] on button "Next" at bounding box center [482, 361] width 91 height 31
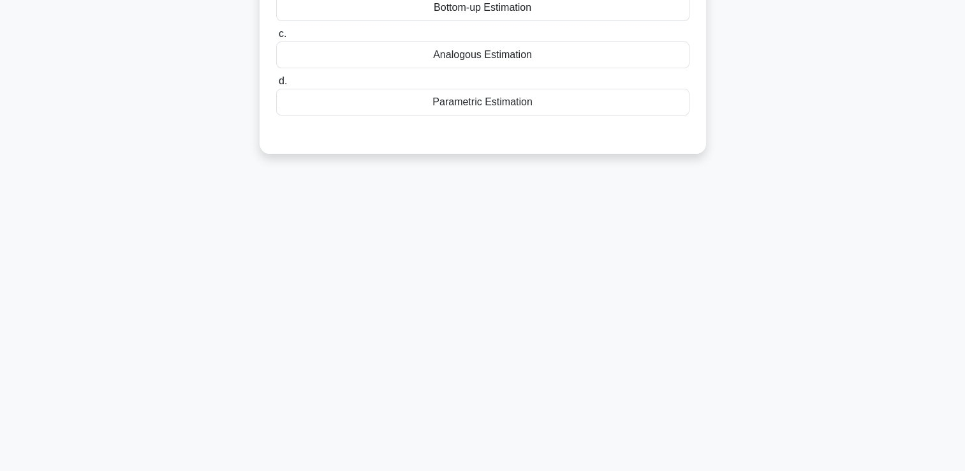
scroll to position [0, 0]
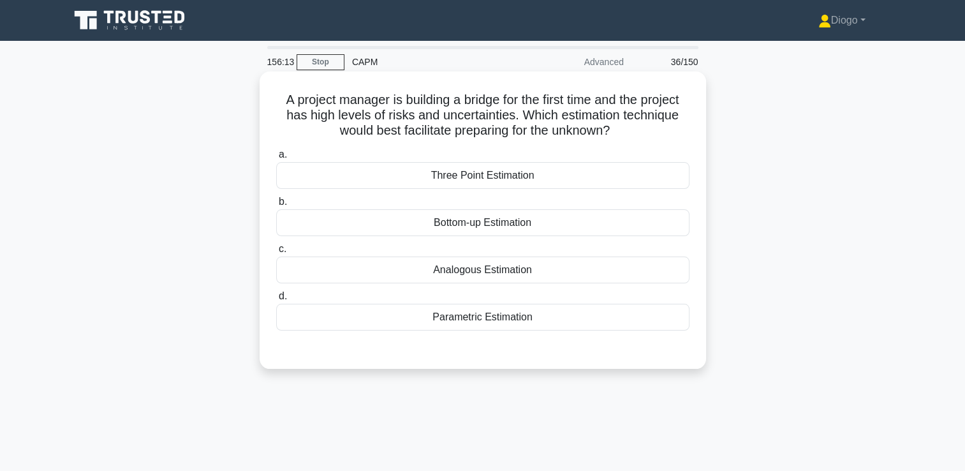
click at [631, 170] on div "Three Point Estimation" at bounding box center [482, 175] width 413 height 27
click at [276, 159] on input "a. Three Point Estimation" at bounding box center [276, 155] width 0 height 8
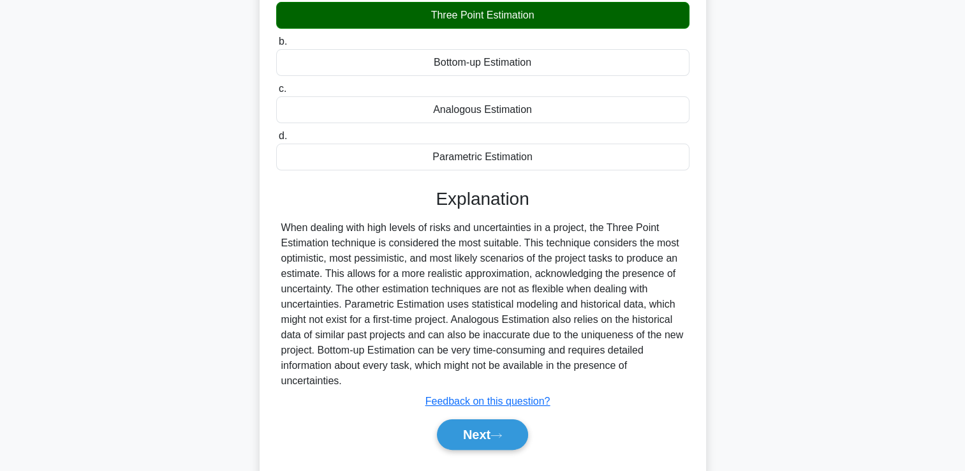
scroll to position [161, 0]
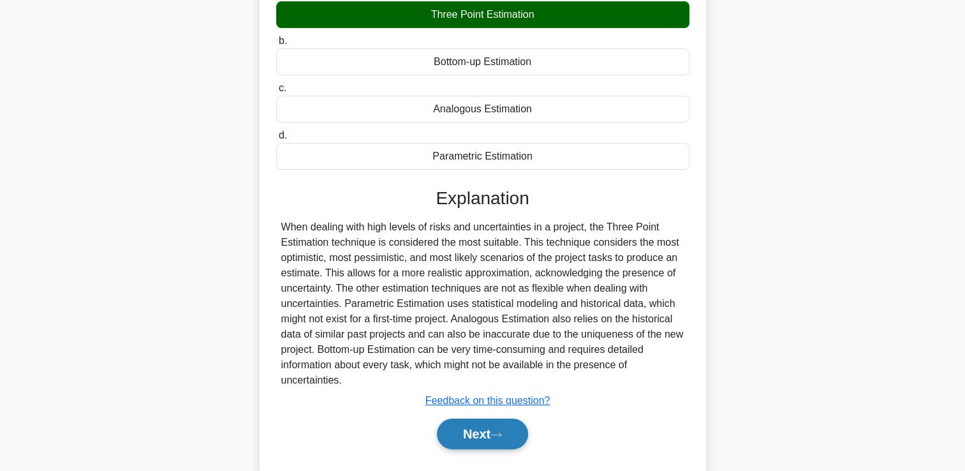
click at [476, 439] on button "Next" at bounding box center [482, 433] width 91 height 31
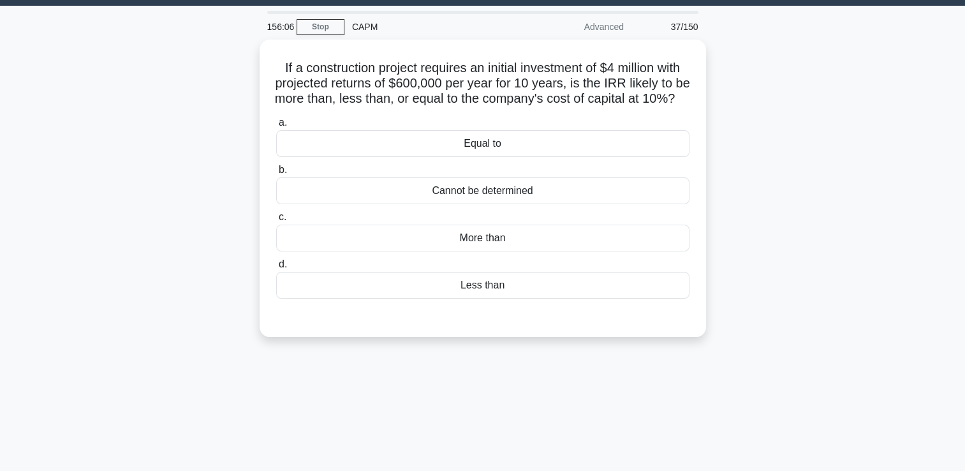
scroll to position [0, 0]
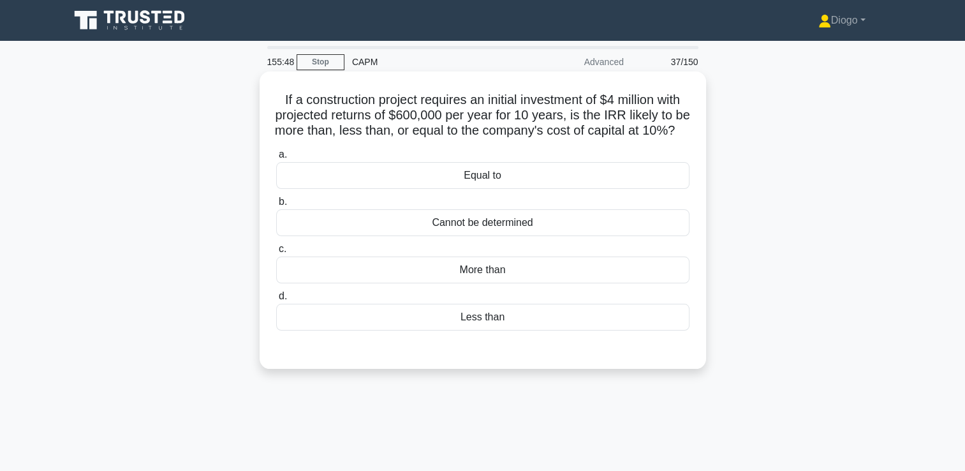
drag, startPoint x: 492, startPoint y: 146, endPoint x: 263, endPoint y: 103, distance: 232.9
click at [263, 103] on div "If a construction project requires an initial investment of $4 million with pro…" at bounding box center [483, 219] width 446 height 297
copy h5 "If a construction project requires an initial investment of $4 million with pro…"
click at [497, 330] on div "Less than" at bounding box center [482, 317] width 413 height 27
click at [276, 300] on input "d. Less than" at bounding box center [276, 296] width 0 height 8
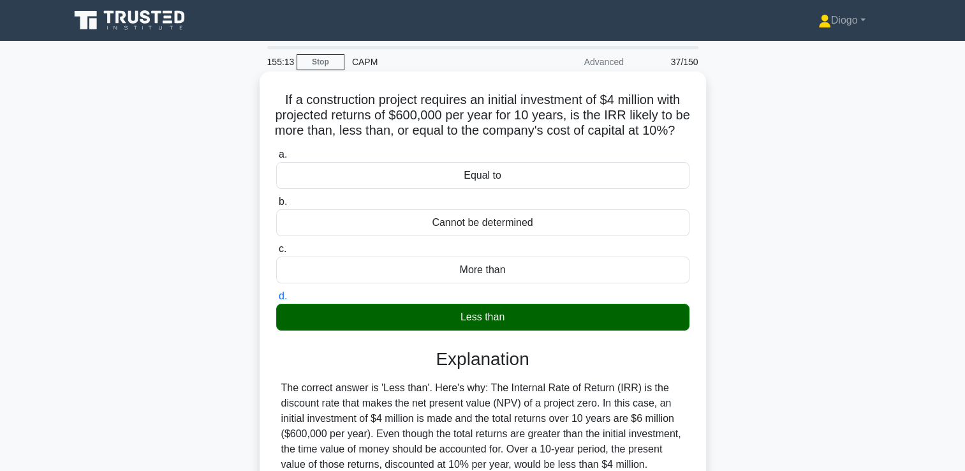
scroll to position [218, 0]
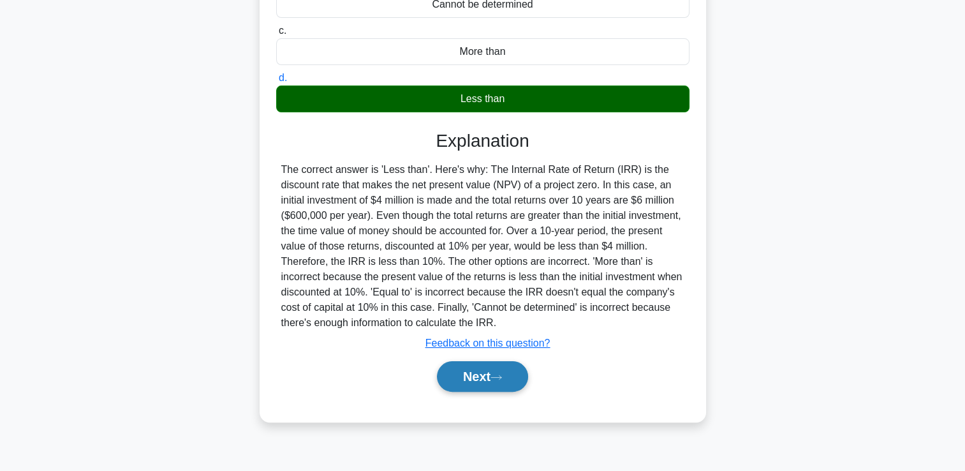
click at [492, 392] on button "Next" at bounding box center [482, 376] width 91 height 31
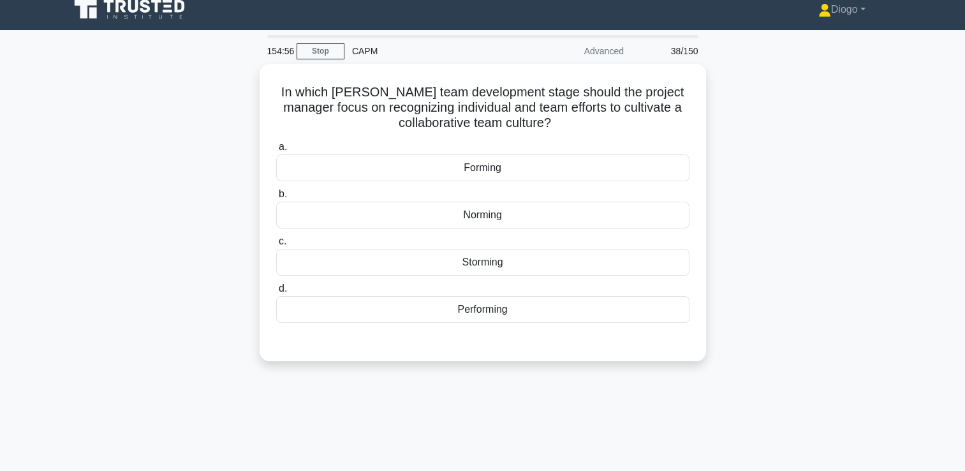
scroll to position [0, 0]
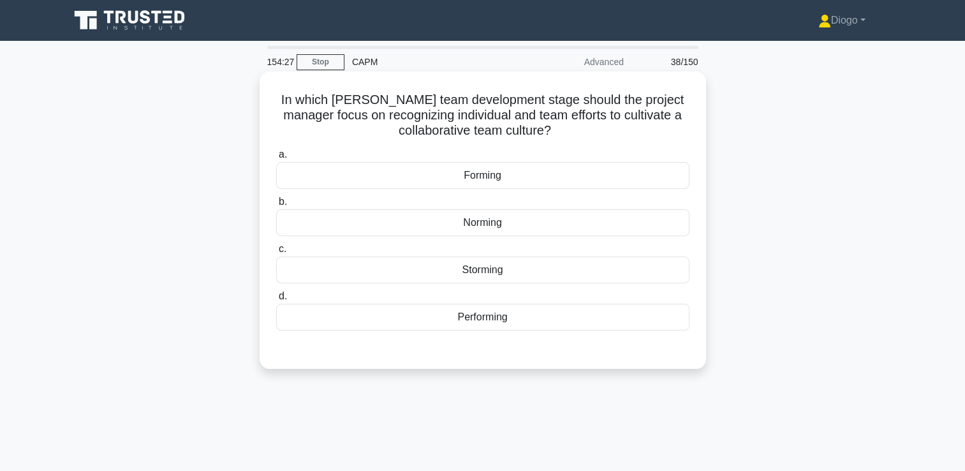
click at [506, 326] on div "Performing" at bounding box center [482, 317] width 413 height 27
click at [276, 300] on input "d. Performing" at bounding box center [276, 296] width 0 height 8
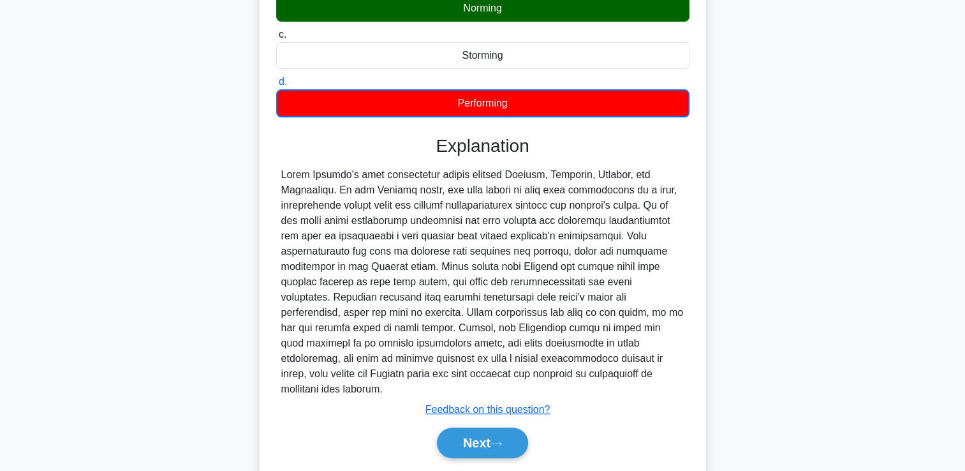
scroll to position [239, 0]
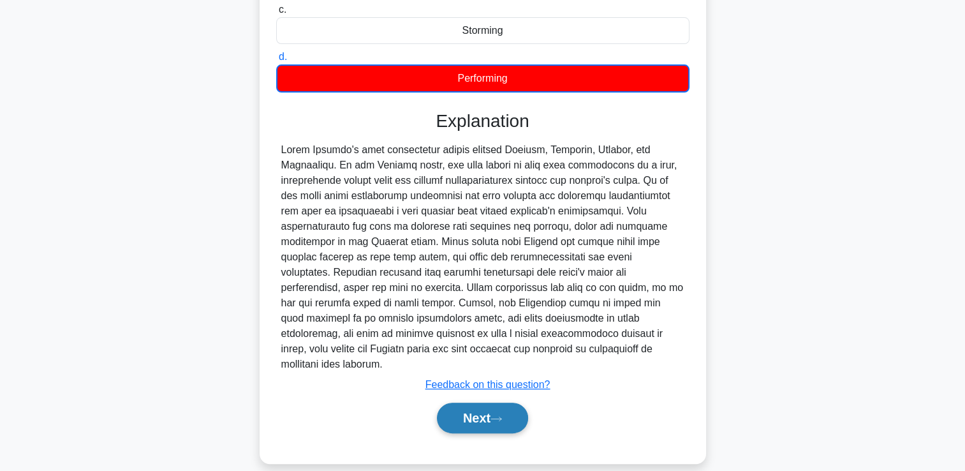
click at [492, 402] on button "Next" at bounding box center [482, 417] width 91 height 31
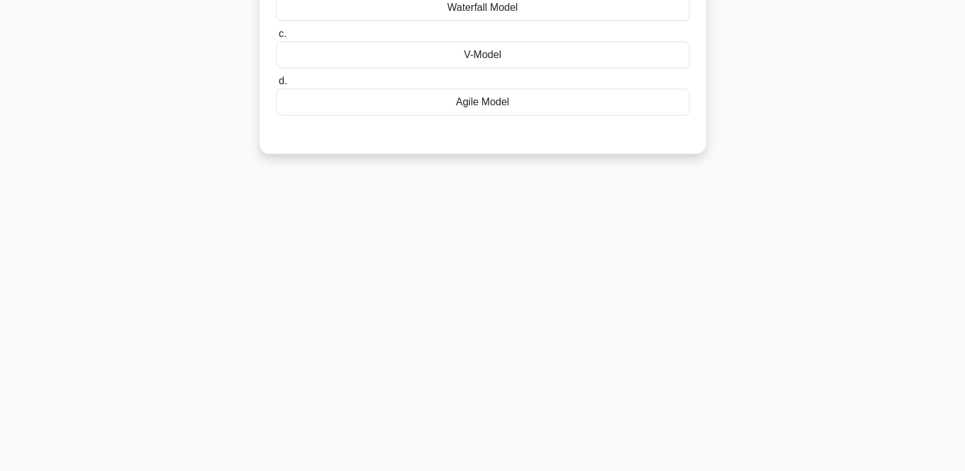
scroll to position [0, 0]
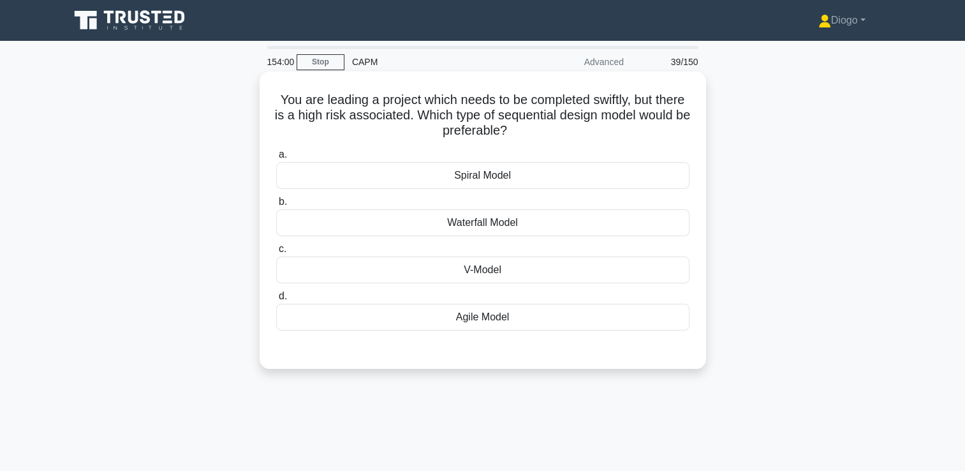
click at [615, 171] on div "Spiral Model" at bounding box center [482, 175] width 413 height 27
click at [276, 159] on input "a. Spiral Model" at bounding box center [276, 155] width 0 height 8
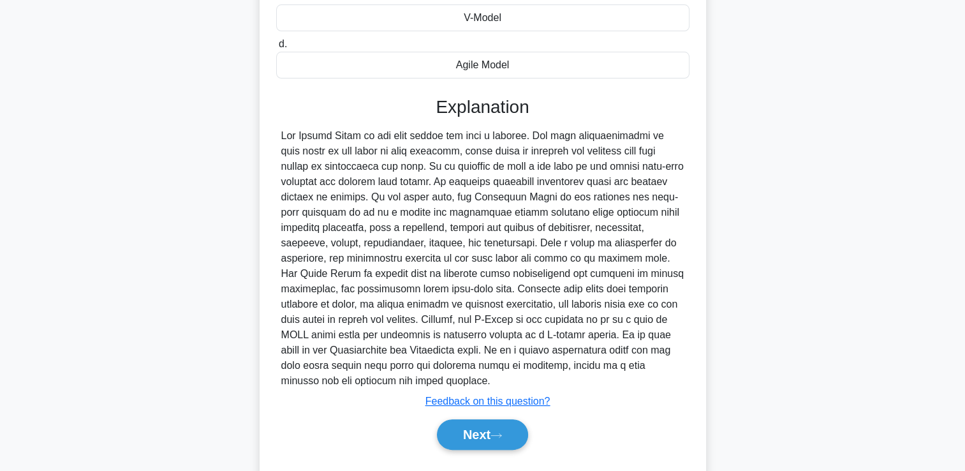
scroll to position [254, 0]
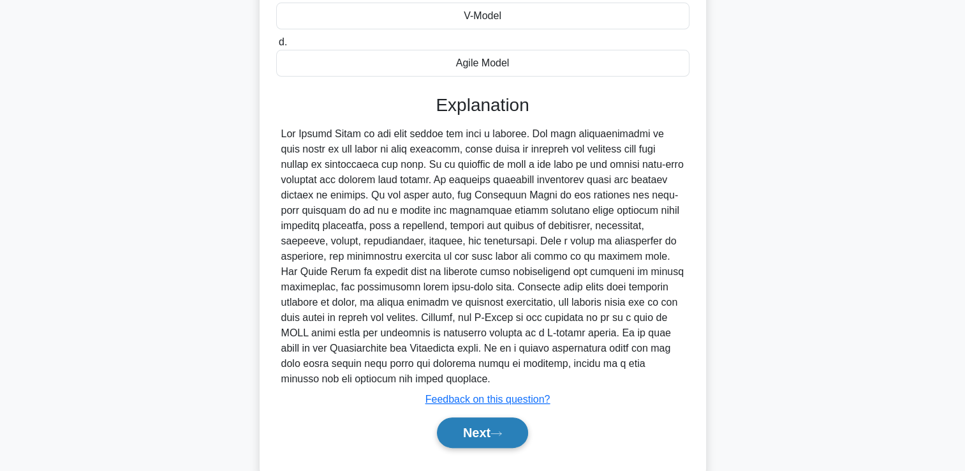
click at [518, 420] on button "Next" at bounding box center [482, 432] width 91 height 31
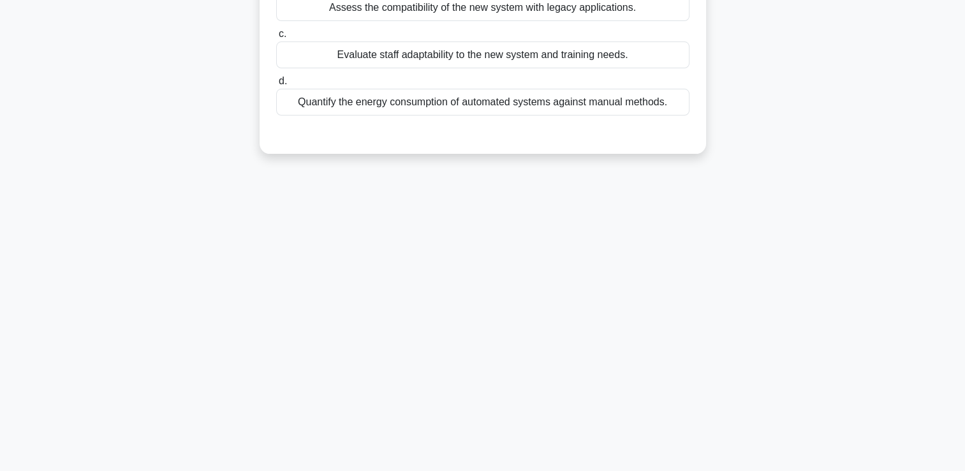
scroll to position [0, 0]
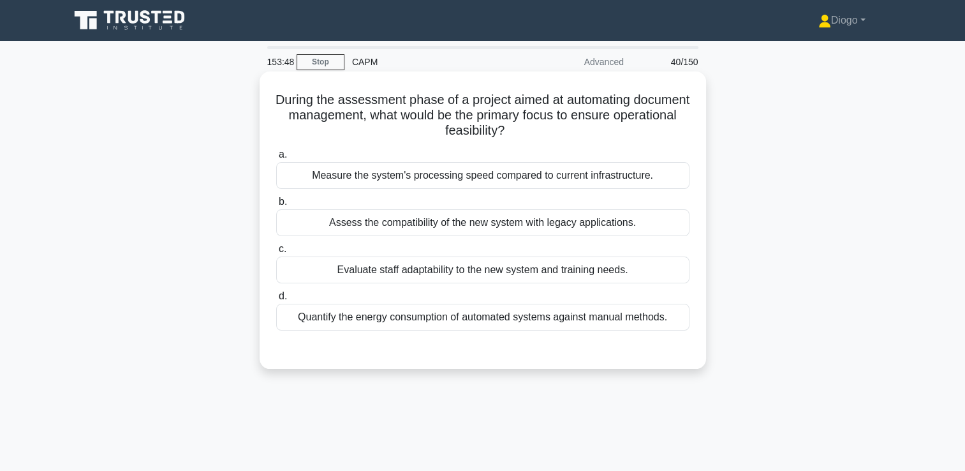
click at [660, 278] on div "Evaluate staff adaptability to the new system and training needs." at bounding box center [482, 269] width 413 height 27
click at [276, 253] on input "c. Evaluate staff adaptability to the new system and training needs." at bounding box center [276, 249] width 0 height 8
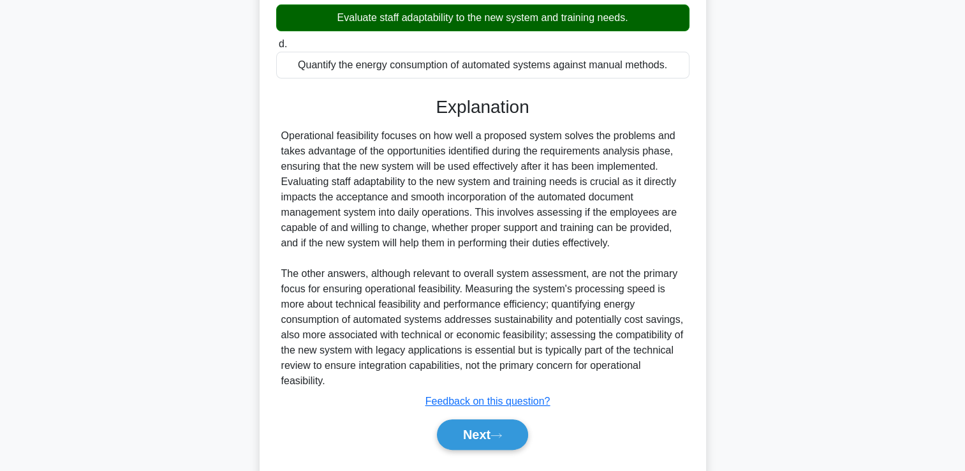
scroll to position [284, 0]
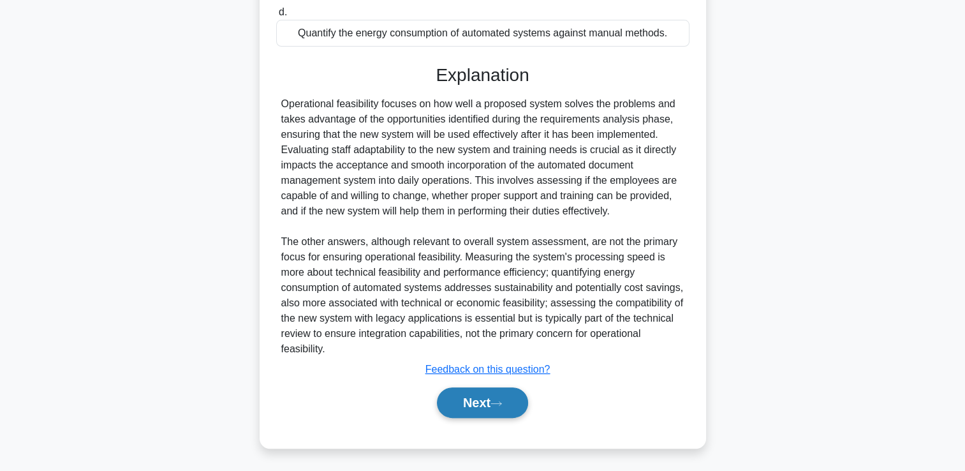
click at [492, 404] on button "Next" at bounding box center [482, 402] width 91 height 31
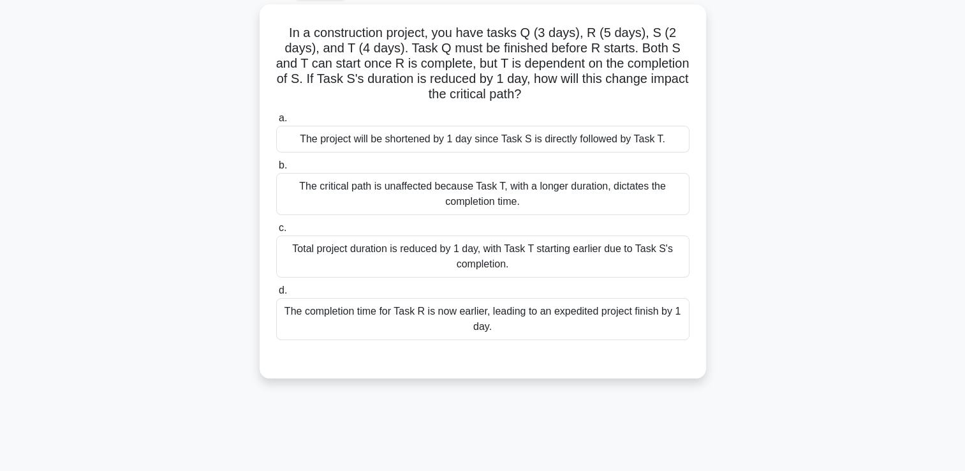
scroll to position [0, 0]
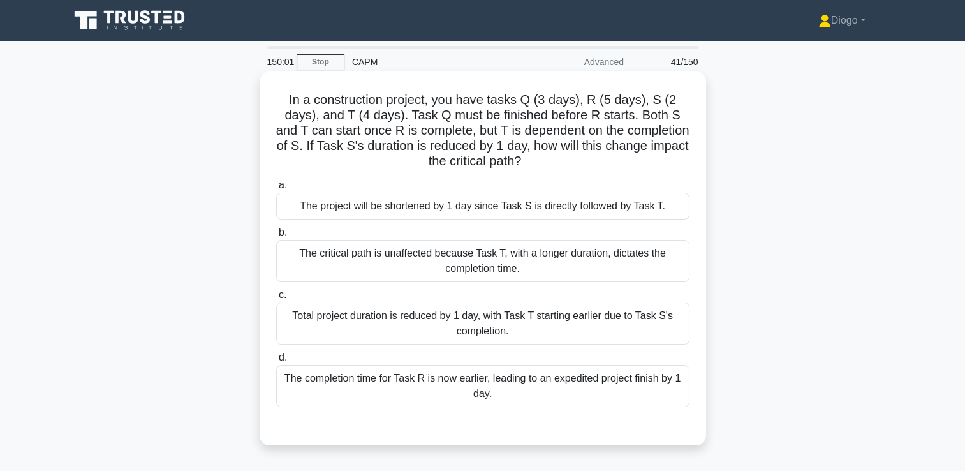
click at [672, 277] on div "The critical path is unaffected because Task T, with a longer duration, dictate…" at bounding box center [482, 261] width 413 height 42
click at [276, 237] on input "b. The critical path is unaffected because Task T, with a longer duration, dict…" at bounding box center [276, 232] width 0 height 8
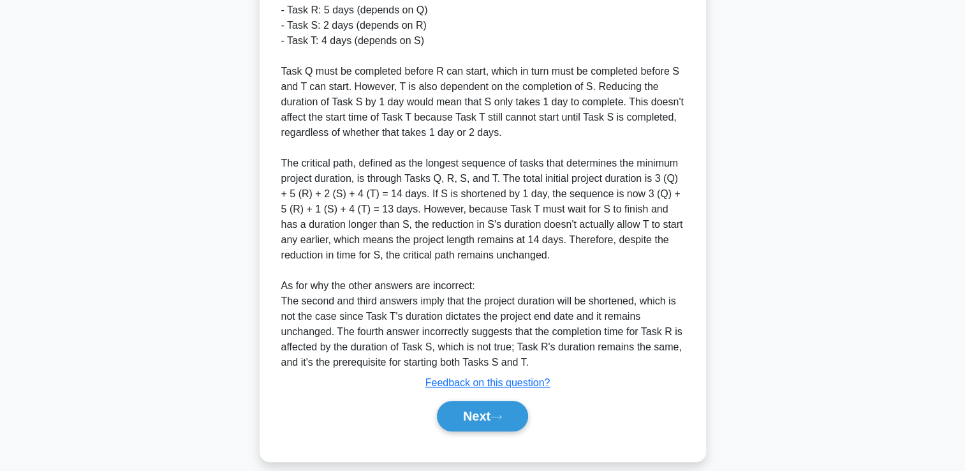
scroll to position [513, 0]
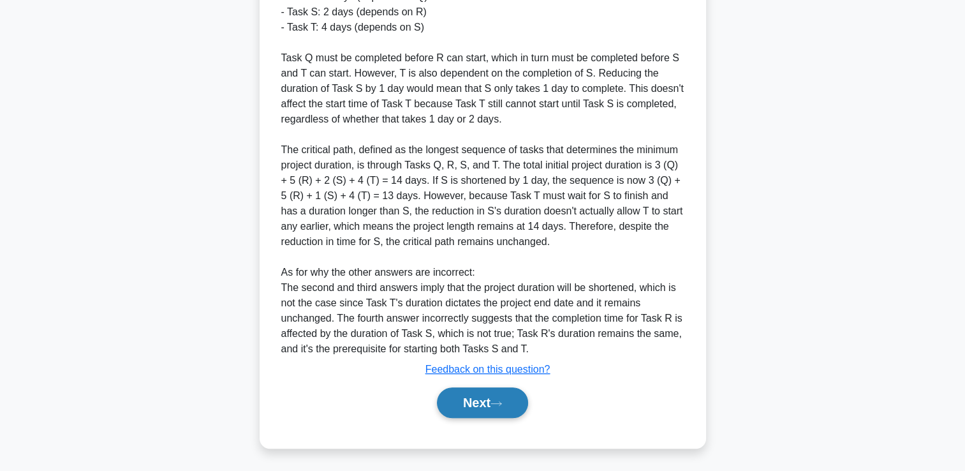
click at [489, 407] on button "Next" at bounding box center [482, 402] width 91 height 31
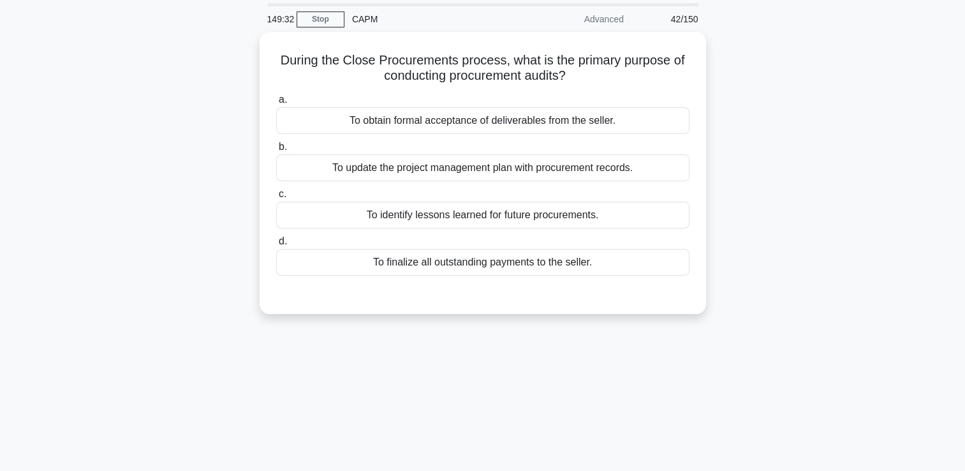
scroll to position [0, 0]
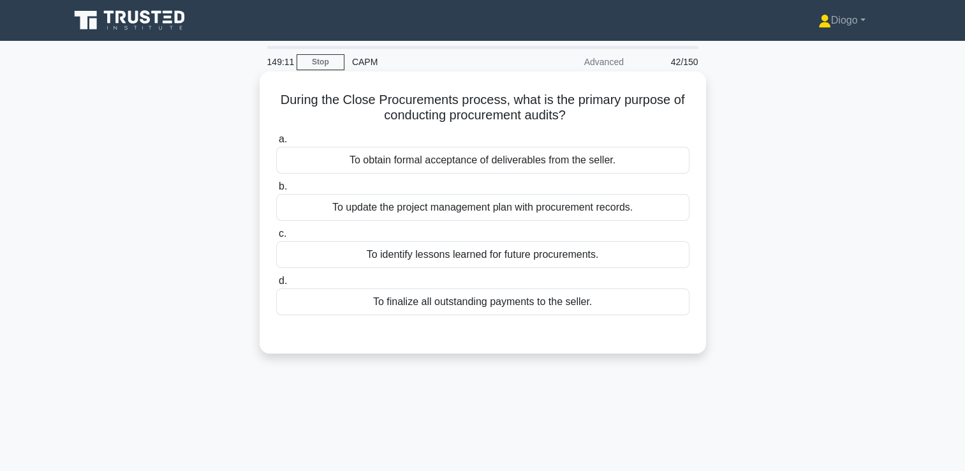
click at [633, 255] on div "To identify lessons learned for future procurements." at bounding box center [482, 254] width 413 height 27
click at [276, 238] on input "c. To identify lessons learned for future procurements." at bounding box center [276, 234] width 0 height 8
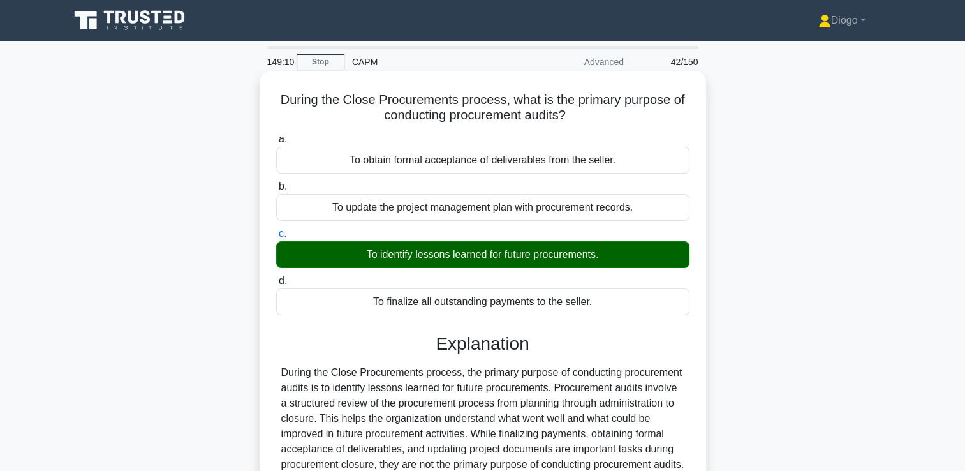
scroll to position [218, 0]
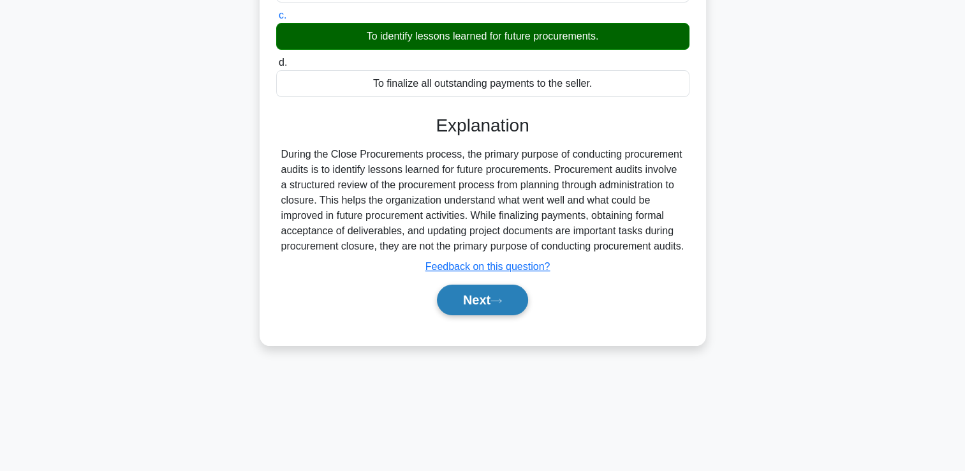
click at [503, 315] on button "Next" at bounding box center [482, 299] width 91 height 31
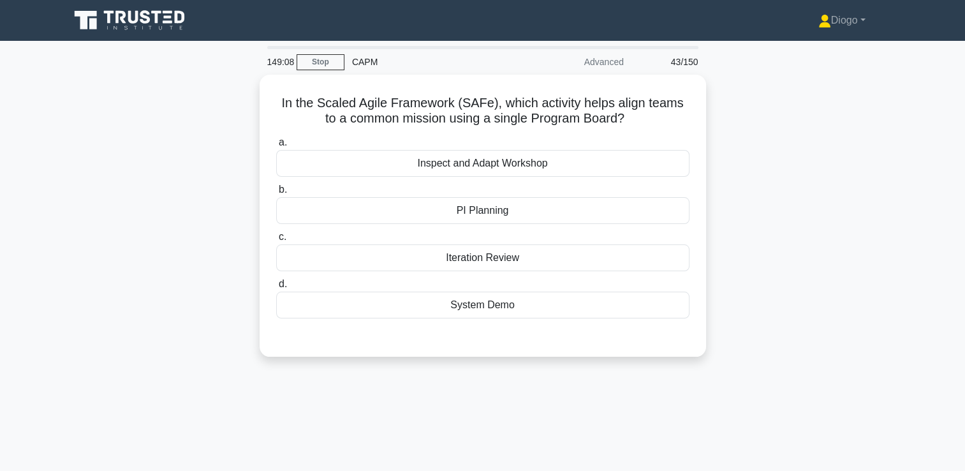
scroll to position [0, 0]
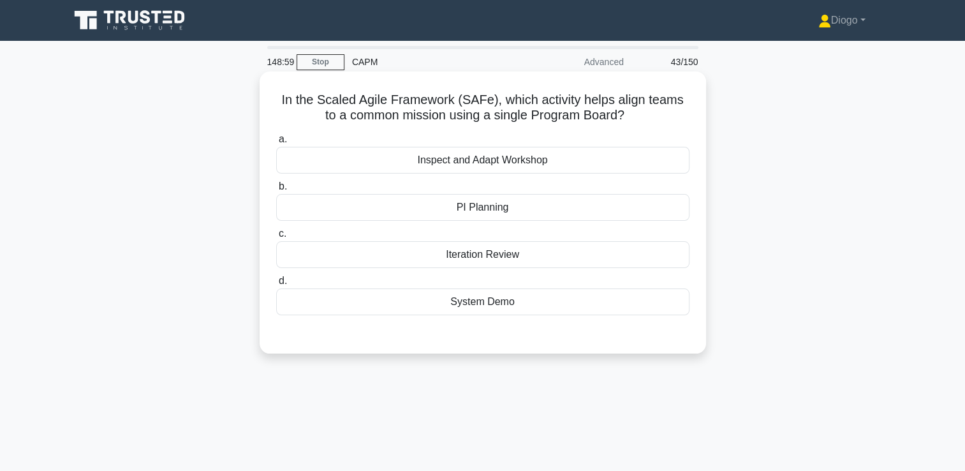
click at [635, 213] on div "PI Planning" at bounding box center [482, 207] width 413 height 27
click at [276, 191] on input "b. PI Planning" at bounding box center [276, 186] width 0 height 8
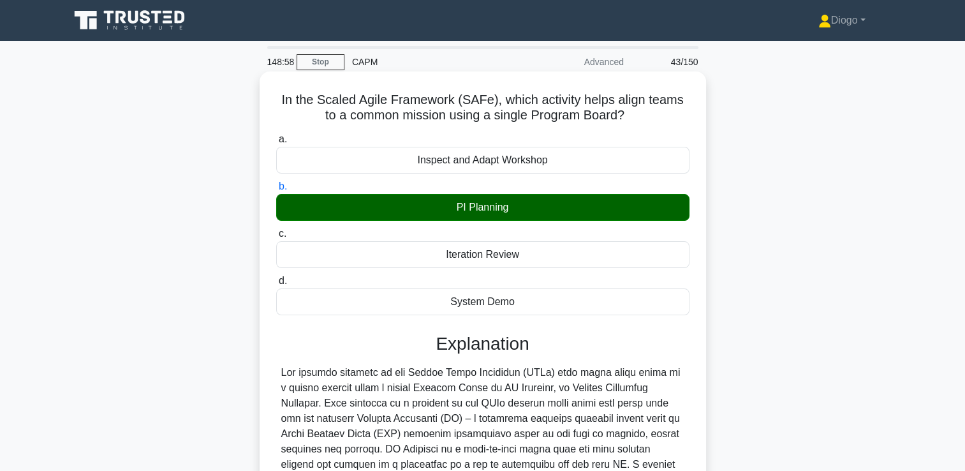
scroll to position [268, 0]
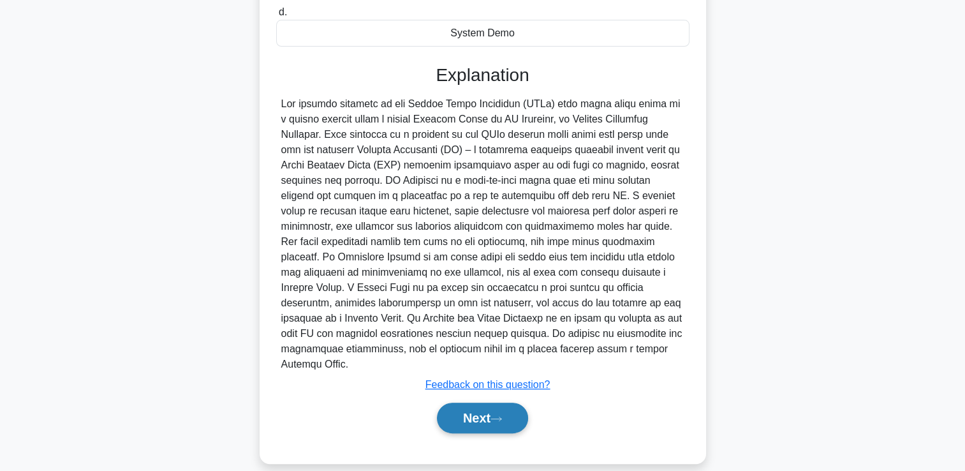
click at [487, 408] on button "Next" at bounding box center [482, 417] width 91 height 31
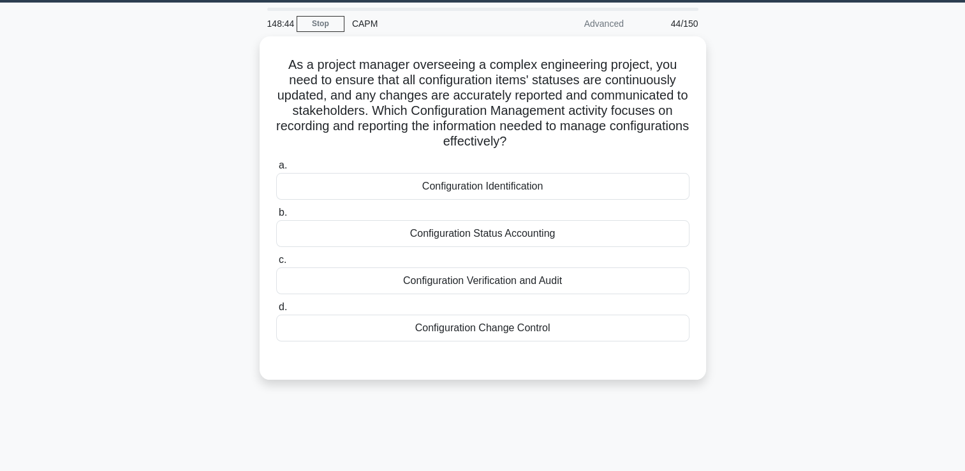
scroll to position [38, 0]
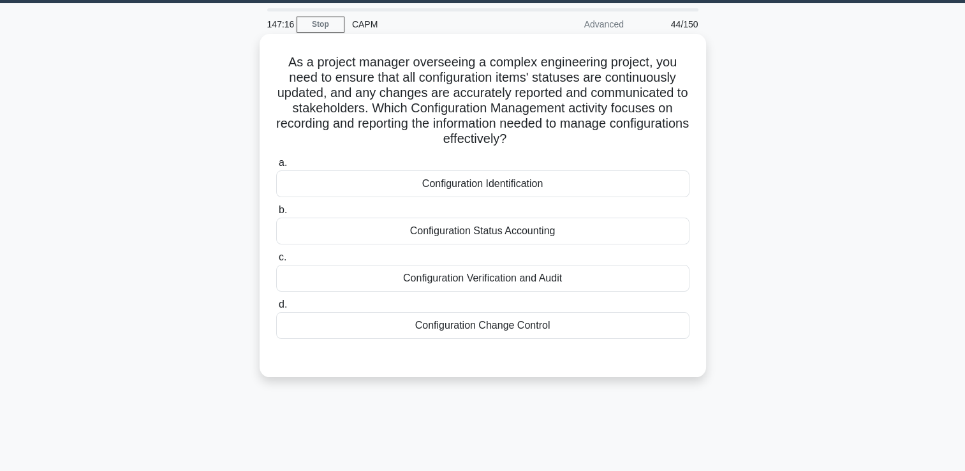
click at [506, 235] on div "Configuration Status Accounting" at bounding box center [482, 230] width 413 height 27
click at [276, 214] on input "b. Configuration Status Accounting" at bounding box center [276, 210] width 0 height 8
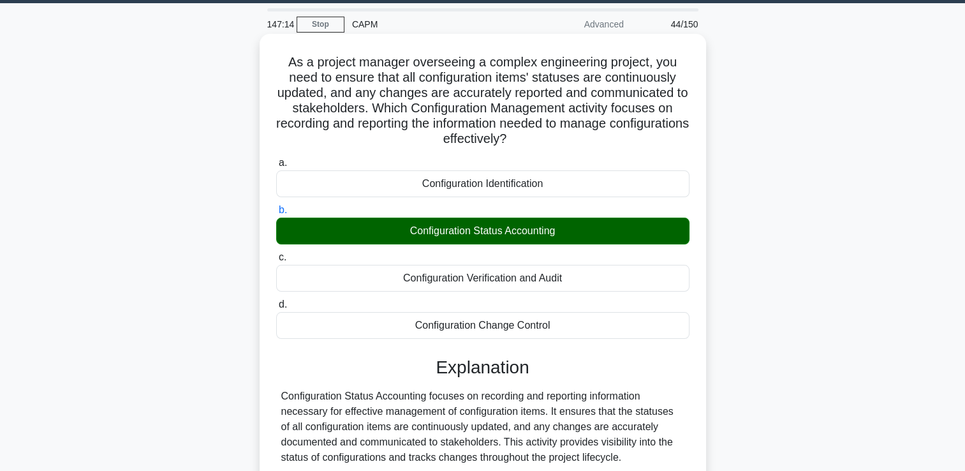
scroll to position [299, 0]
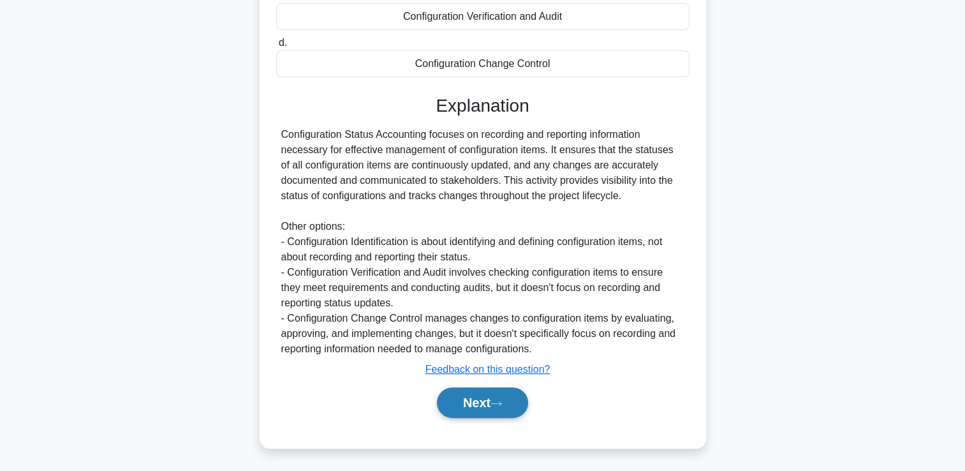
click at [489, 397] on button "Next" at bounding box center [482, 402] width 91 height 31
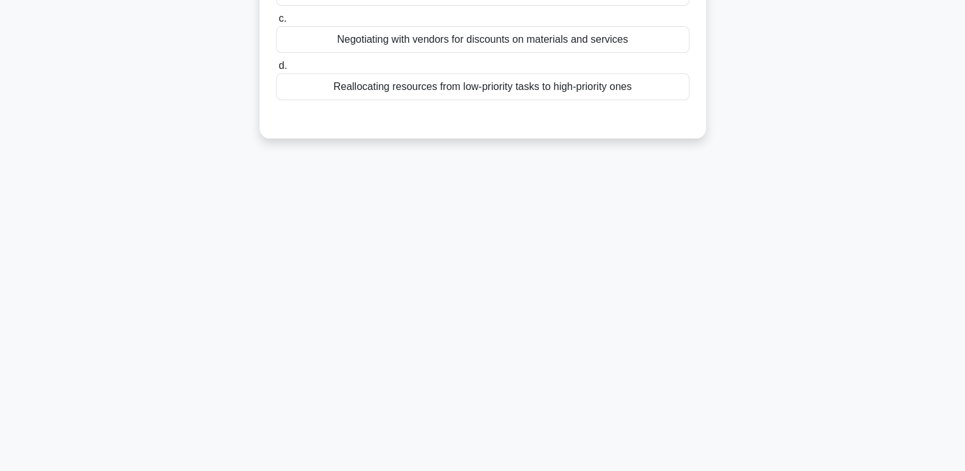
scroll to position [0, 0]
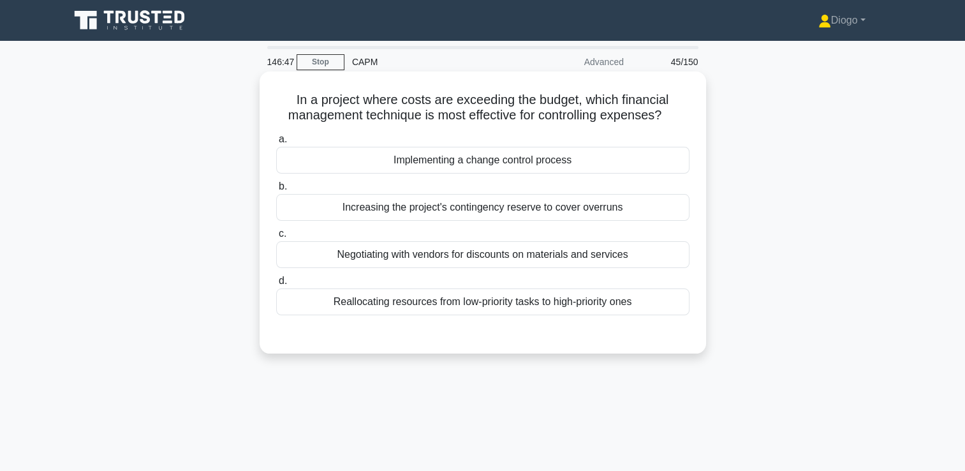
click at [625, 159] on div "Implementing a change control process" at bounding box center [482, 160] width 413 height 27
click at [276, 143] on input "a. Implementing a change control process" at bounding box center [276, 139] width 0 height 8
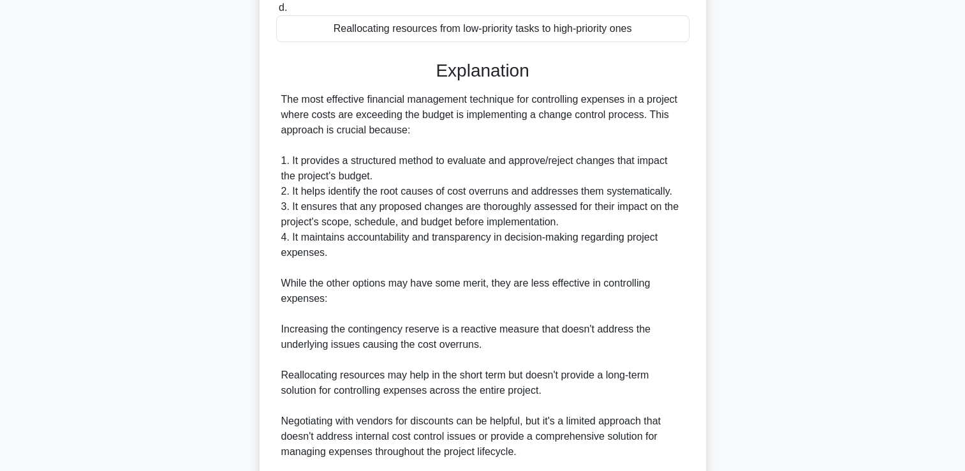
scroll to position [422, 0]
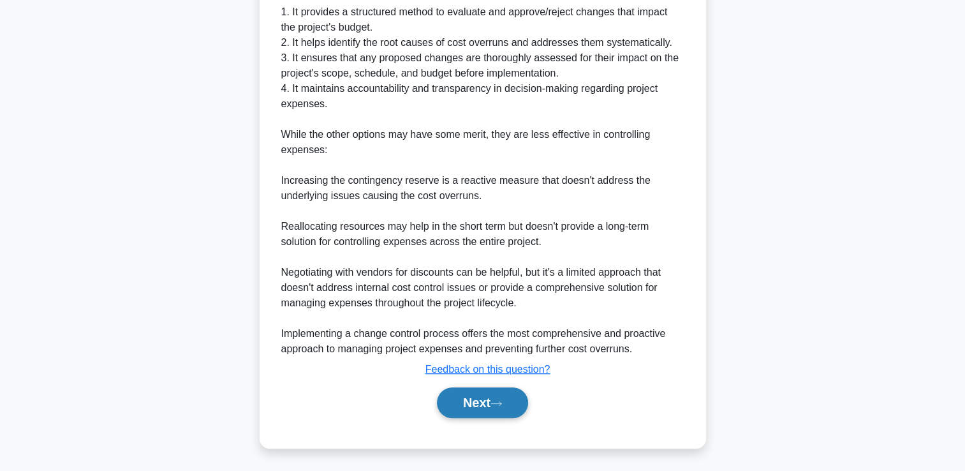
click at [495, 396] on button "Next" at bounding box center [482, 402] width 91 height 31
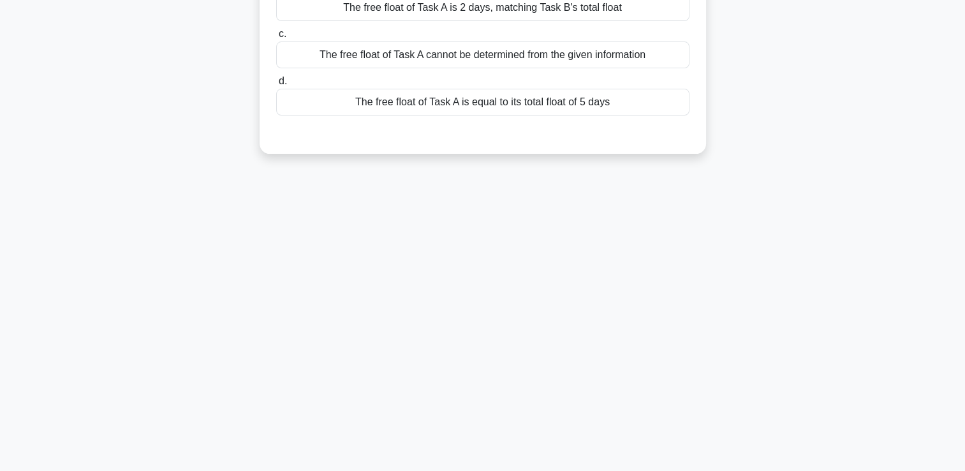
scroll to position [0, 0]
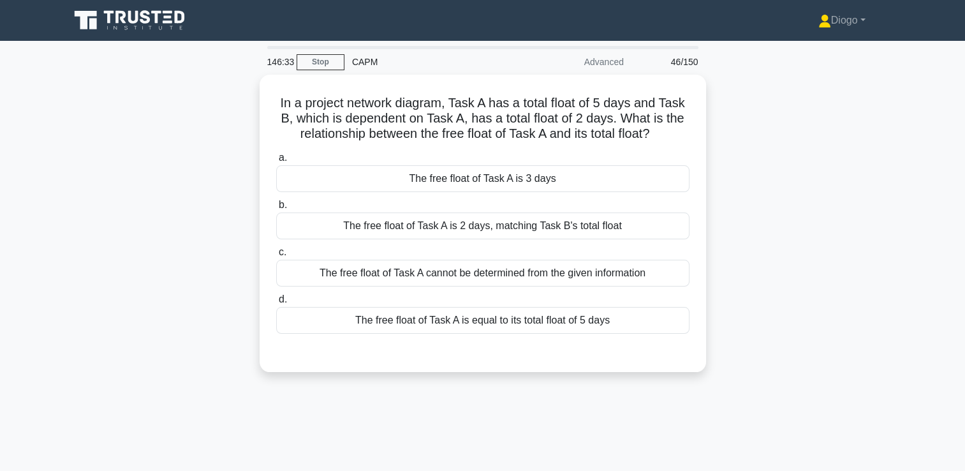
click at [721, 417] on div "146:33 Stop CAPM Advanced 46/150 In a project network diagram, Task A has a tot…" at bounding box center [483, 365] width 842 height 638
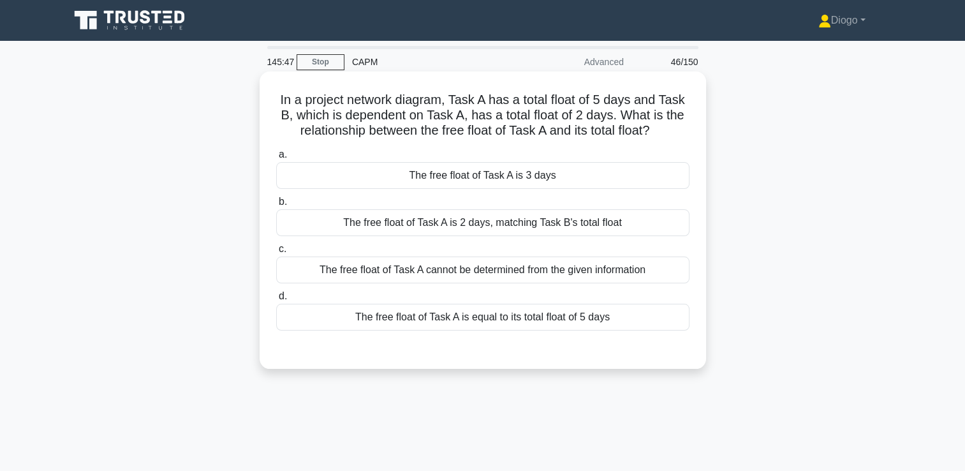
click at [653, 179] on div "The free float of Task A is 3 days" at bounding box center [482, 175] width 413 height 27
click at [276, 159] on input "a. The free float of Task A is 3 days" at bounding box center [276, 155] width 0 height 8
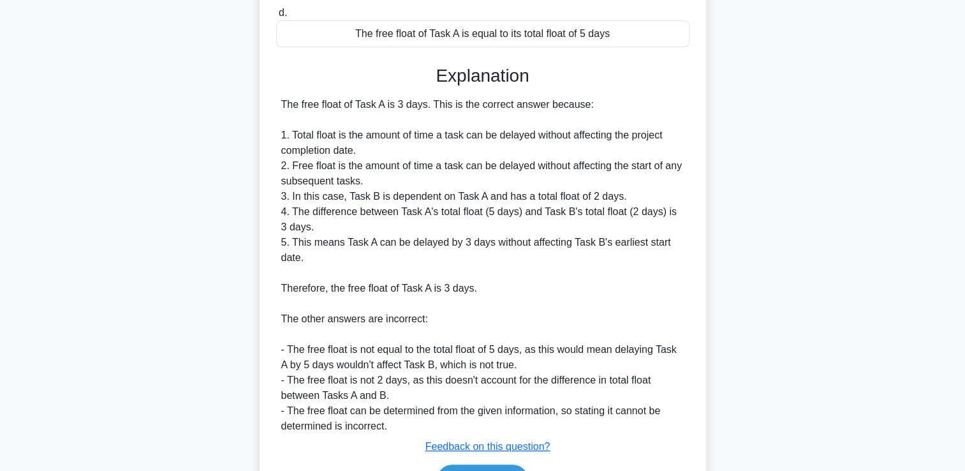
scroll to position [360, 0]
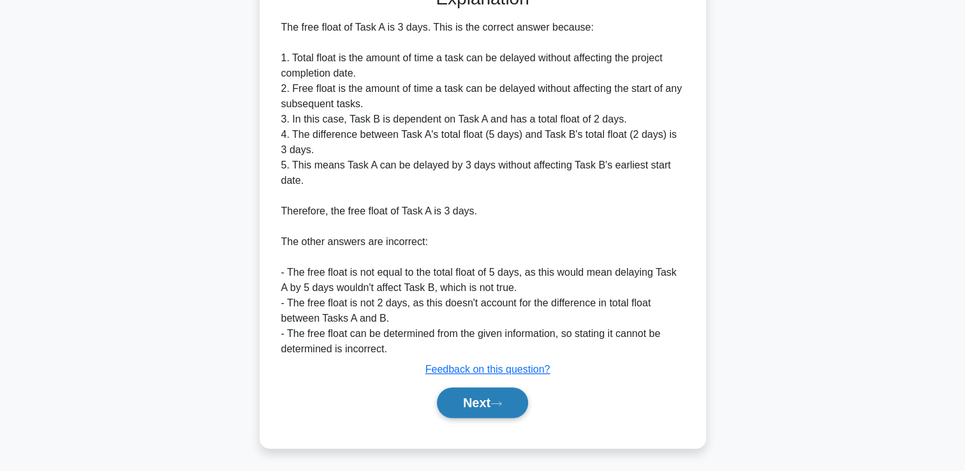
click at [506, 395] on button "Next" at bounding box center [482, 402] width 91 height 31
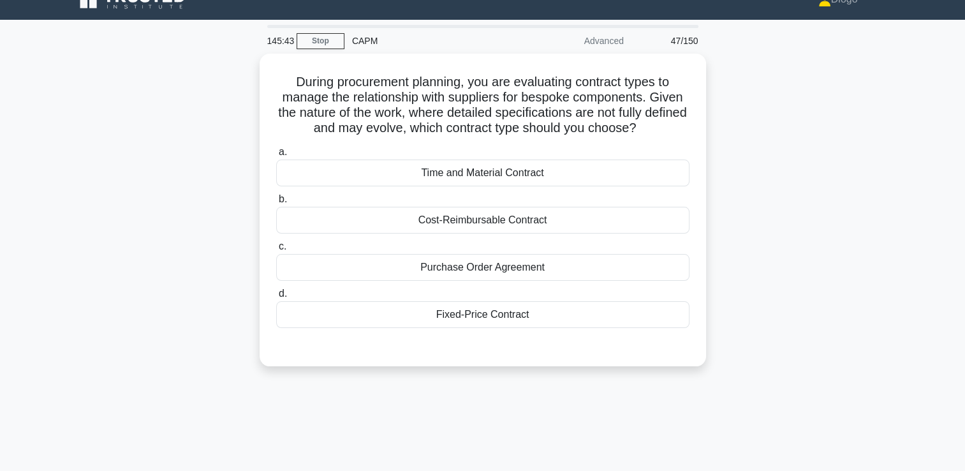
scroll to position [0, 0]
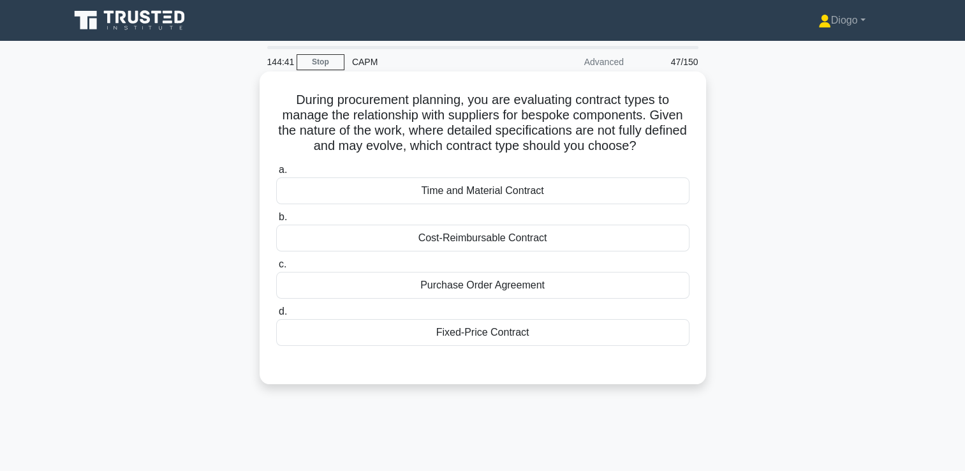
click at [575, 187] on div "Time and Material Contract" at bounding box center [482, 190] width 413 height 27
click at [276, 174] on input "a. Time and Material Contract" at bounding box center [276, 170] width 0 height 8
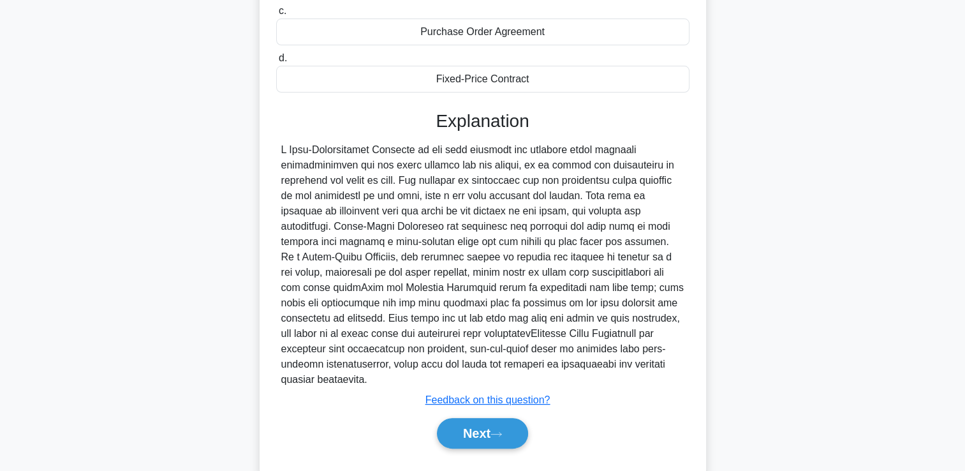
scroll to position [270, 0]
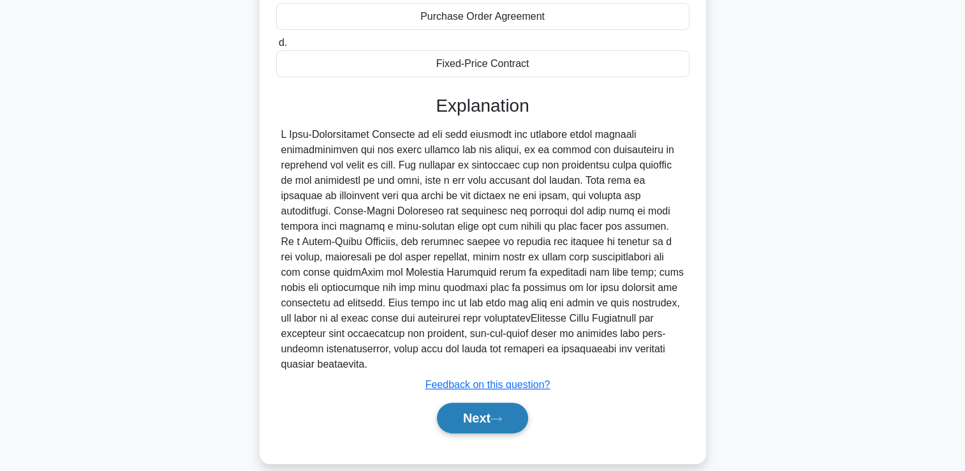
click at [485, 402] on button "Next" at bounding box center [482, 417] width 91 height 31
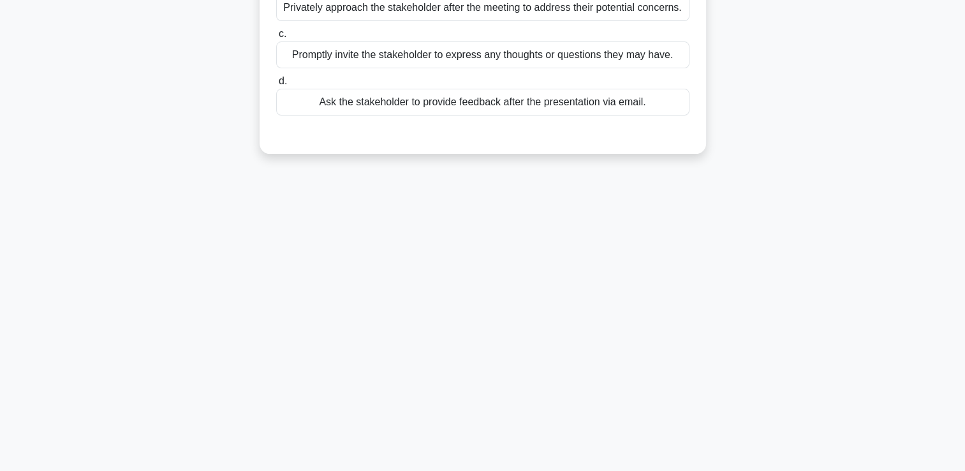
scroll to position [0, 0]
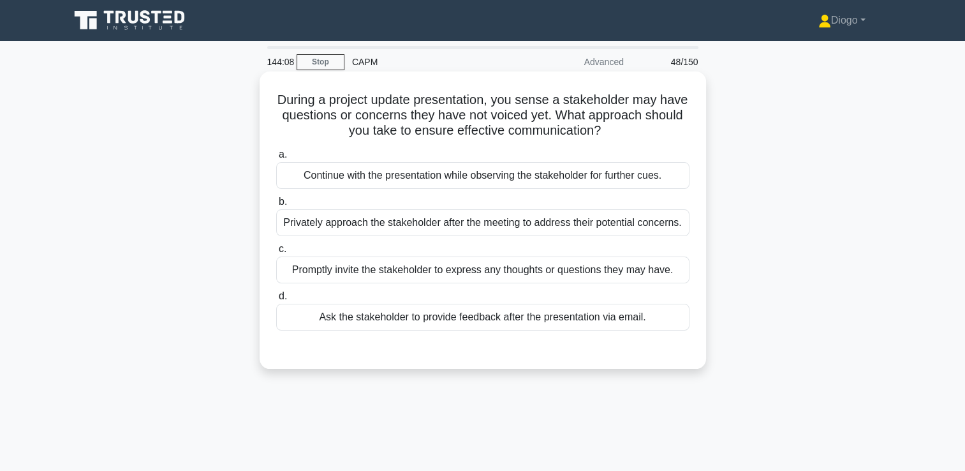
click at [674, 235] on div "Privately approach the stakeholder after the meeting to address their potential…" at bounding box center [482, 222] width 413 height 27
click at [276, 206] on input "b. Privately approach the stakeholder after the meeting to address their potent…" at bounding box center [276, 202] width 0 height 8
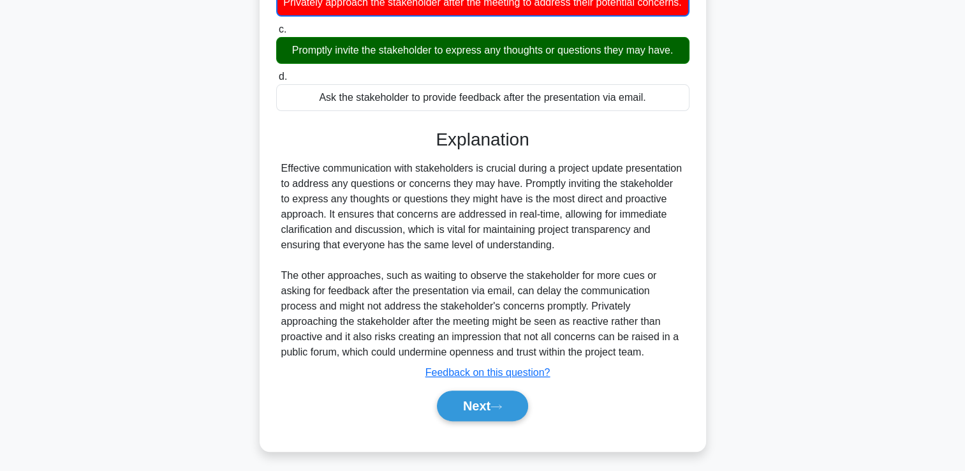
scroll to position [222, 0]
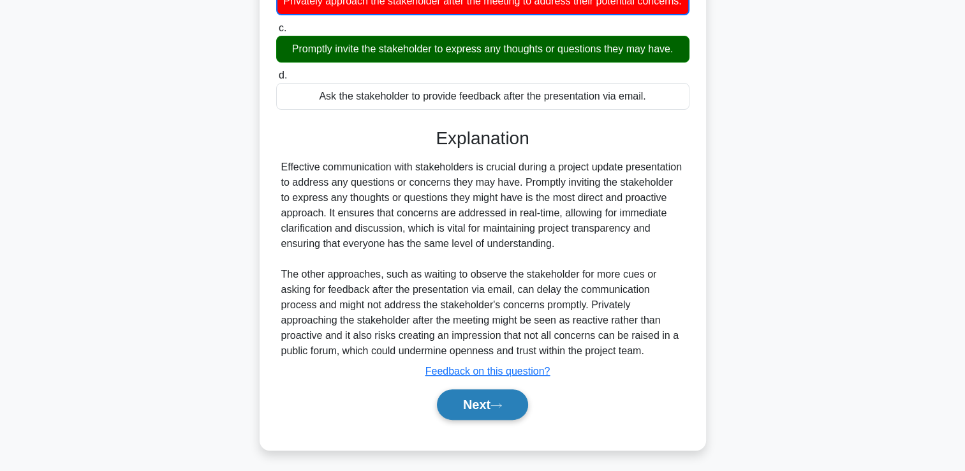
click at [528, 415] on button "Next" at bounding box center [482, 404] width 91 height 31
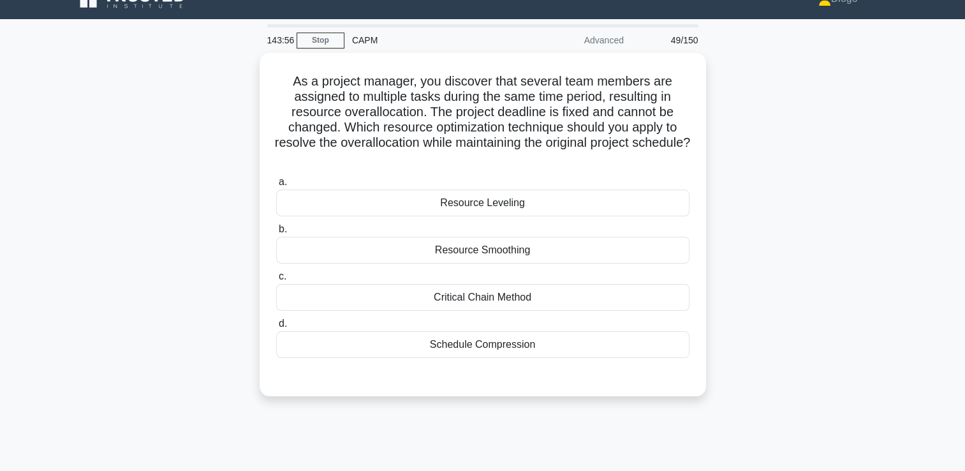
scroll to position [0, 0]
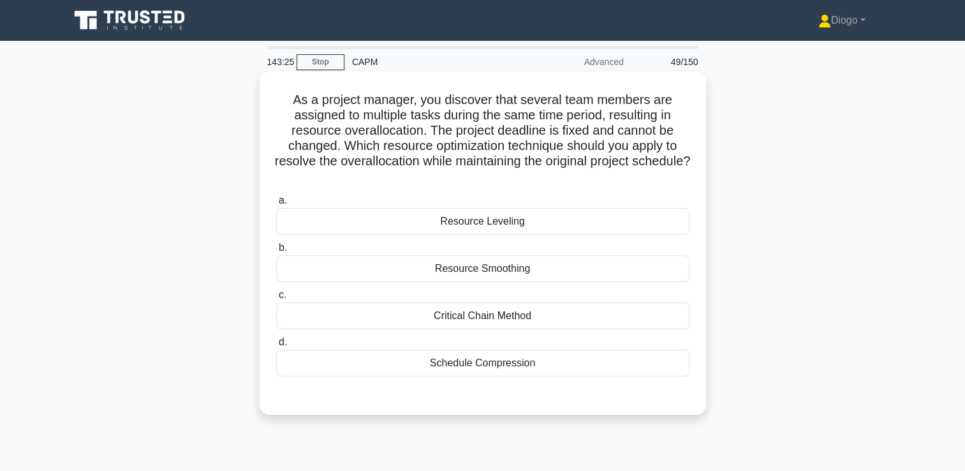
click at [561, 271] on div "Resource Smoothing" at bounding box center [482, 268] width 413 height 27
click at [276, 252] on input "b. Resource Smoothing" at bounding box center [276, 248] width 0 height 8
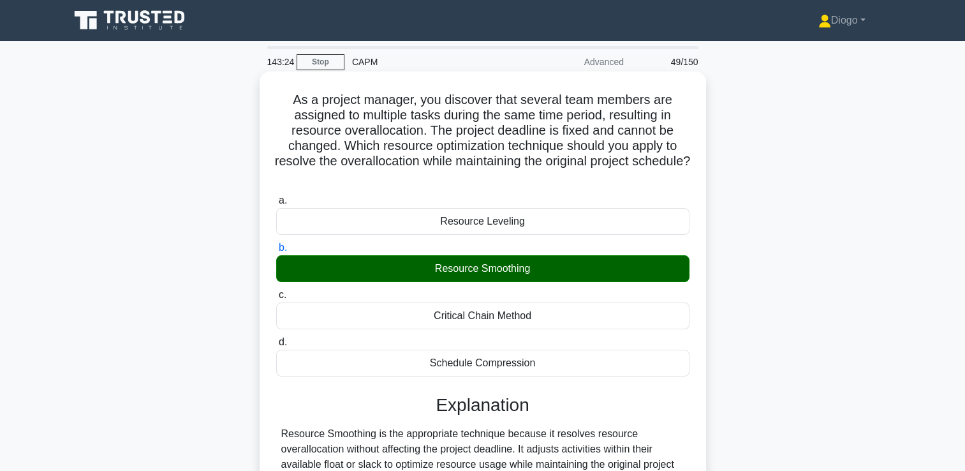
scroll to position [299, 0]
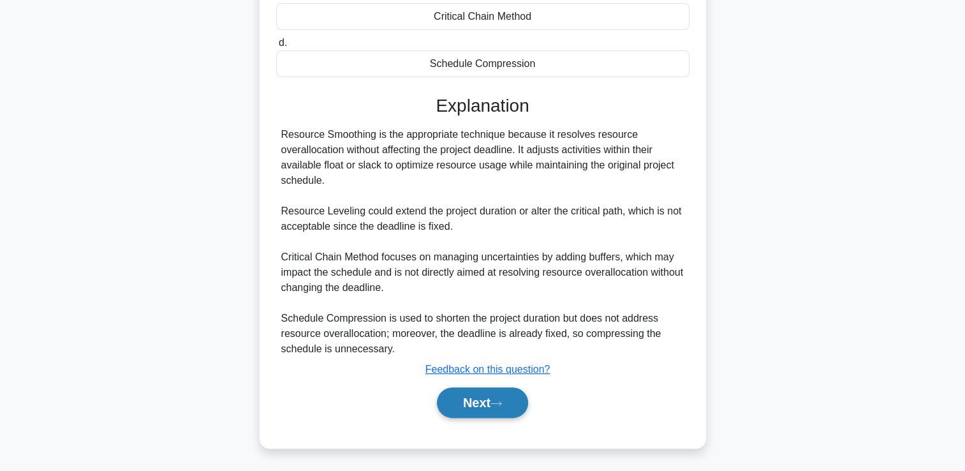
click at [501, 392] on button "Next" at bounding box center [482, 402] width 91 height 31
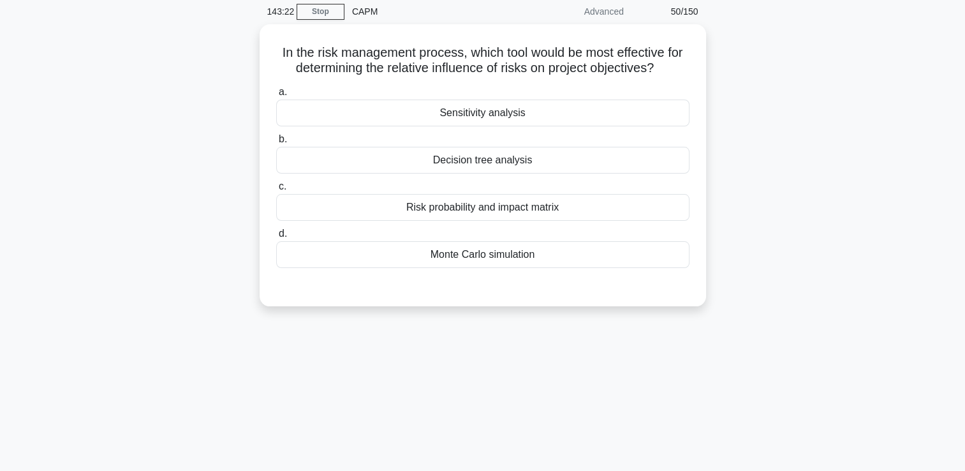
scroll to position [0, 0]
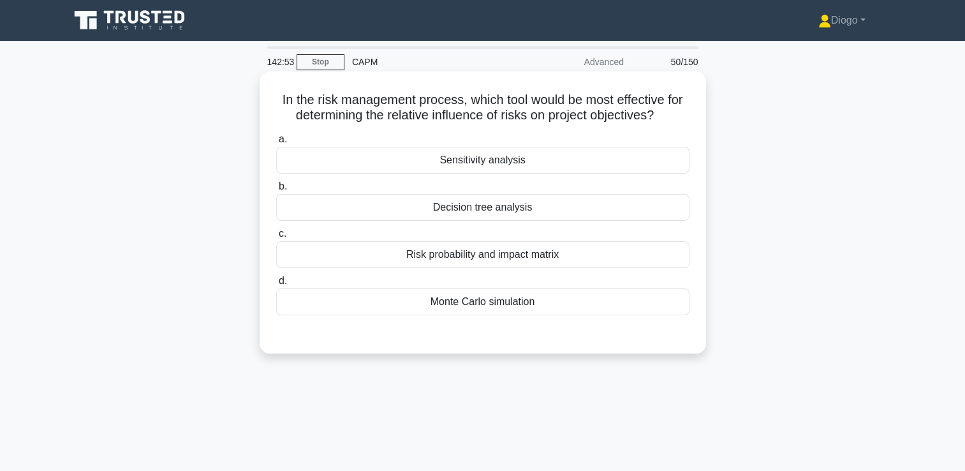
click at [476, 246] on div "Risk probability and impact matrix" at bounding box center [482, 254] width 413 height 27
click at [276, 238] on input "c. Risk probability and impact matrix" at bounding box center [276, 234] width 0 height 8
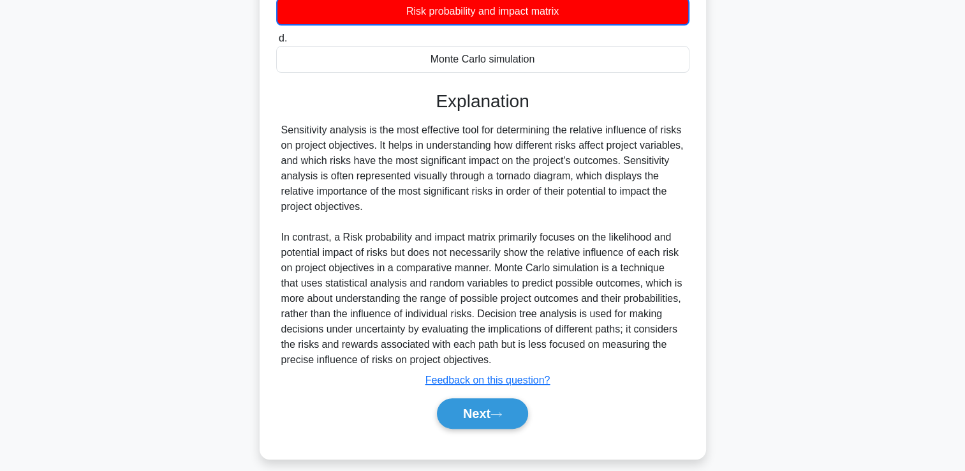
scroll to position [242, 0]
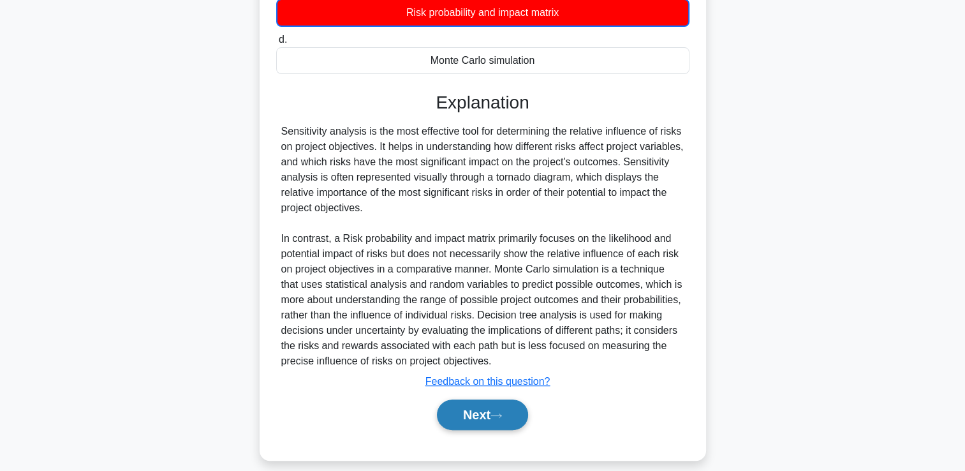
click at [473, 425] on button "Next" at bounding box center [482, 414] width 91 height 31
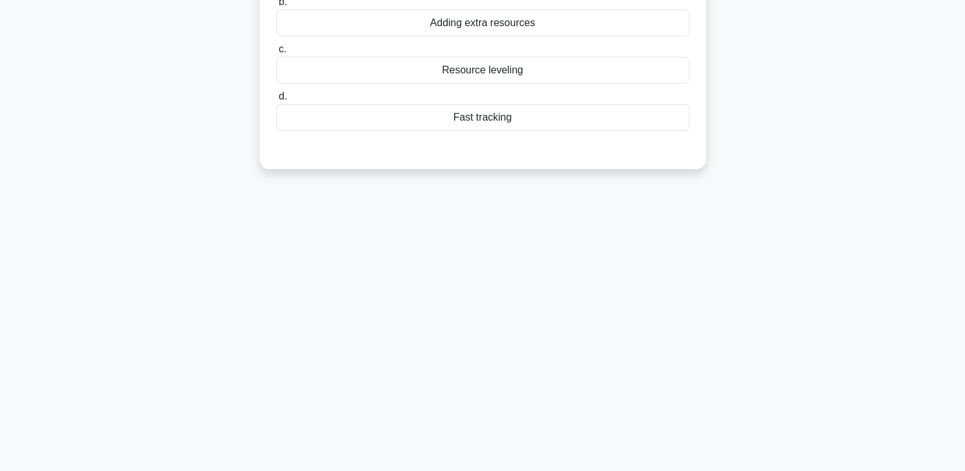
scroll to position [0, 0]
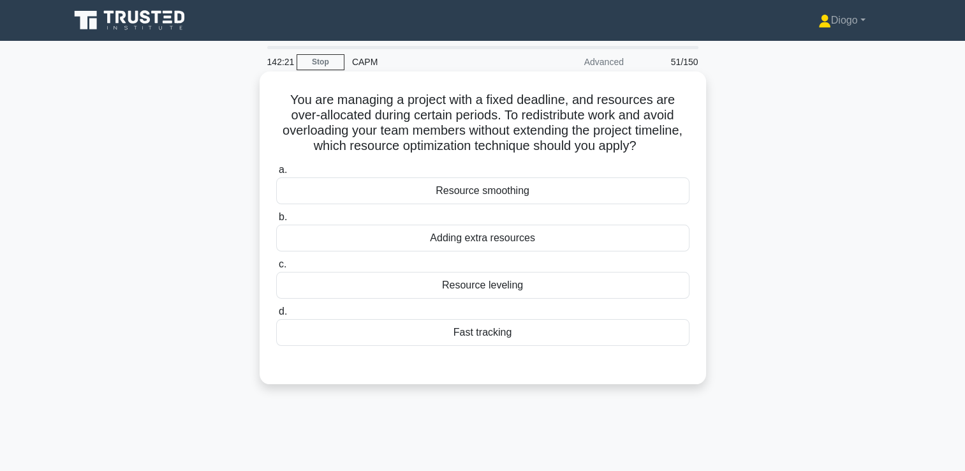
click at [534, 189] on div "Resource smoothing" at bounding box center [482, 190] width 413 height 27
click at [276, 174] on input "a. Resource smoothing" at bounding box center [276, 170] width 0 height 8
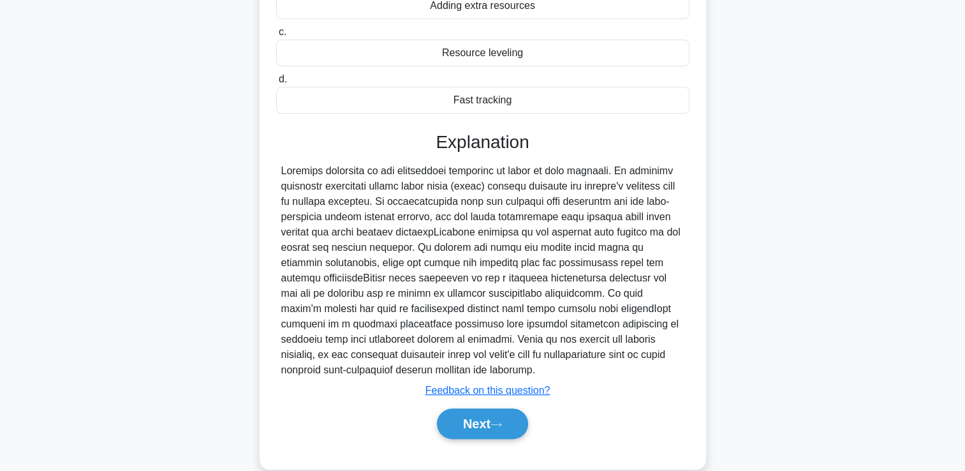
scroll to position [253, 0]
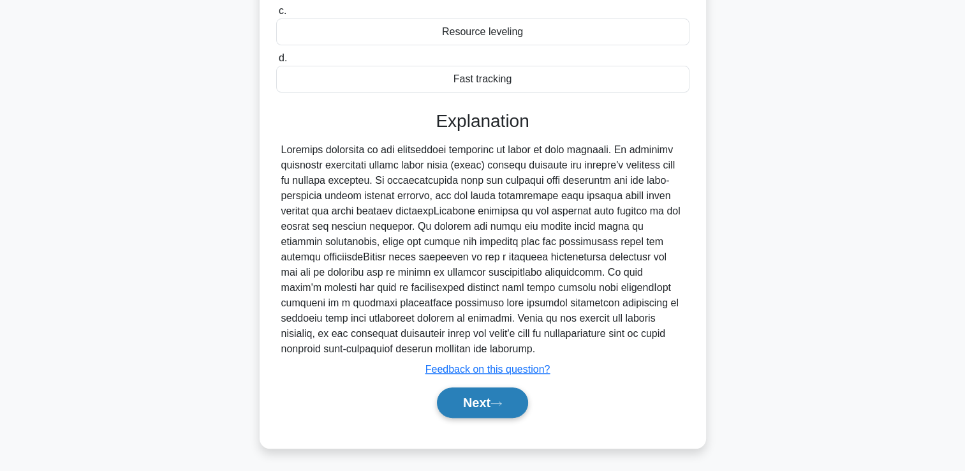
click at [490, 412] on button "Next" at bounding box center [482, 402] width 91 height 31
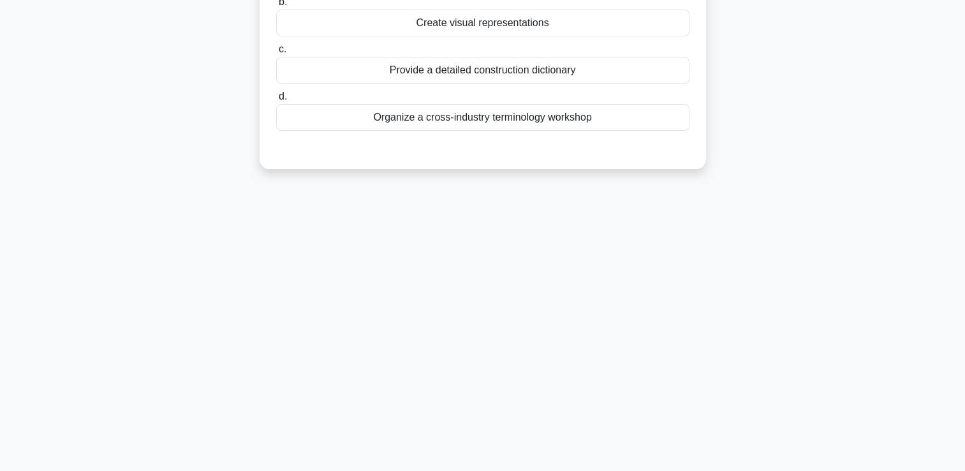
scroll to position [0, 0]
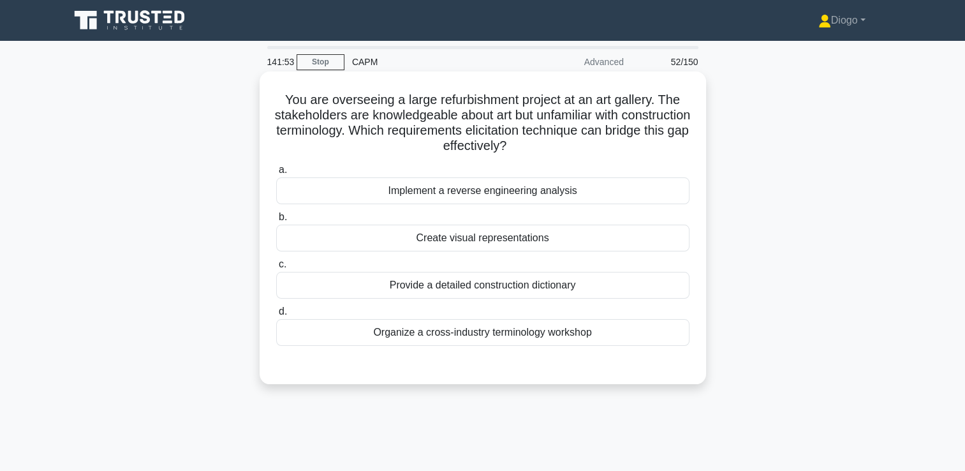
click at [622, 233] on div "Create visual representations" at bounding box center [482, 237] width 413 height 27
click at [276, 221] on input "b. Create visual representations" at bounding box center [276, 217] width 0 height 8
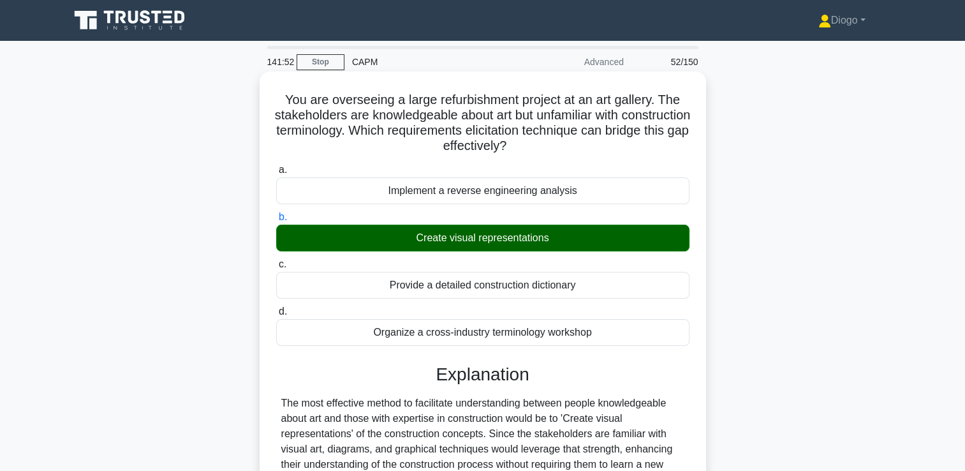
scroll to position [284, 0]
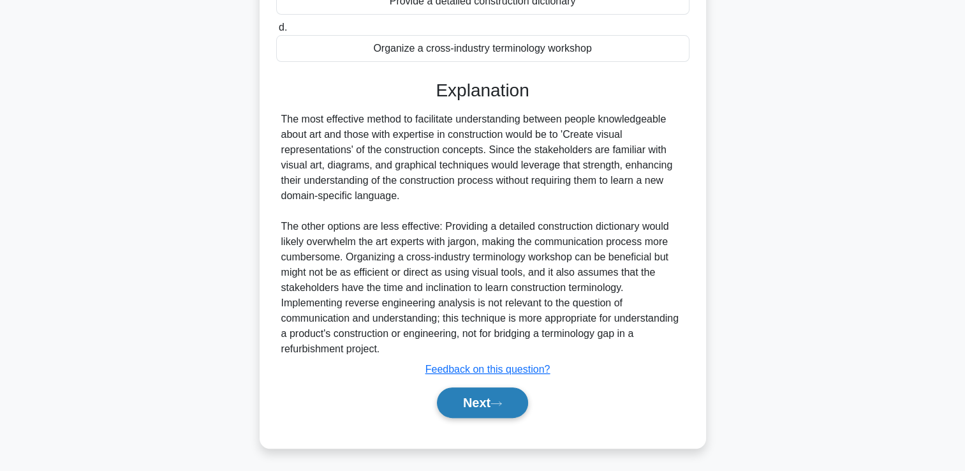
click at [497, 397] on button "Next" at bounding box center [482, 402] width 91 height 31
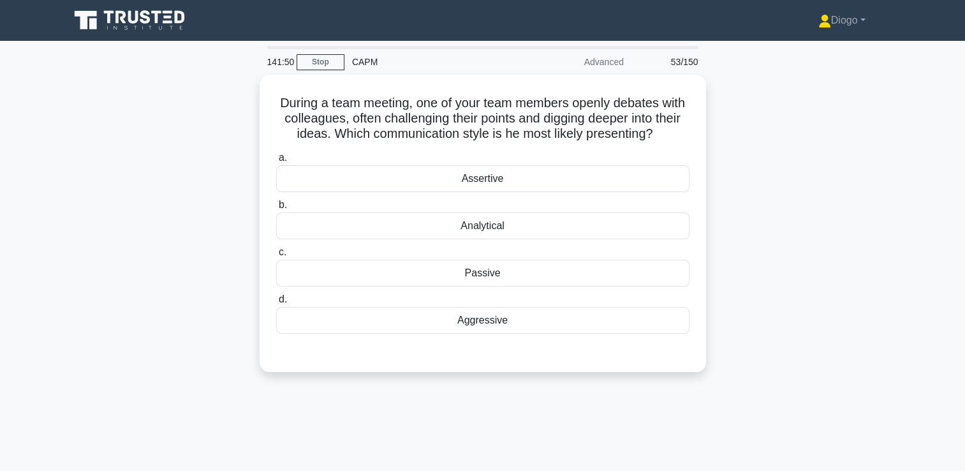
scroll to position [0, 0]
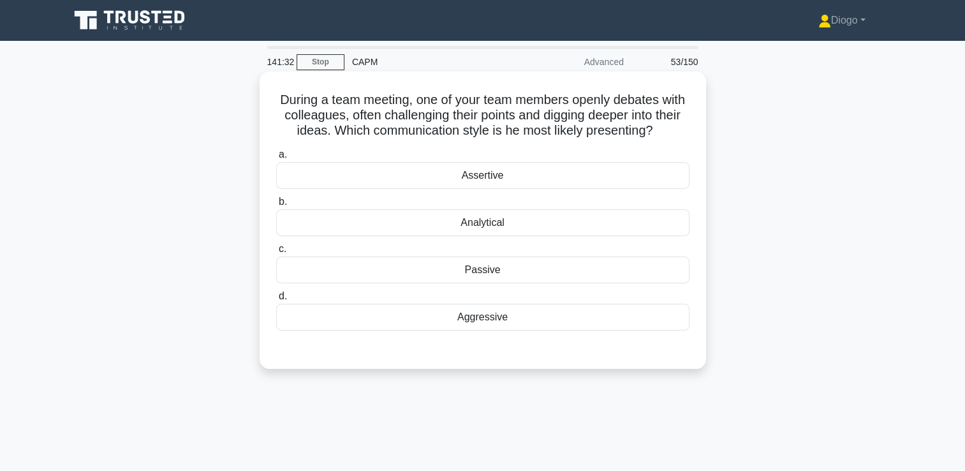
click at [648, 324] on div "Aggressive" at bounding box center [482, 317] width 413 height 27
click at [276, 300] on input "d. Aggressive" at bounding box center [276, 296] width 0 height 8
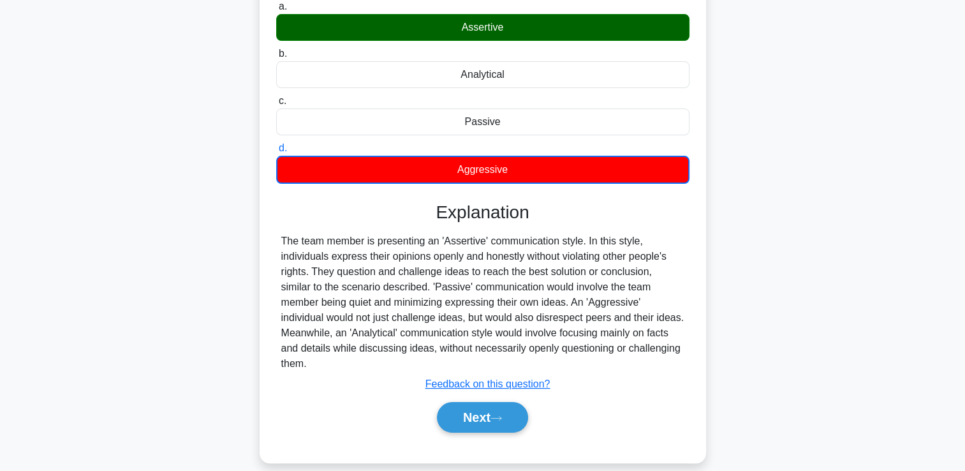
scroll to position [149, 0]
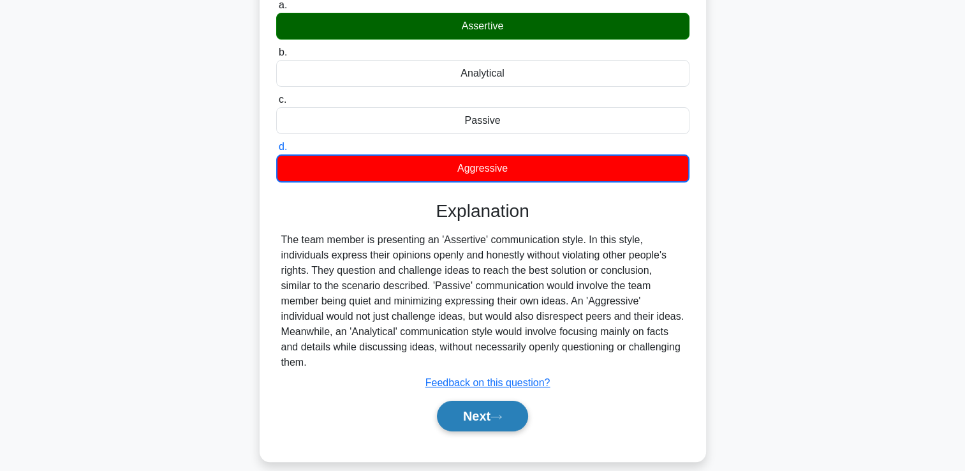
click at [513, 411] on button "Next" at bounding box center [482, 416] width 91 height 31
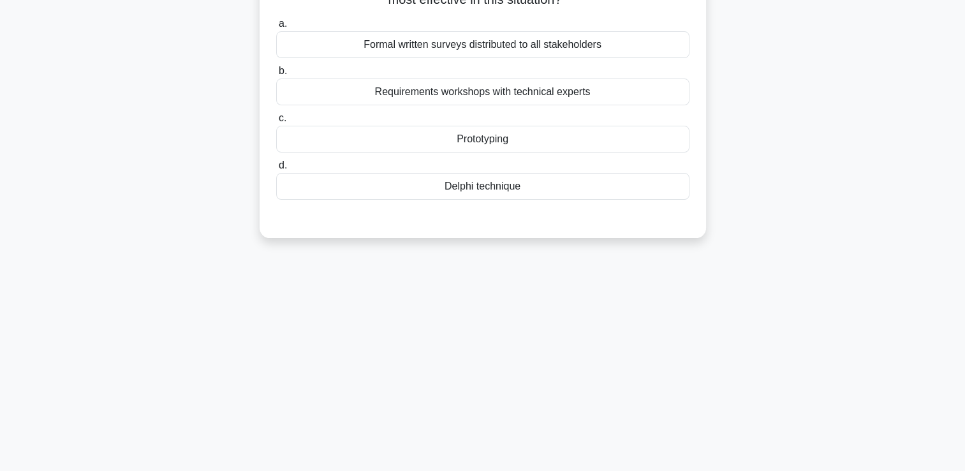
scroll to position [0, 0]
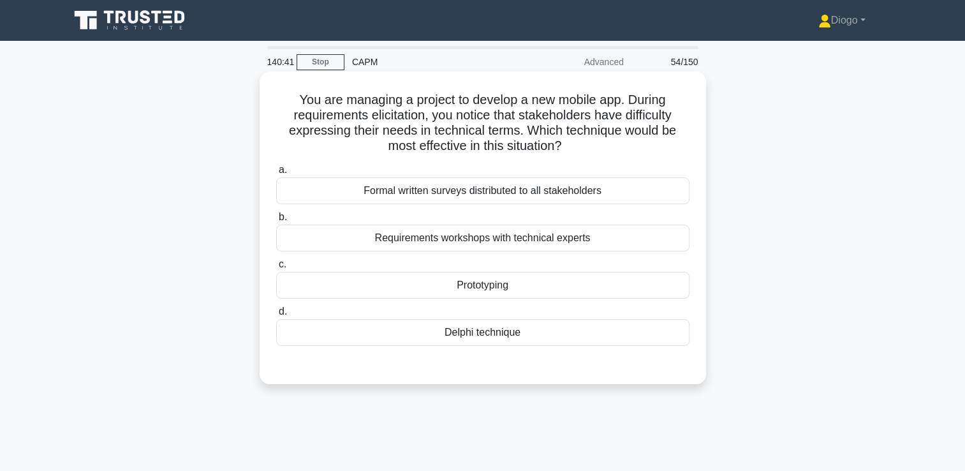
click at [627, 285] on div "Prototyping" at bounding box center [482, 285] width 413 height 27
click at [276, 268] on input "c. Prototyping" at bounding box center [276, 264] width 0 height 8
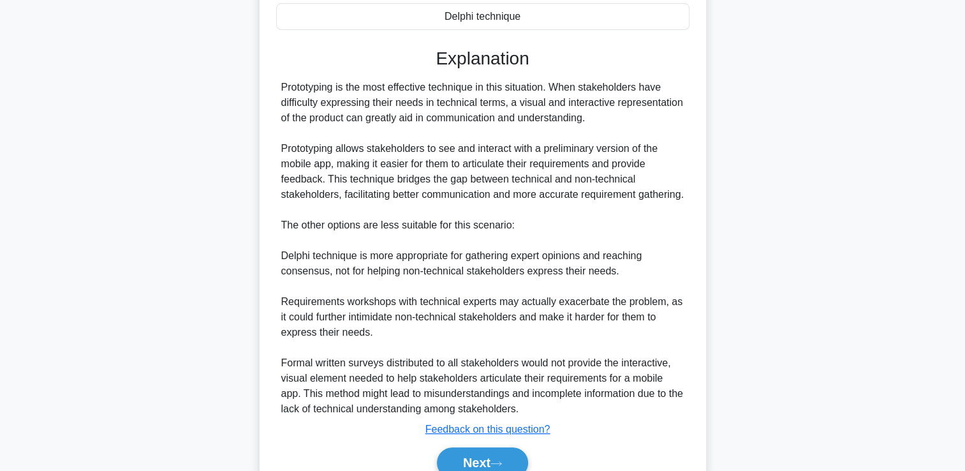
scroll to position [391, 0]
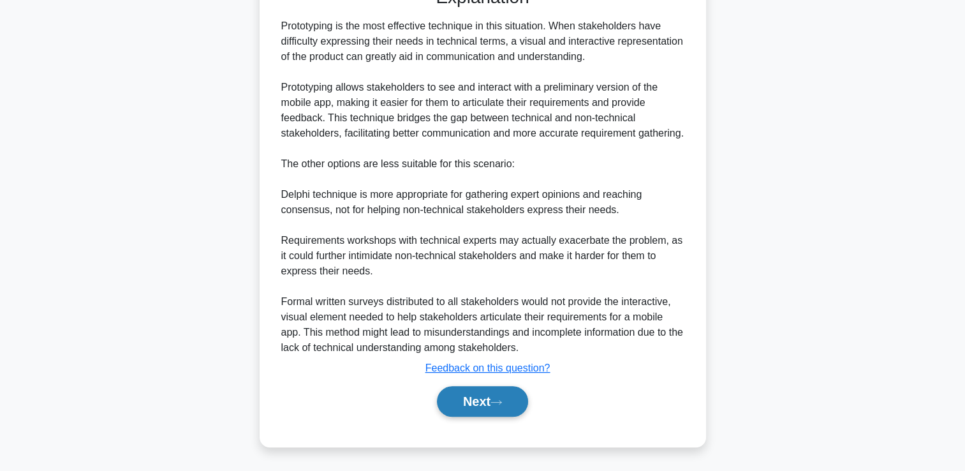
click at [474, 412] on button "Next" at bounding box center [482, 401] width 91 height 31
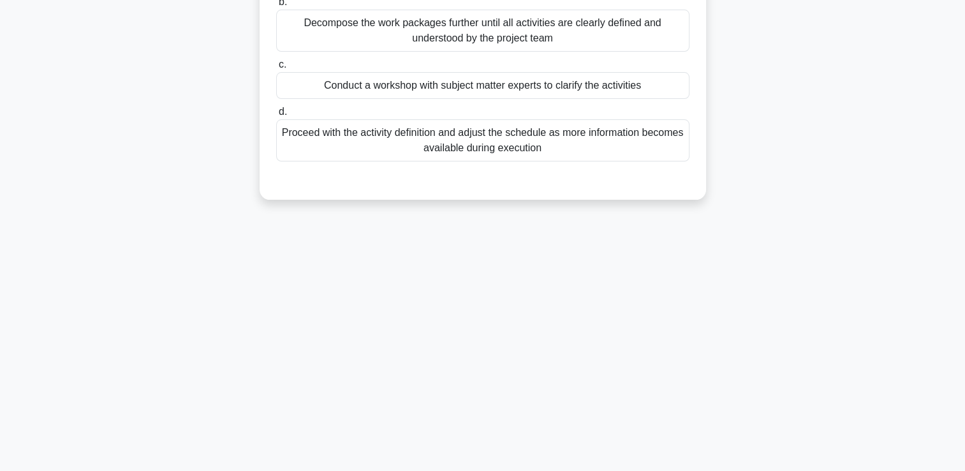
scroll to position [0, 0]
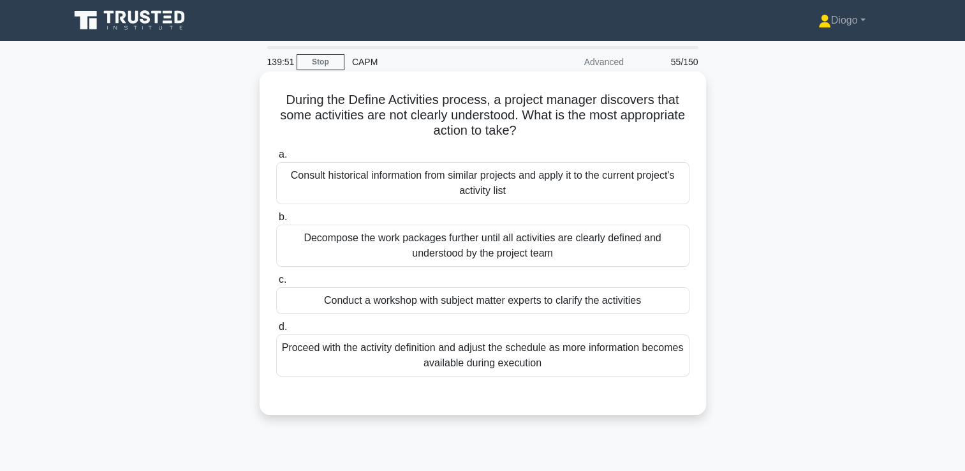
click at [648, 249] on div "Decompose the work packages further until all activities are clearly defined an…" at bounding box center [482, 245] width 413 height 42
click at [276, 221] on input "b. Decompose the work packages further until all activities are clearly defined…" at bounding box center [276, 217] width 0 height 8
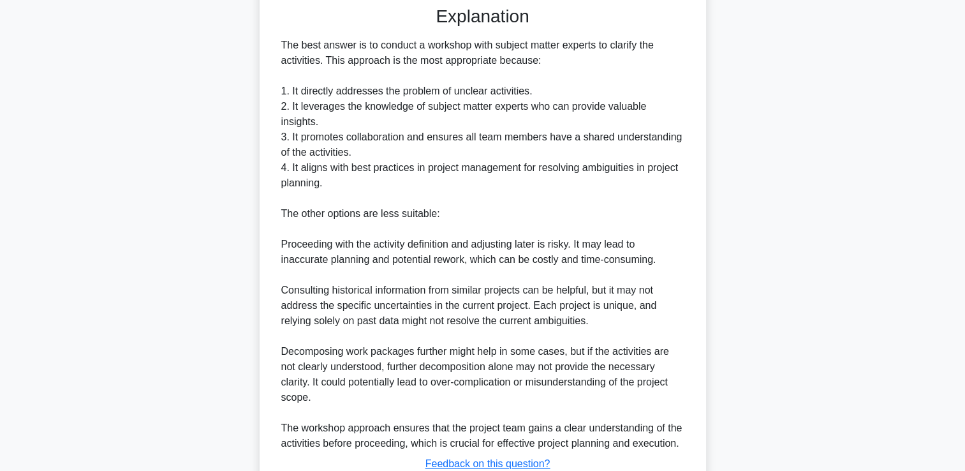
scroll to position [484, 0]
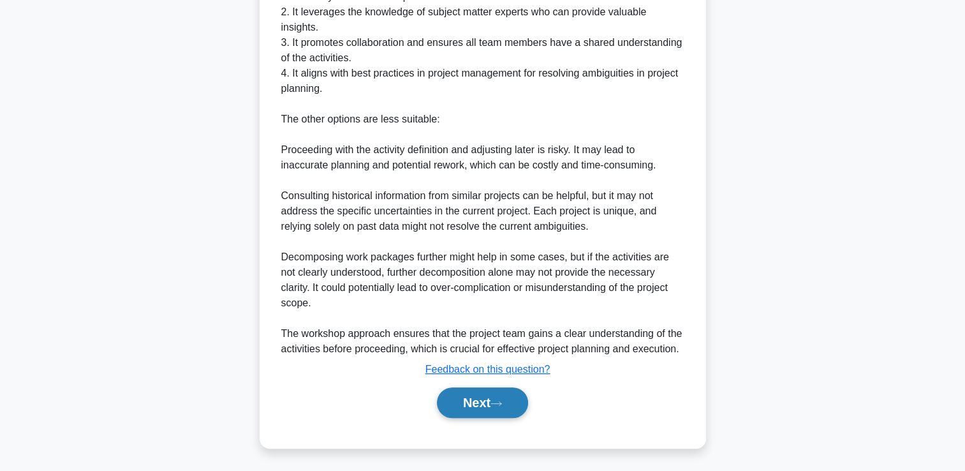
click at [509, 394] on button "Next" at bounding box center [482, 402] width 91 height 31
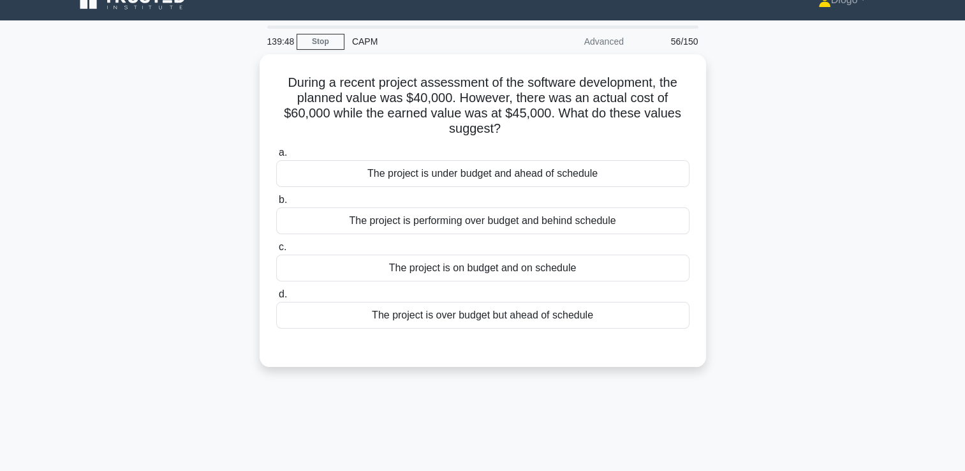
scroll to position [0, 0]
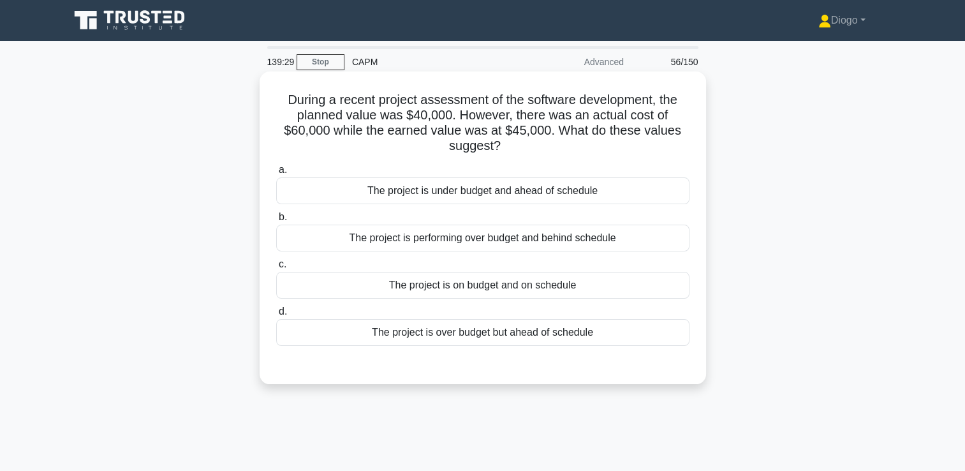
click at [543, 197] on div "The project is under budget and ahead of schedule" at bounding box center [482, 190] width 413 height 27
click at [276, 174] on input "a. The project is under budget and ahead of schedule" at bounding box center [276, 170] width 0 height 8
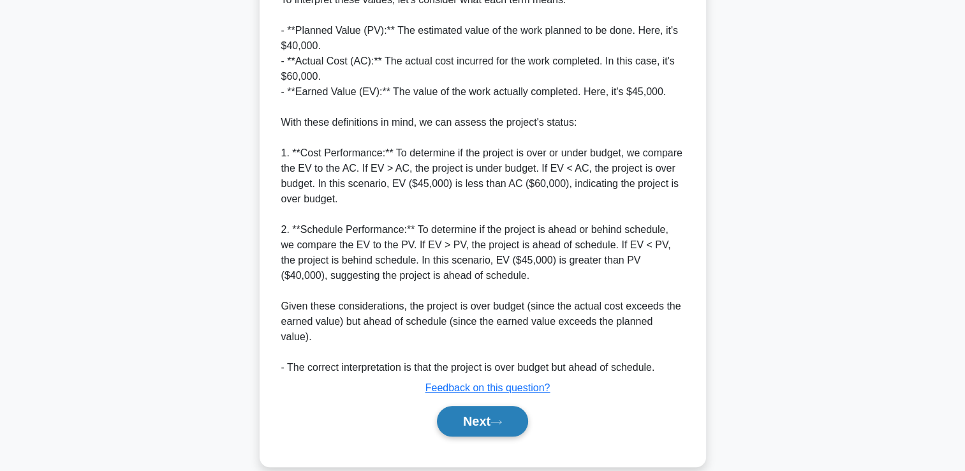
scroll to position [408, 0]
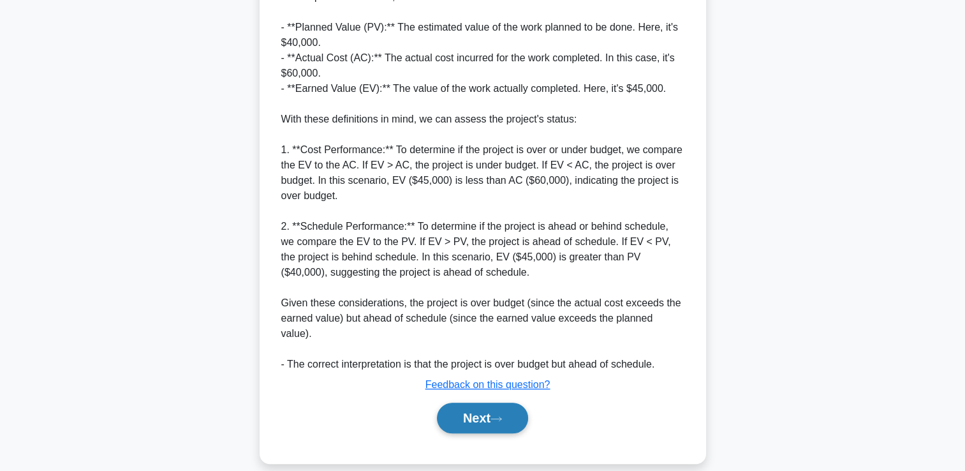
click at [495, 402] on button "Next" at bounding box center [482, 417] width 91 height 31
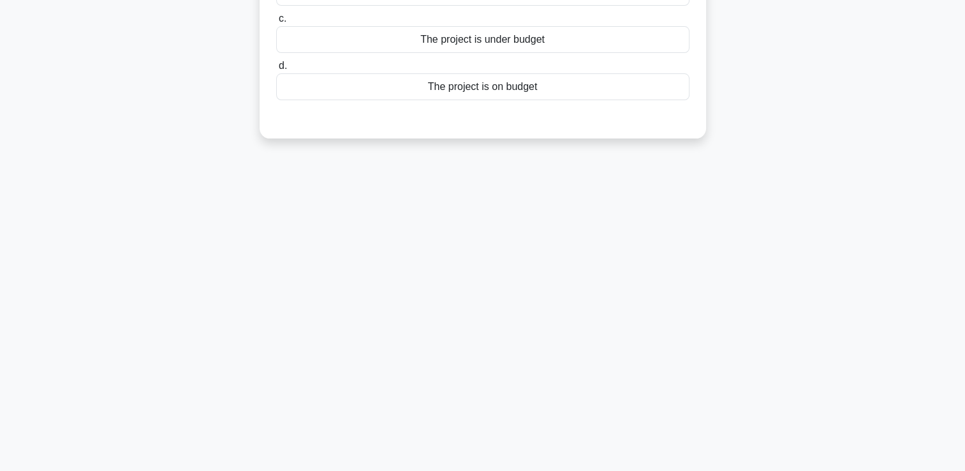
scroll to position [0, 0]
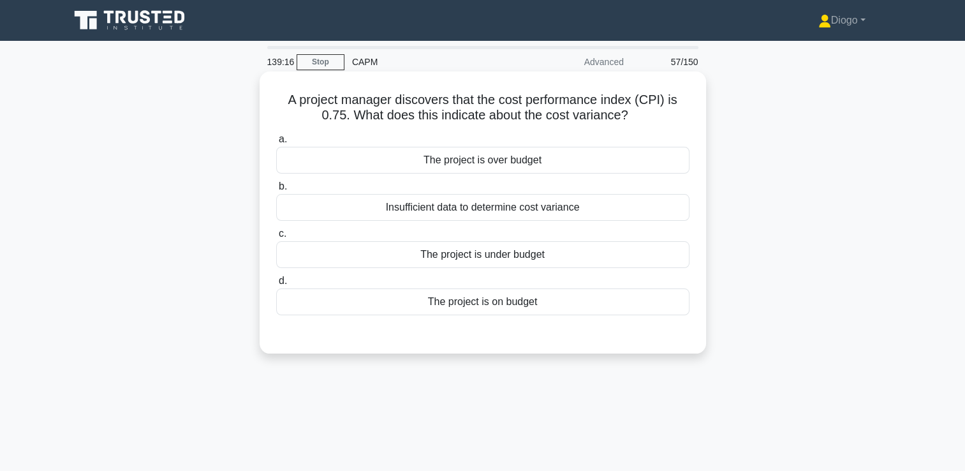
click at [559, 161] on div "The project is over budget" at bounding box center [482, 160] width 413 height 27
click at [276, 143] on input "a. The project is over budget" at bounding box center [276, 139] width 0 height 8
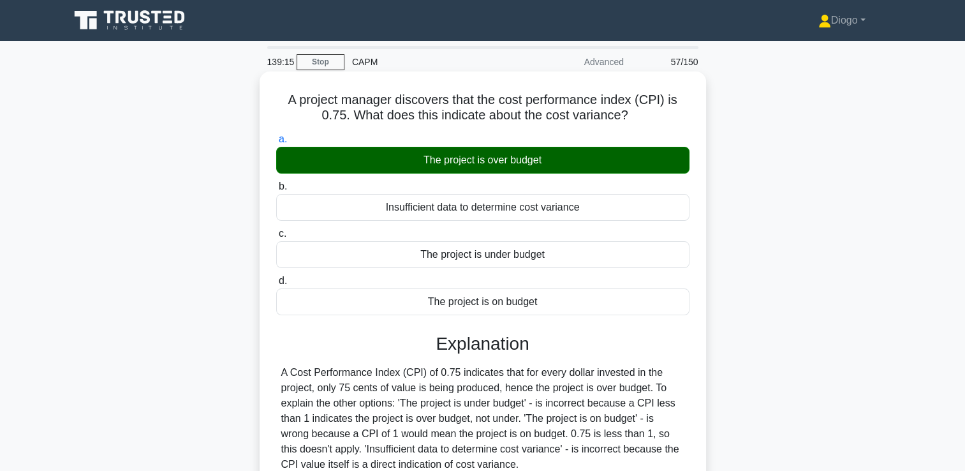
scroll to position [218, 0]
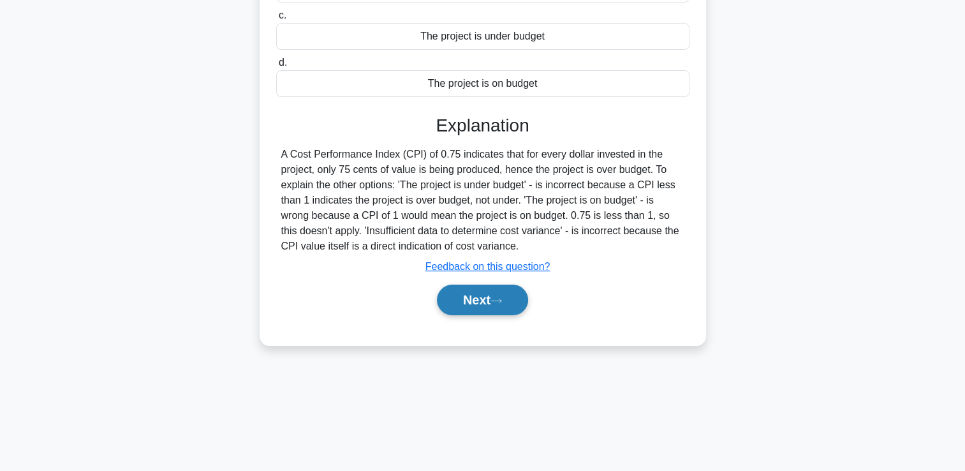
click at [497, 310] on button "Next" at bounding box center [482, 299] width 91 height 31
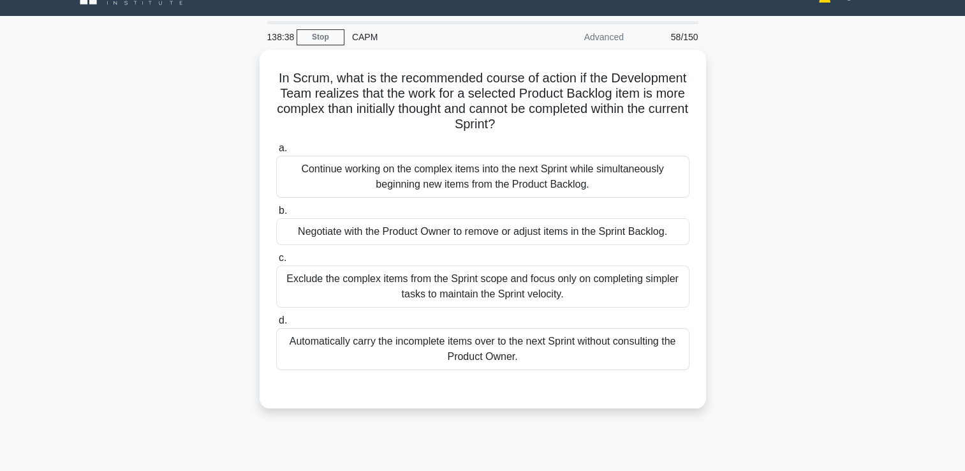
scroll to position [28, 0]
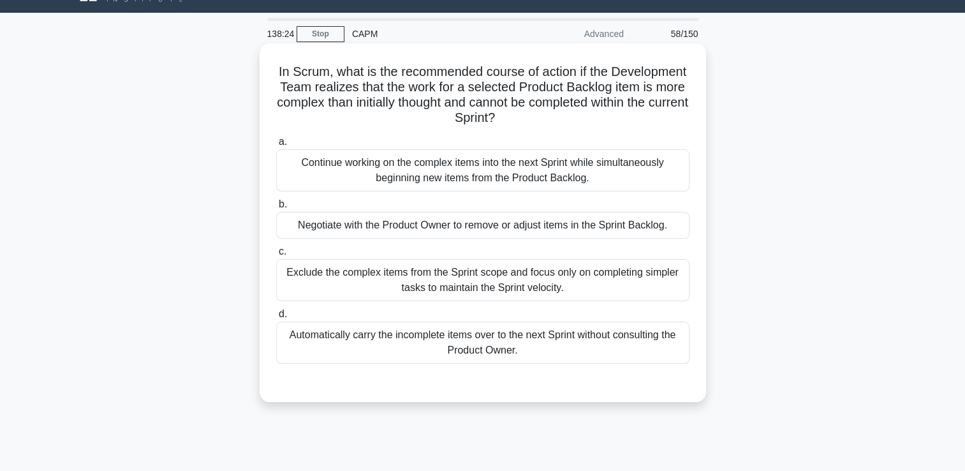
click at [663, 219] on div "Negotiate with the Product Owner to remove or adjust items in the Sprint Backlo…" at bounding box center [482, 225] width 413 height 27
click at [276, 209] on input "b. Negotiate with the Product Owner to remove or adjust items in the Sprint Bac…" at bounding box center [276, 204] width 0 height 8
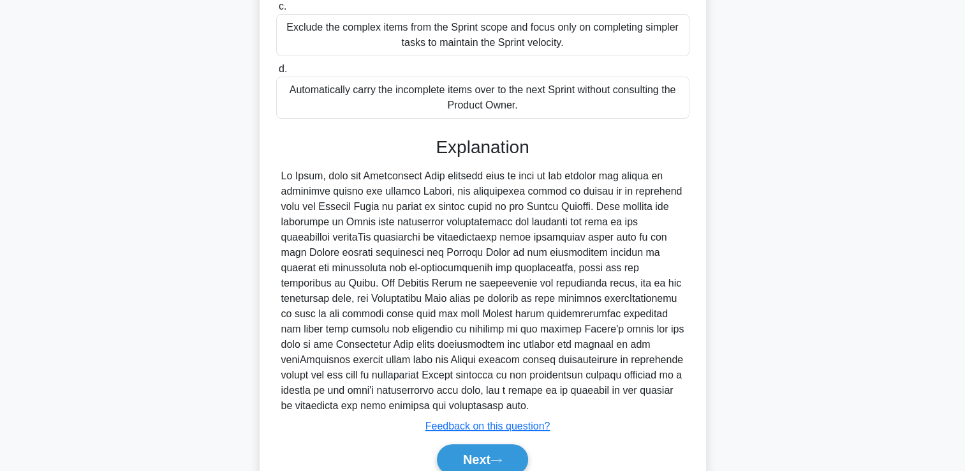
scroll to position [304, 0]
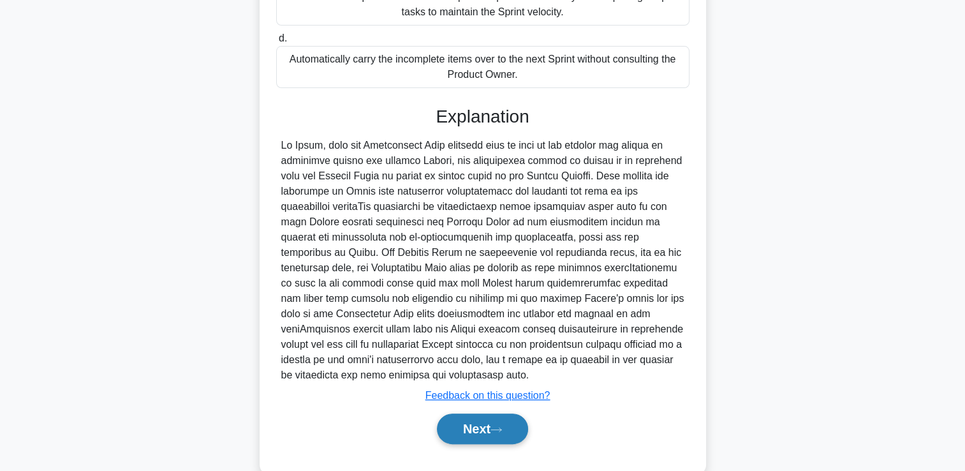
click at [462, 432] on button "Next" at bounding box center [482, 428] width 91 height 31
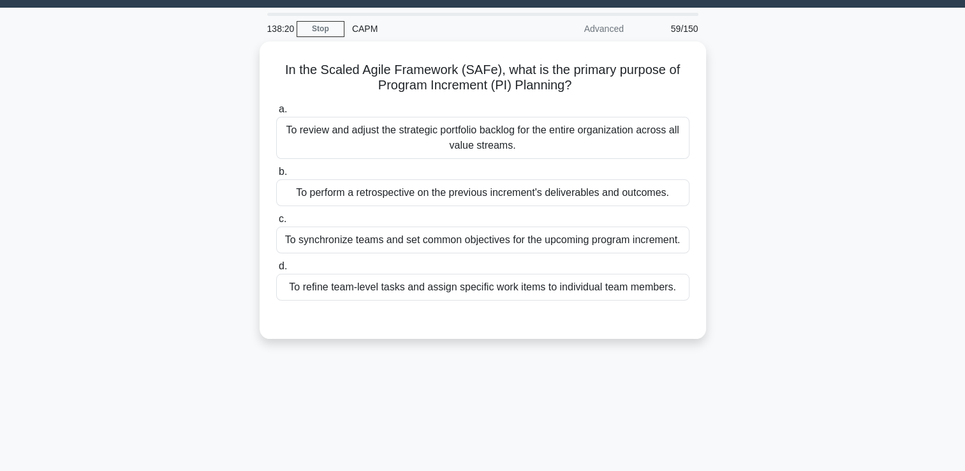
scroll to position [0, 0]
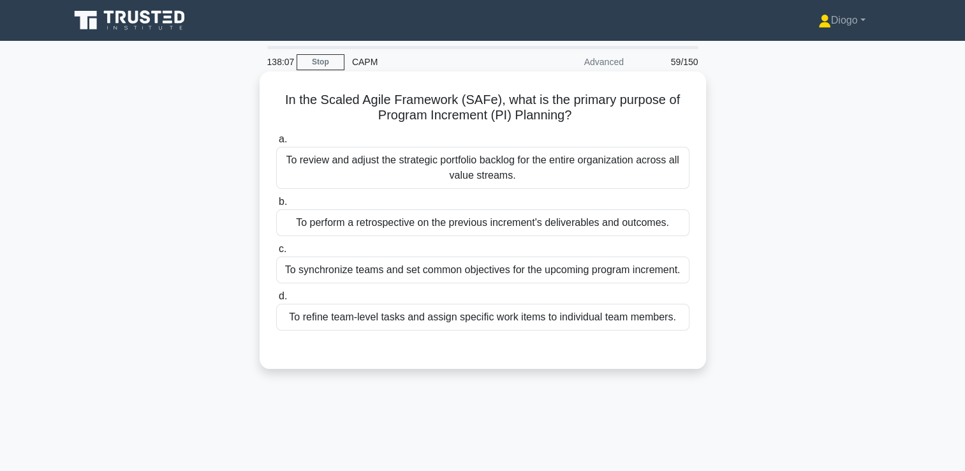
click at [672, 272] on div "To synchronize teams and set common objectives for the upcoming program increme…" at bounding box center [482, 269] width 413 height 27
click at [276, 253] on input "c. To synchronize teams and set common objectives for the upcoming program incr…" at bounding box center [276, 249] width 0 height 8
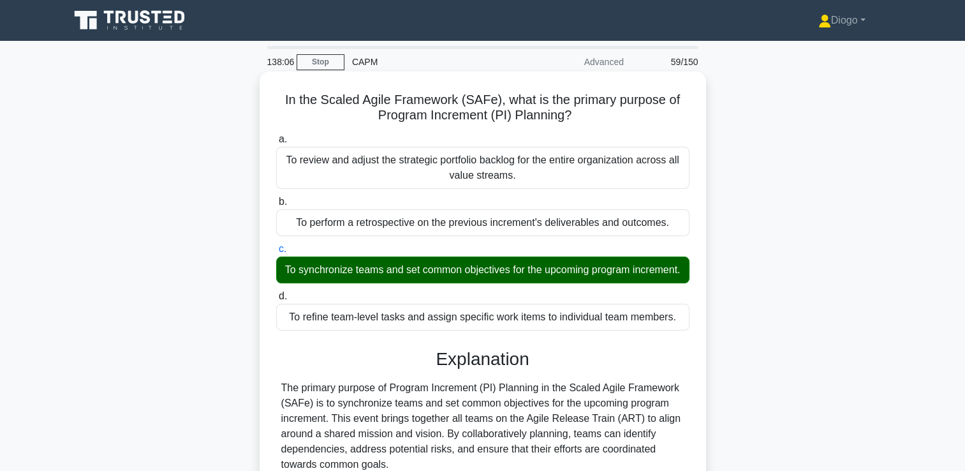
scroll to position [268, 0]
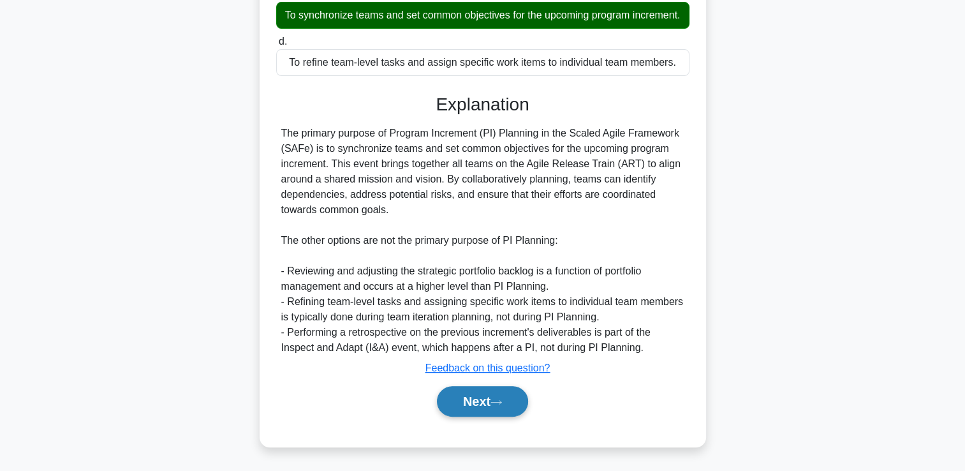
click at [472, 402] on button "Next" at bounding box center [482, 401] width 91 height 31
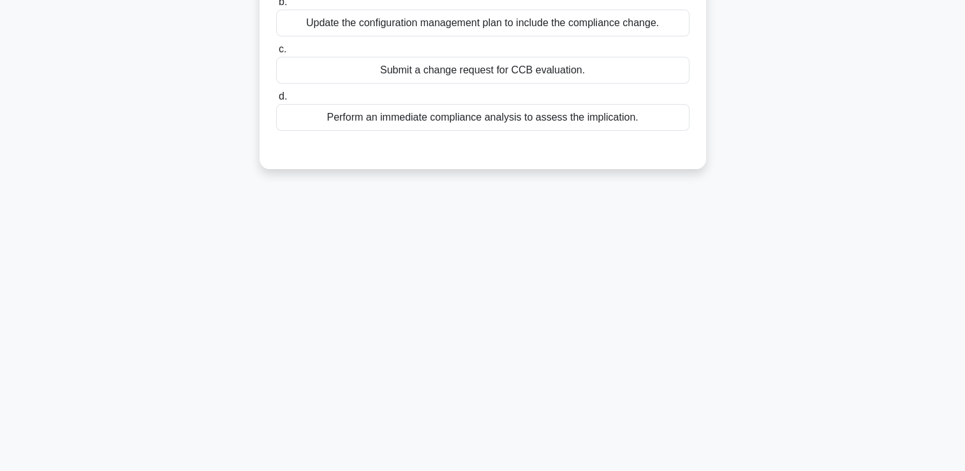
scroll to position [0, 0]
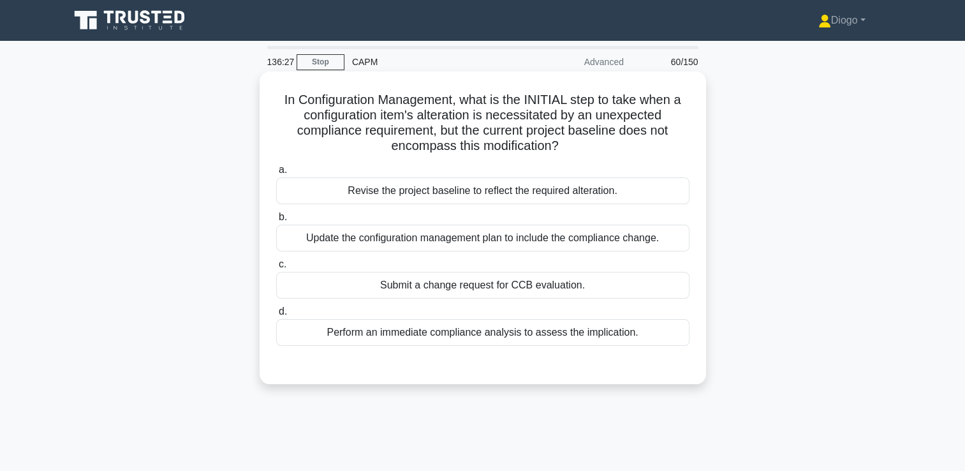
click at [545, 337] on div "Perform an immediate compliance analysis to assess the implication." at bounding box center [482, 332] width 413 height 27
click at [276, 316] on input "d. Perform an immediate compliance analysis to assess the implication." at bounding box center [276, 311] width 0 height 8
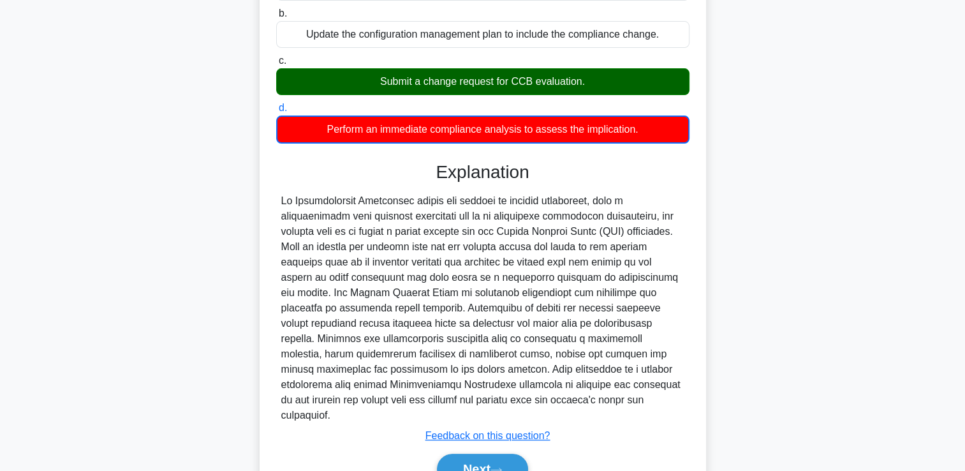
scroll to position [208, 0]
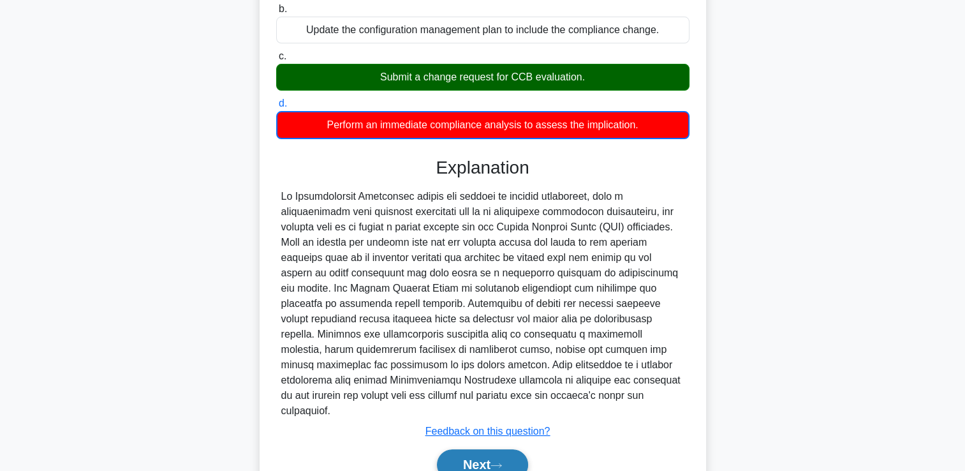
click at [502, 462] on icon at bounding box center [495, 465] width 11 height 7
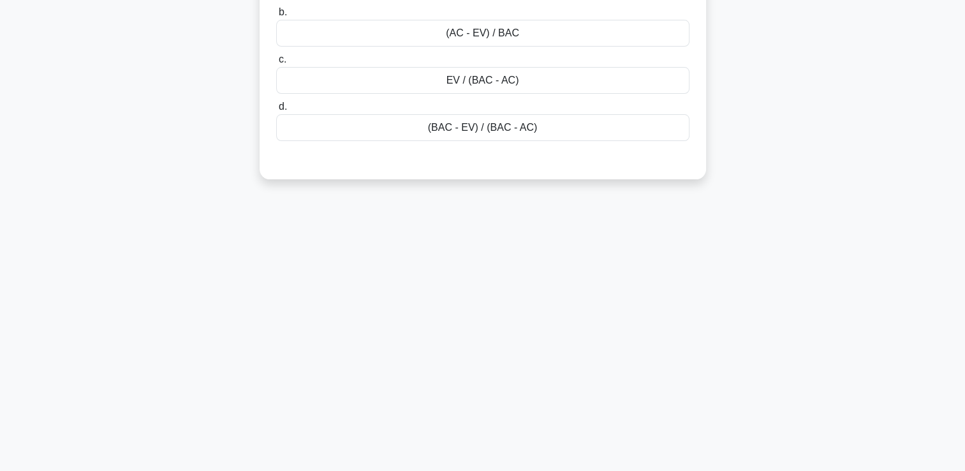
scroll to position [0, 0]
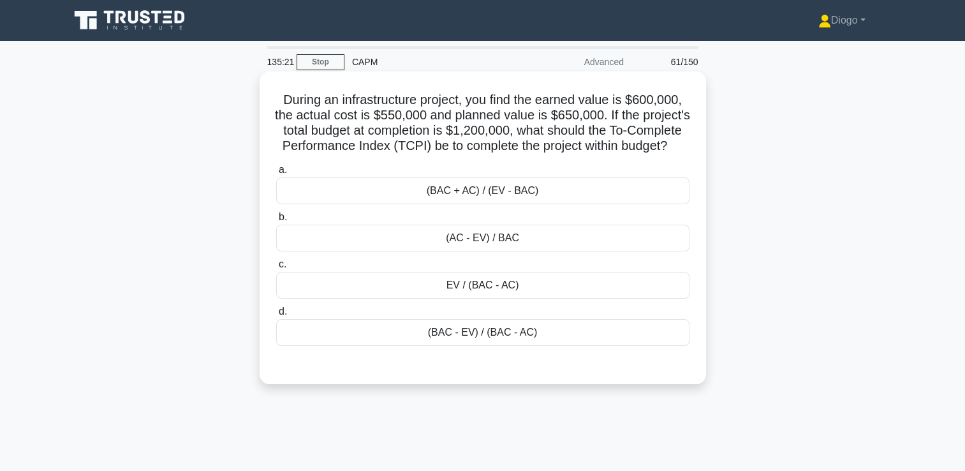
click at [647, 346] on div "(BAC - EV) / (BAC - AC)" at bounding box center [482, 332] width 413 height 27
click at [276, 316] on input "d. (BAC - EV) / (BAC - AC)" at bounding box center [276, 311] width 0 height 8
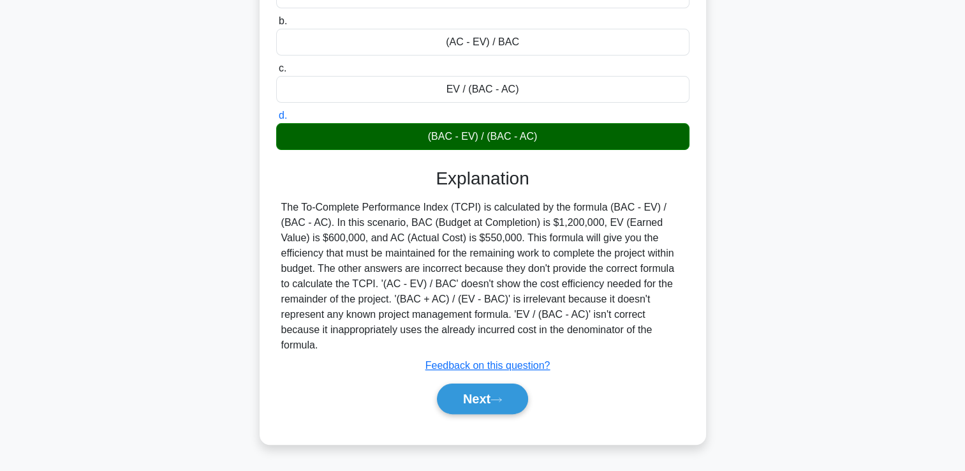
scroll to position [196, 0]
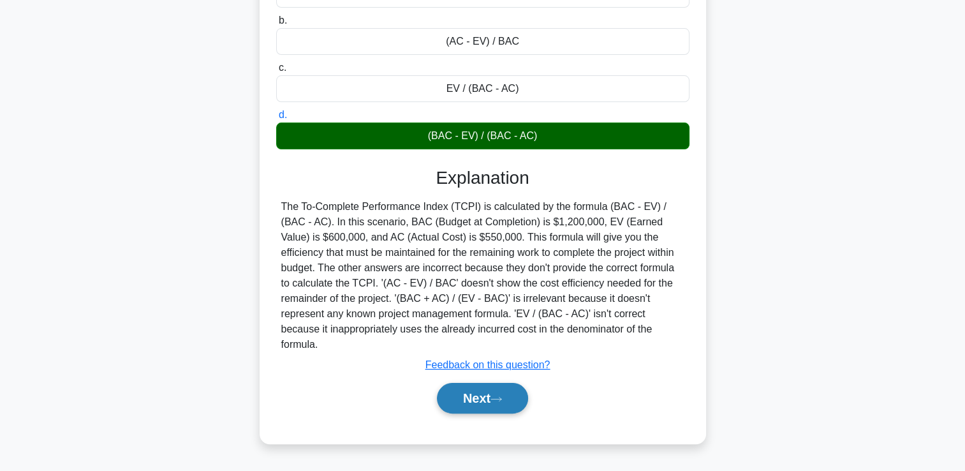
click at [472, 401] on button "Next" at bounding box center [482, 398] width 91 height 31
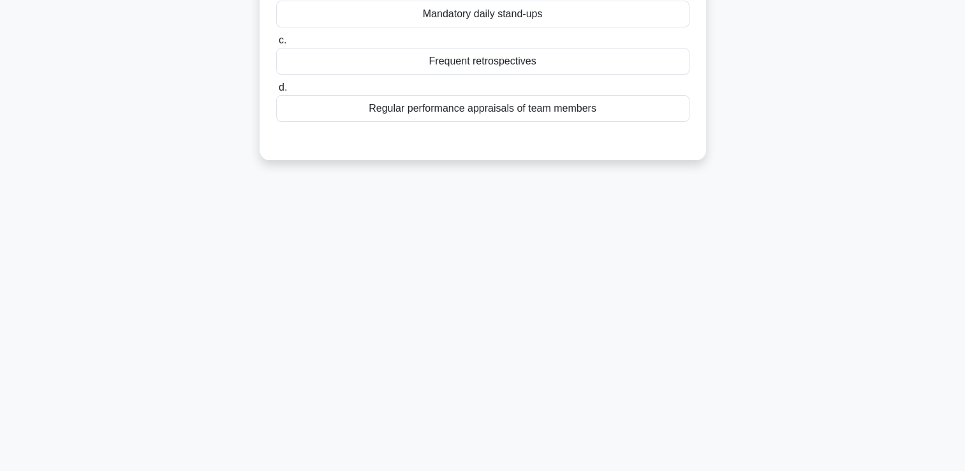
scroll to position [0, 0]
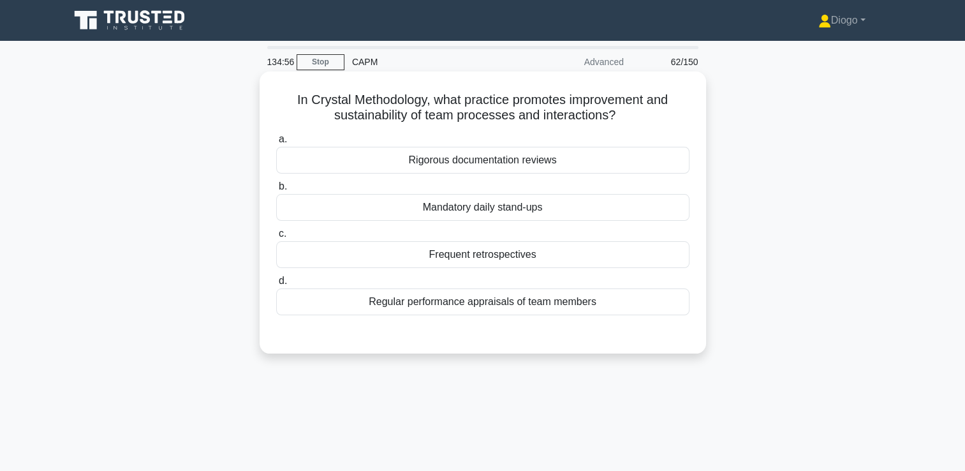
click at [512, 263] on div "Frequent retrospectives" at bounding box center [482, 254] width 413 height 27
click at [276, 238] on input "c. Frequent retrospectives" at bounding box center [276, 234] width 0 height 8
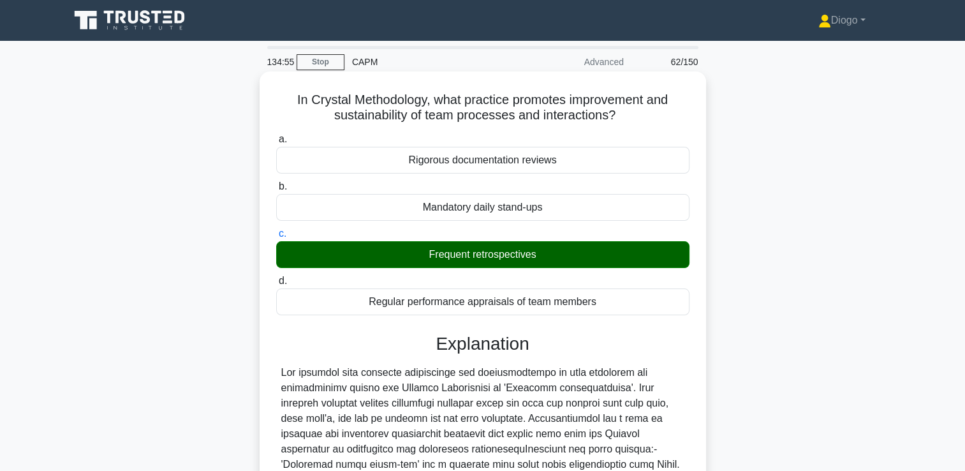
scroll to position [218, 0]
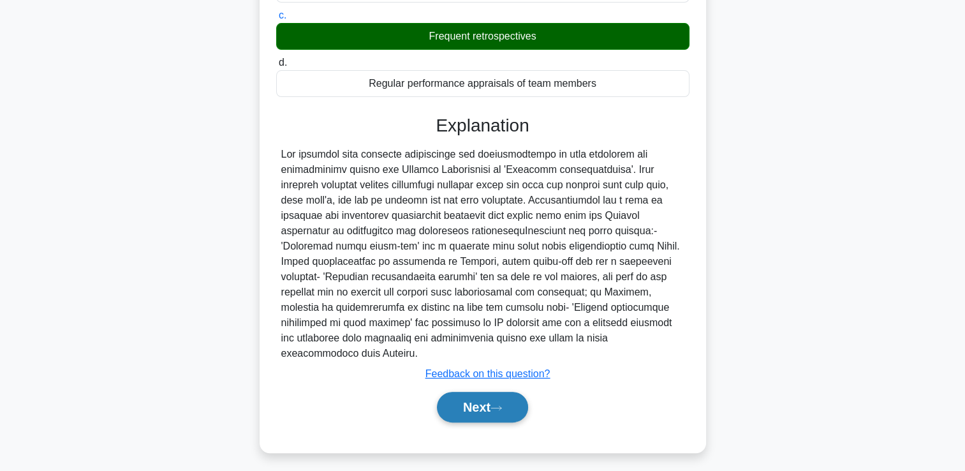
click at [472, 392] on button "Next" at bounding box center [482, 407] width 91 height 31
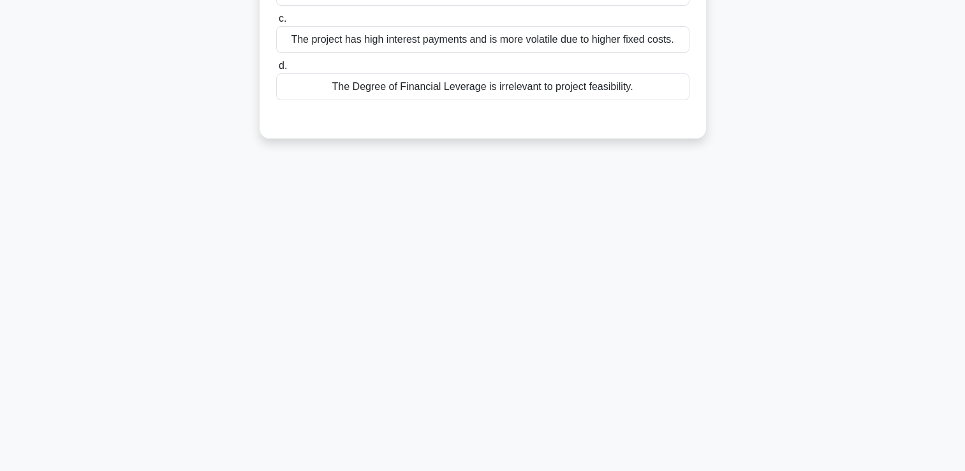
scroll to position [0, 0]
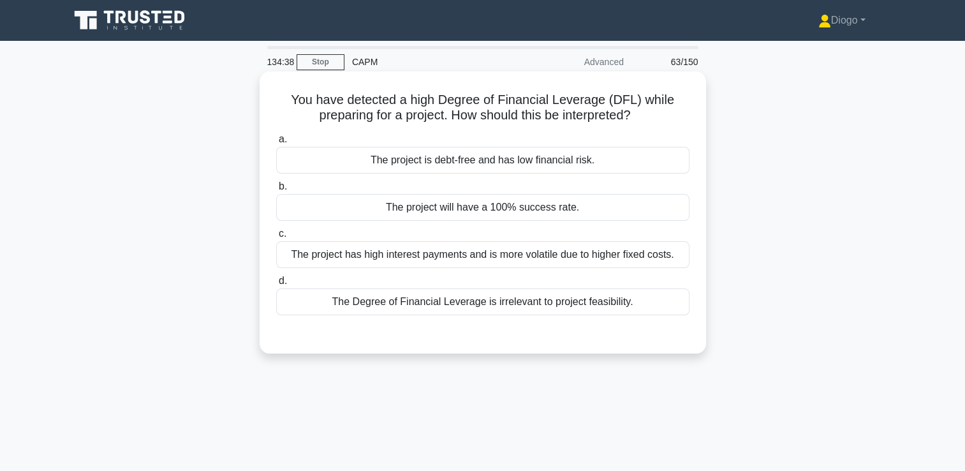
click at [682, 256] on div "The project has high interest payments and is more volatile due to higher fixed…" at bounding box center [482, 254] width 413 height 27
click at [276, 238] on input "c. The project has high interest payments and is more volatile due to higher fi…" at bounding box center [276, 234] width 0 height 8
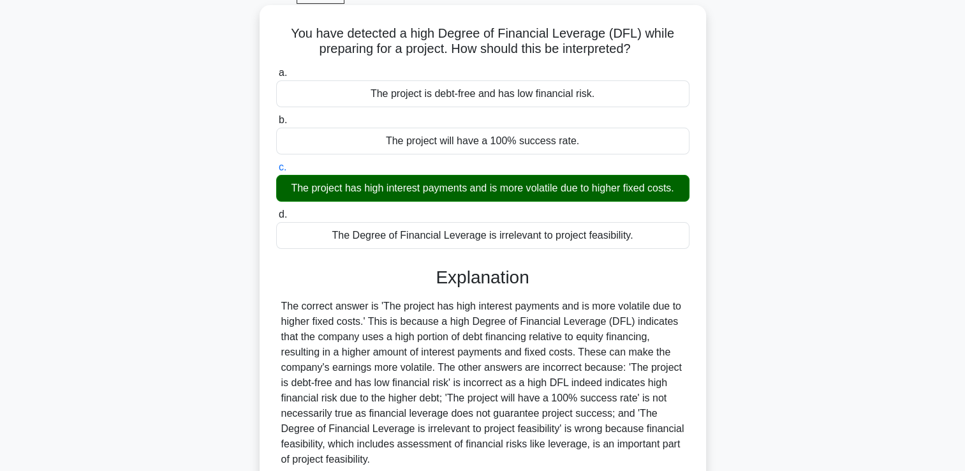
scroll to position [218, 0]
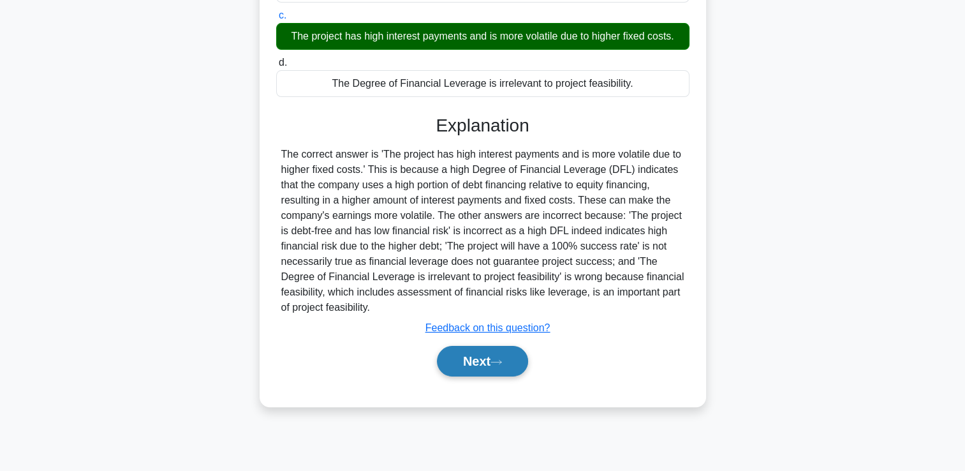
click at [459, 361] on button "Next" at bounding box center [482, 361] width 91 height 31
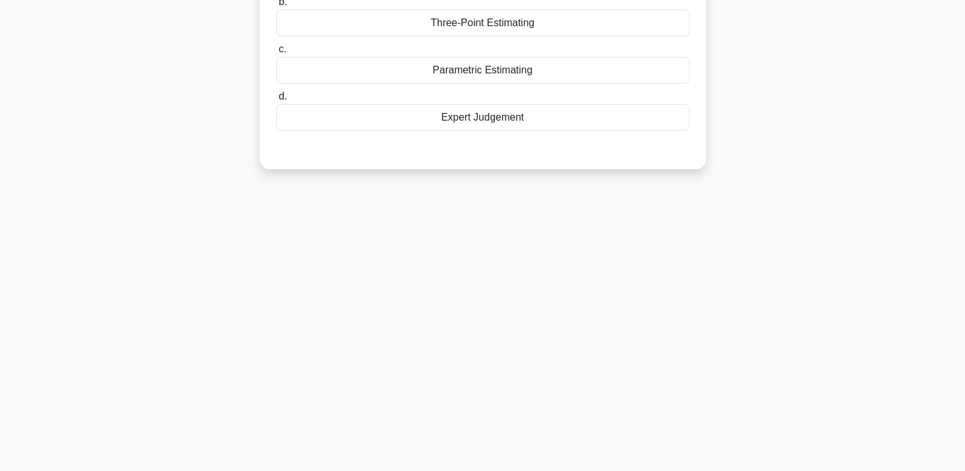
scroll to position [0, 0]
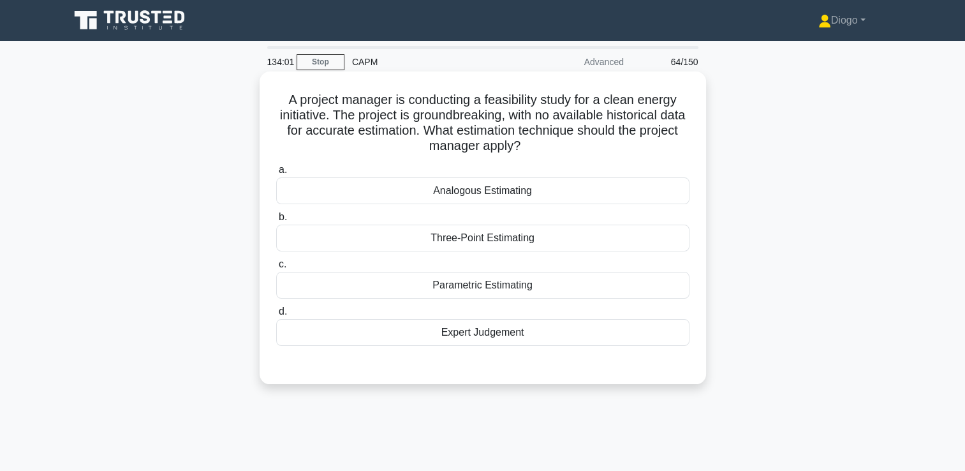
click at [608, 337] on div "Expert Judgement" at bounding box center [482, 332] width 413 height 27
click at [276, 316] on input "d. Expert Judgement" at bounding box center [276, 311] width 0 height 8
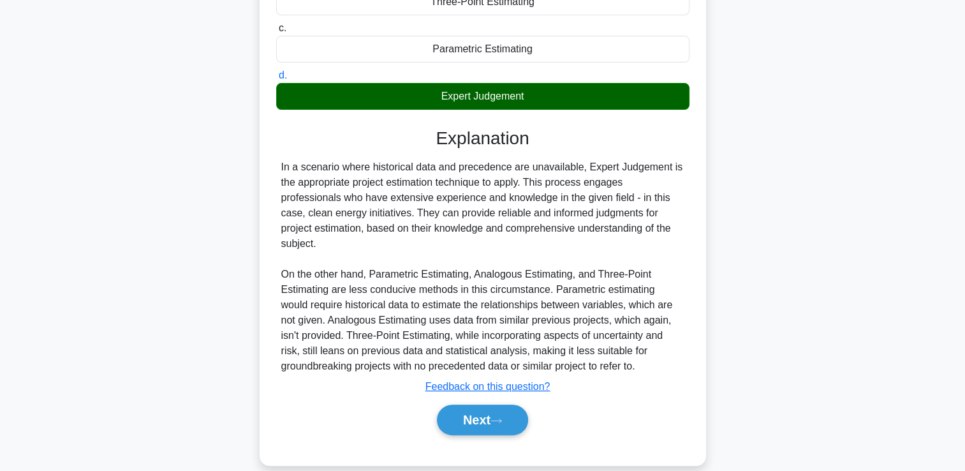
scroll to position [253, 0]
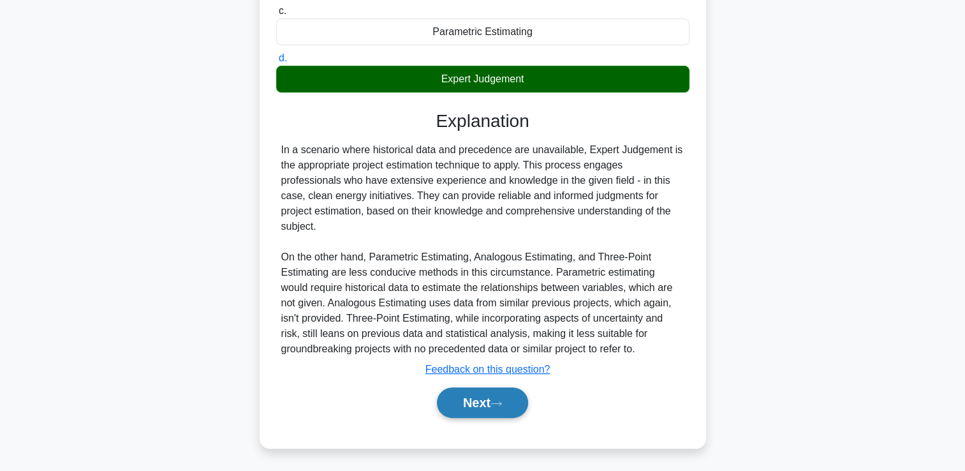
click at [502, 403] on icon at bounding box center [495, 403] width 11 height 7
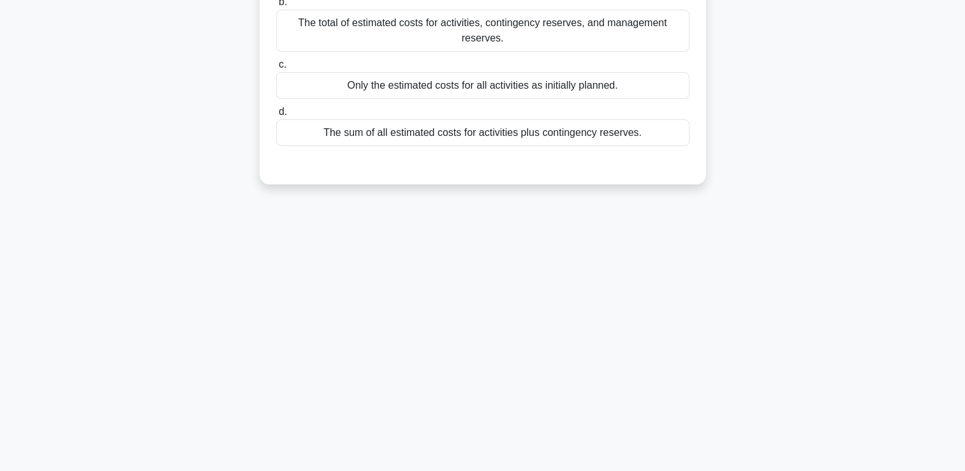
scroll to position [0, 0]
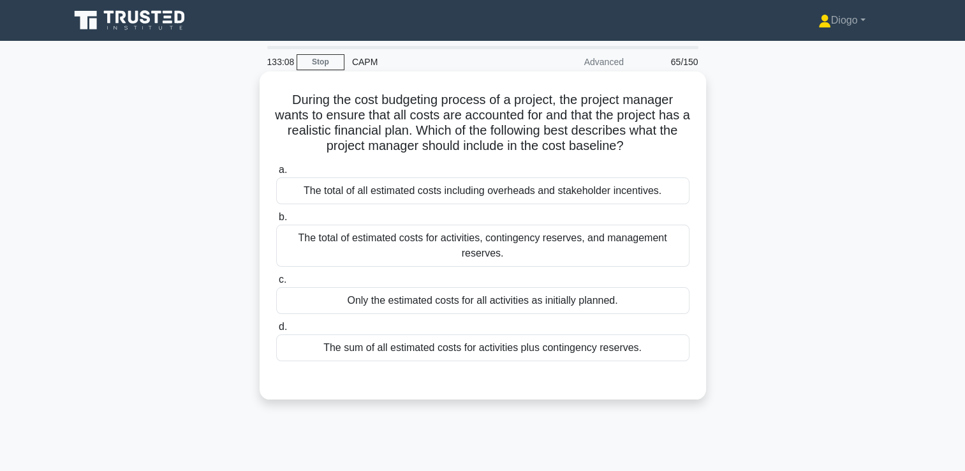
click at [346, 361] on div "a. The total of all estimated costs including overheads and stakeholder incenti…" at bounding box center [482, 261] width 429 height 204
click at [338, 344] on div "The sum of all estimated costs for activities plus contingency reserves." at bounding box center [482, 347] width 413 height 27
click at [276, 331] on input "d. The sum of all estimated costs for activities plus contingency reserves." at bounding box center [276, 327] width 0 height 8
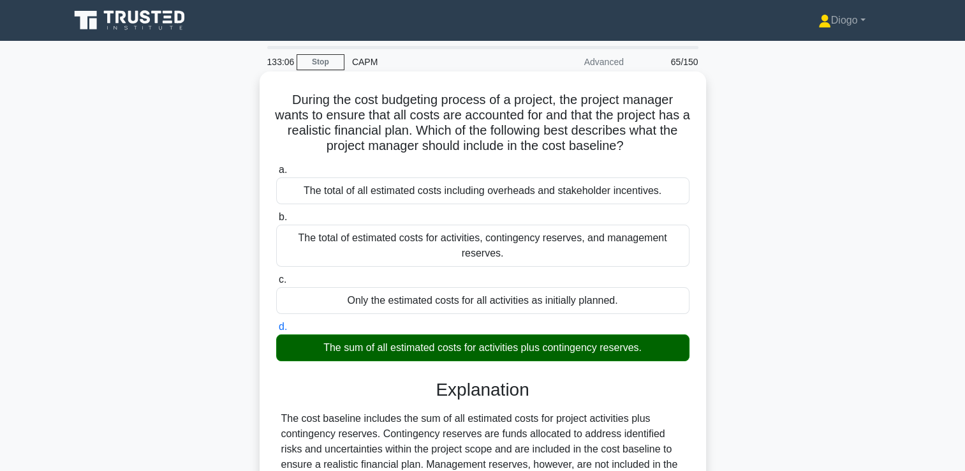
scroll to position [218, 0]
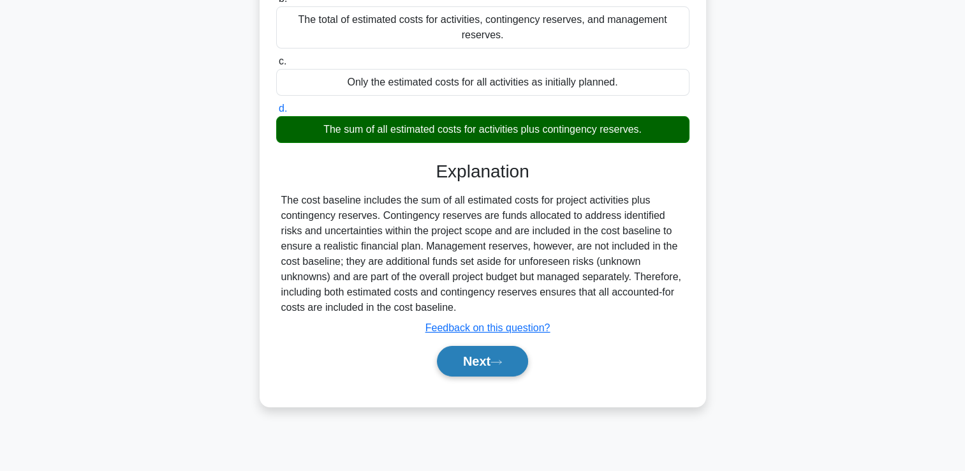
click at [452, 368] on button "Next" at bounding box center [482, 361] width 91 height 31
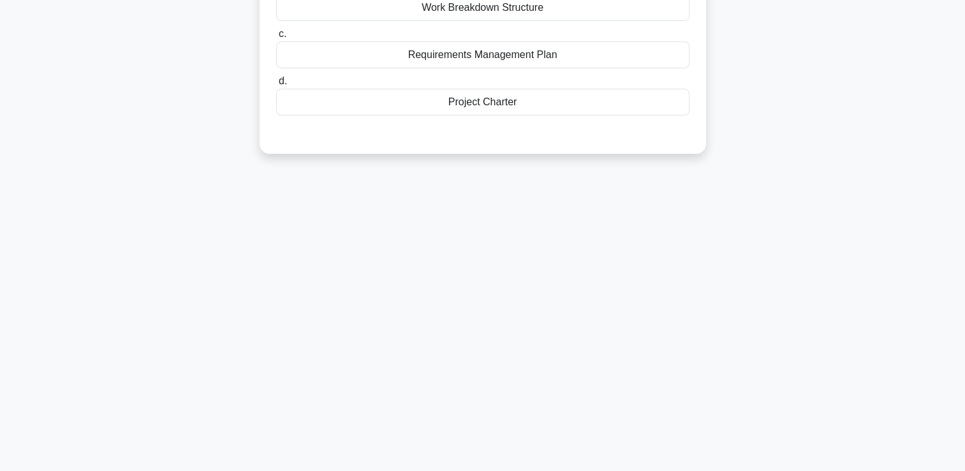
scroll to position [0, 0]
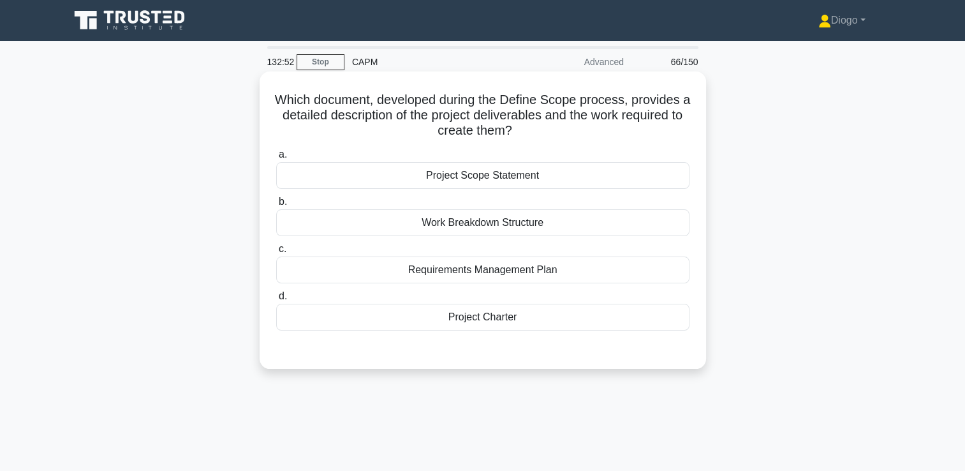
click at [598, 218] on div "Work Breakdown Structure" at bounding box center [482, 222] width 413 height 27
click at [276, 206] on input "b. Work Breakdown Structure" at bounding box center [276, 202] width 0 height 8
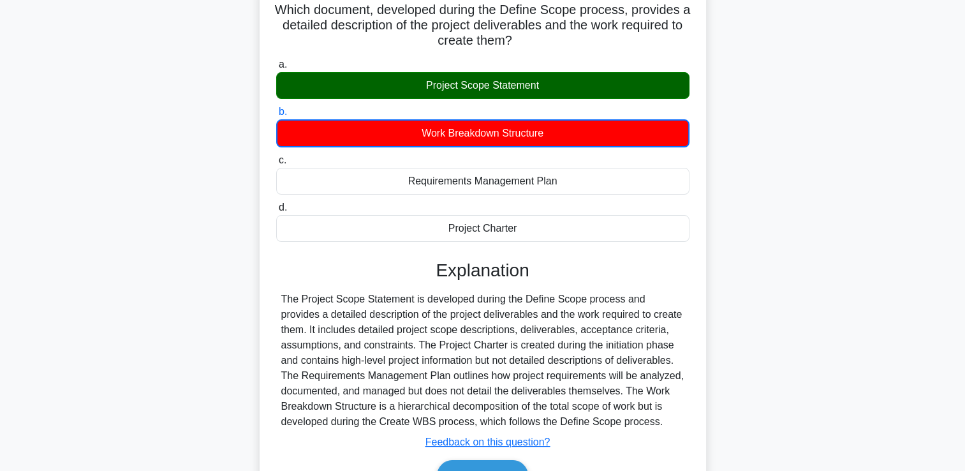
scroll to position [168, 0]
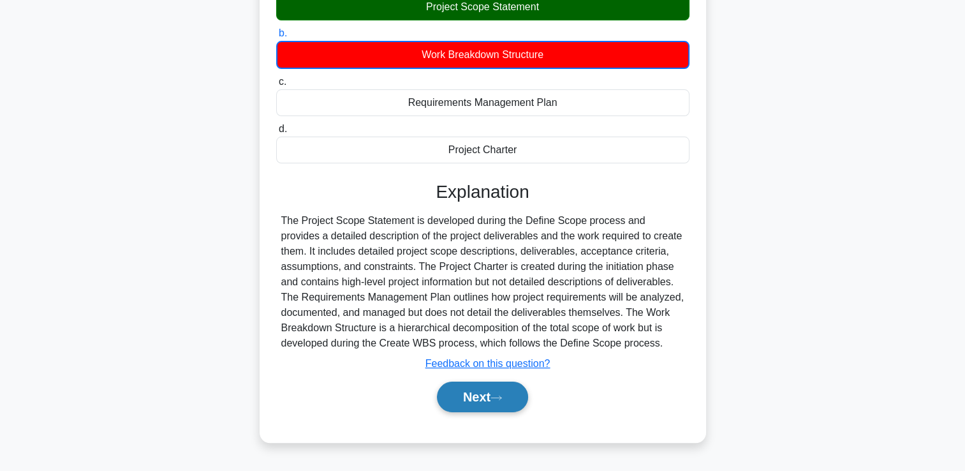
click at [515, 394] on button "Next" at bounding box center [482, 396] width 91 height 31
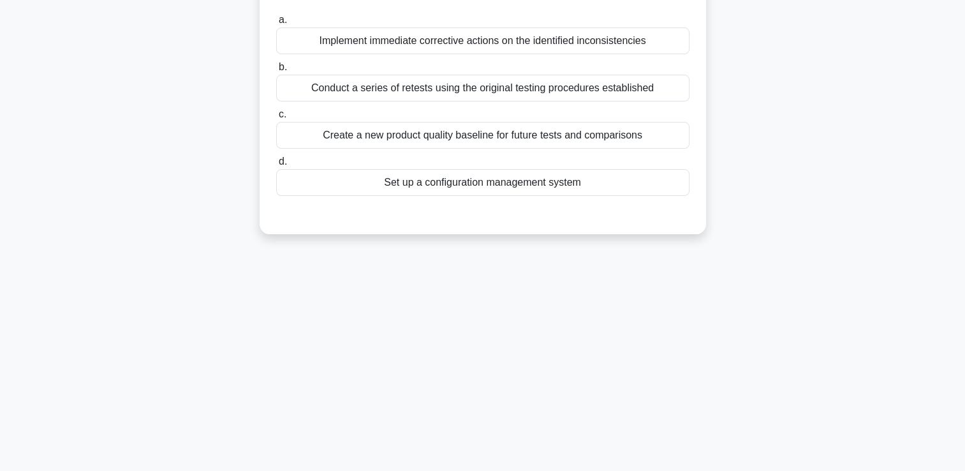
scroll to position [0, 0]
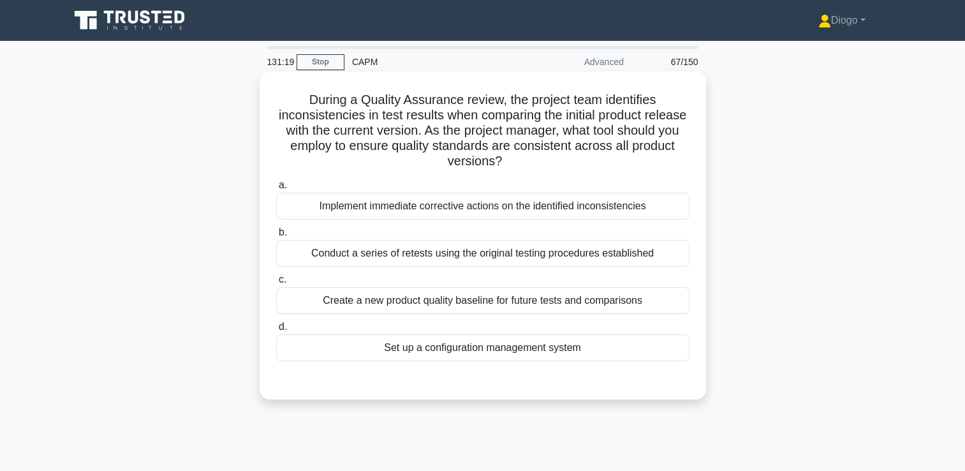
click at [443, 348] on div "Set up a configuration management system" at bounding box center [482, 347] width 413 height 27
click at [276, 331] on input "d. Set up a configuration management system" at bounding box center [276, 327] width 0 height 8
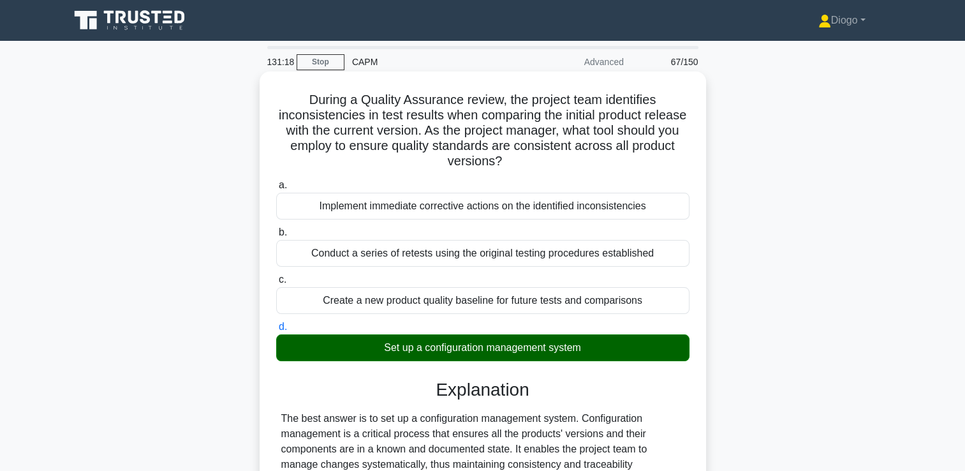
scroll to position [299, 0]
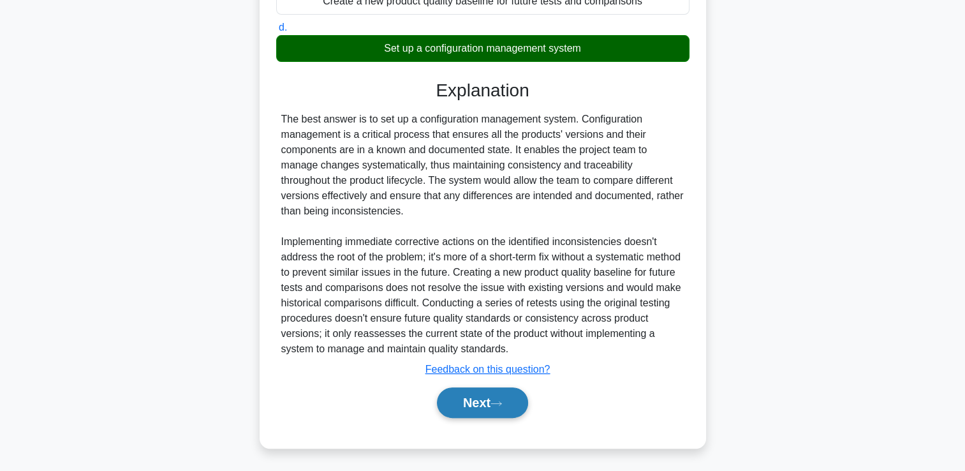
click at [473, 392] on button "Next" at bounding box center [482, 402] width 91 height 31
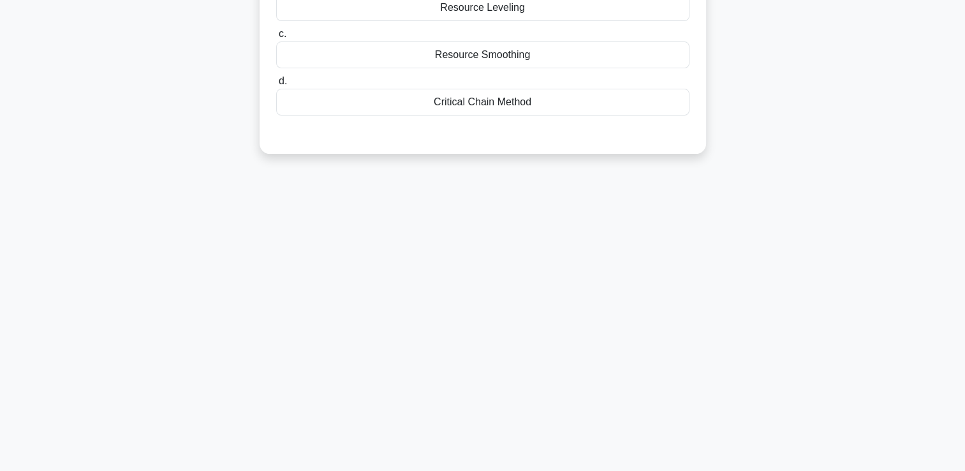
scroll to position [0, 0]
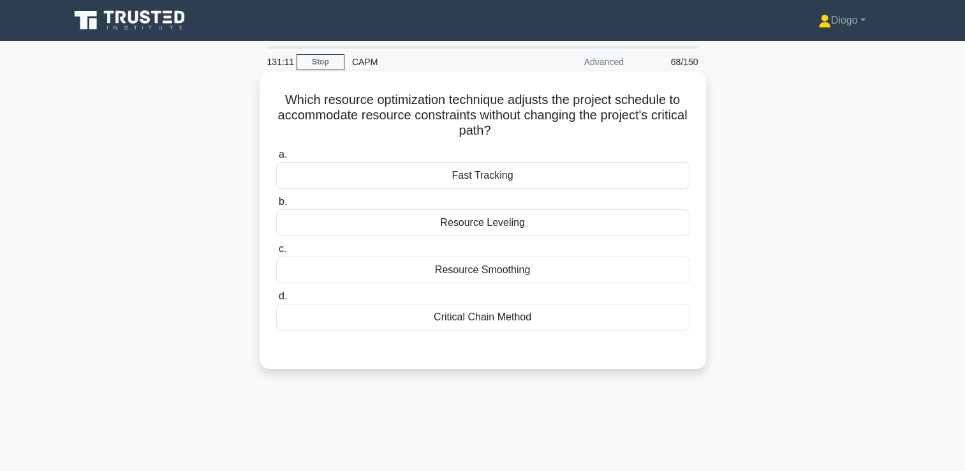
click at [622, 216] on div "Resource Leveling" at bounding box center [482, 222] width 413 height 27
click at [276, 206] on input "b. Resource Leveling" at bounding box center [276, 202] width 0 height 8
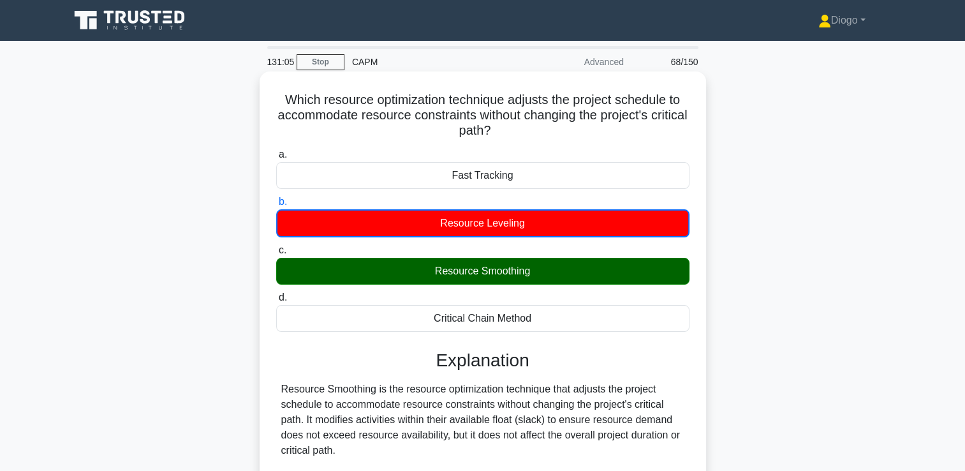
scroll to position [270, 0]
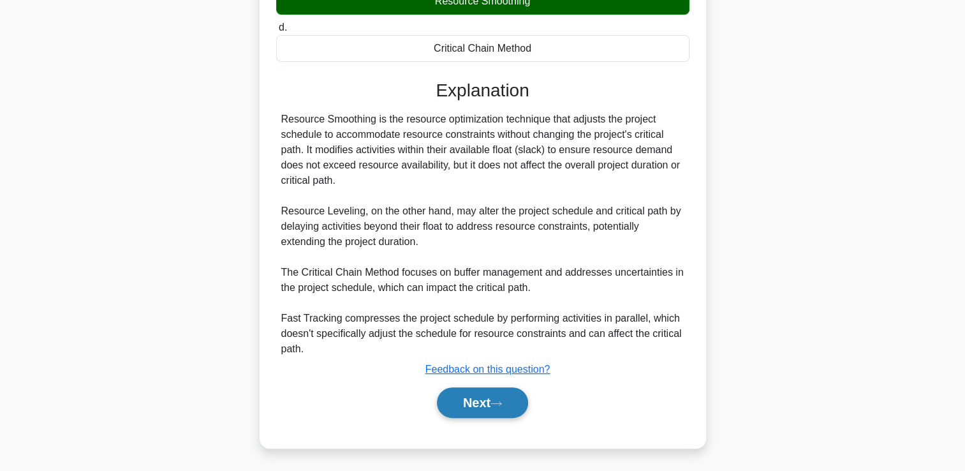
click at [492, 411] on button "Next" at bounding box center [482, 402] width 91 height 31
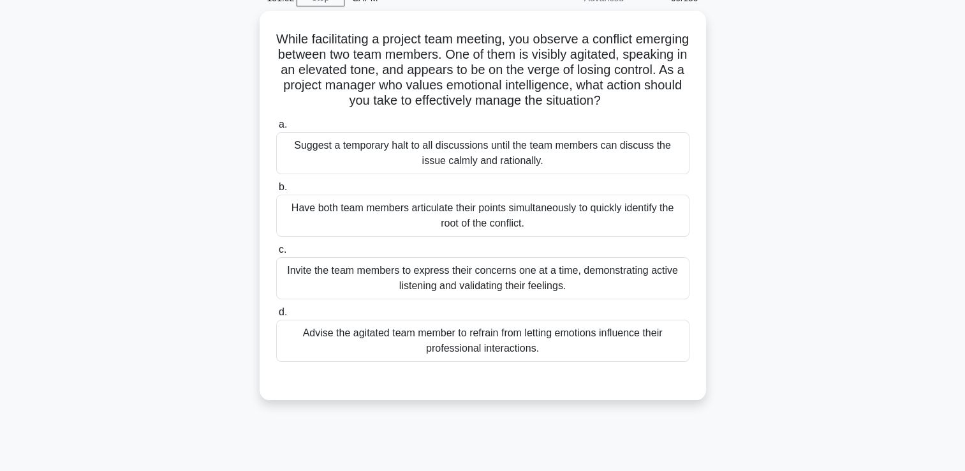
scroll to position [0, 0]
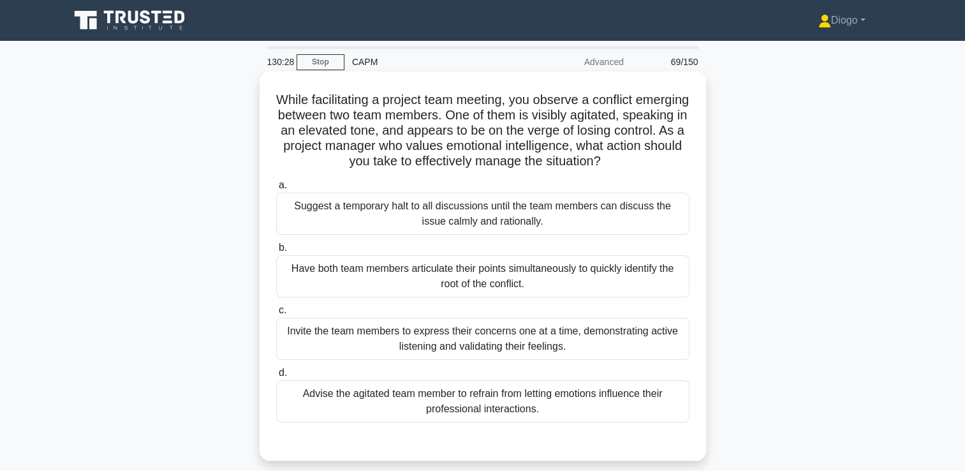
click at [669, 333] on div "Invite the team members to express their concerns one at a time, demonstrating …" at bounding box center [482, 339] width 413 height 42
click at [276, 314] on input "c. Invite the team members to express their concerns one at a time, demonstrati…" at bounding box center [276, 310] width 0 height 8
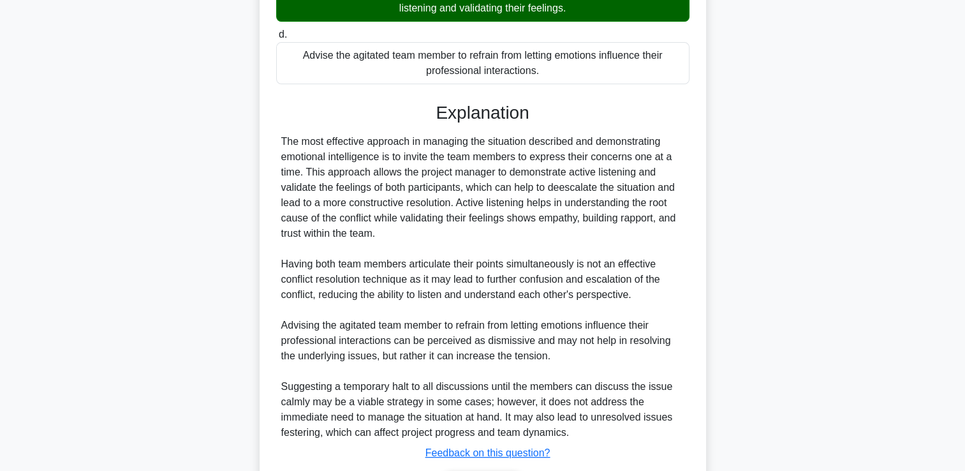
scroll to position [422, 0]
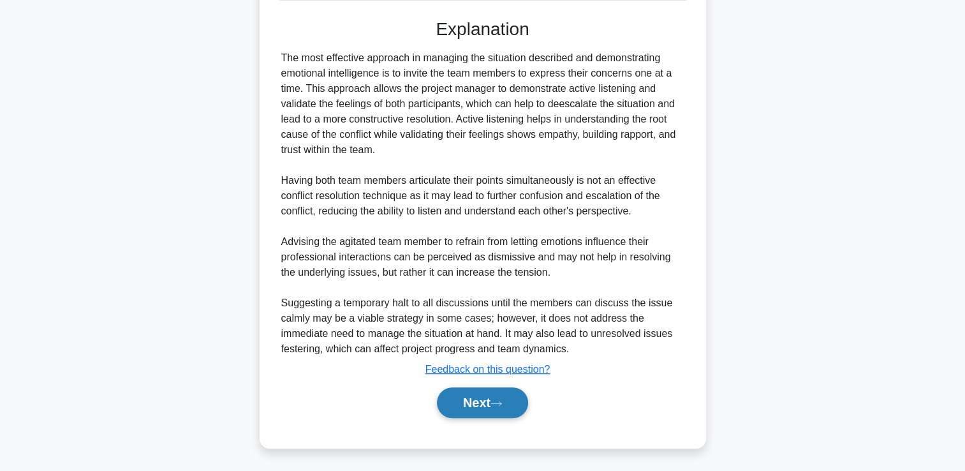
click at [497, 401] on icon at bounding box center [495, 403] width 11 height 7
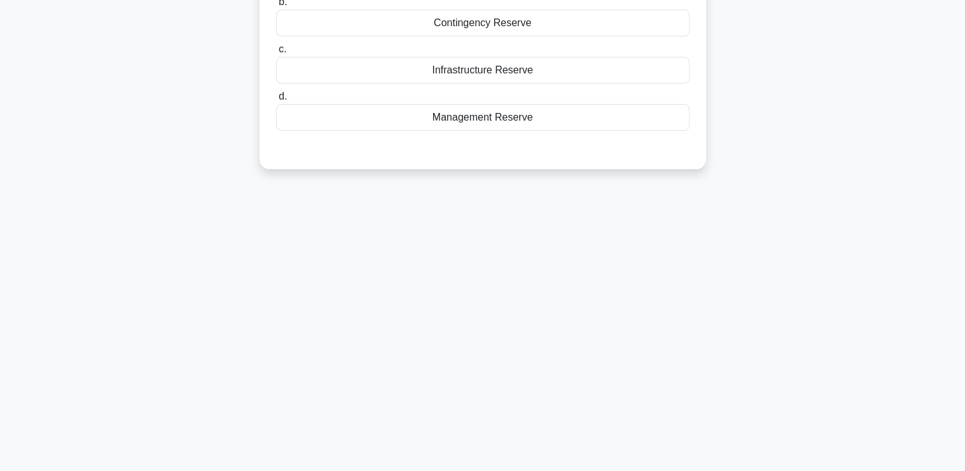
scroll to position [0, 0]
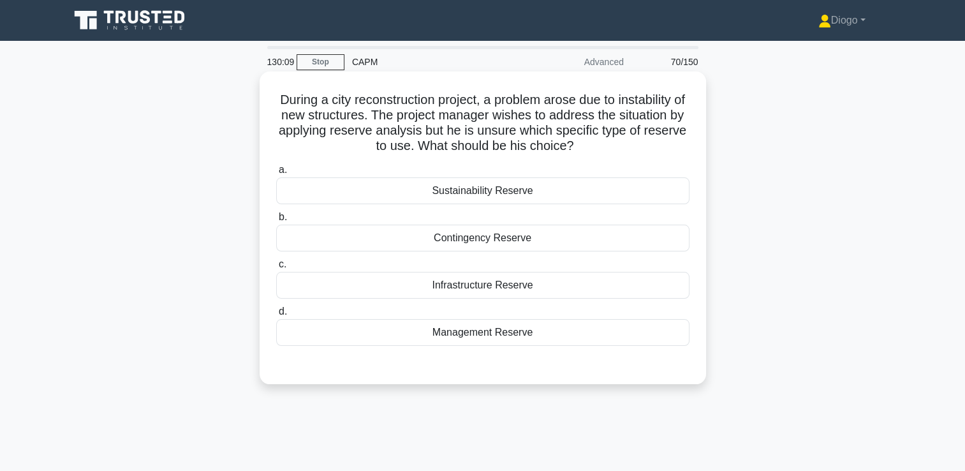
click at [506, 236] on div "Contingency Reserve" at bounding box center [482, 237] width 413 height 27
click at [276, 221] on input "b. Contingency Reserve" at bounding box center [276, 217] width 0 height 8
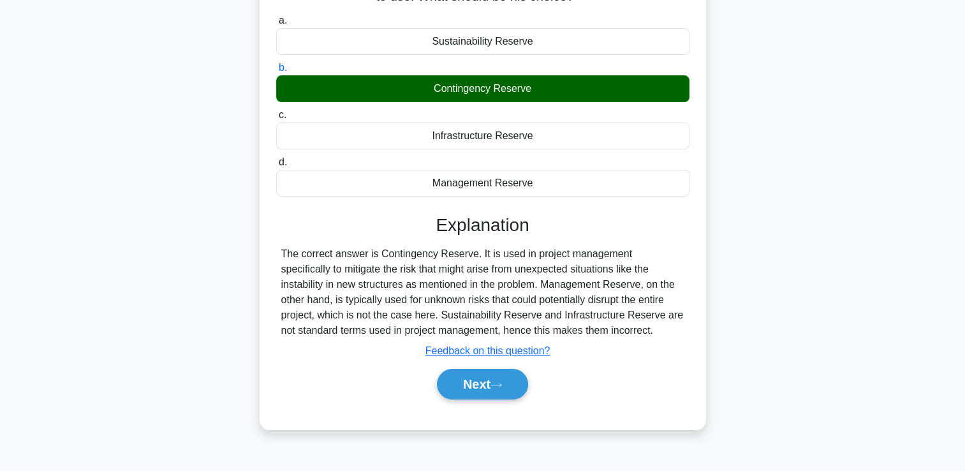
scroll to position [218, 0]
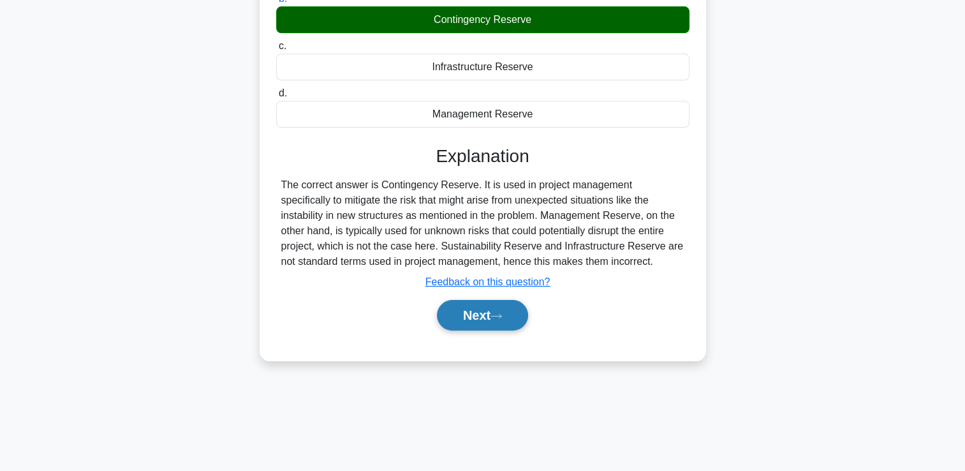
click at [490, 318] on button "Next" at bounding box center [482, 315] width 91 height 31
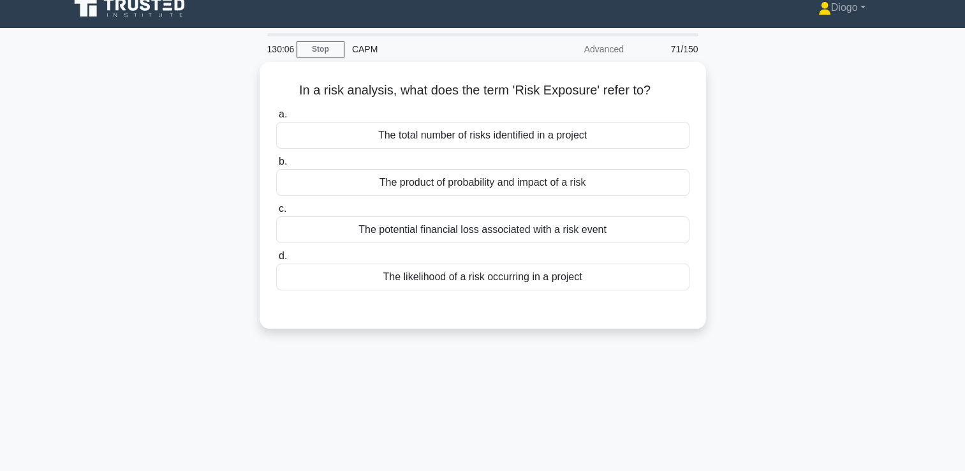
scroll to position [0, 0]
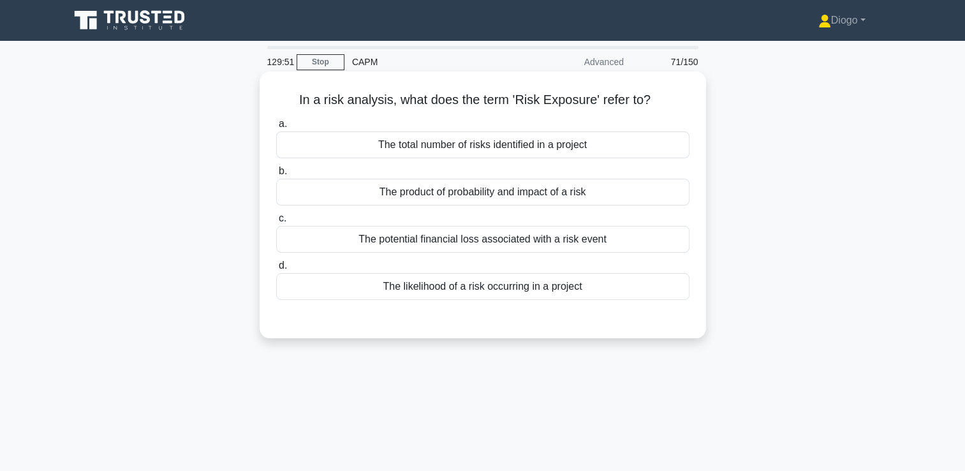
click at [577, 200] on div "The product of probability and impact of a risk" at bounding box center [482, 192] width 413 height 27
click at [276, 175] on input "b. The product of probability and impact of a risk" at bounding box center [276, 171] width 0 height 8
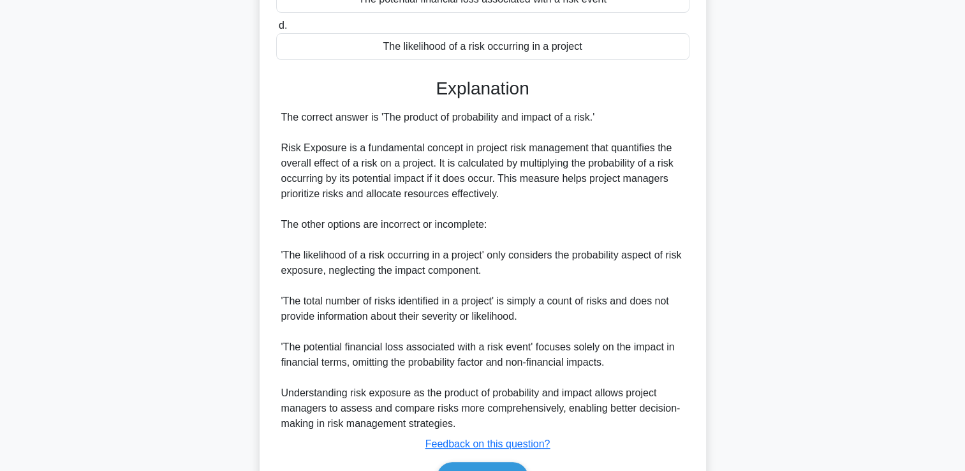
scroll to position [314, 0]
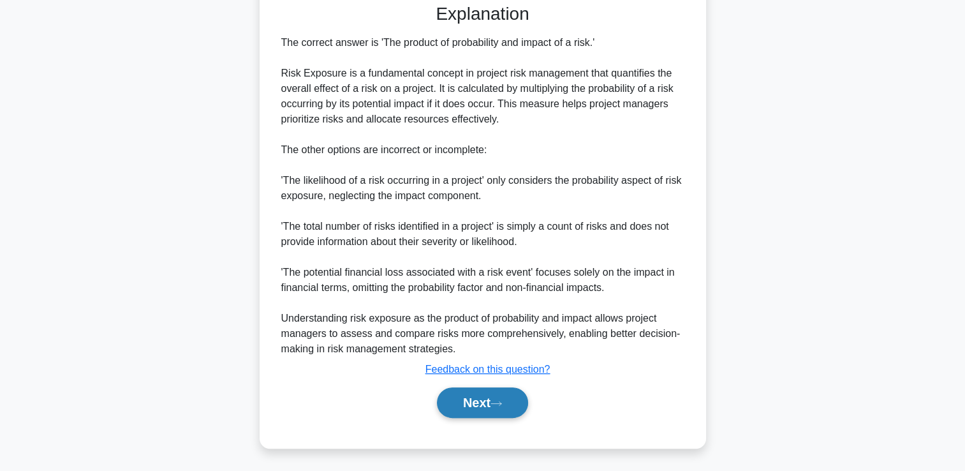
click at [500, 392] on button "Next" at bounding box center [482, 402] width 91 height 31
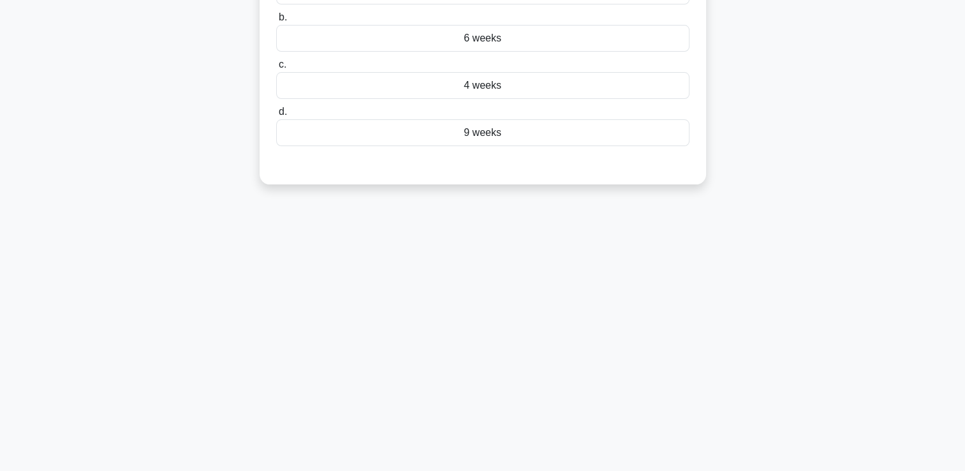
scroll to position [0, 0]
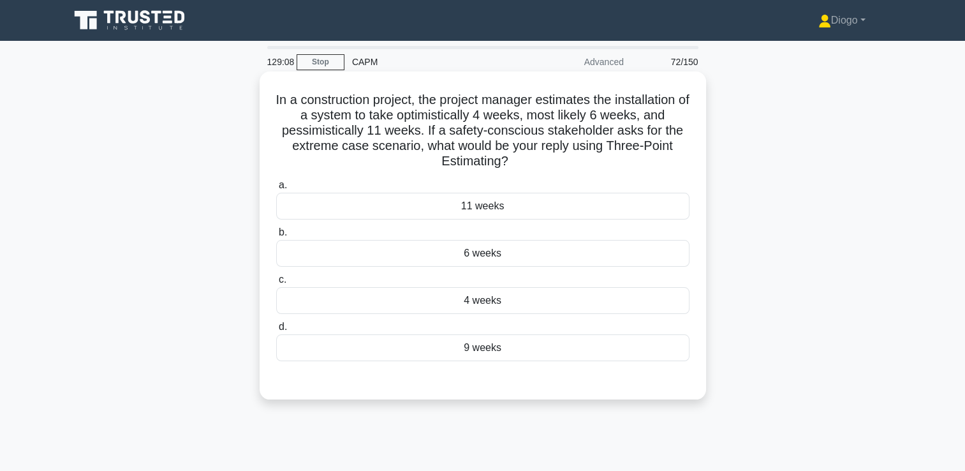
click at [543, 211] on div "11 weeks" at bounding box center [482, 206] width 413 height 27
click at [276, 189] on input "a. 11 weeks" at bounding box center [276, 185] width 0 height 8
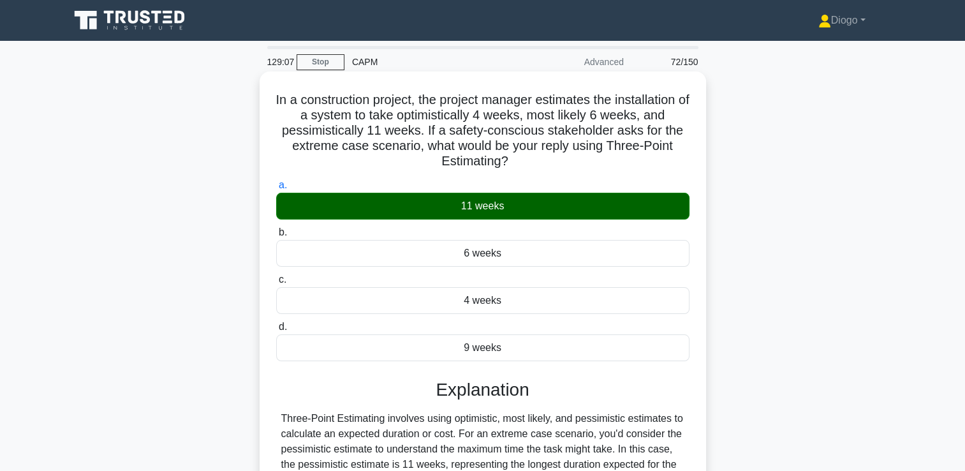
scroll to position [218, 0]
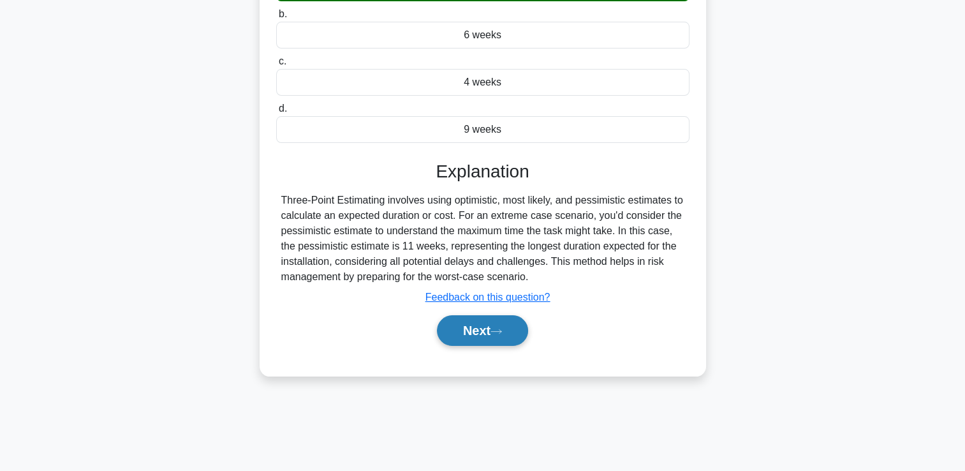
click at [490, 339] on button "Next" at bounding box center [482, 330] width 91 height 31
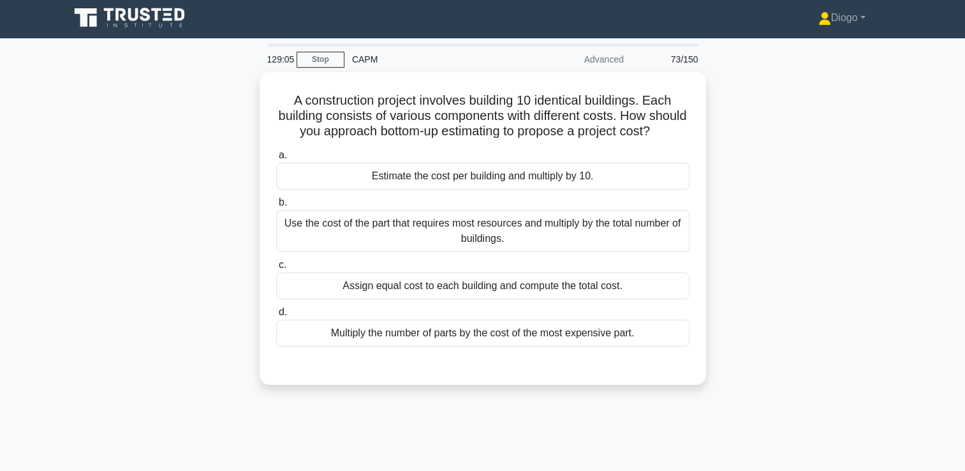
scroll to position [0, 0]
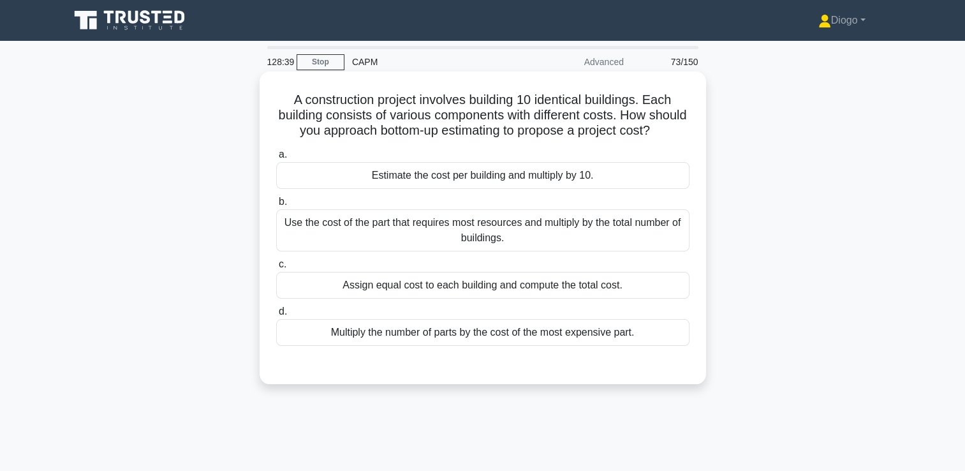
click at [619, 189] on div "Estimate the cost per building and multiply by 10." at bounding box center [482, 175] width 413 height 27
click at [276, 159] on input "a. Estimate the cost per building and multiply by 10." at bounding box center [276, 155] width 0 height 8
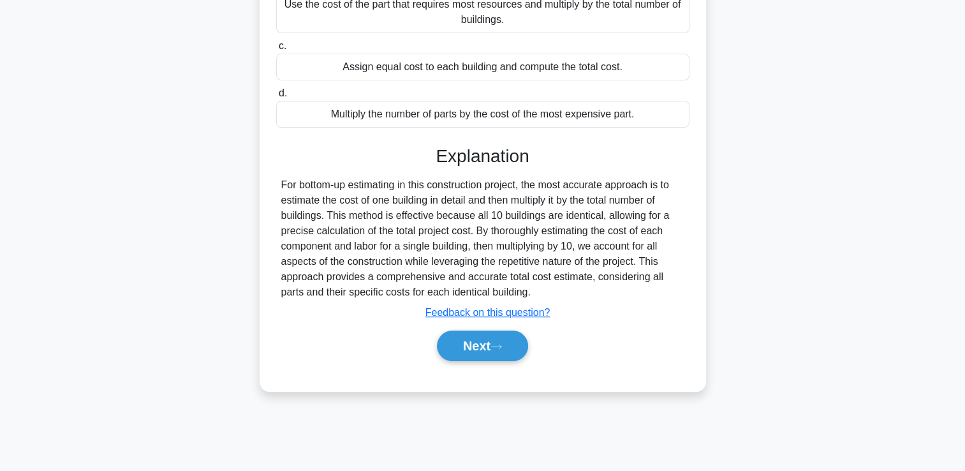
scroll to position [218, 0]
click at [496, 361] on button "Next" at bounding box center [482, 345] width 91 height 31
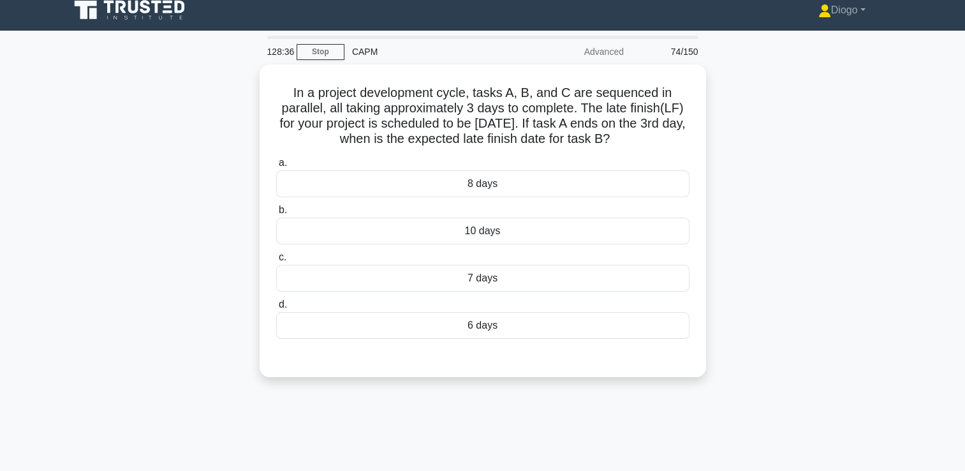
scroll to position [0, 0]
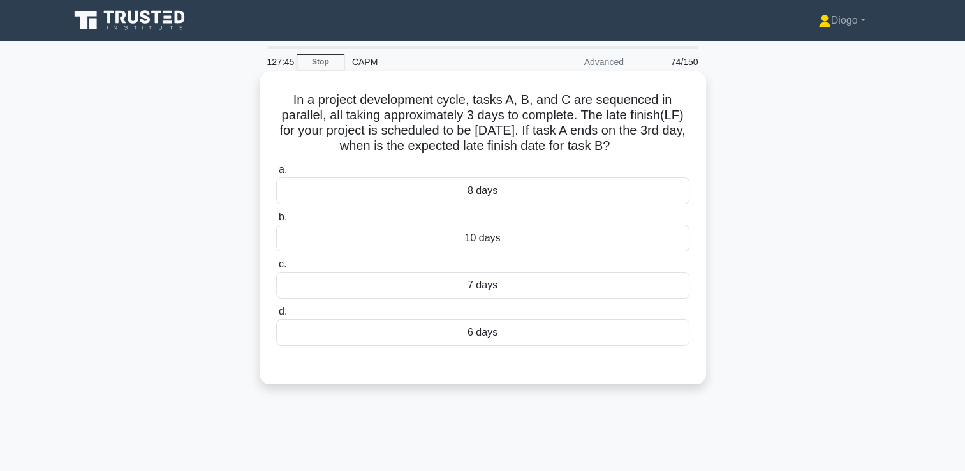
click at [656, 233] on div "10 days" at bounding box center [482, 237] width 413 height 27
click at [276, 221] on input "b. 10 days" at bounding box center [276, 217] width 0 height 8
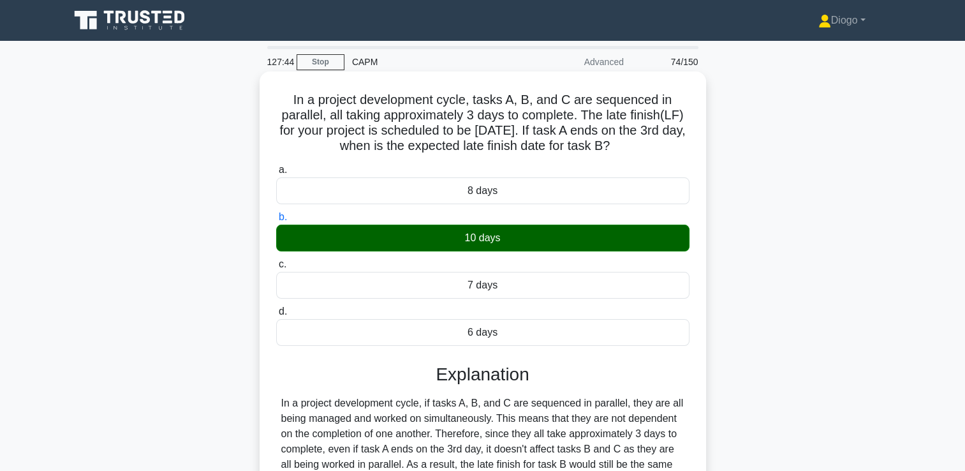
scroll to position [218, 0]
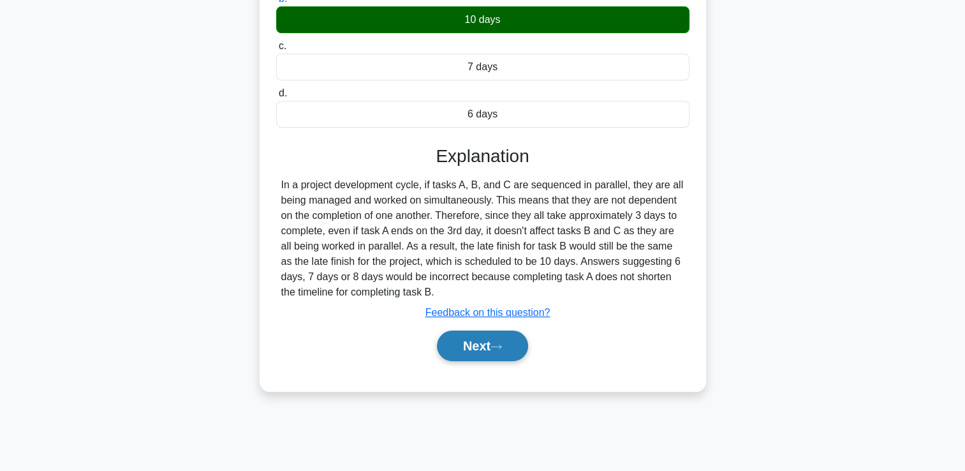
click at [502, 348] on icon at bounding box center [495, 346] width 11 height 7
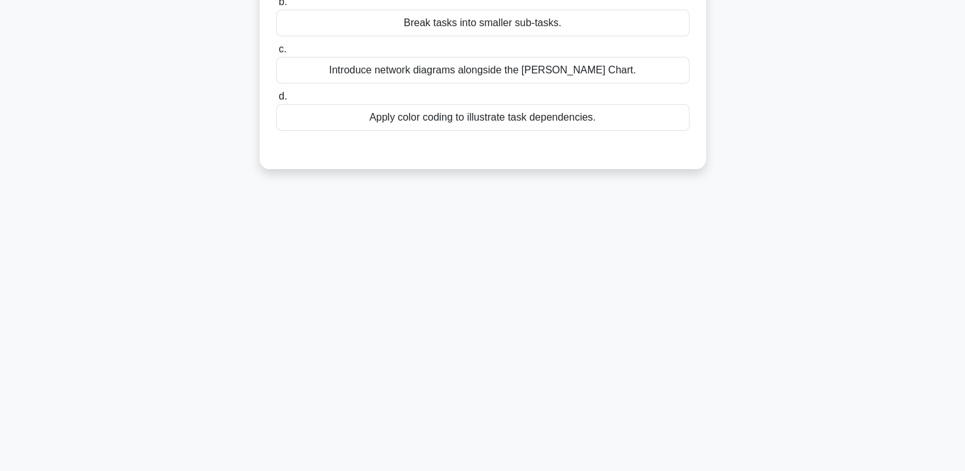
scroll to position [0, 0]
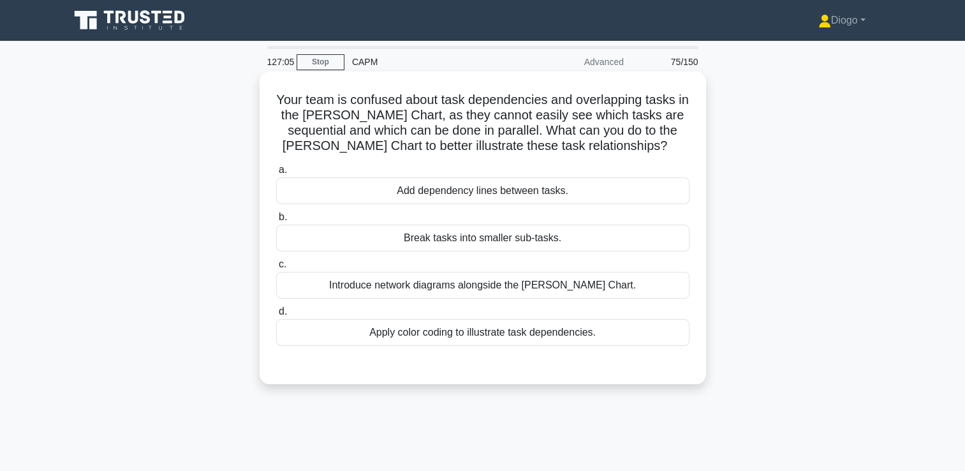
click at [667, 327] on div "Apply color coding to illustrate task dependencies." at bounding box center [482, 332] width 413 height 27
click at [276, 316] on input "d. Apply color coding to illustrate task dependencies." at bounding box center [276, 311] width 0 height 8
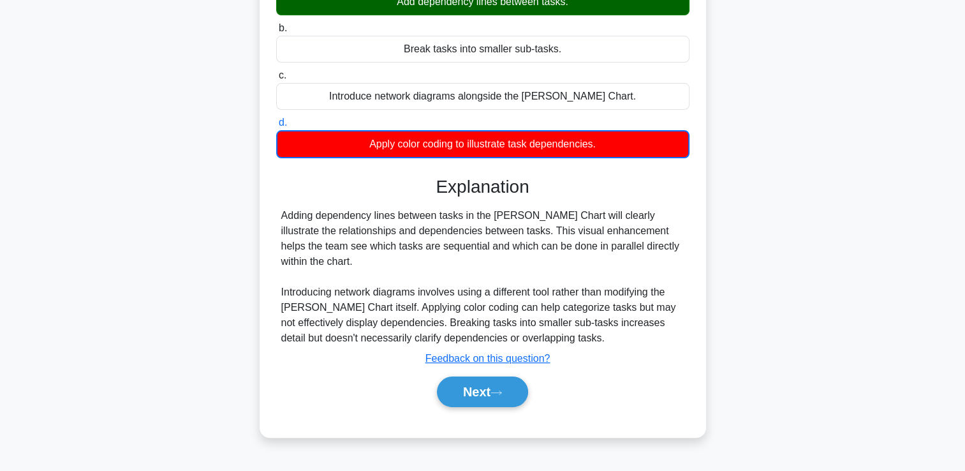
scroll to position [190, 0]
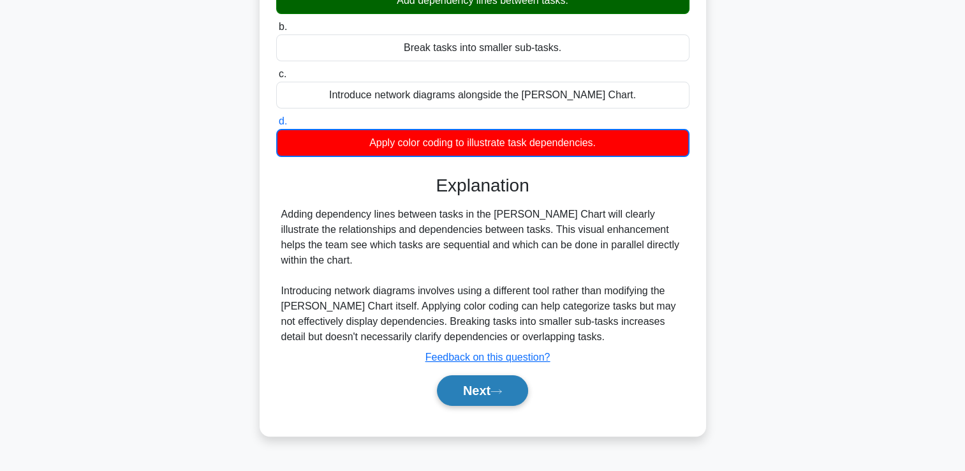
click at [524, 375] on button "Next" at bounding box center [482, 390] width 91 height 31
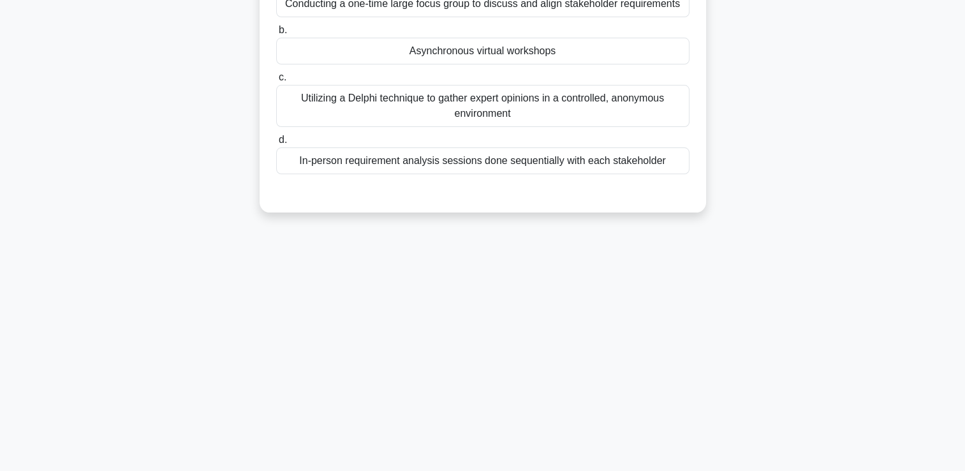
scroll to position [0, 0]
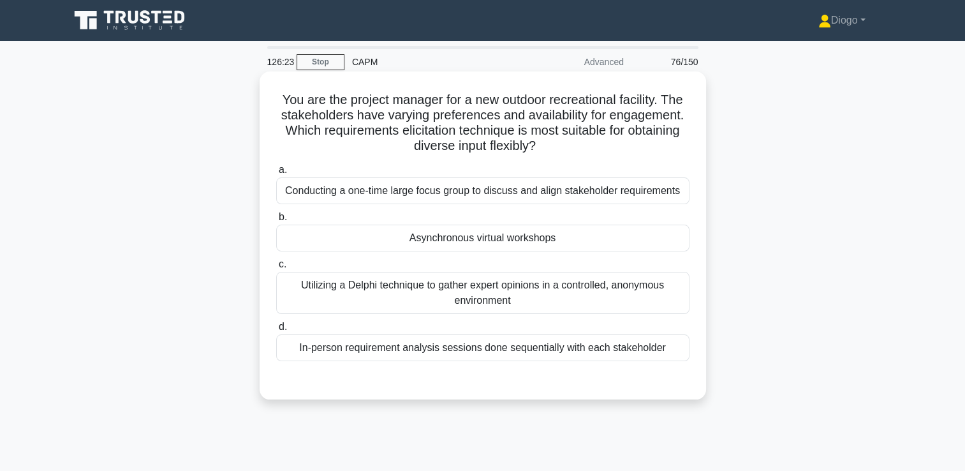
click at [619, 241] on div "Asynchronous virtual workshops" at bounding box center [482, 237] width 413 height 27
click at [276, 221] on input "b. Asynchronous virtual workshops" at bounding box center [276, 217] width 0 height 8
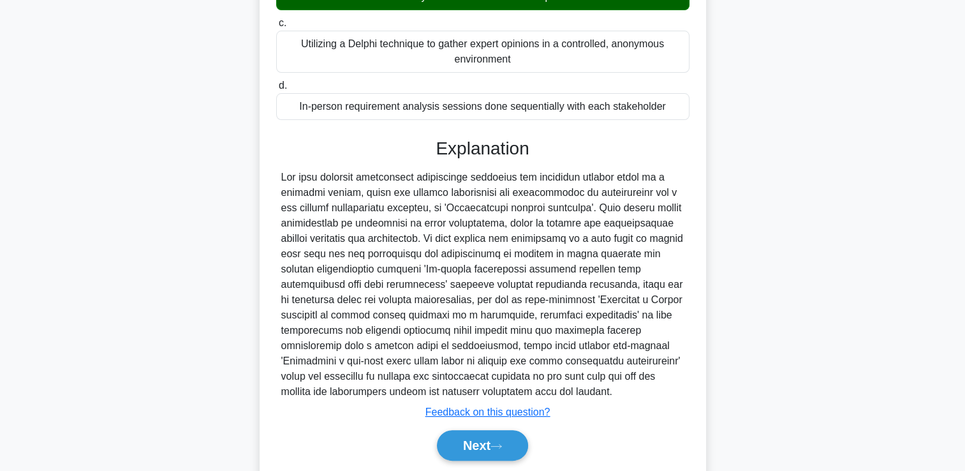
scroll to position [284, 0]
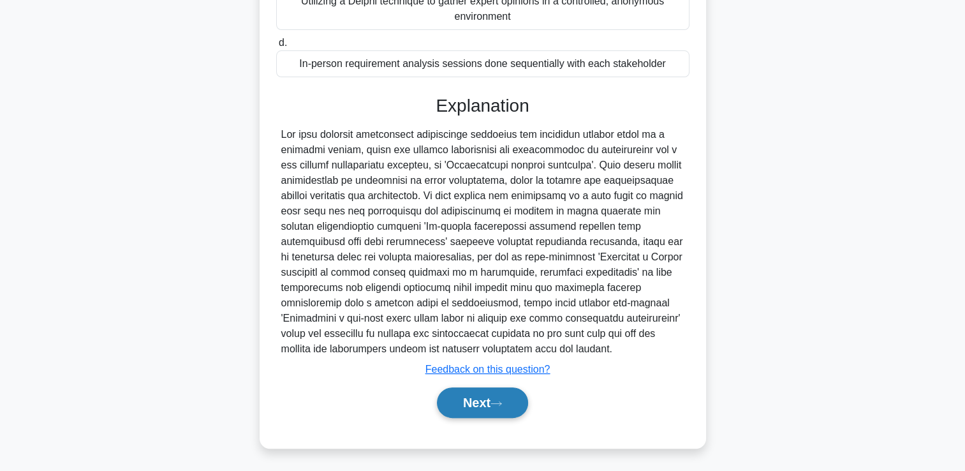
click at [491, 406] on button "Next" at bounding box center [482, 402] width 91 height 31
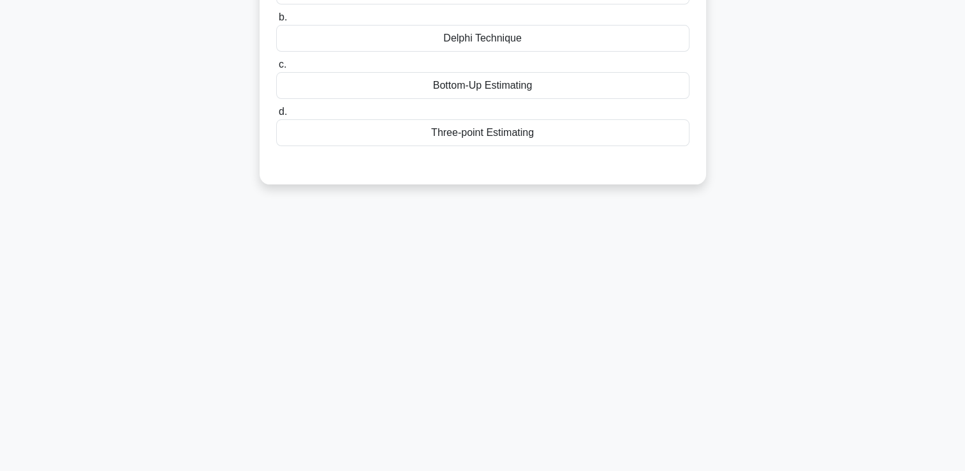
scroll to position [0, 0]
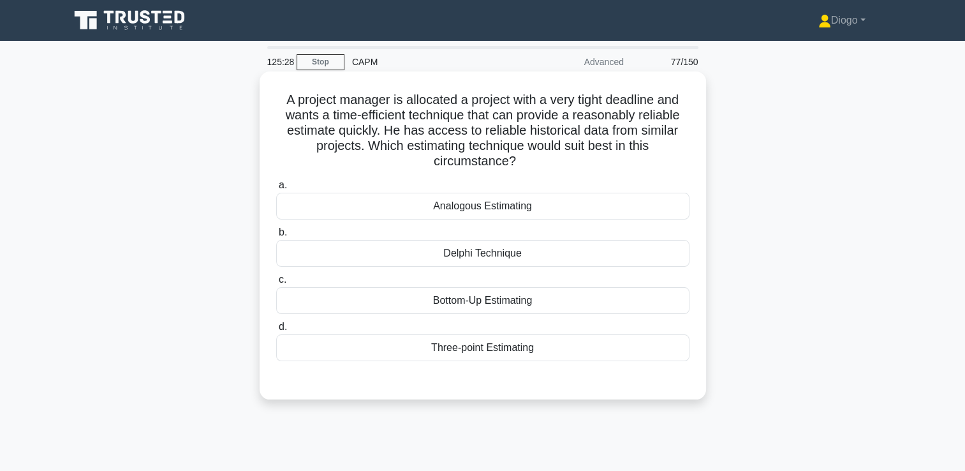
click at [448, 208] on div "Analogous Estimating" at bounding box center [482, 206] width 413 height 27
click at [276, 189] on input "a. Analogous Estimating" at bounding box center [276, 185] width 0 height 8
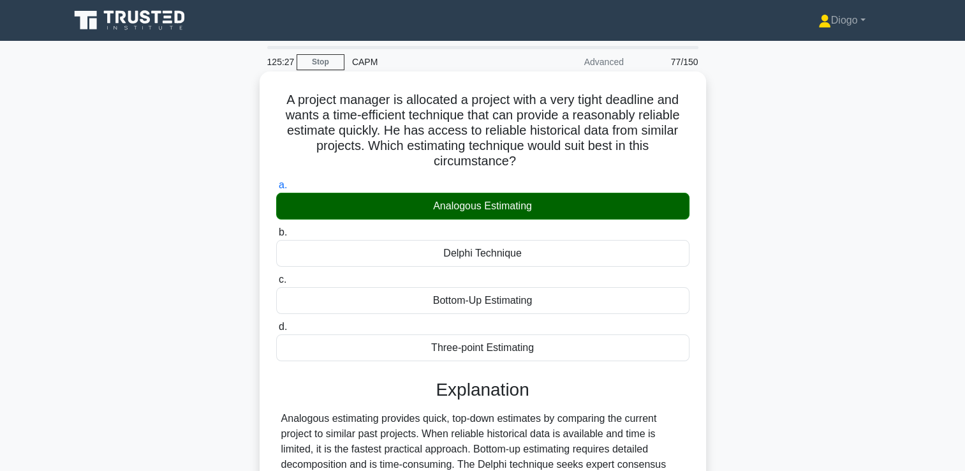
scroll to position [218, 0]
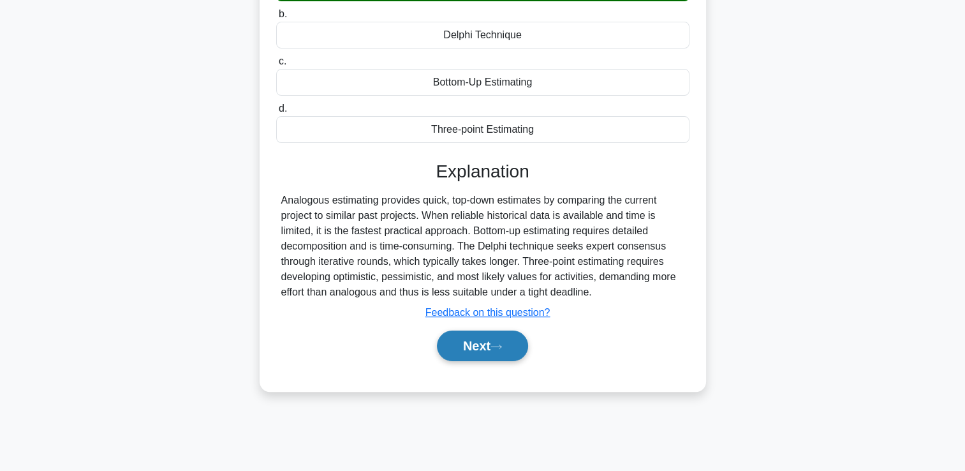
drag, startPoint x: 466, startPoint y: 362, endPoint x: 460, endPoint y: 356, distance: 8.6
click at [460, 356] on div "Next" at bounding box center [482, 345] width 413 height 41
click at [460, 356] on button "Next" at bounding box center [482, 345] width 91 height 31
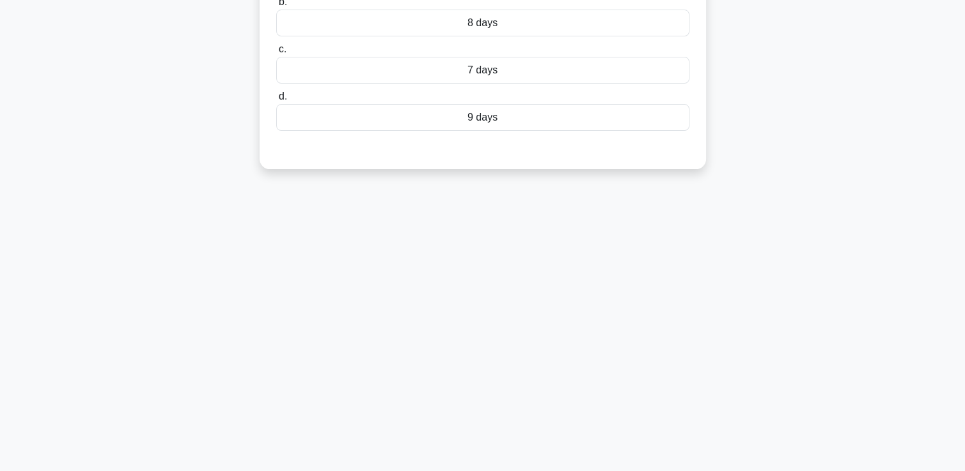
scroll to position [0, 0]
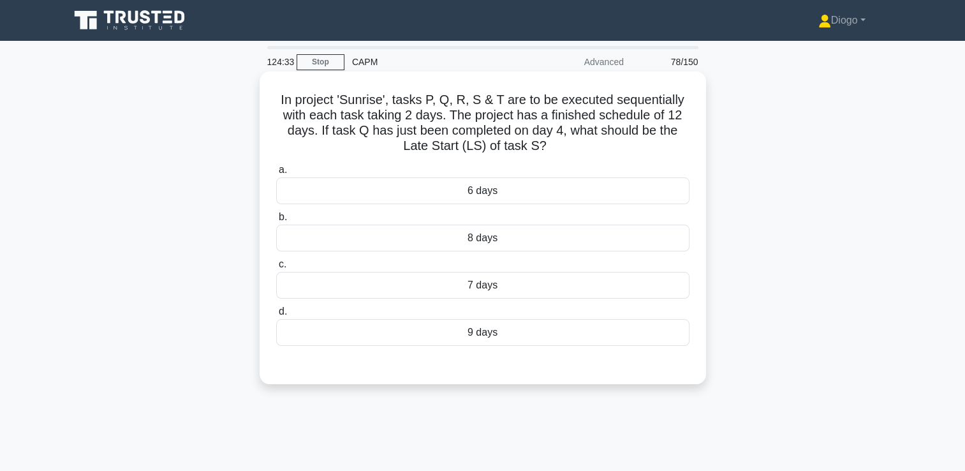
click at [610, 234] on div "8 days" at bounding box center [482, 237] width 413 height 27
click at [276, 221] on input "b. 8 days" at bounding box center [276, 217] width 0 height 8
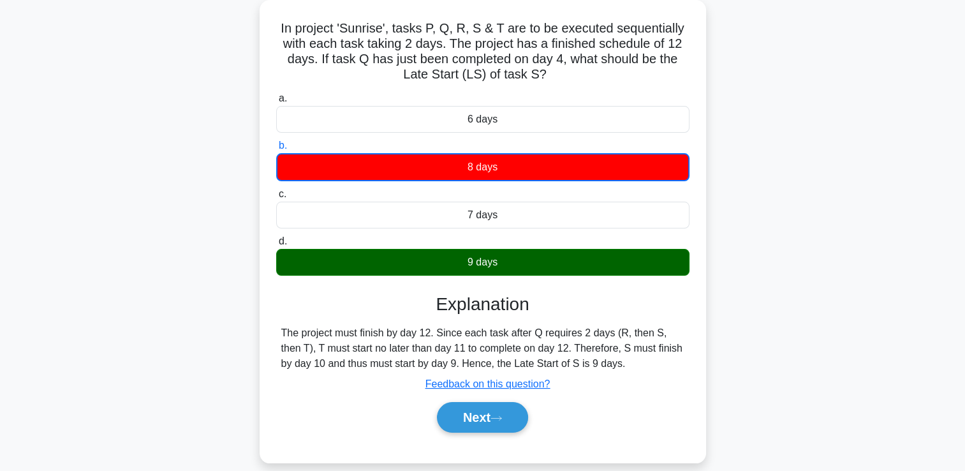
scroll to position [73, 0]
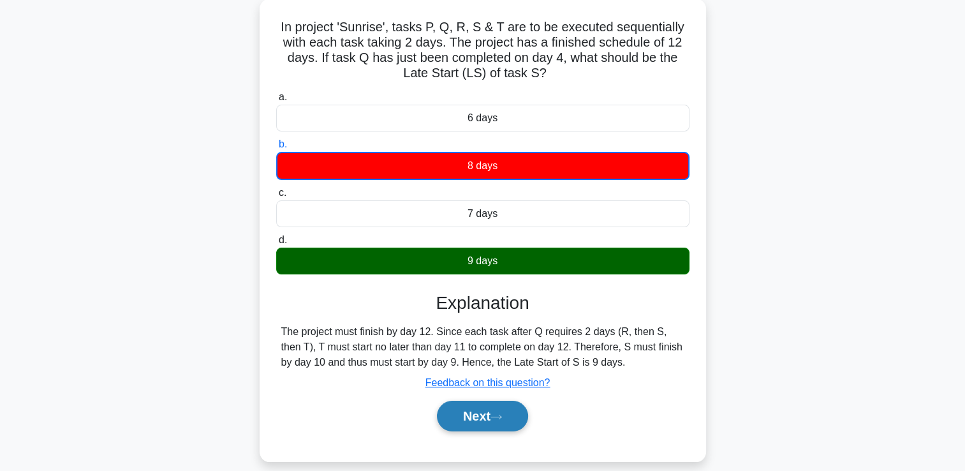
click at [528, 409] on button "Next" at bounding box center [482, 416] width 91 height 31
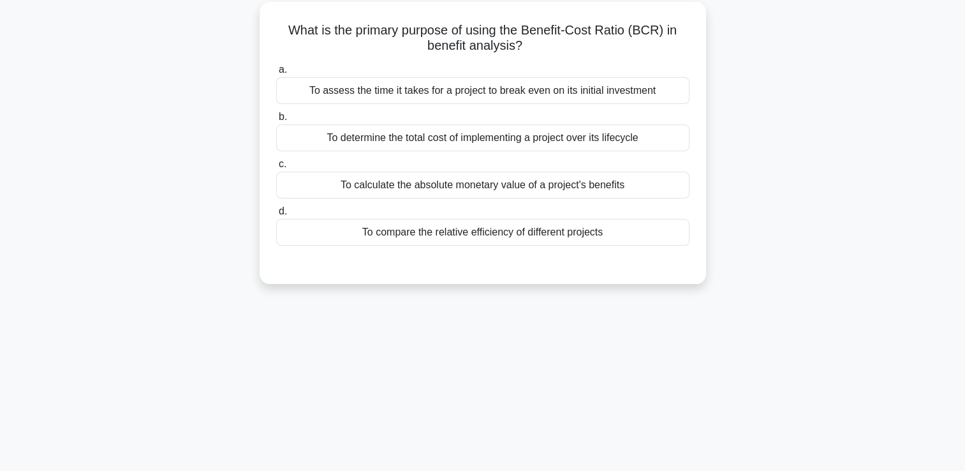
scroll to position [0, 0]
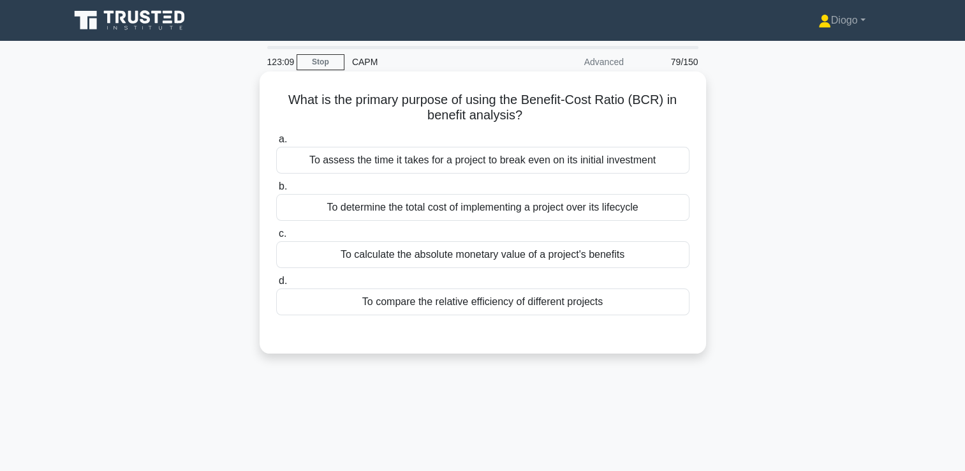
click at [601, 308] on div "To compare the relative efficiency of different projects" at bounding box center [482, 301] width 413 height 27
click at [276, 285] on input "d. To compare the relative efficiency of different projects" at bounding box center [276, 281] width 0 height 8
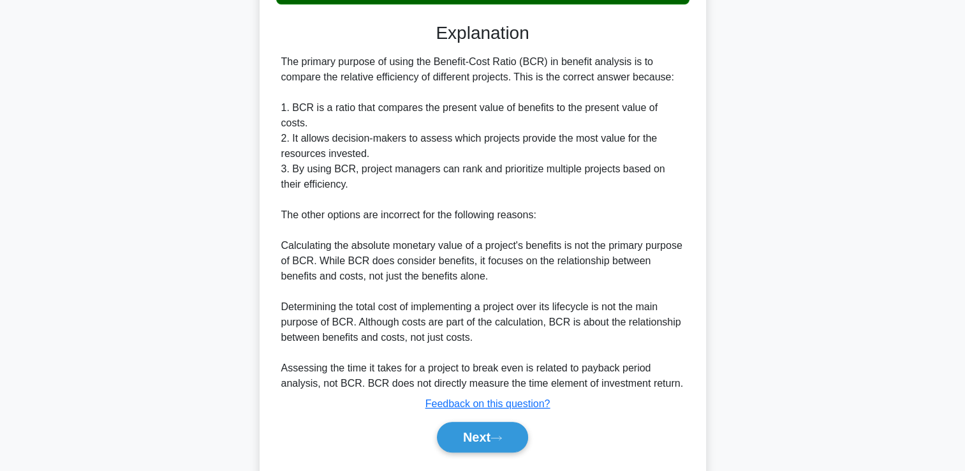
scroll to position [330, 0]
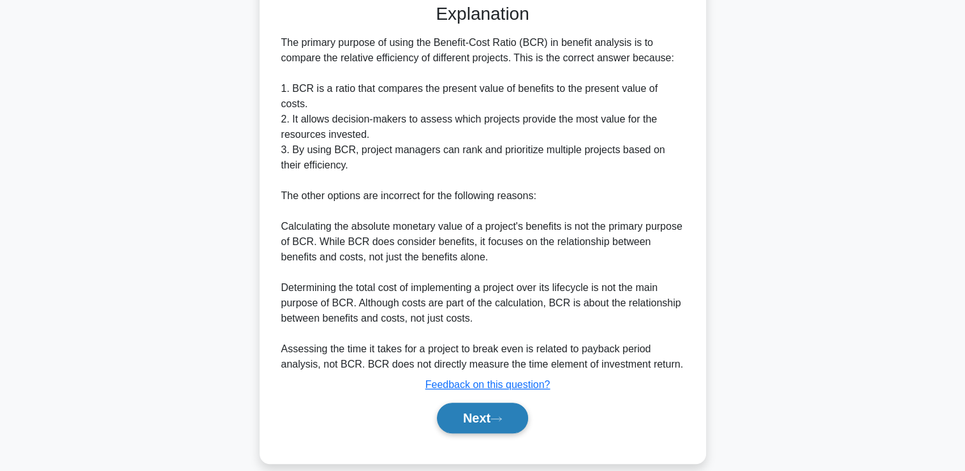
click at [490, 409] on button "Next" at bounding box center [482, 417] width 91 height 31
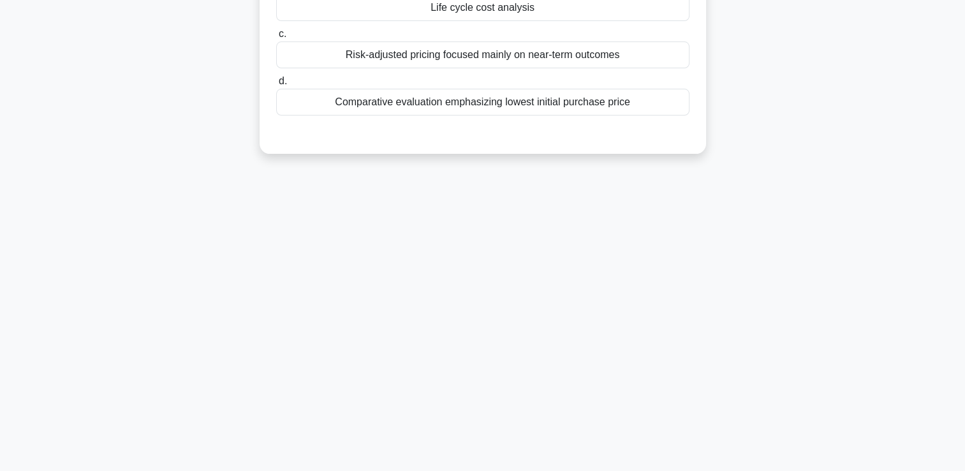
scroll to position [0, 0]
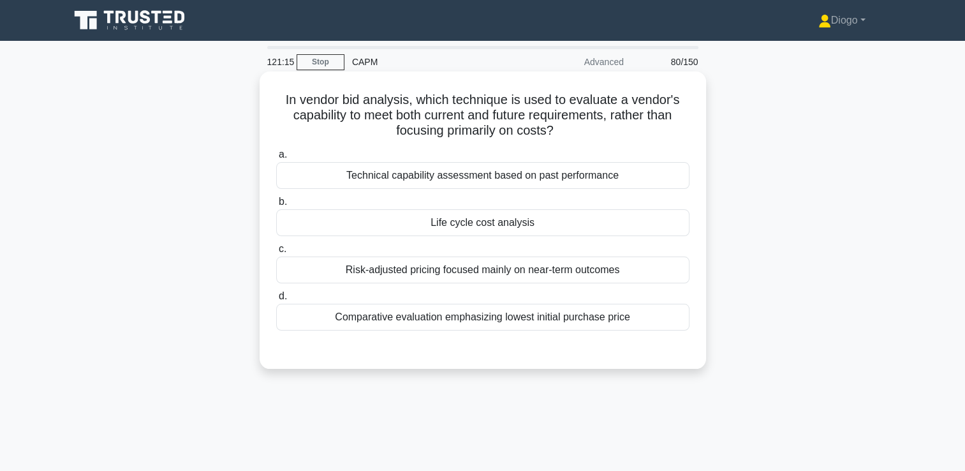
click at [628, 230] on div "Life cycle cost analysis" at bounding box center [482, 222] width 413 height 27
click at [276, 206] on input "b. Life cycle cost analysis" at bounding box center [276, 202] width 0 height 8
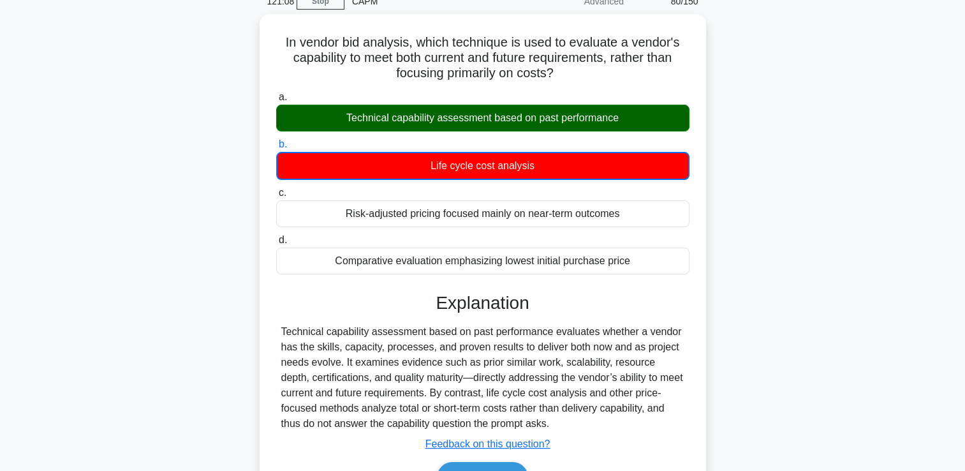
scroll to position [218, 0]
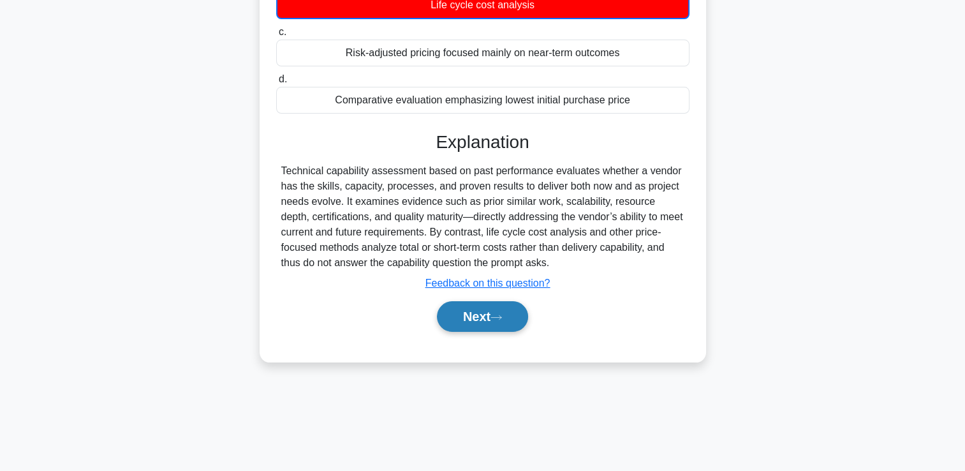
click at [511, 313] on button "Next" at bounding box center [482, 316] width 91 height 31
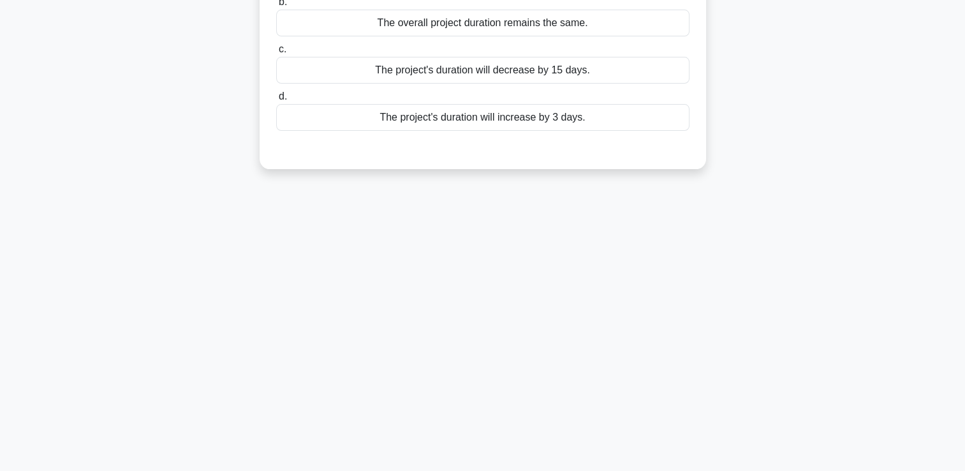
scroll to position [0, 0]
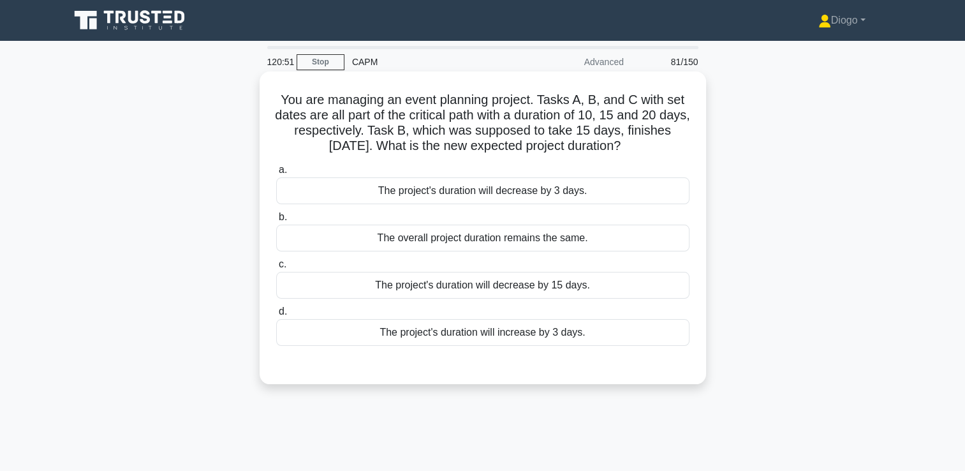
click at [661, 231] on div "The overall project duration remains the same." at bounding box center [482, 237] width 413 height 27
click at [276, 221] on input "b. The overall project duration remains the same." at bounding box center [276, 217] width 0 height 8
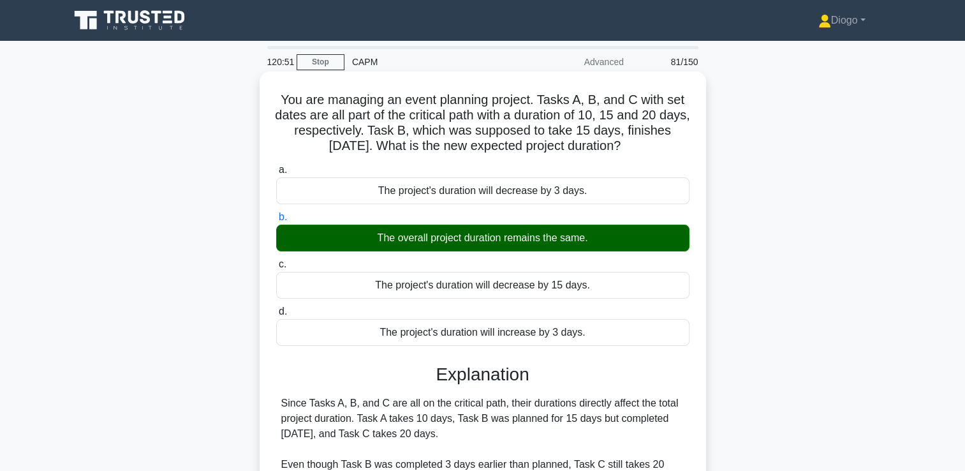
scroll to position [218, 0]
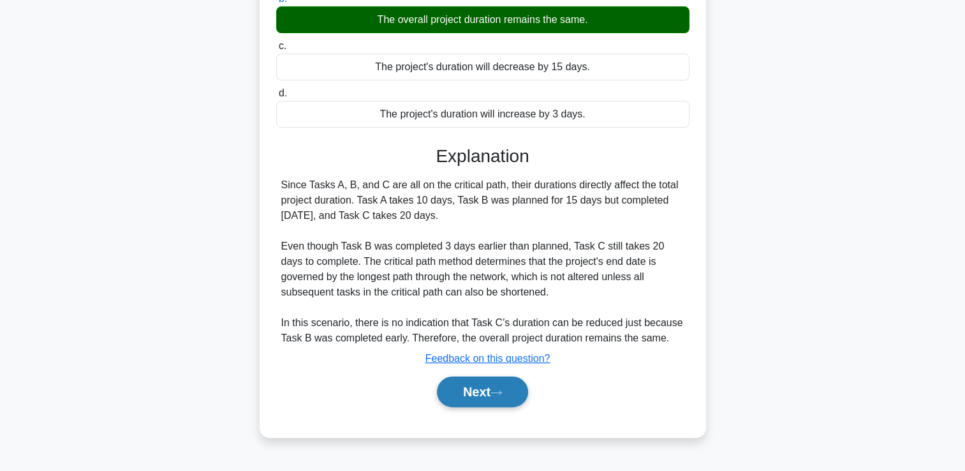
click at [517, 382] on button "Next" at bounding box center [482, 391] width 91 height 31
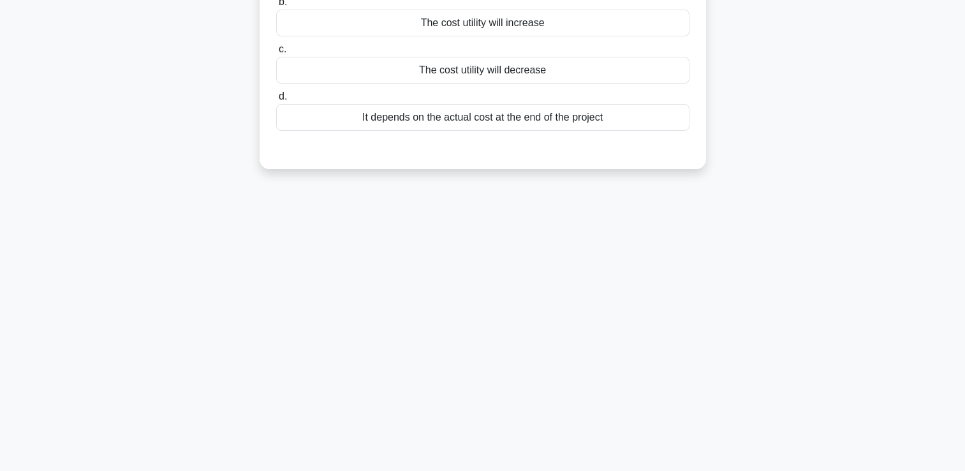
scroll to position [0, 0]
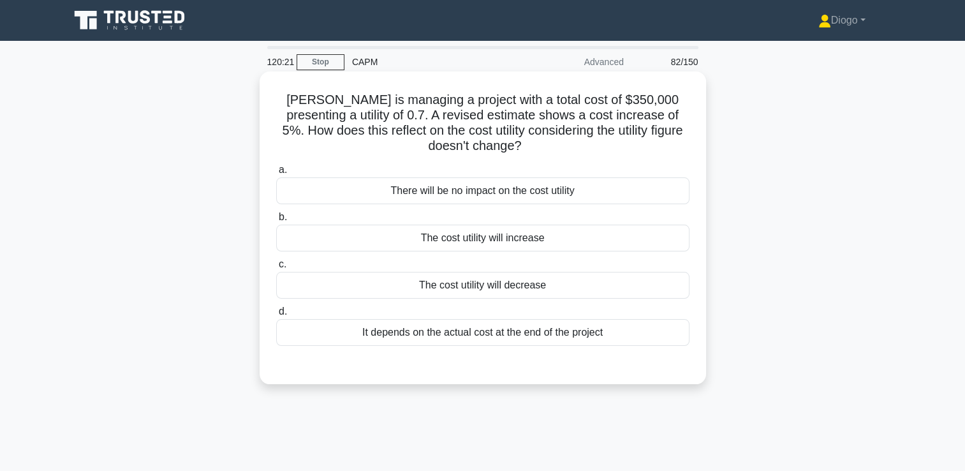
click at [633, 290] on div "The cost utility will decrease" at bounding box center [482, 285] width 413 height 27
click at [276, 268] on input "c. The cost utility will decrease" at bounding box center [276, 264] width 0 height 8
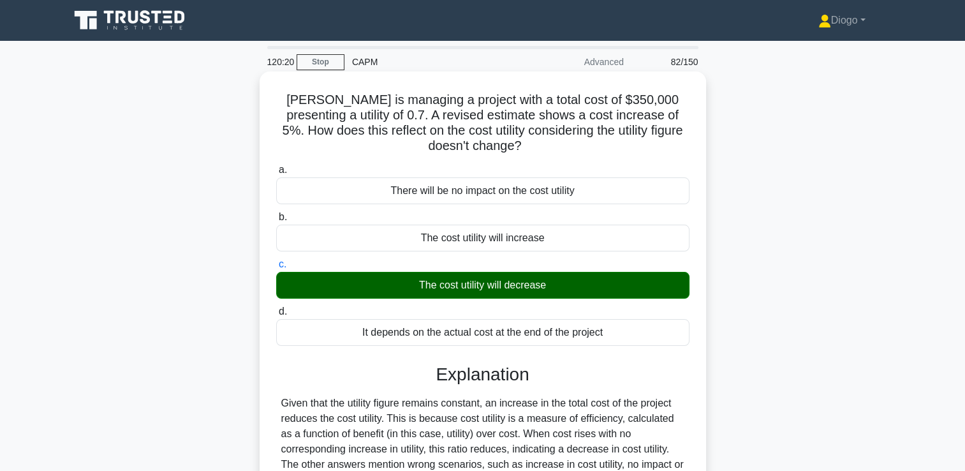
scroll to position [218, 0]
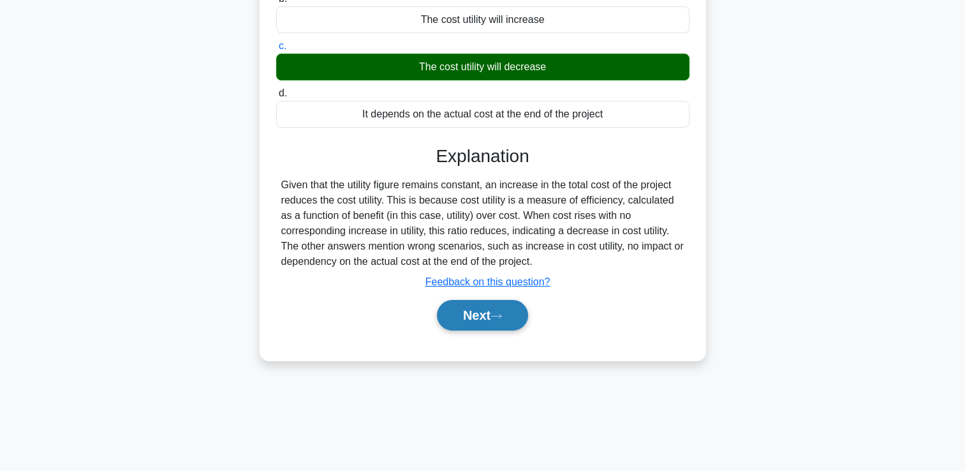
click at [499, 316] on icon at bounding box center [495, 315] width 11 height 7
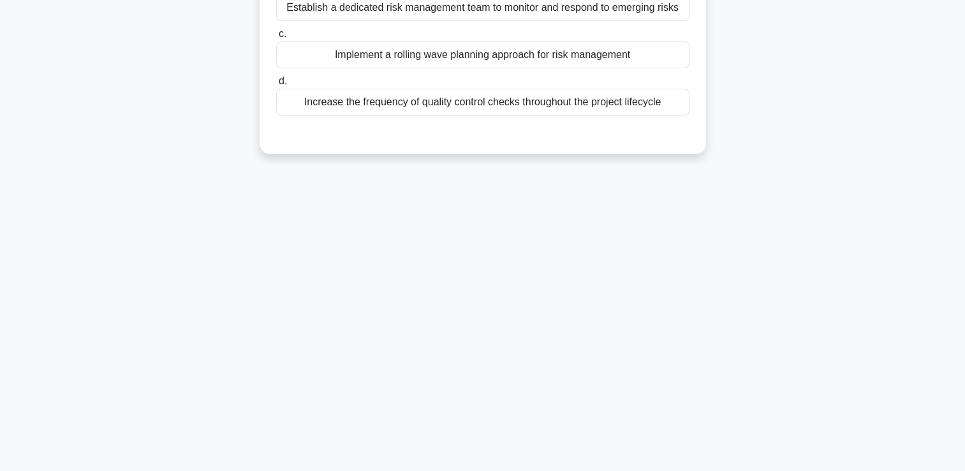
scroll to position [0, 0]
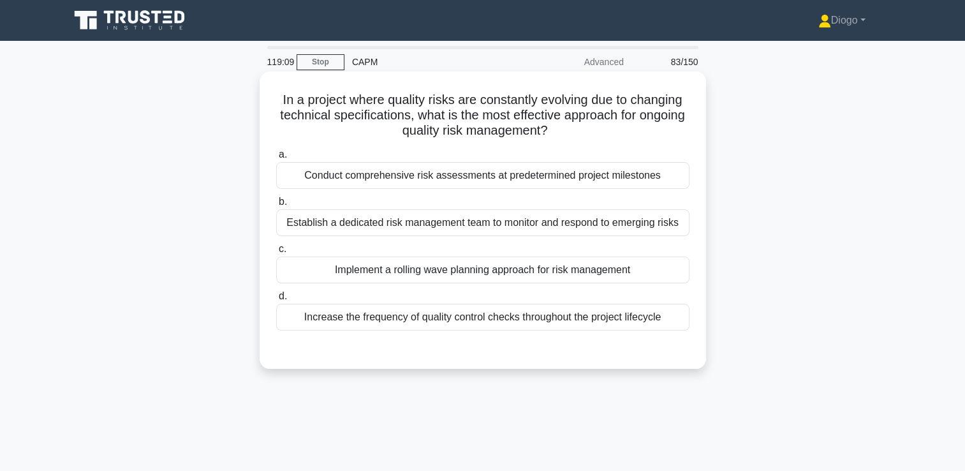
click at [631, 276] on div "Implement a rolling wave planning approach for risk management" at bounding box center [482, 269] width 413 height 27
click at [276, 253] on input "c. Implement a rolling wave planning approach for risk management" at bounding box center [276, 249] width 0 height 8
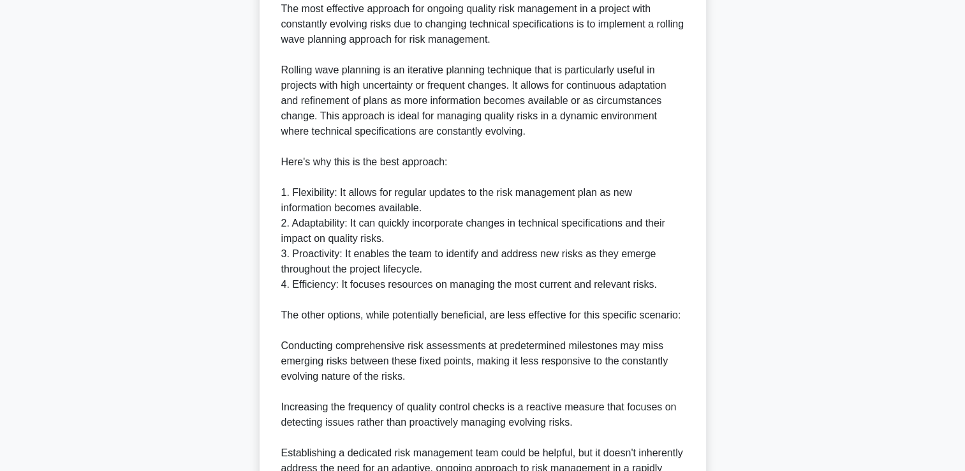
scroll to position [559, 0]
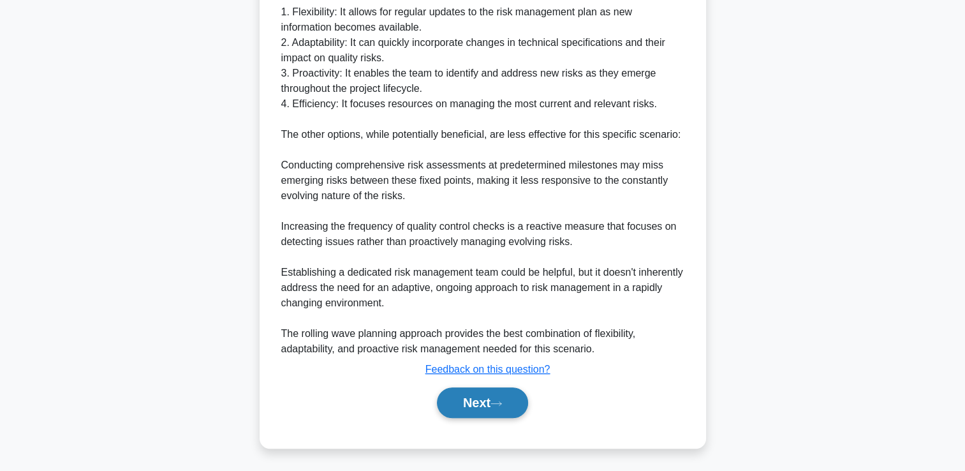
click at [496, 408] on button "Next" at bounding box center [482, 402] width 91 height 31
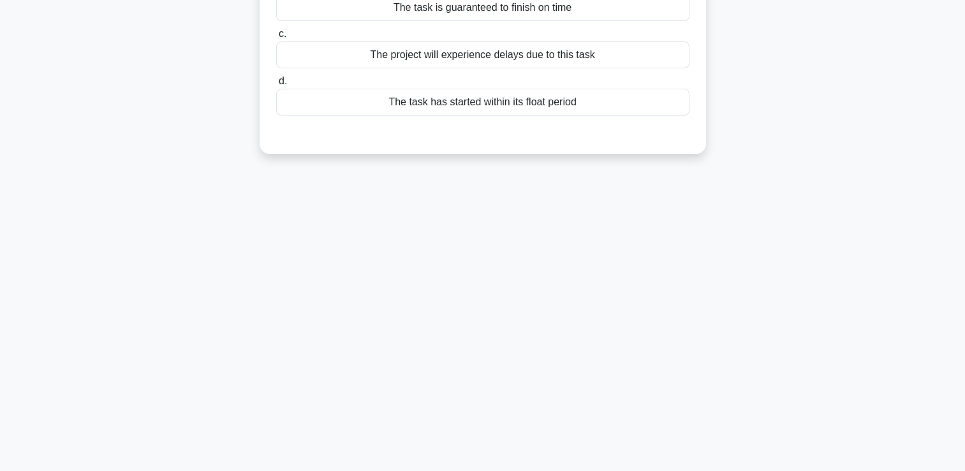
scroll to position [0, 0]
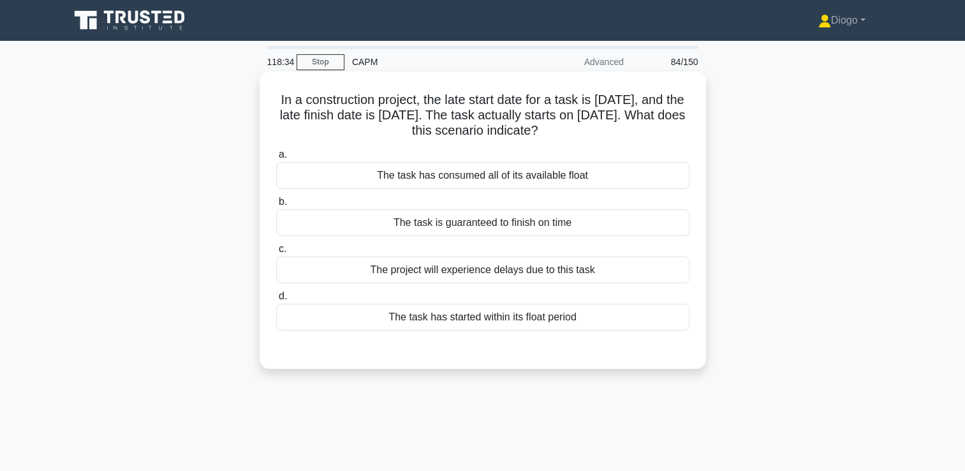
click at [609, 178] on div "The task has consumed all of its available float" at bounding box center [482, 175] width 413 height 27
click at [276, 159] on input "a. The task has consumed all of its available float" at bounding box center [276, 155] width 0 height 8
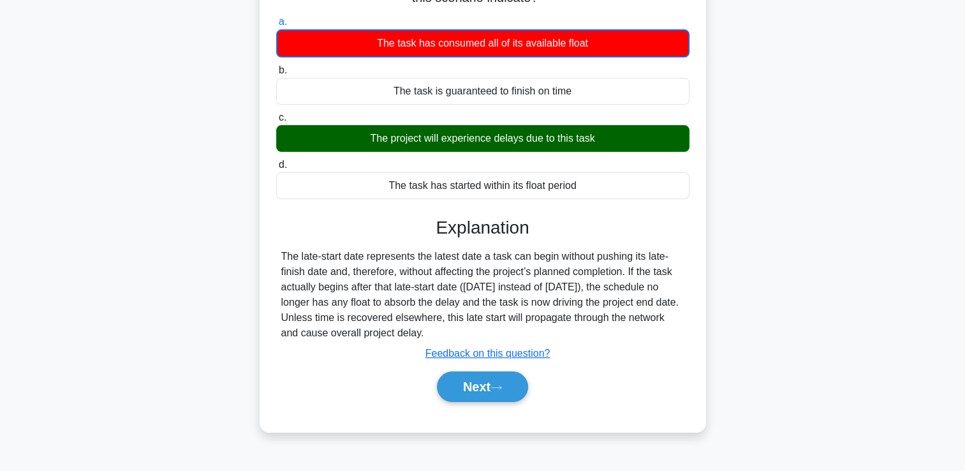
scroll to position [142, 0]
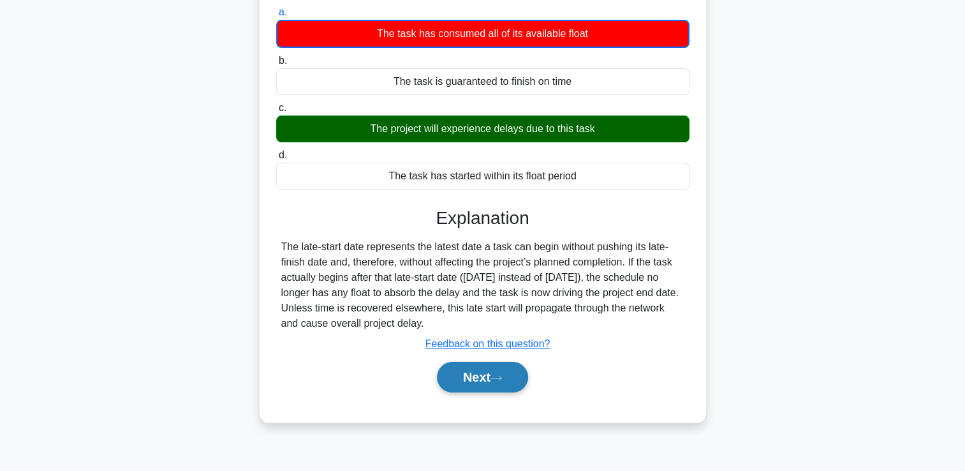
click at [513, 378] on button "Next" at bounding box center [482, 377] width 91 height 31
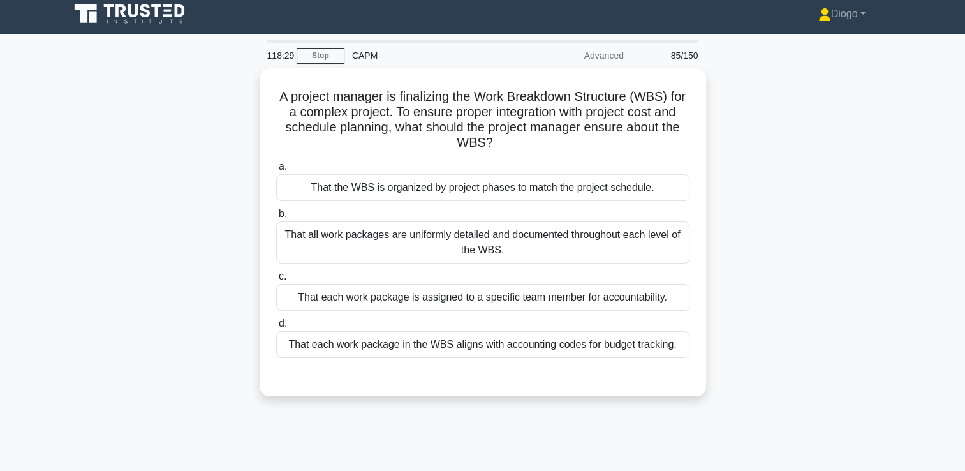
scroll to position [2, 0]
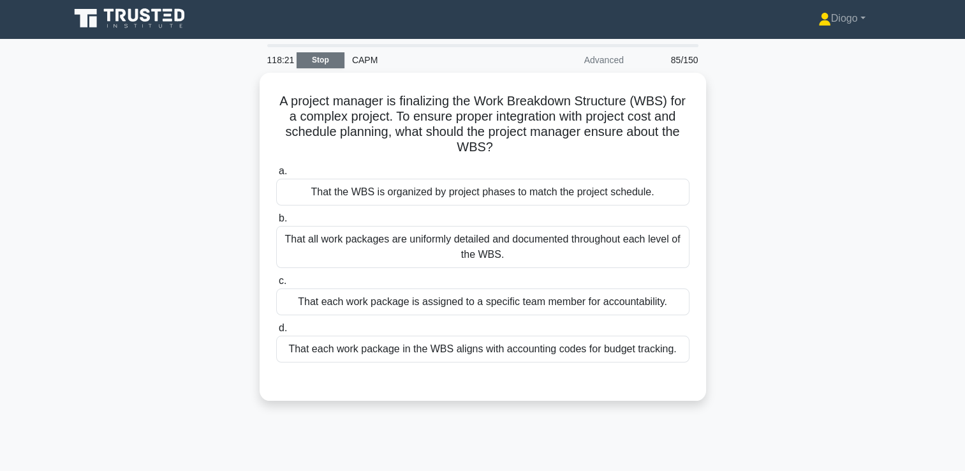
click at [314, 62] on link "Stop" at bounding box center [321, 60] width 48 height 16
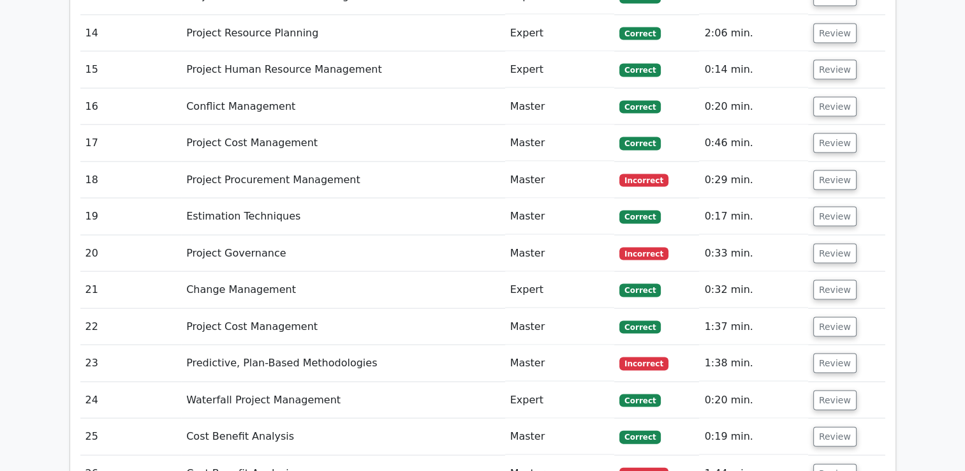
scroll to position [2606, 0]
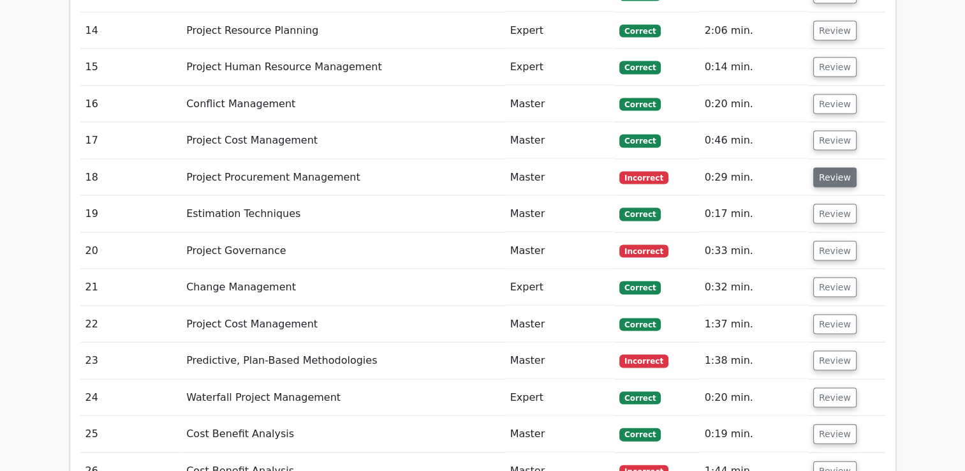
click at [829, 168] on button "Review" at bounding box center [834, 178] width 43 height 20
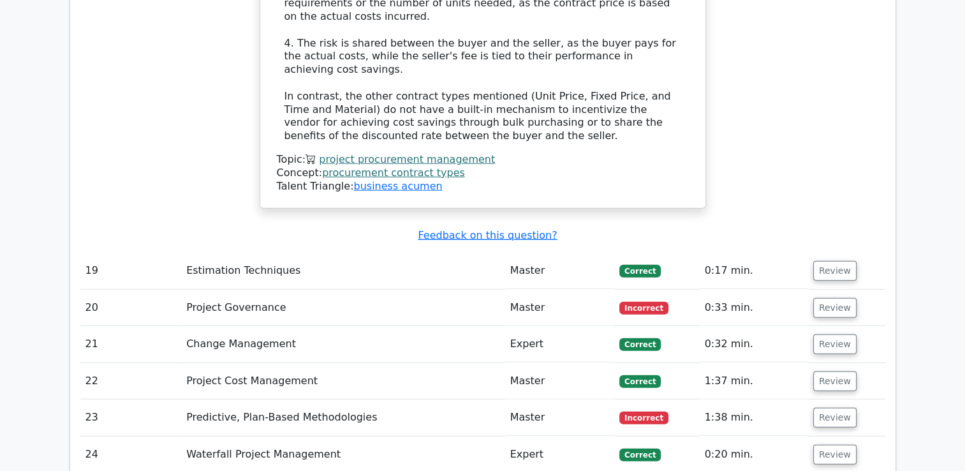
scroll to position [3362, 0]
click at [828, 298] on button "Review" at bounding box center [834, 308] width 43 height 20
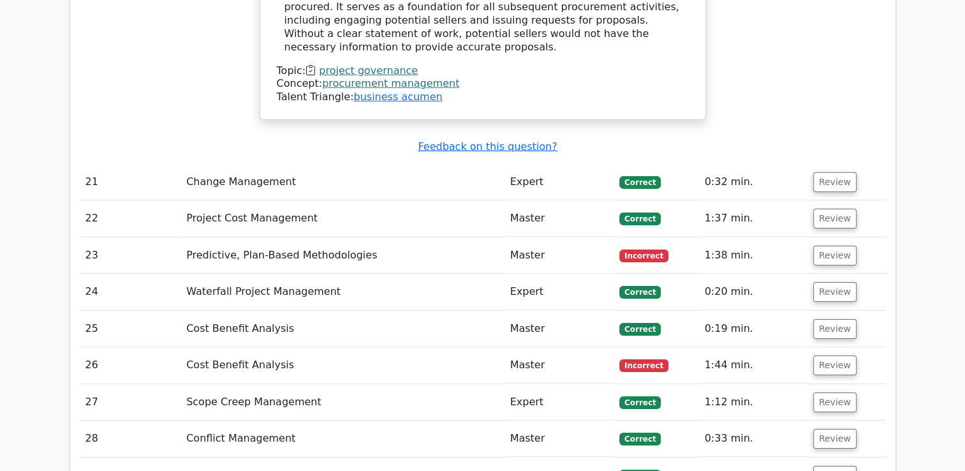
scroll to position [4048, 0]
click at [844, 245] on button "Review" at bounding box center [834, 255] width 43 height 20
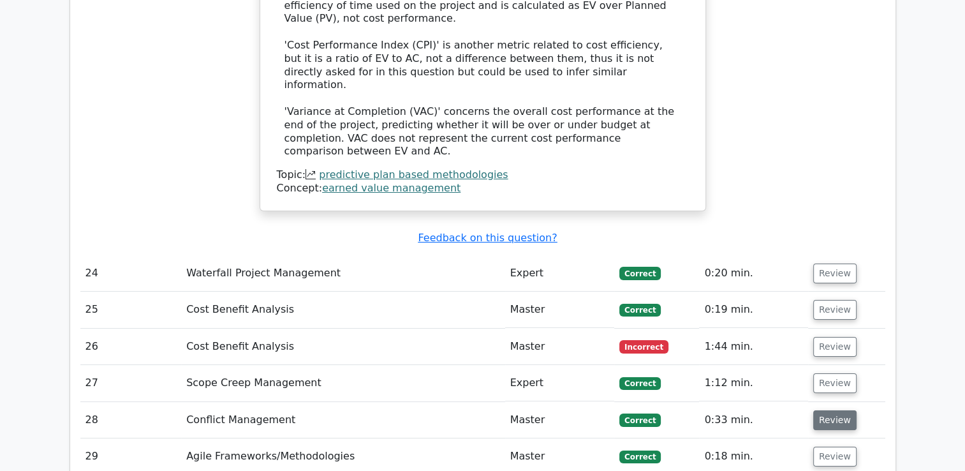
scroll to position [4769, 0]
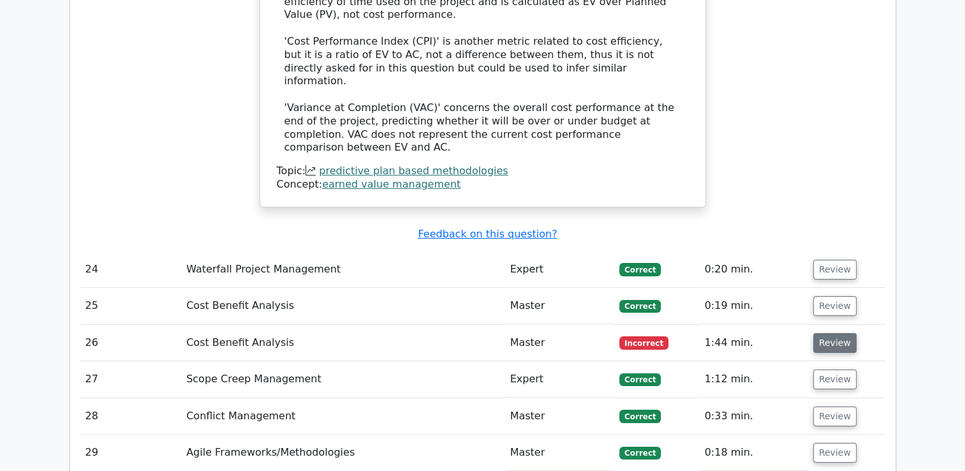
click at [832, 333] on button "Review" at bounding box center [834, 343] width 43 height 20
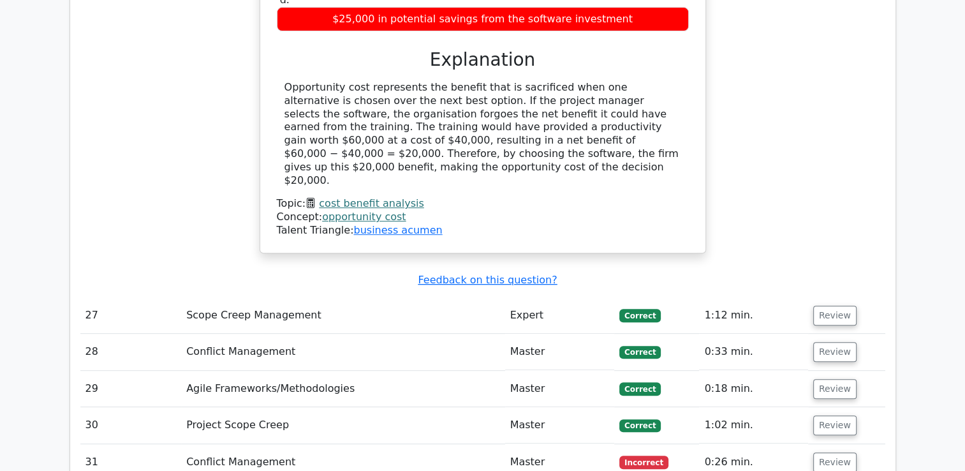
scroll to position [5391, 0]
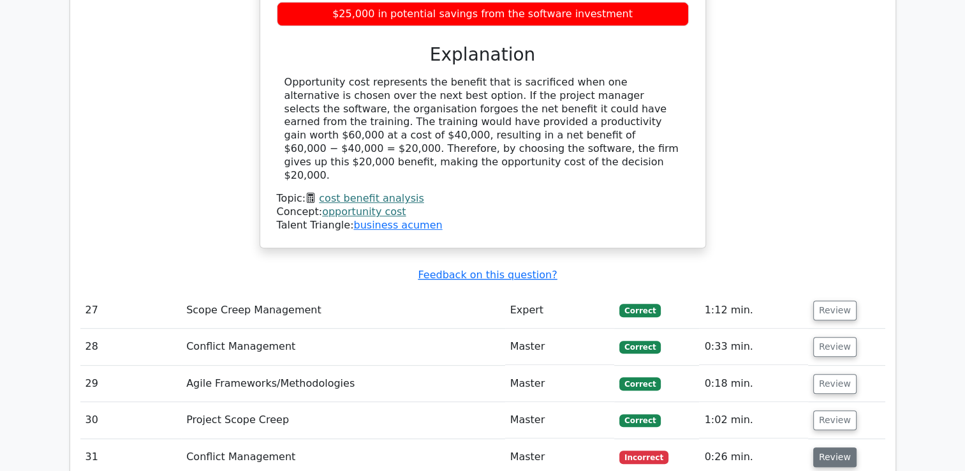
click at [826, 447] on button "Review" at bounding box center [834, 457] width 43 height 20
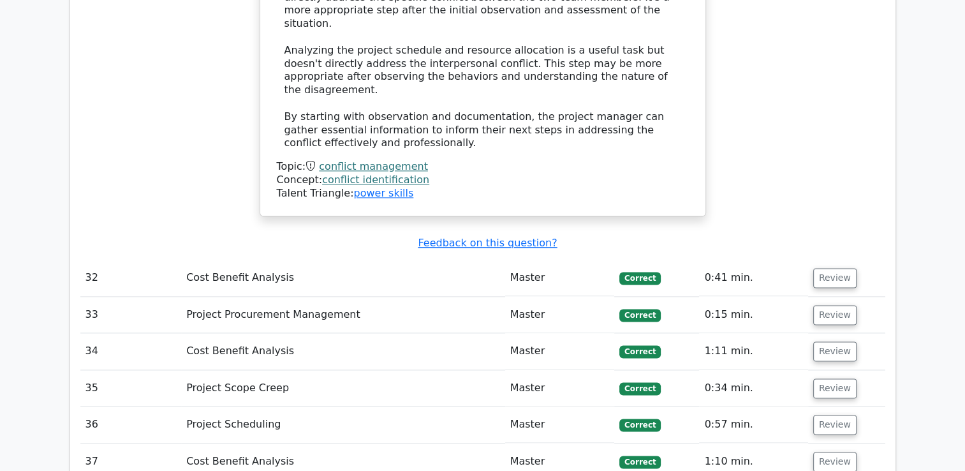
scroll to position [6476, 0]
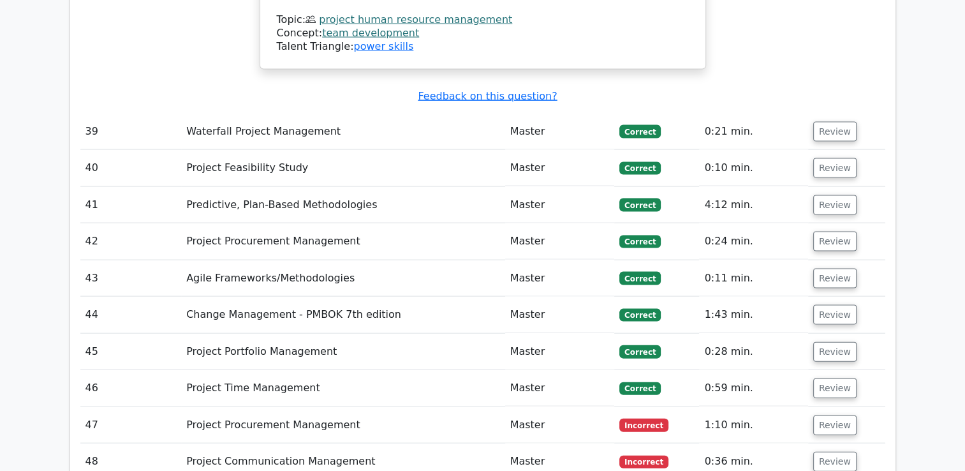
scroll to position [7509, 0]
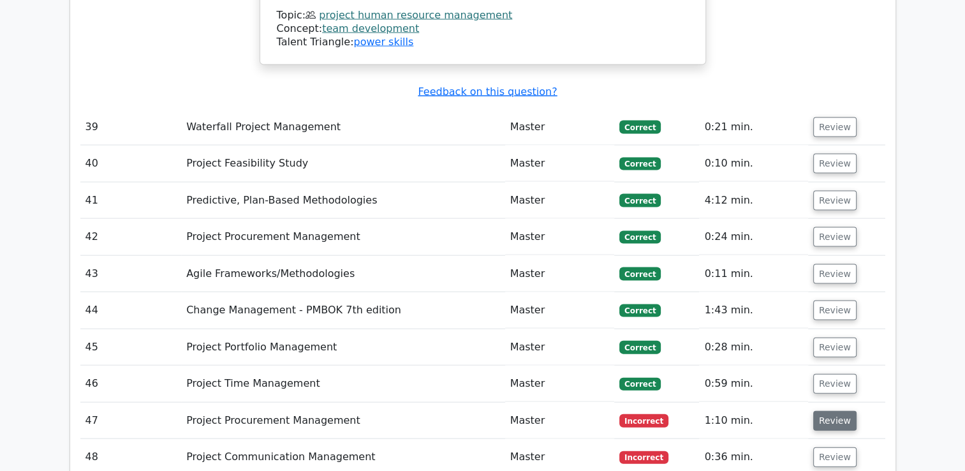
click at [827, 411] on button "Review" at bounding box center [834, 421] width 43 height 20
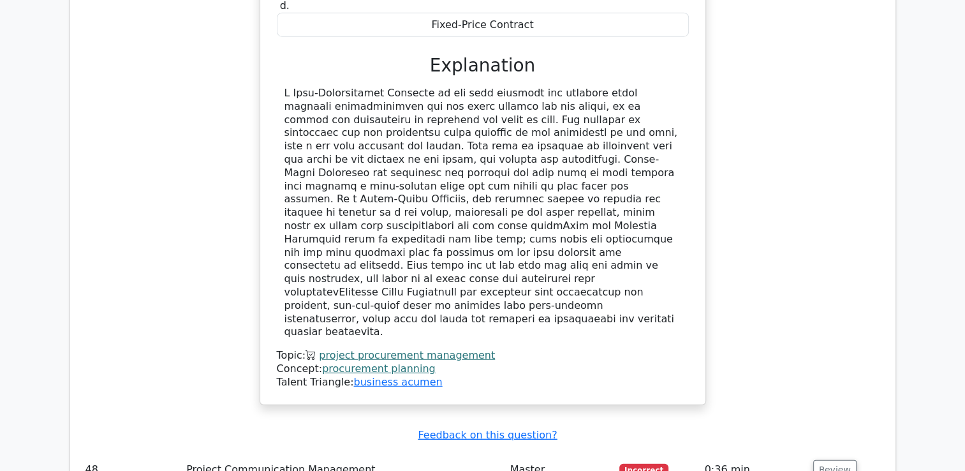
scroll to position [8183, 0]
click at [821, 456] on button "Review" at bounding box center [834, 466] width 43 height 20
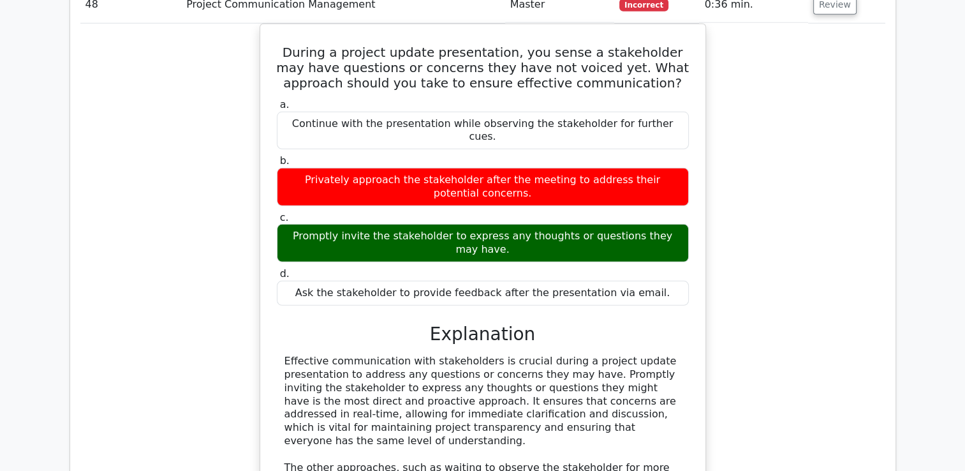
scroll to position [8653, 0]
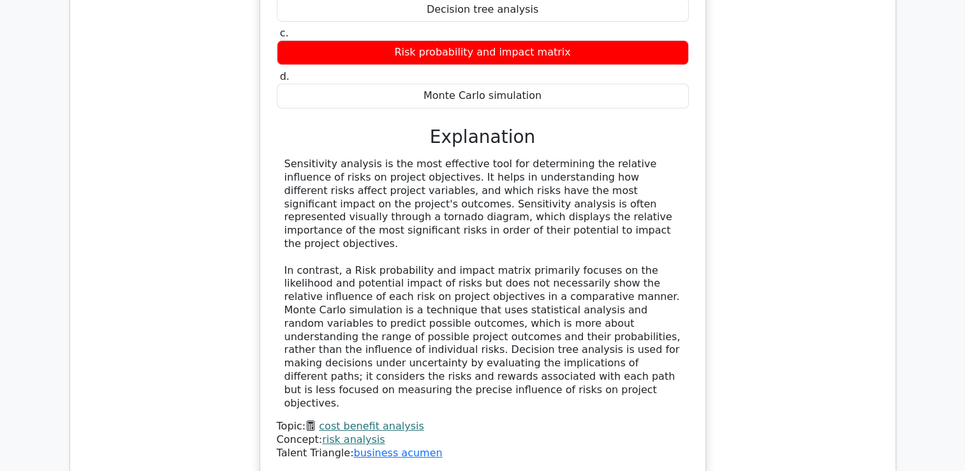
scroll to position [9527, 0]
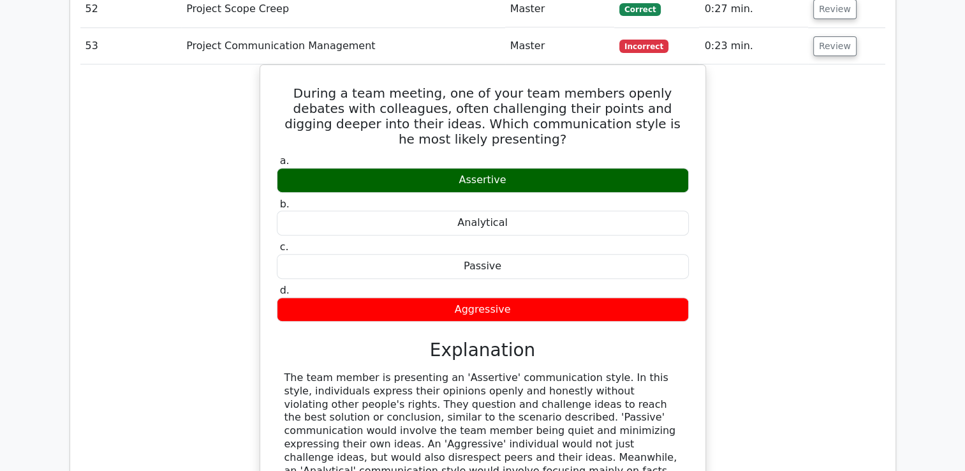
scroll to position [10104, 0]
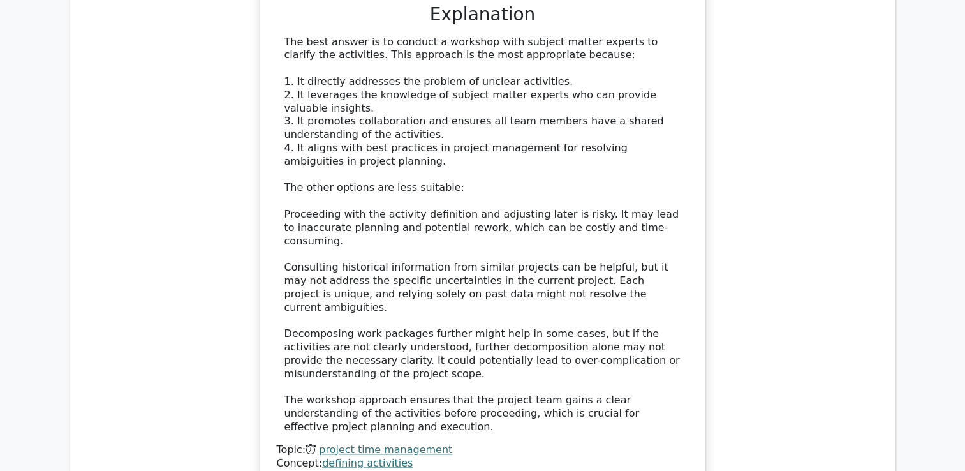
scroll to position [11064, 0]
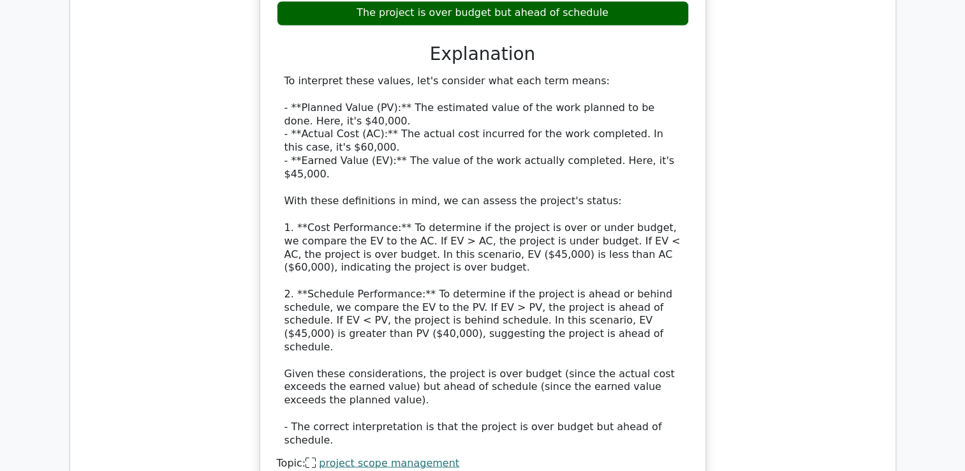
scroll to position [11892, 0]
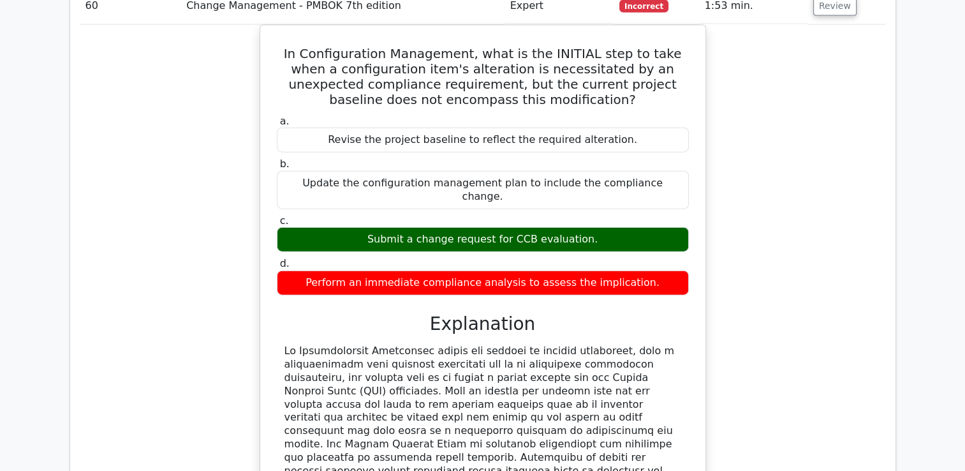
scroll to position [12553, 0]
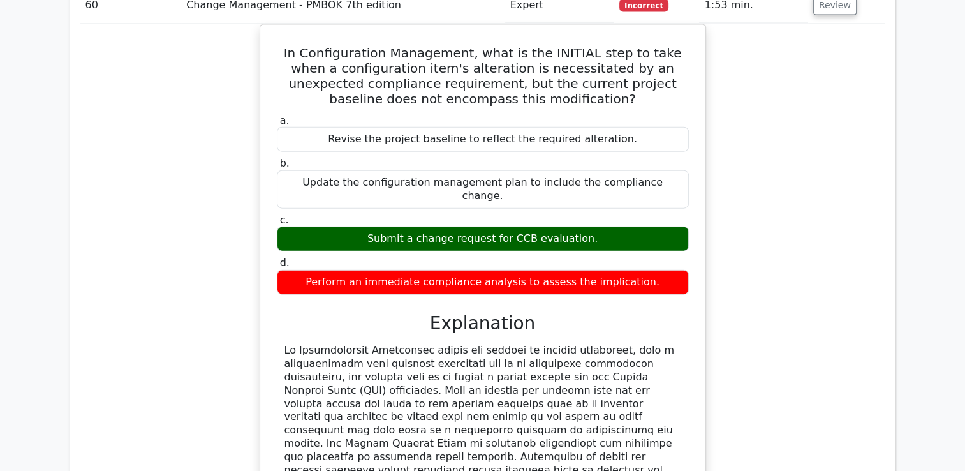
drag, startPoint x: 823, startPoint y: 260, endPoint x: 830, endPoint y: 261, distance: 7.1
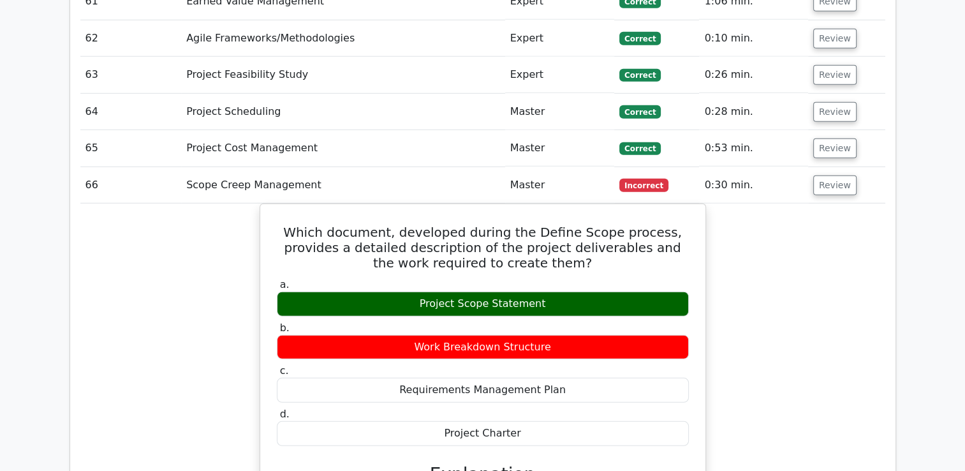
scroll to position [13252, 0]
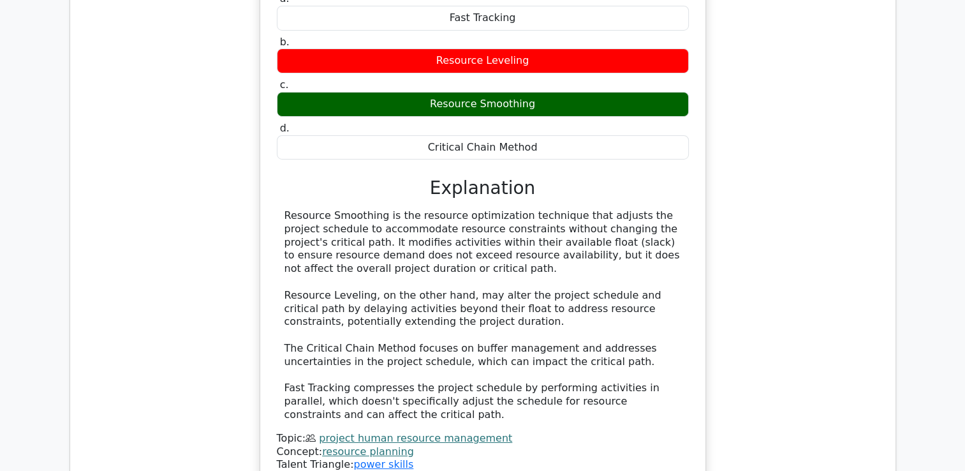
scroll to position [14158, 0]
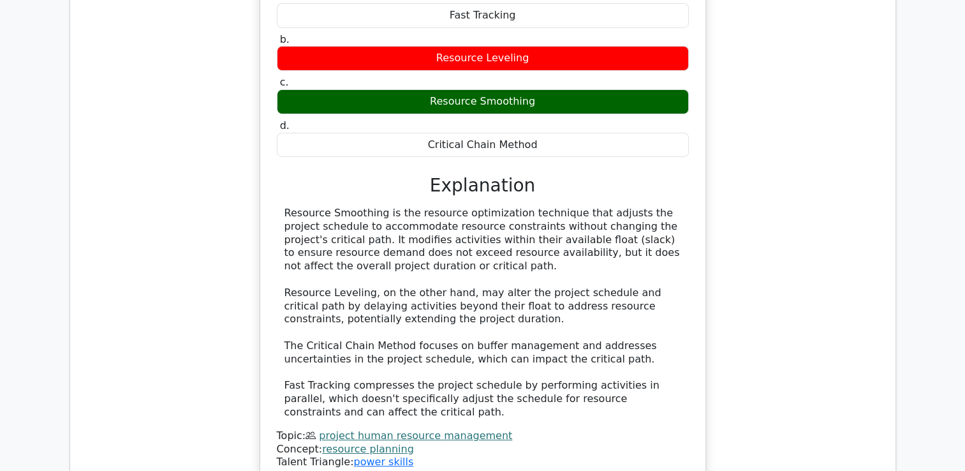
drag, startPoint x: 822, startPoint y: 126, endPoint x: 774, endPoint y: 386, distance: 264.0
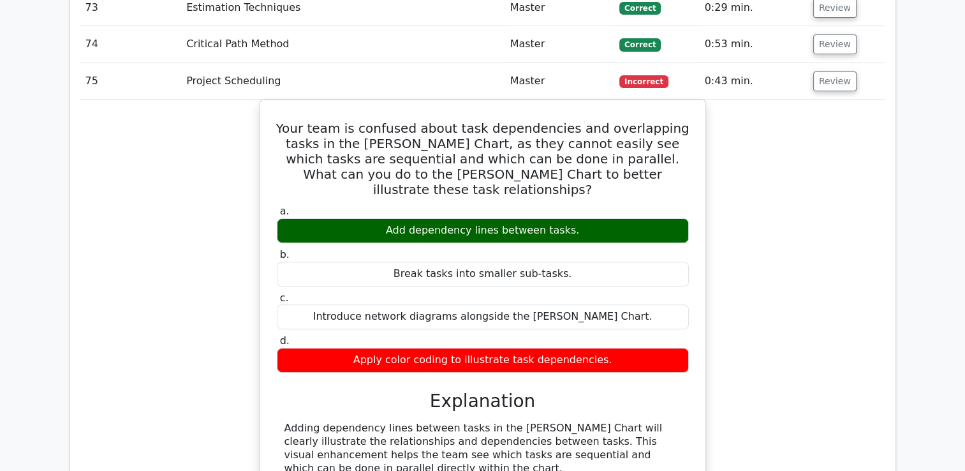
scroll to position [14847, 0]
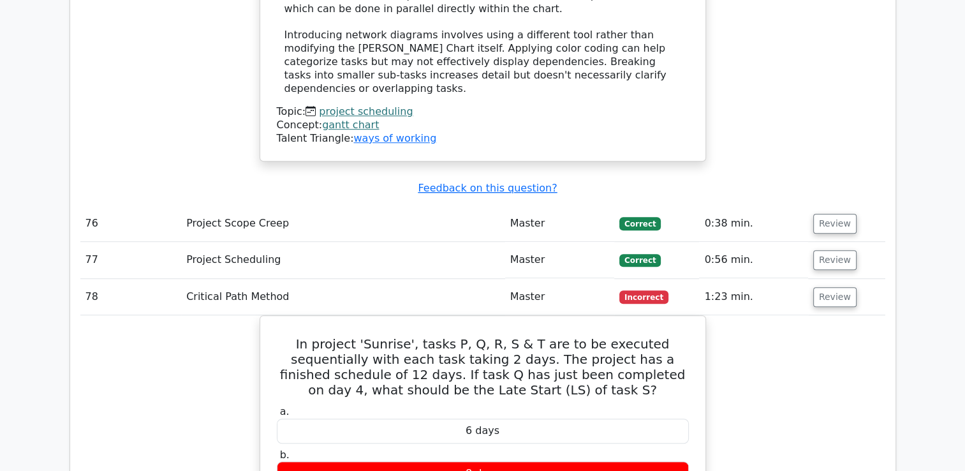
scroll to position [15303, 0]
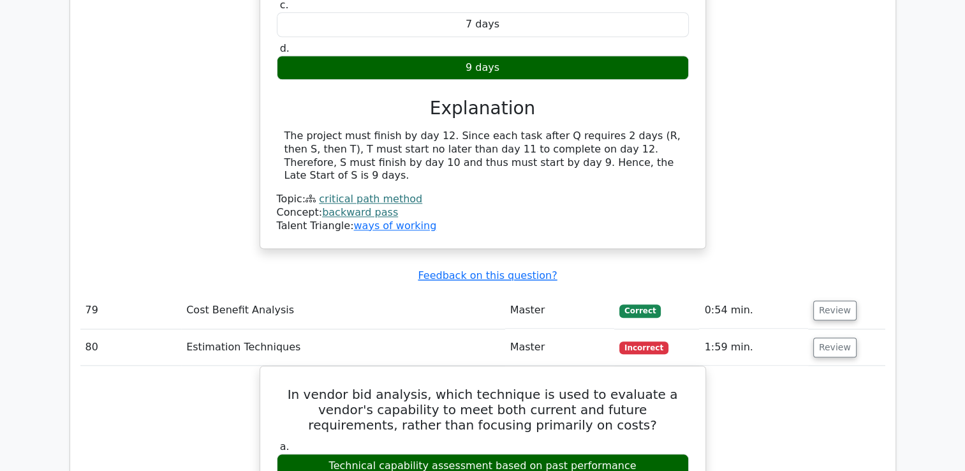
scroll to position [15796, 0]
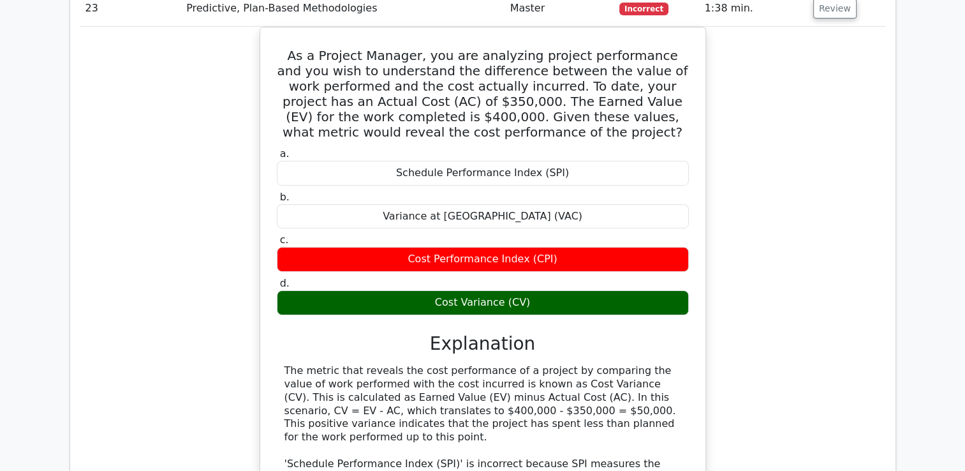
scroll to position [0, 0]
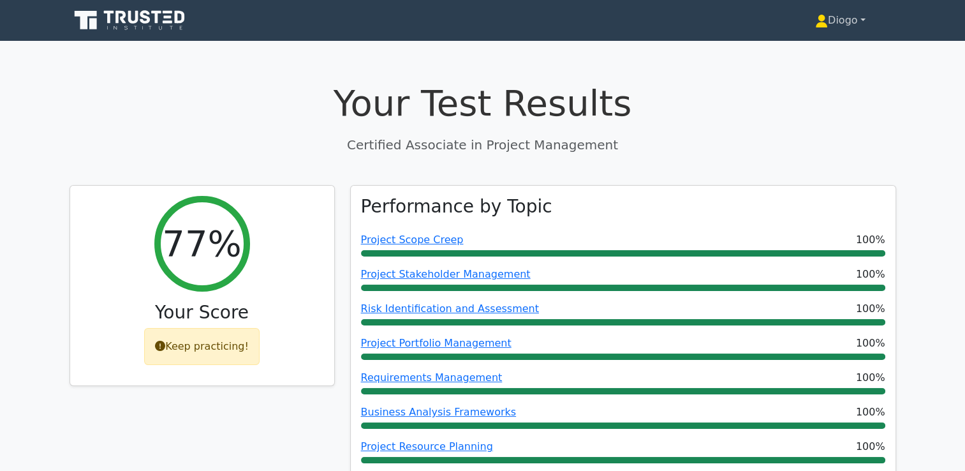
click at [866, 15] on link "Diogo" at bounding box center [840, 21] width 112 height 26
click at [830, 49] on link "Profile" at bounding box center [835, 50] width 101 height 20
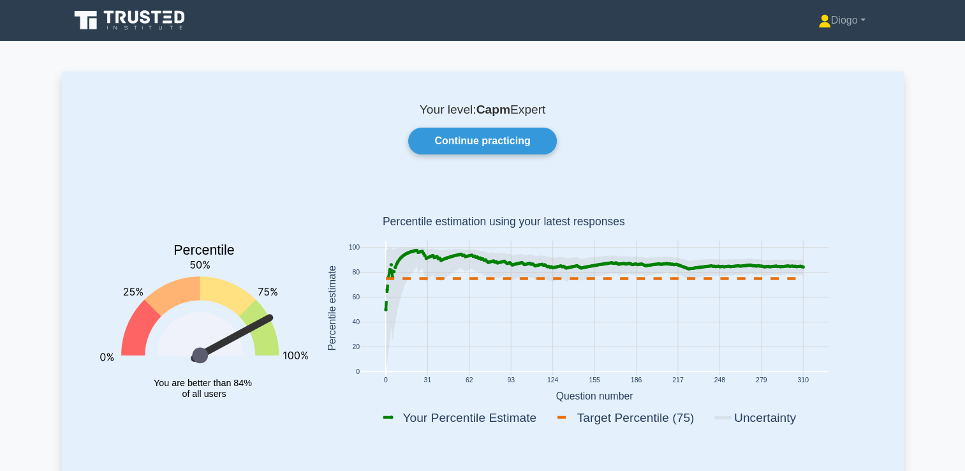
click at [130, 9] on icon at bounding box center [131, 20] width 122 height 24
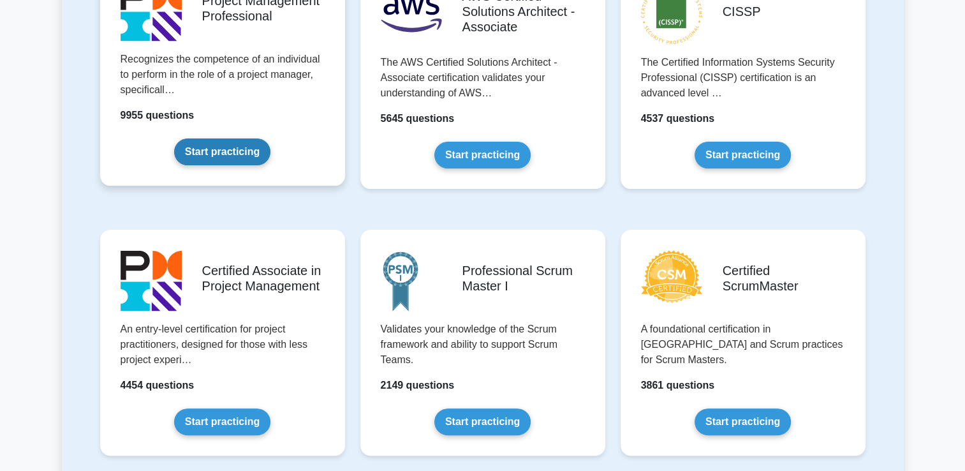
scroll to position [336, 0]
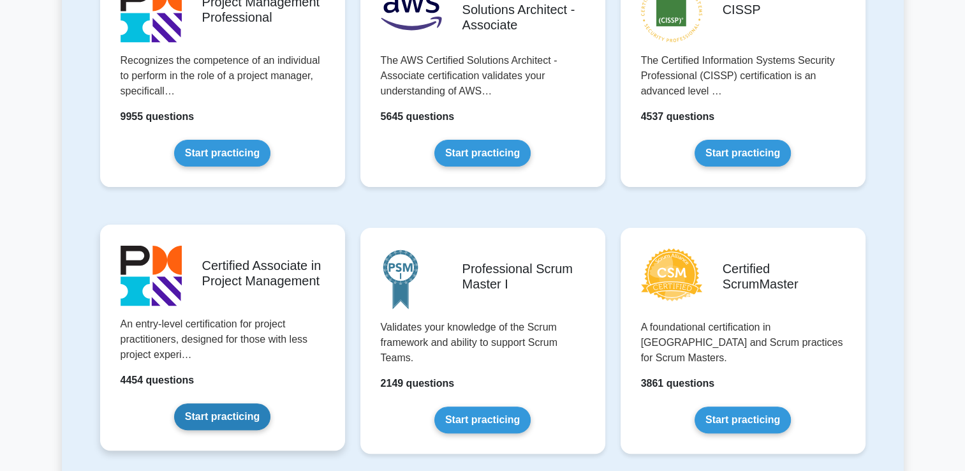
click at [247, 413] on link "Start practicing" at bounding box center [222, 416] width 96 height 27
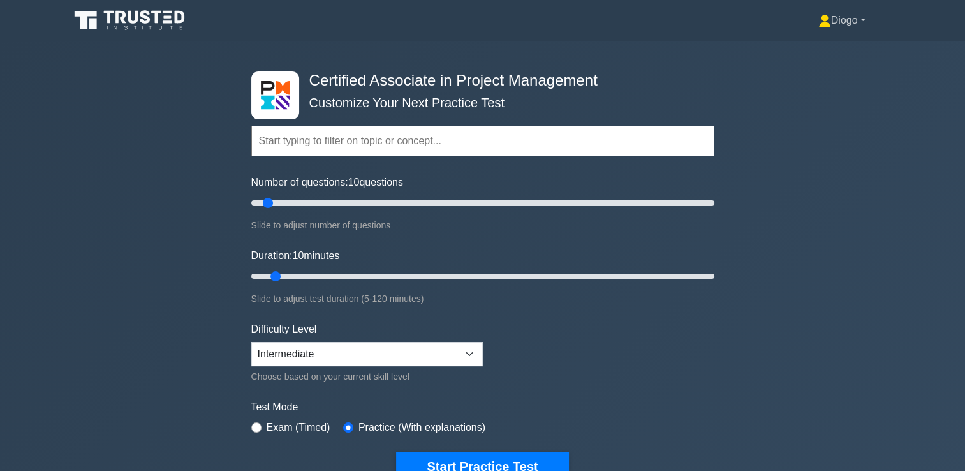
click at [865, 22] on link "Diogo" at bounding box center [842, 21] width 108 height 26
click at [836, 52] on link "Profile" at bounding box center [838, 50] width 101 height 20
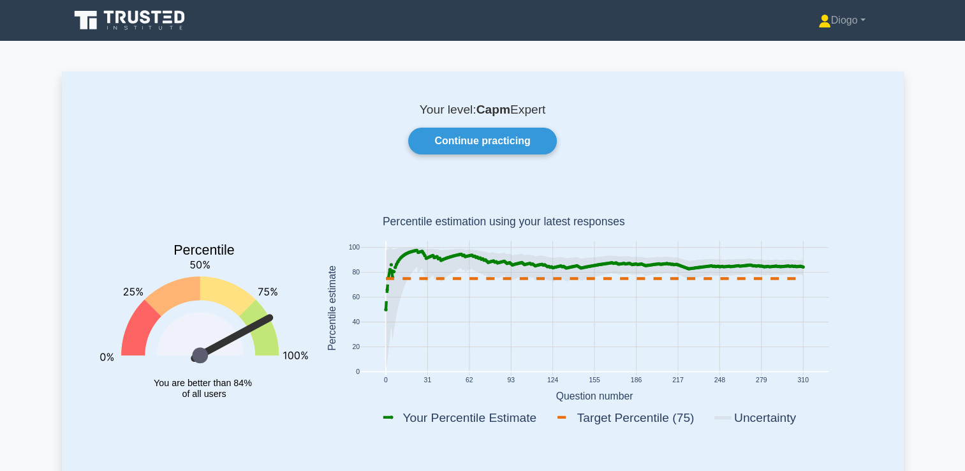
click at [172, 13] on icon at bounding box center [131, 20] width 122 height 24
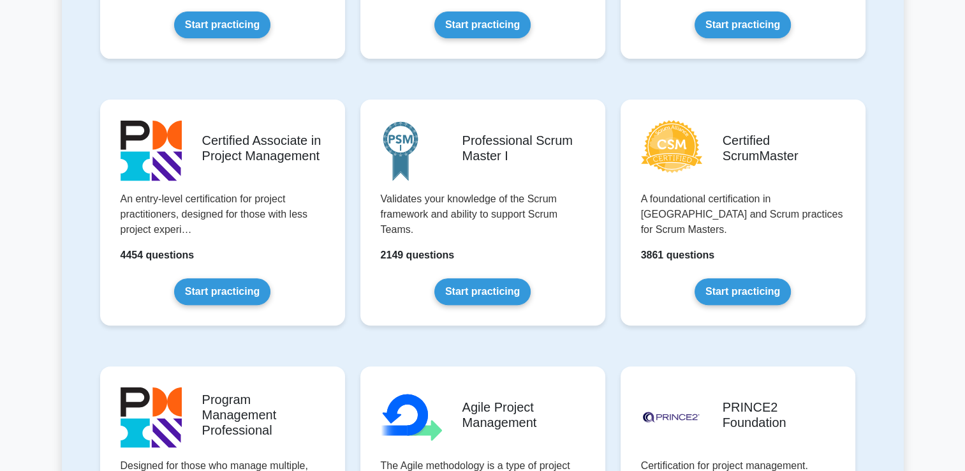
scroll to position [464, 0]
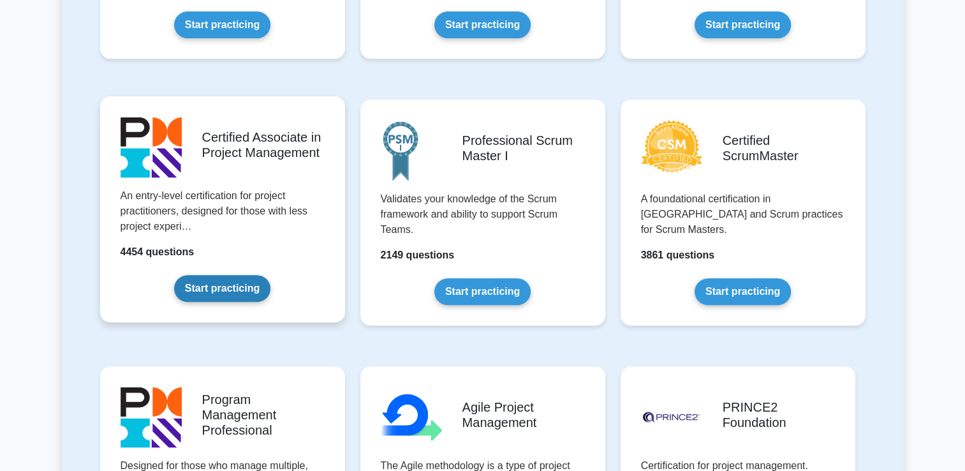
click at [257, 300] on link "Start practicing" at bounding box center [222, 288] width 96 height 27
